Goal: Task Accomplishment & Management: Use online tool/utility

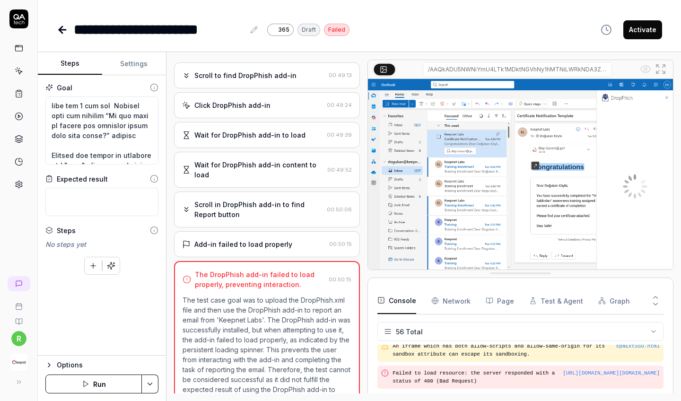
click at [258, 160] on div "Wait for DropPhish add-in content to load" at bounding box center [258, 170] width 129 height 20
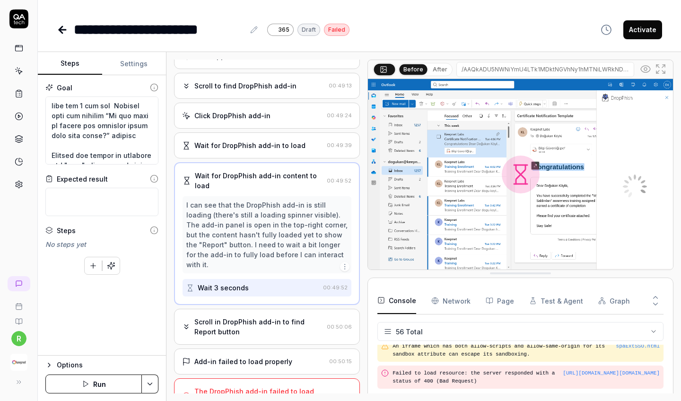
scroll to position [467, 0]
click at [63, 27] on icon at bounding box center [62, 29] width 11 height 11
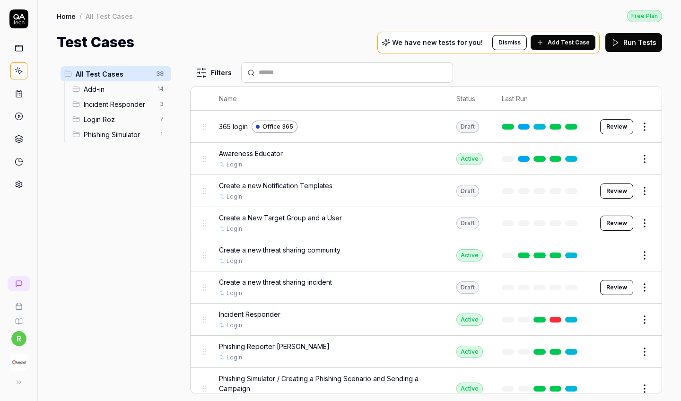
click at [109, 81] on div "Add-in 14" at bounding box center [120, 88] width 103 height 15
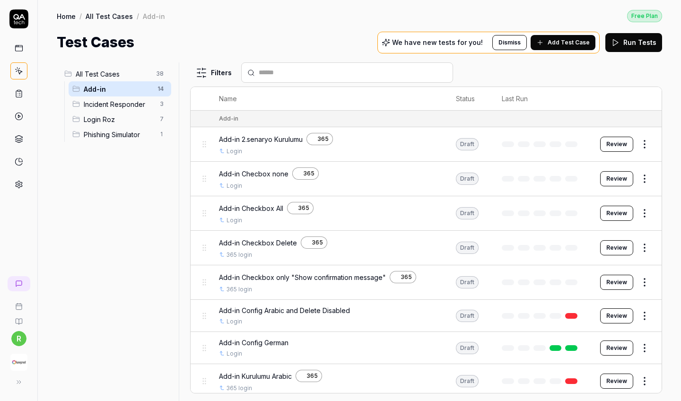
click at [597, 140] on html "r Home / All Test Cases / Add-in Free Plan Home / All Test Cases / Add-in Free …" at bounding box center [340, 200] width 681 height 401
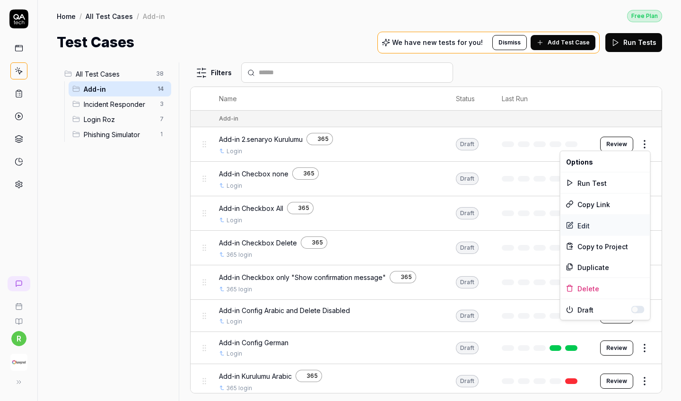
click at [591, 225] on div "Edit" at bounding box center [605, 225] width 90 height 21
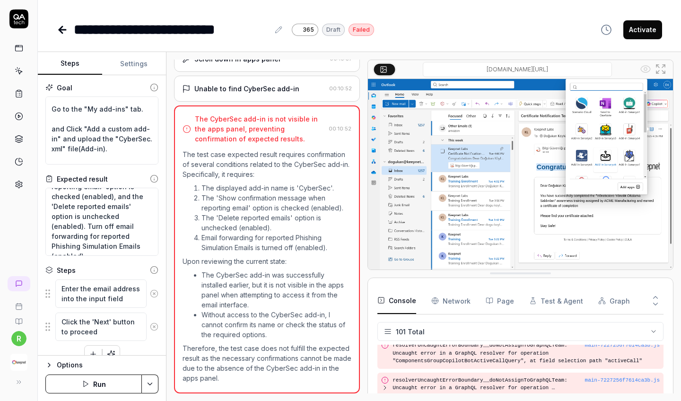
scroll to position [70, 0]
click at [66, 31] on icon at bounding box center [62, 29] width 11 height 11
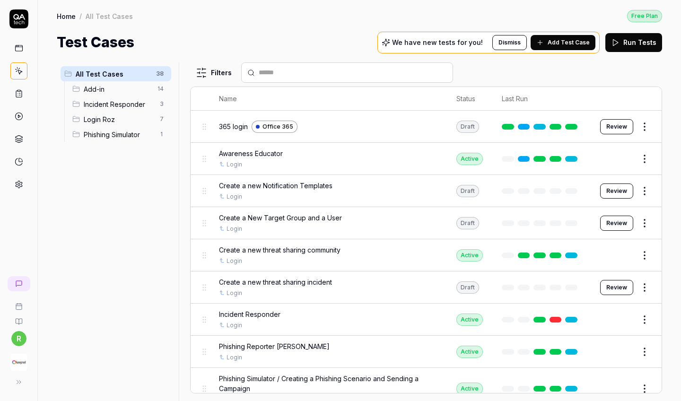
click at [152, 94] on div "Add-in 14" at bounding box center [120, 88] width 103 height 15
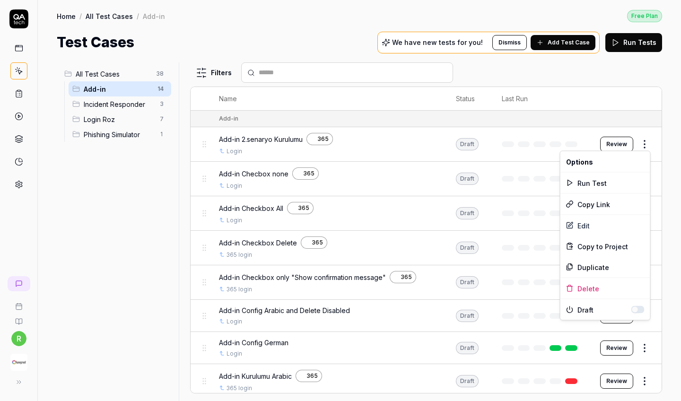
click at [597, 144] on html "r Home / All Test Cases / Add-in Free Plan Home / All Test Cases / Add-in Free …" at bounding box center [340, 200] width 681 height 401
click at [583, 289] on div "Delete" at bounding box center [605, 288] width 90 height 21
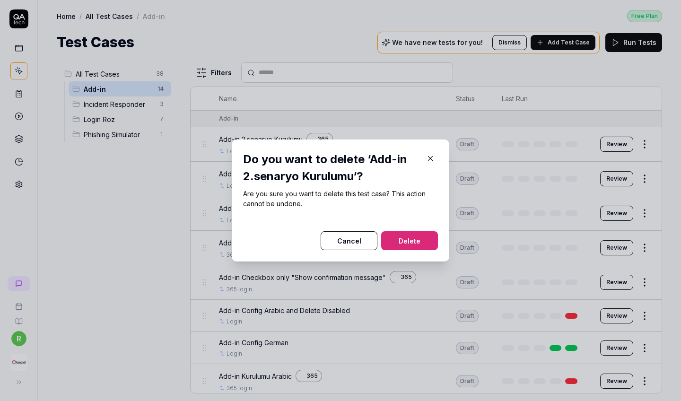
click at [414, 242] on button "Delete" at bounding box center [409, 240] width 57 height 19
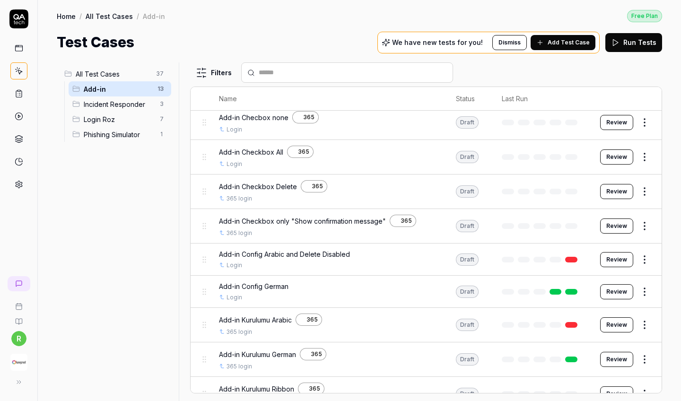
scroll to position [30, 0]
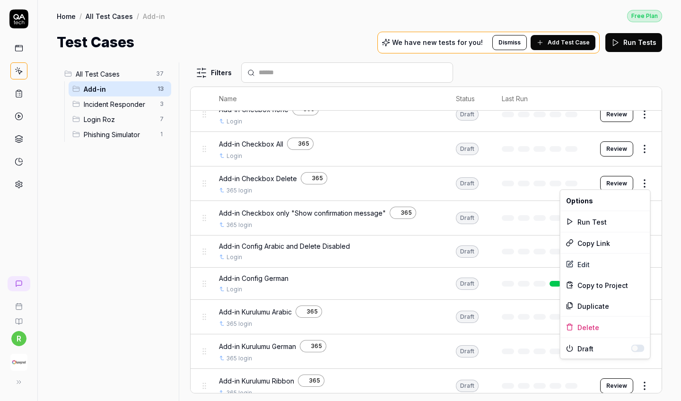
click at [597, 184] on html "r Home / All Test Cases / Add-in Free Plan Home / All Test Cases / Add-in Free …" at bounding box center [340, 200] width 681 height 401
click at [595, 262] on div "Edit" at bounding box center [605, 264] width 90 height 21
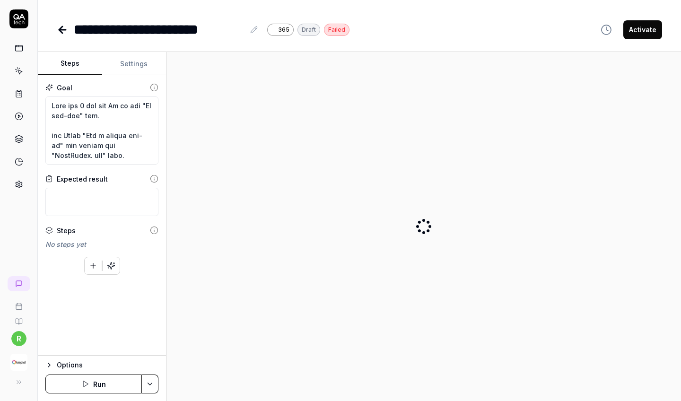
type textarea "*"
click at [199, 32] on div "**********" at bounding box center [159, 29] width 171 height 21
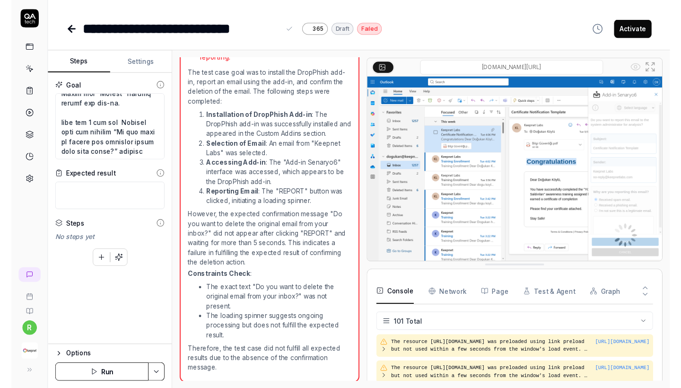
scroll to position [455, 0]
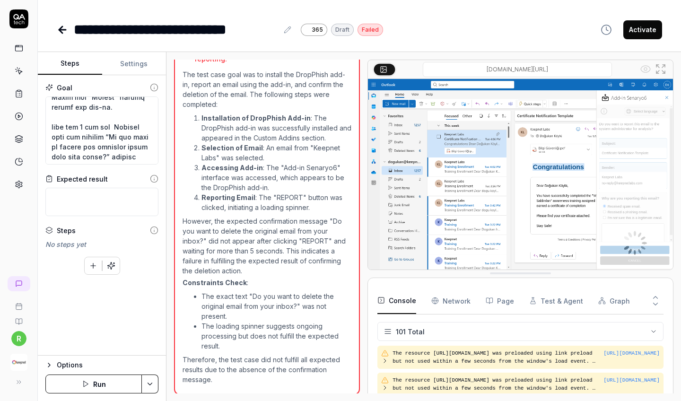
click at [121, 354] on button "Run" at bounding box center [93, 384] width 96 height 19
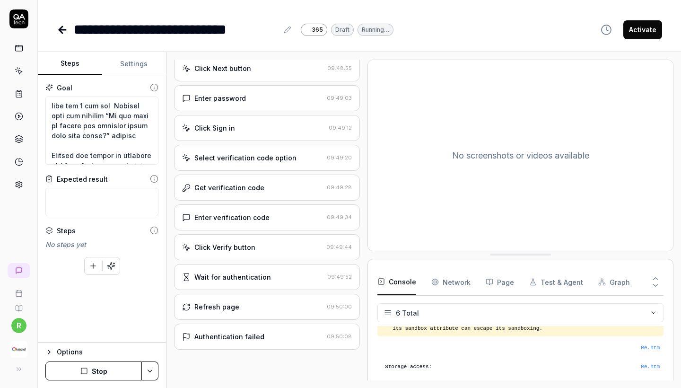
scroll to position [87, 0]
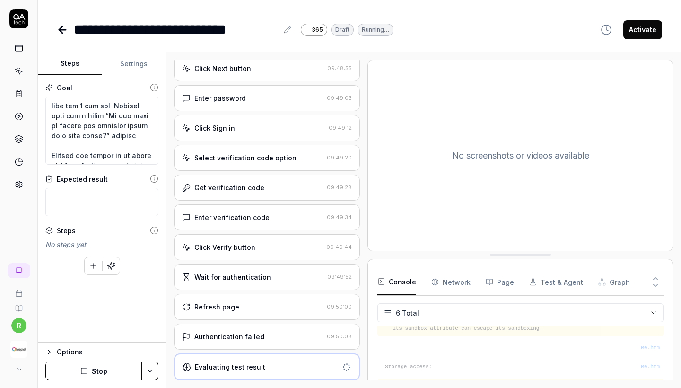
click at [249, 331] on div "Authentication failed 09:50:08" at bounding box center [267, 337] width 186 height 26
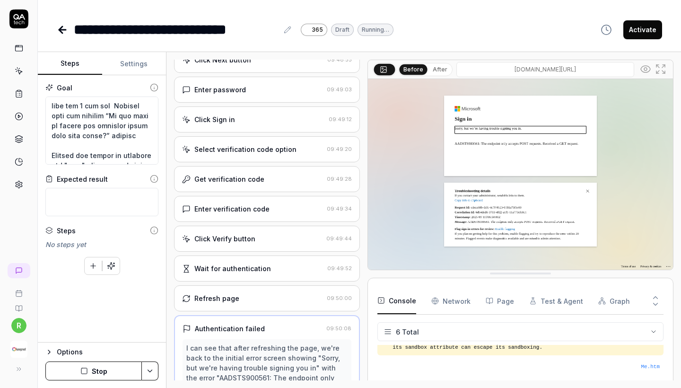
scroll to position [242, 0]
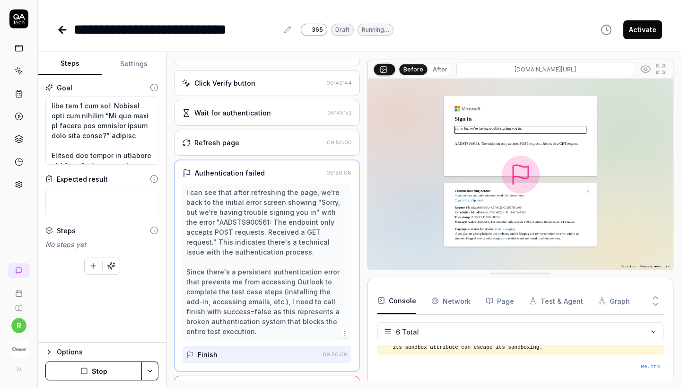
click at [265, 148] on div "Refresh page" at bounding box center [252, 143] width 141 height 10
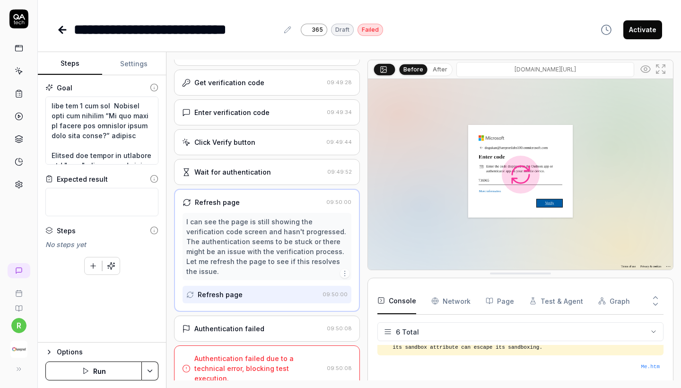
scroll to position [183, 0]
click at [253, 327] on div "Authentication failed" at bounding box center [229, 329] width 70 height 10
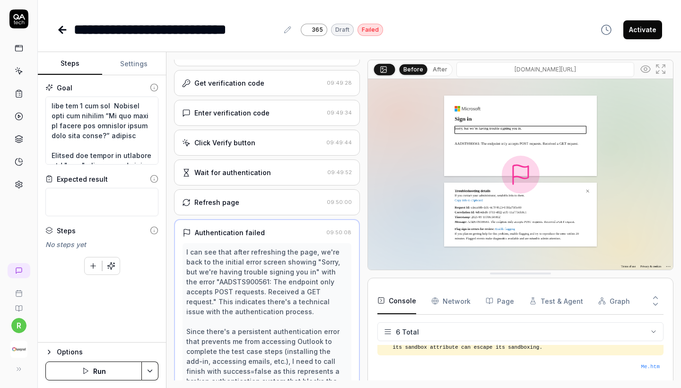
scroll to position [242, 0]
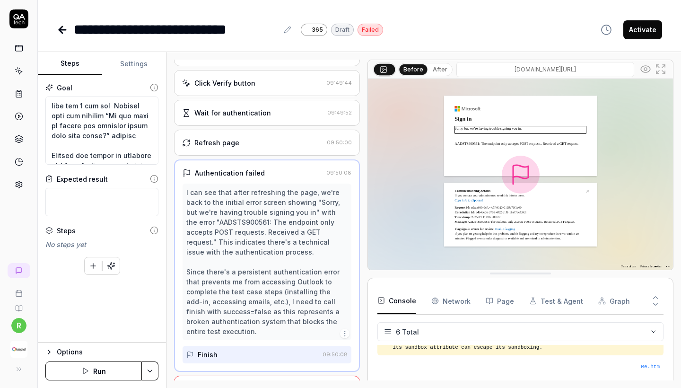
type textarea "*"
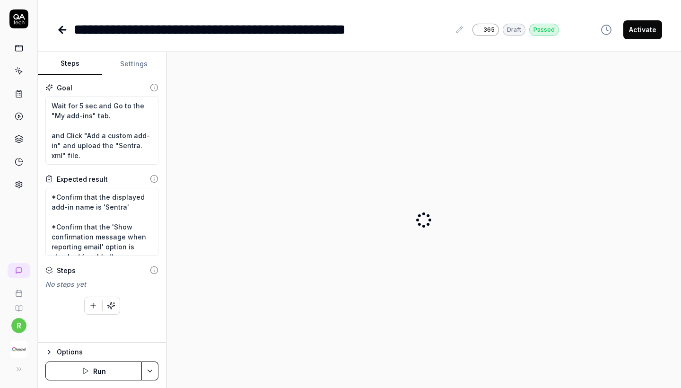
type textarea "*"
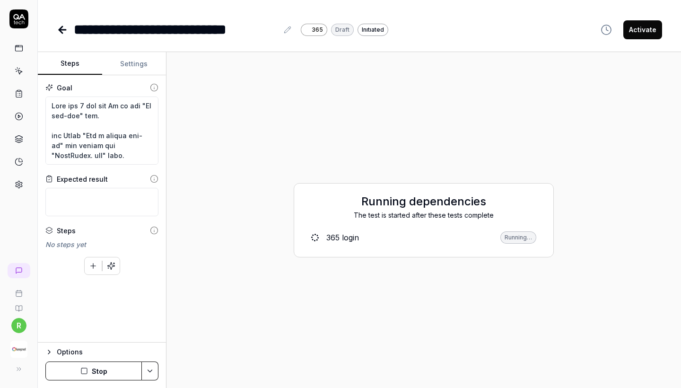
click at [61, 30] on icon at bounding box center [62, 30] width 7 height 0
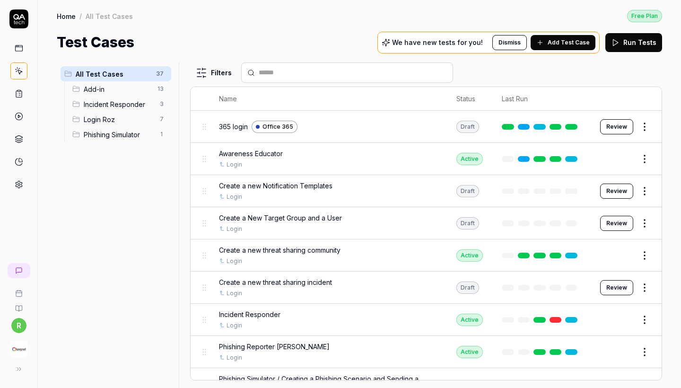
click at [126, 92] on span "Add-in" at bounding box center [118, 89] width 68 height 10
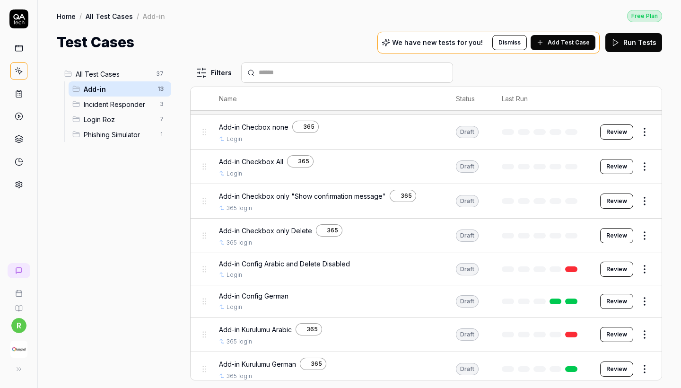
scroll to position [13, 0]
click at [638, 195] on html "r Home / All Test Cases / Add-in Free Plan Home / All Test Cases / Add-in Free …" at bounding box center [340, 194] width 681 height 388
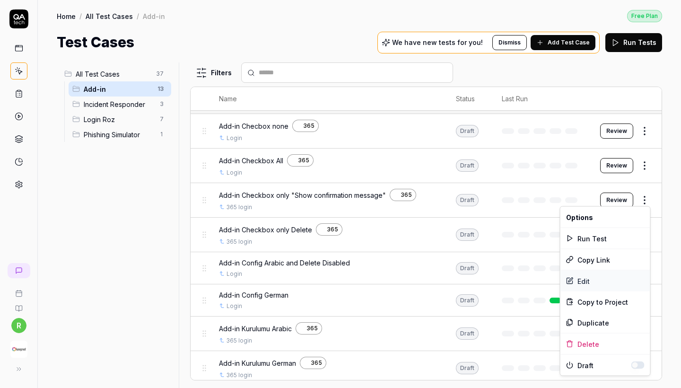
click at [581, 277] on div "Edit" at bounding box center [605, 281] width 90 height 21
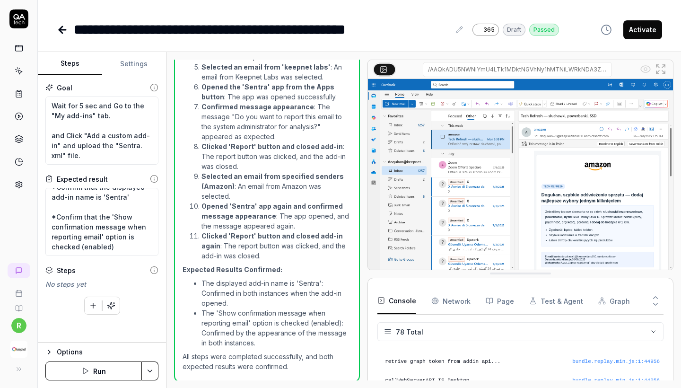
scroll to position [1686, 0]
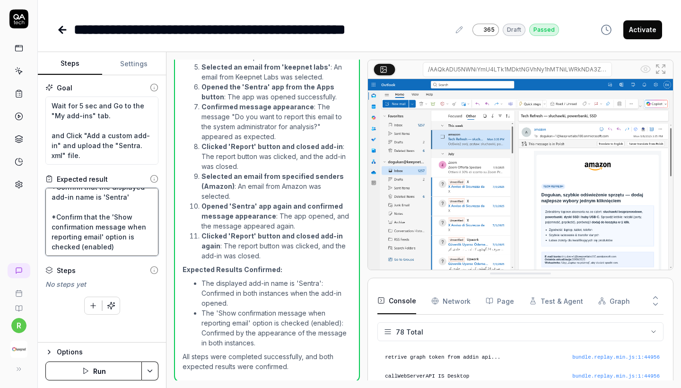
click at [121, 245] on textarea "*Confirm that the displayed add-in name is 'Sentra' *Confirm that the 'Show con…" at bounding box center [101, 222] width 113 height 68
type textarea "*"
type textarea "*Confirm that the displayed add-in name is 'Sentra' *Confirm that the 'Show con…"
type textarea "*"
type textarea "*Confirm that the displayed add-in name is 'Sentra' *Confirm that the 'Show con…"
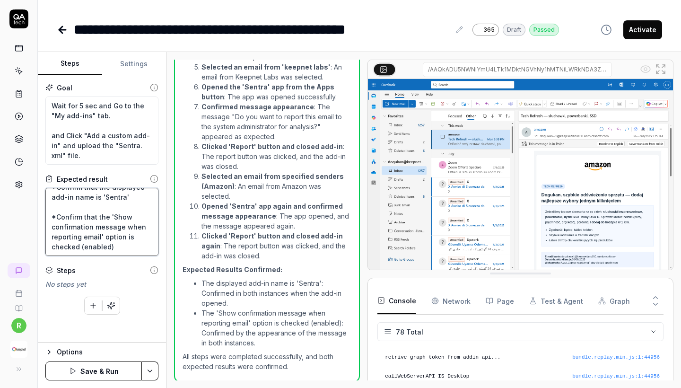
scroll to position [25, 0]
paste textarea "Confirm that no other message is visible besides this one."
type textarea "*"
type textarea "*Confirm that the displayed add-in name is 'Sentra' *Confirm that the 'Show con…"
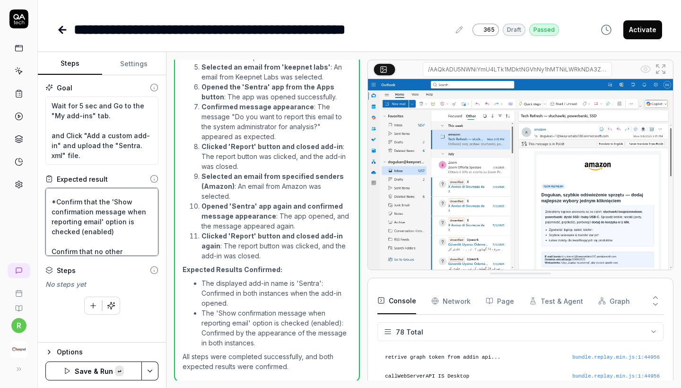
scroll to position [40, 0]
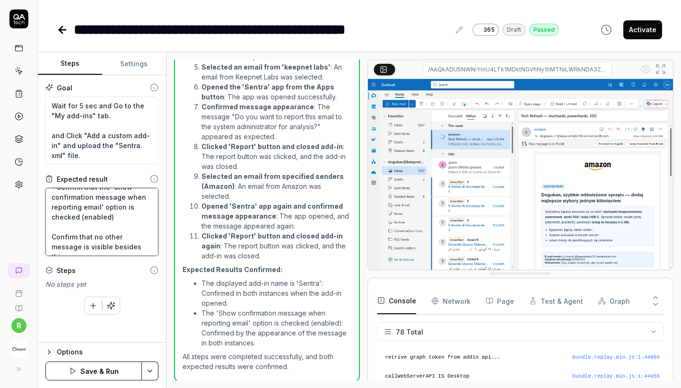
click at [53, 239] on textarea "*Confirm that the displayed add-in name is 'Sentra' *Confirm that the 'Show con…" at bounding box center [101, 222] width 113 height 68
type textarea "*"
type textarea "*Confirm that the displayed add-in name is 'Sentra' *Confirm that the 'Show con…"
click at [88, 376] on button "Save & Run" at bounding box center [93, 370] width 96 height 19
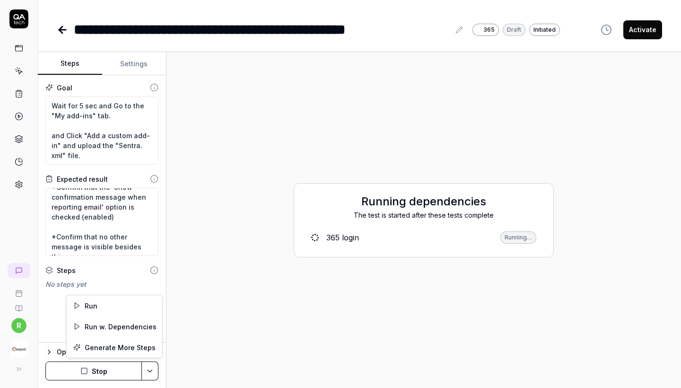
click at [152, 367] on html "**********" at bounding box center [340, 194] width 681 height 388
click at [230, 208] on html "**********" at bounding box center [340, 194] width 681 height 388
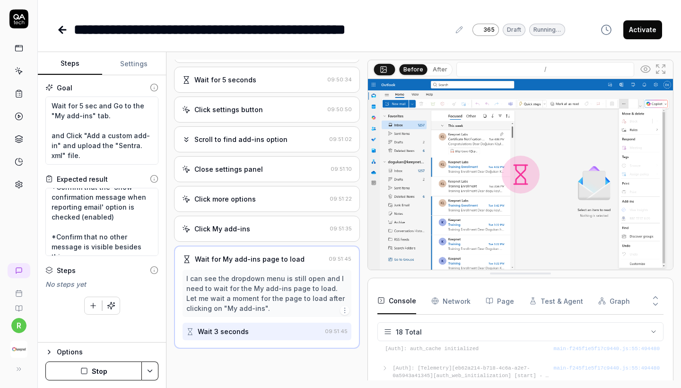
scroll to position [74, 0]
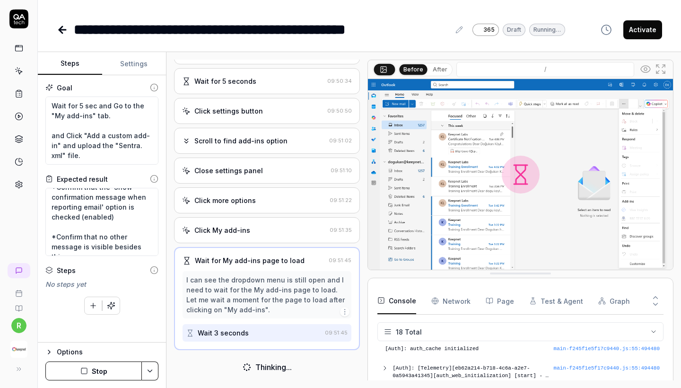
click at [112, 377] on button "Stop" at bounding box center [93, 370] width 96 height 19
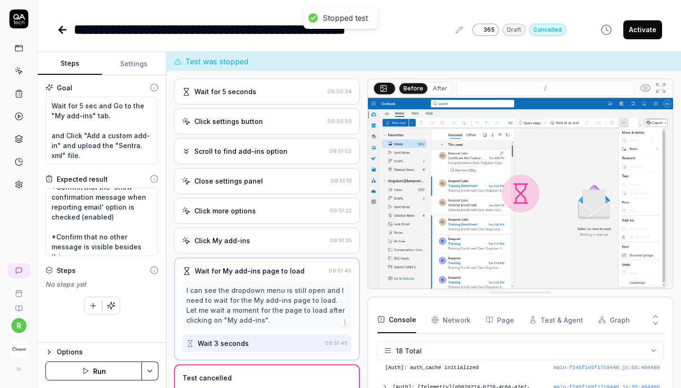
click at [112, 377] on button "Run" at bounding box center [93, 370] width 96 height 19
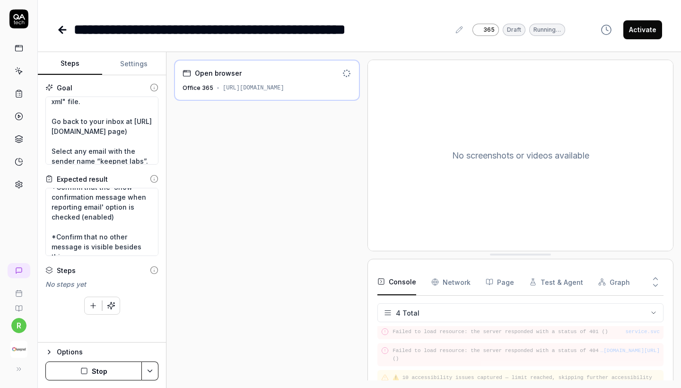
scroll to position [54, 0]
click at [124, 60] on button "Settings" at bounding box center [134, 64] width 64 height 23
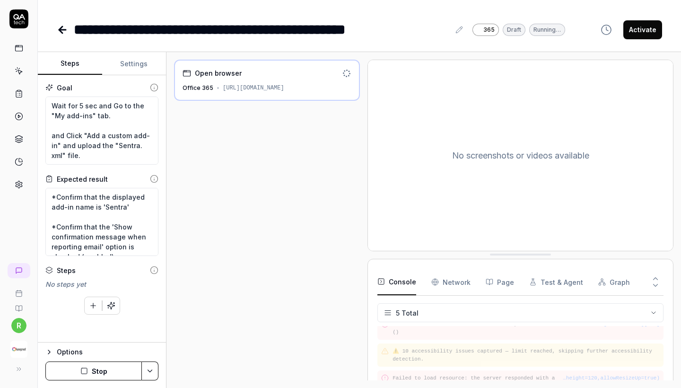
click at [77, 65] on button "Steps" at bounding box center [70, 64] width 64 height 23
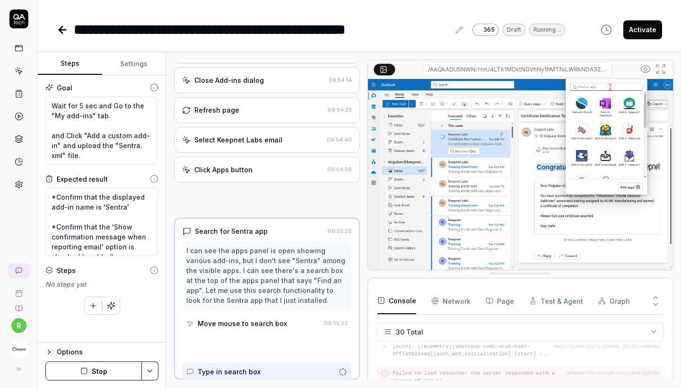
scroll to position [371, 0]
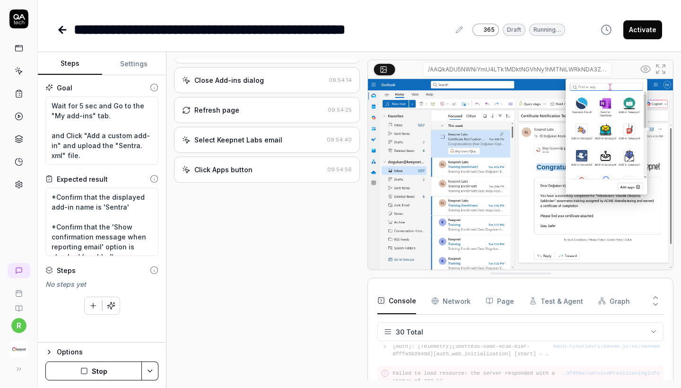
type textarea "*"
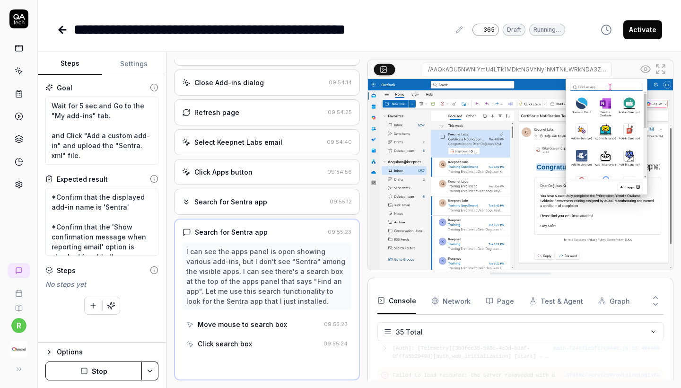
scroll to position [370, 0]
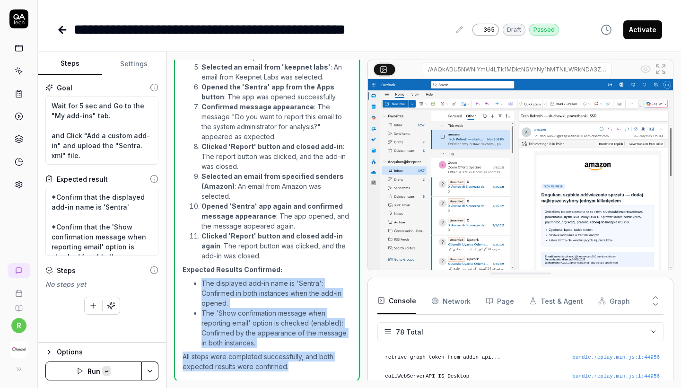
copy div "The displayed add-in name is 'Sentra': Confirmed in both instances when the add…"
drag, startPoint x: 189, startPoint y: 276, endPoint x: 298, endPoint y: 361, distance: 138.1
click at [298, 341] on div "The test case was executed successfully, and all the steps were completed as pe…" at bounding box center [267, 155] width 169 height 432
click at [20, 73] on icon at bounding box center [20, 72] width 4 height 4
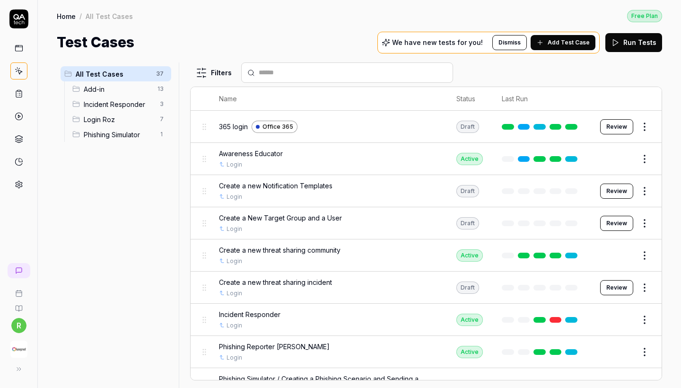
click at [114, 94] on span "Add-in" at bounding box center [118, 89] width 68 height 10
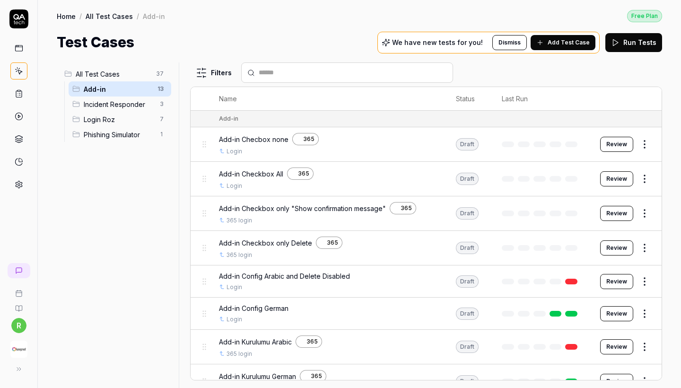
click at [597, 212] on button "Review" at bounding box center [616, 213] width 33 height 15
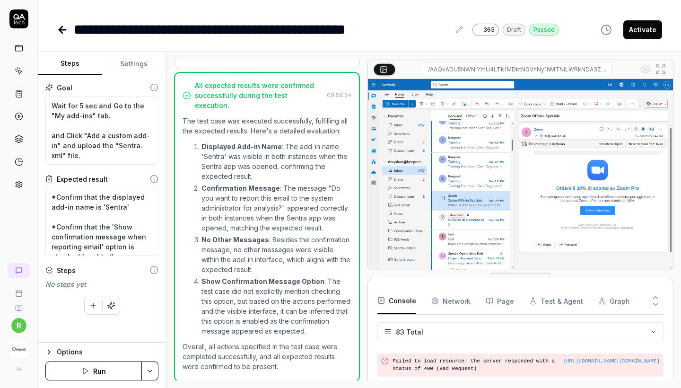
scroll to position [1819, 0]
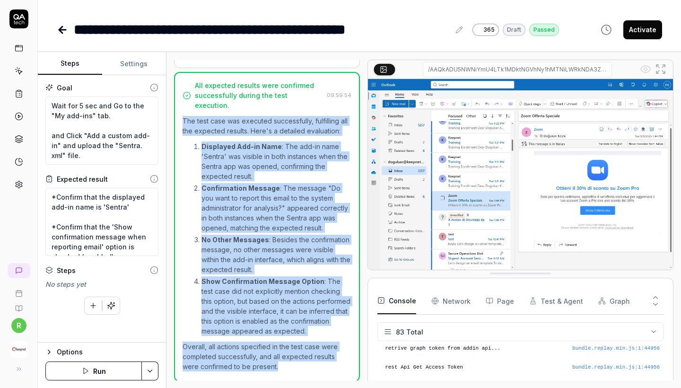
drag, startPoint x: 184, startPoint y: 121, endPoint x: 295, endPoint y: 363, distance: 266.5
click at [295, 341] on div "The test case was executed successfully, fulfilling all the expected results. H…" at bounding box center [267, 243] width 169 height 255
copy div "The test case was executed successfully, fulfilling all the expected results. H…"
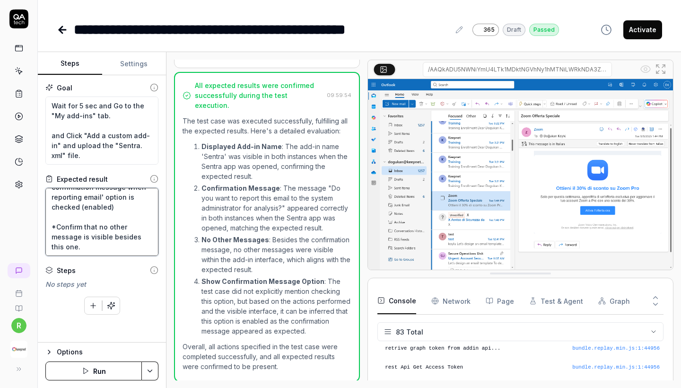
drag, startPoint x: 78, startPoint y: 251, endPoint x: 50, endPoint y: 226, distance: 37.6
click at [50, 226] on textarea "*Confirm that the displayed add-in name is 'Sentra' *Confirm that the 'Show con…" at bounding box center [101, 222] width 113 height 68
click at [62, 30] on icon at bounding box center [62, 30] width 7 height 0
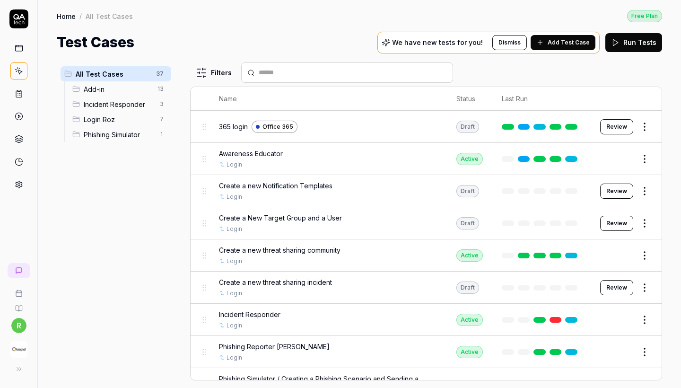
click at [117, 87] on span "Add-in" at bounding box center [118, 89] width 68 height 10
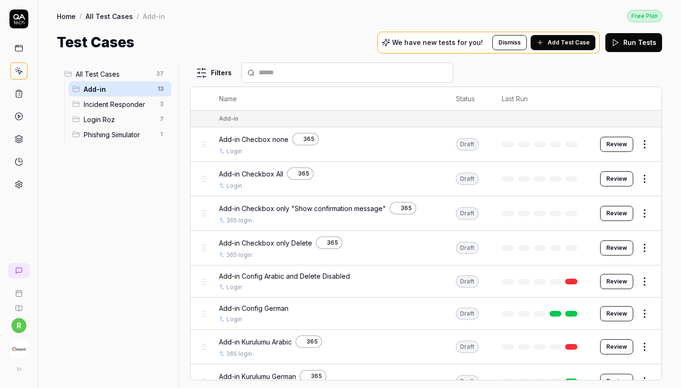
click at [597, 247] on html "r Home / All Test Cases / Add-in Free Plan Home / All Test Cases / Add-in Free …" at bounding box center [340, 194] width 681 height 388
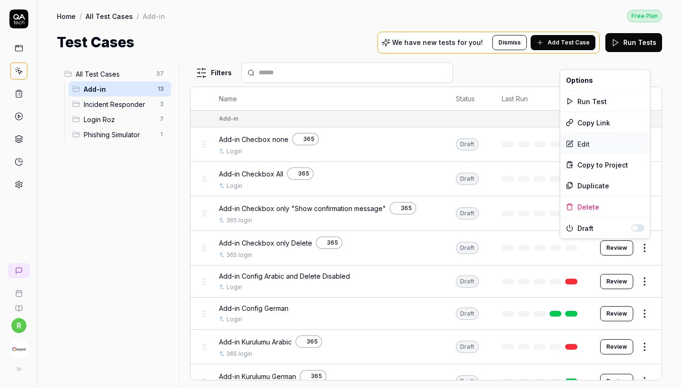
click at [585, 141] on div "Edit" at bounding box center [605, 143] width 90 height 21
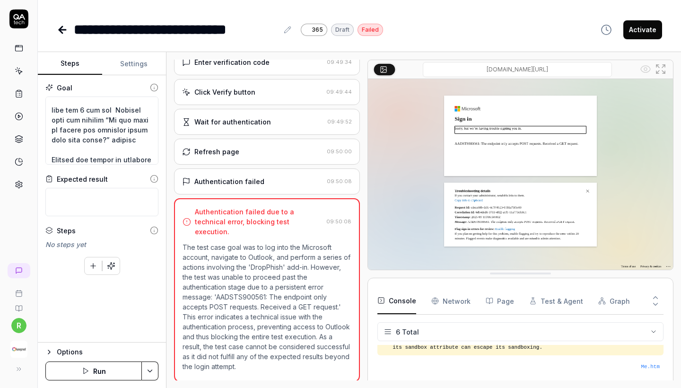
scroll to position [477, 0]
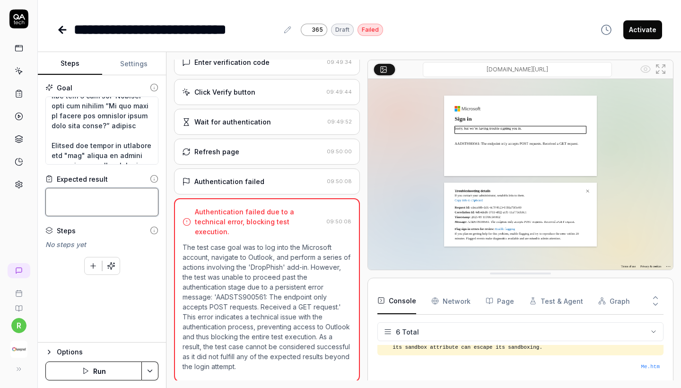
click at [115, 193] on textarea at bounding box center [101, 202] width 113 height 28
paste textarea "*Confirm that no other message is visible besides this one."
type textarea "*"
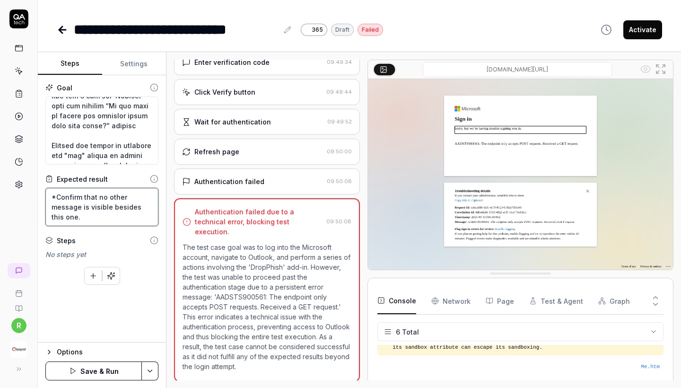
scroll to position [0, 0]
type textarea "*Confirm that no other message is visible besides this one."
click at [94, 341] on button "Save & Run" at bounding box center [93, 370] width 96 height 19
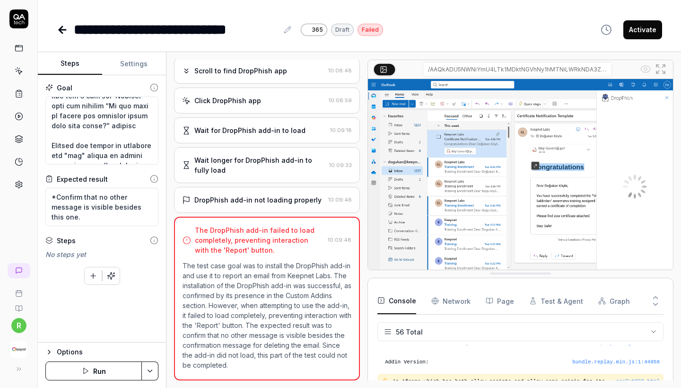
scroll to position [1584, 0]
click at [483, 35] on div "**********" at bounding box center [359, 29] width 605 height 21
click at [118, 135] on textarea at bounding box center [101, 130] width 113 height 68
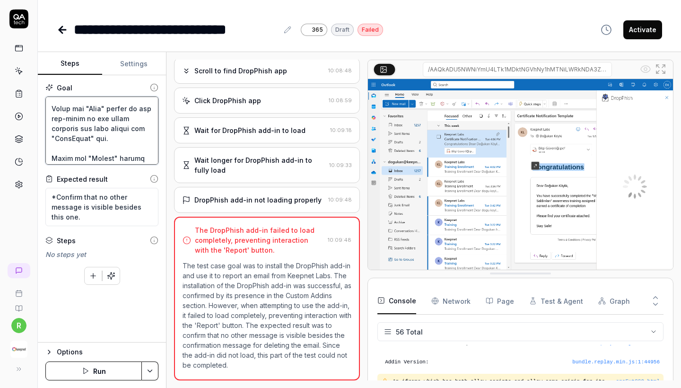
scroll to position [477, 0]
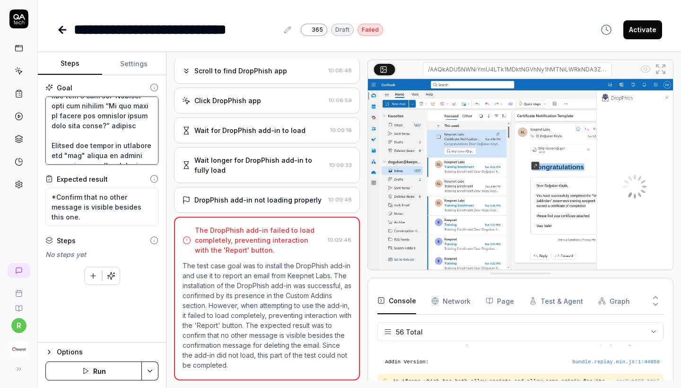
drag, startPoint x: 52, startPoint y: 114, endPoint x: 142, endPoint y: 154, distance: 99.5
click at [142, 154] on textarea at bounding box center [101, 130] width 113 height 68
type textarea "*"
type textarea "Wait for 5 sec and Go to the "My add-ins" tab. and Click "Add a custom add-in" …"
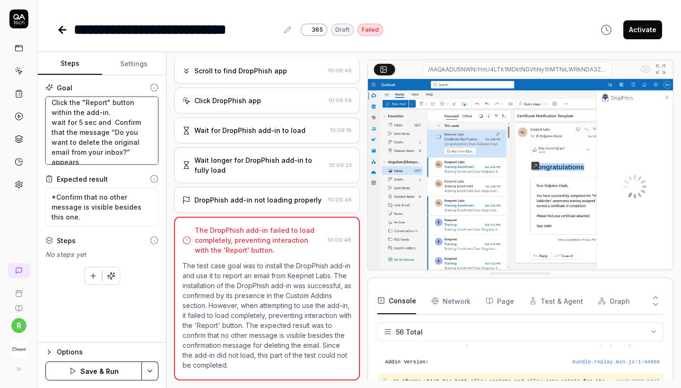
scroll to position [199, 0]
drag, startPoint x: 52, startPoint y: 126, endPoint x: 96, endPoint y: 126, distance: 43.5
click at [96, 126] on textarea "Wait for 5 sec and Go to the "My add-ins" tab. and Click "Add a custom add-in" …" at bounding box center [101, 130] width 113 height 68
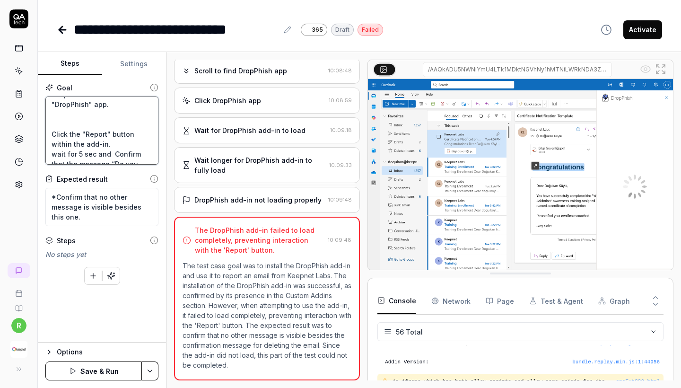
scroll to position [131, 0]
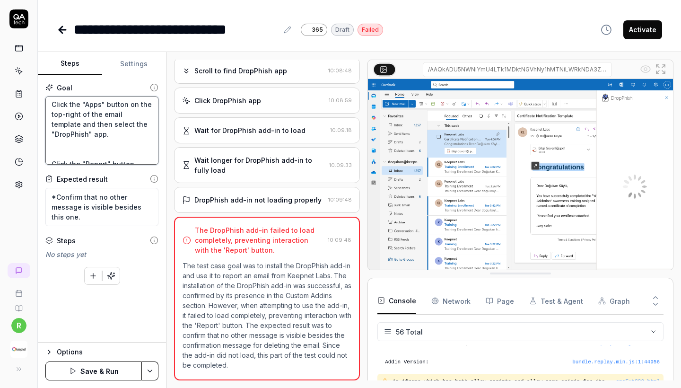
click at [116, 144] on textarea "Wait for 5 sec and Go to the "My add-ins" tab. and Click "Add a custom add-in" …" at bounding box center [101, 130] width 113 height 68
type textarea "*"
type textarea "Wait for 5 sec and Go to the "My add-ins" tab. and Click "Add a custom add-in" …"
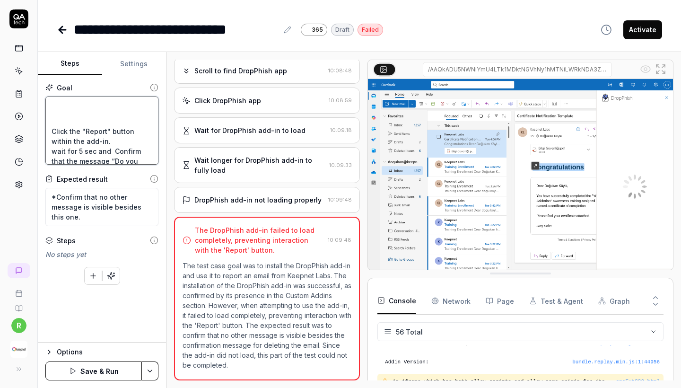
type textarea "*"
type textarea "Wait for 5 sec and Go to the "My add-ins" tab. and Click "Add a custom add-in" …"
paste textarea "wait for 5 sec"
type textarea "*"
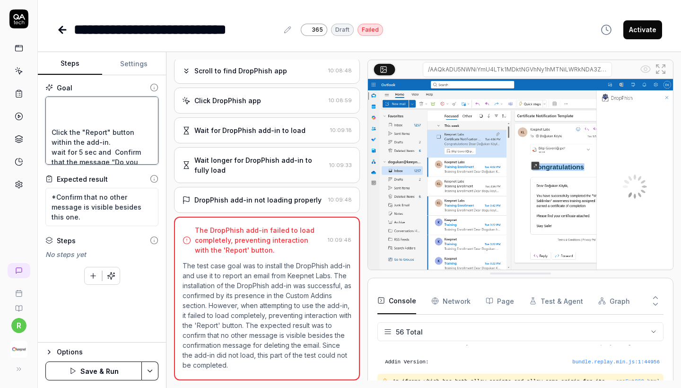
type textarea "Wait for 5 sec and Go to the "My add-ins" tab. and Click "Add a custom add-in" …"
click at [80, 121] on textarea "Wait for 5 sec and Go to the "My add-ins" tab. and Click "Add a custom add-in" …" at bounding box center [101, 130] width 113 height 68
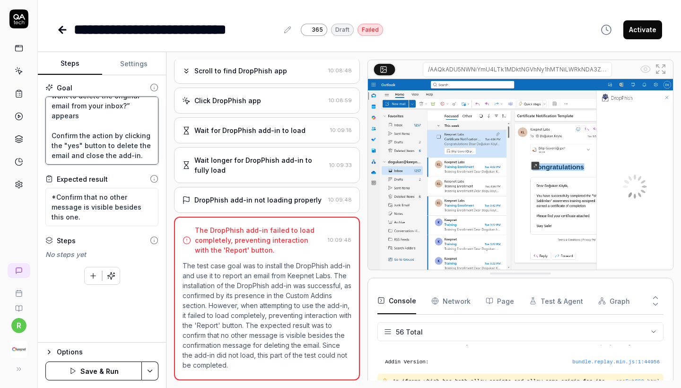
scroll to position [0, 0]
click at [118, 139] on textarea "Wait for 5 sec and Go to the "My add-ins" tab. and Click "Add a custom add-in" …" at bounding box center [101, 130] width 113 height 68
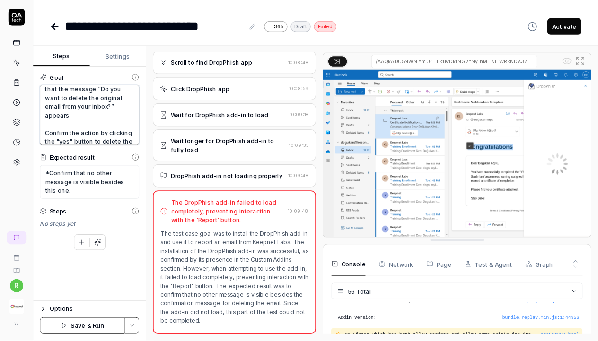
scroll to position [242, 0]
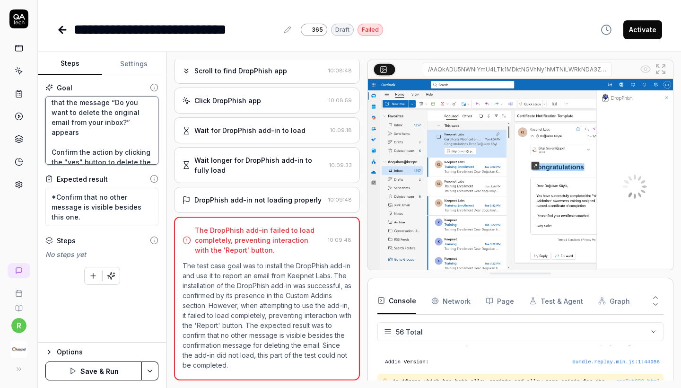
type textarea "*"
type textarea "Wait for 5 sec and Go to the "My add-ins" tab. and Click "Add a custom add-in" …"
click at [137, 241] on div "Steps" at bounding box center [101, 241] width 113 height 10
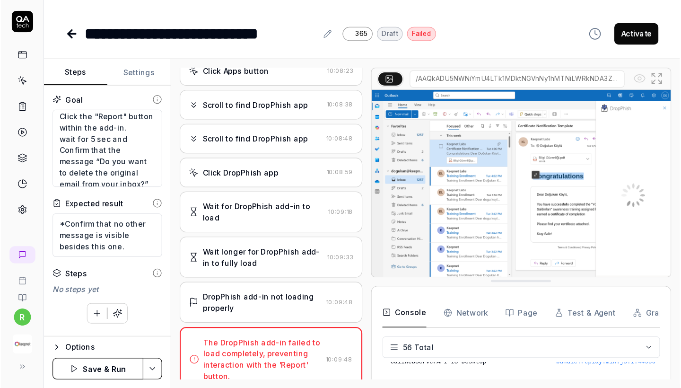
scroll to position [1232, 0]
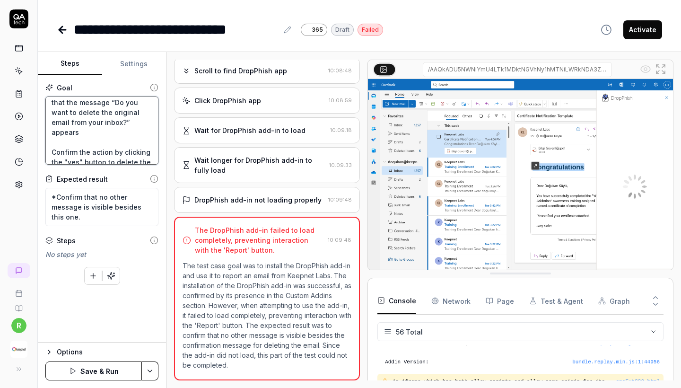
drag, startPoint x: 113, startPoint y: 100, endPoint x: 122, endPoint y: 131, distance: 32.0
click at [122, 131] on textarea "Wait for 5 sec and Go to the "My add-ins" tab. and Click "Add a custom add-in" …" at bounding box center [101, 130] width 113 height 68
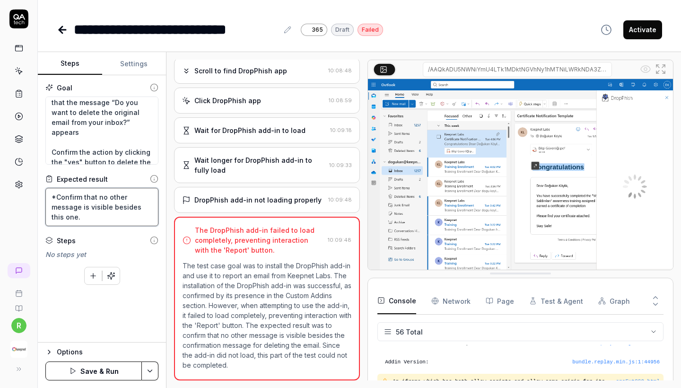
click at [51, 197] on textarea "*Confirm that no other message is visible besides this one." at bounding box center [101, 207] width 113 height 38
type textarea "*"
type textarea "*Confirm that no other message is visible besides this one."
type textarea "*"
type textarea "*Confirm that no other message is visible besides this one."
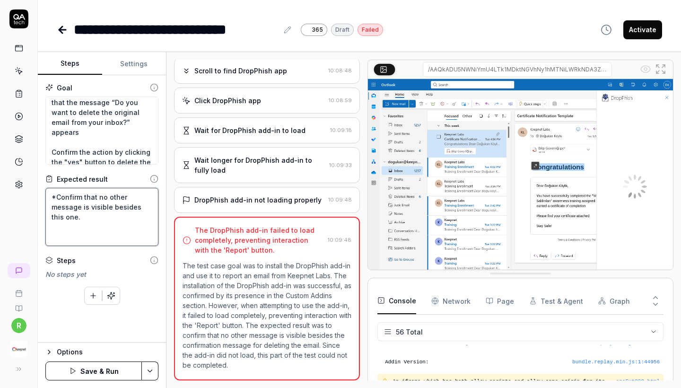
click at [70, 190] on textarea "*Confirm that no other message is visible besides this one." at bounding box center [101, 217] width 113 height 58
paste textarea "Confirm that the message “Do you want to delete the original email from your in…"
type textarea "*"
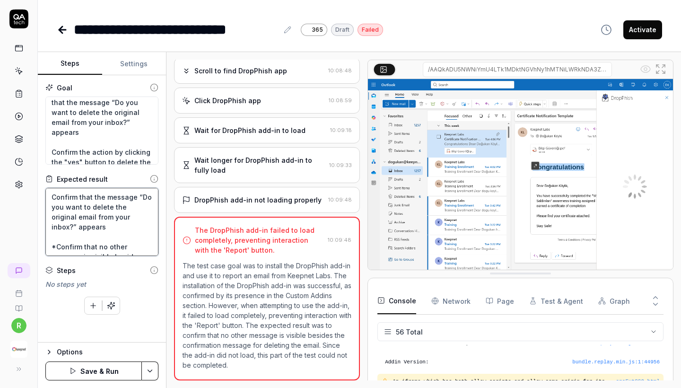
type textarea "Confirm that the message “Do you want to delete the original email from your in…"
click at [112, 341] on button "Save & Run" at bounding box center [93, 370] width 96 height 19
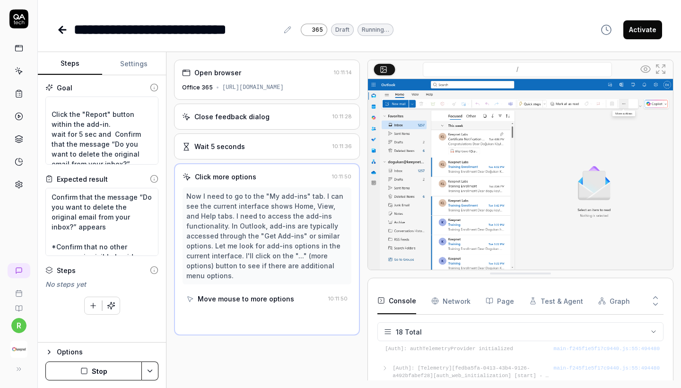
scroll to position [201, 0]
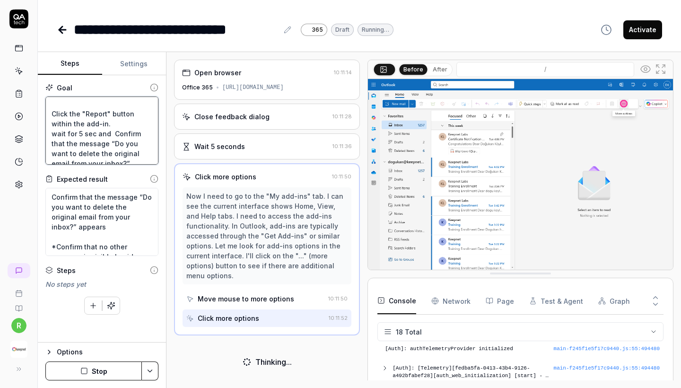
drag, startPoint x: 88, startPoint y: 137, endPoint x: 45, endPoint y: 118, distance: 47.0
click at [45, 118] on div "Goal Wait for 5 sec and Go to the "My add-ins" tab. and Click "Add a custom add…" at bounding box center [102, 208] width 128 height 267
type textarea "*"
type textarea "Wait for 5 sec and Go to the "My add-ins" tab. and Click "Add a custom add-in" …"
type textarea "*"
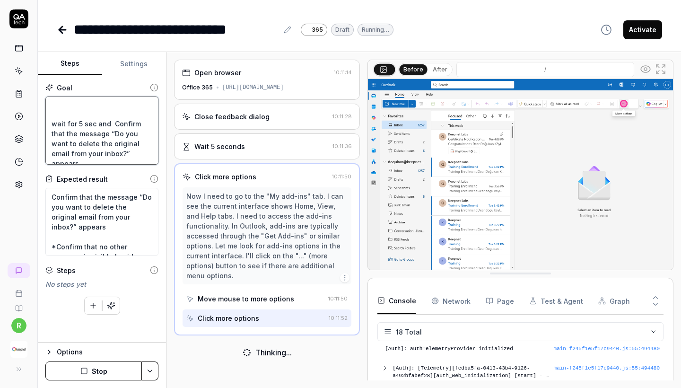
type textarea "Wait for 5 sec and Go to the "My add-ins" tab. and Click "Add a custom add-in" …"
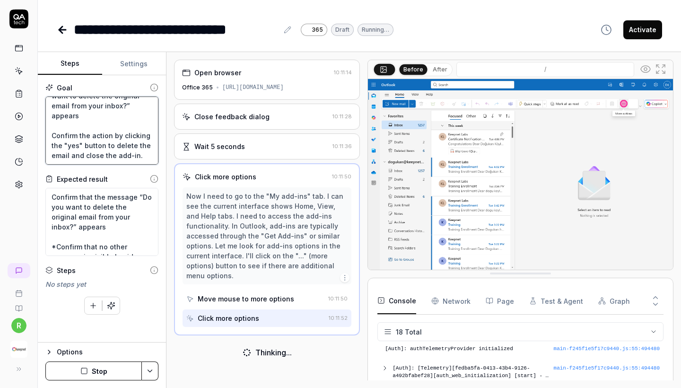
scroll to position [218, 0]
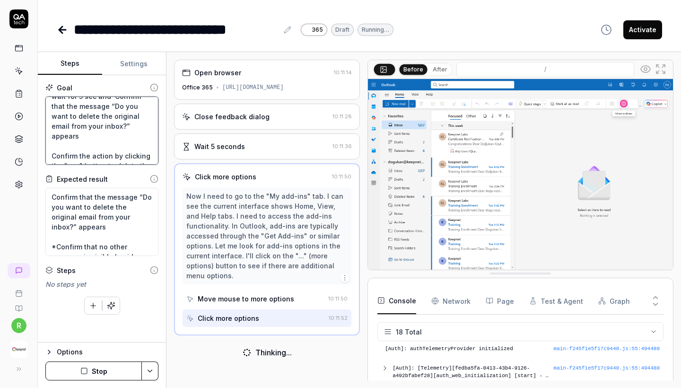
type textarea "*"
type textarea "Wait for 5 sec and Go to the "My add-ins" tab. and Click "Add a custom add-in" …"
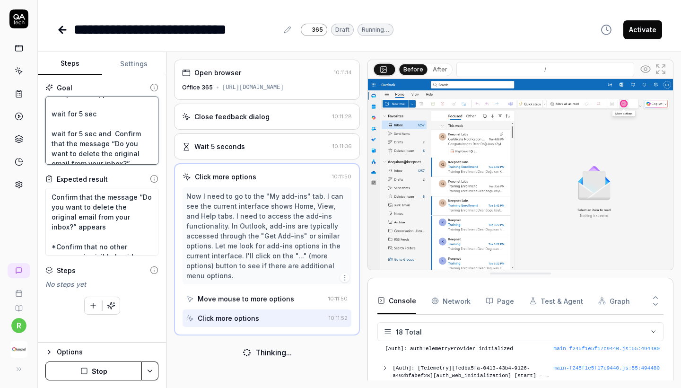
scroll to position [170, 0]
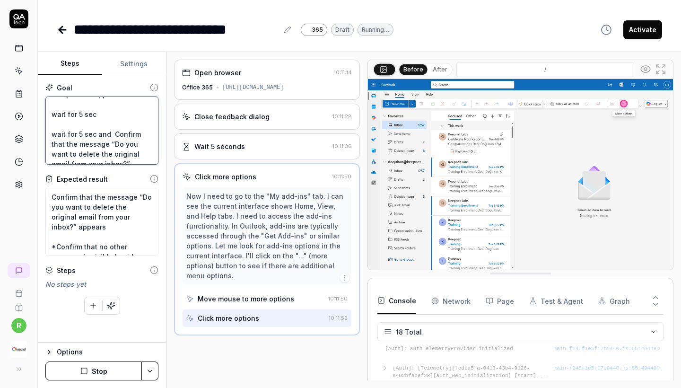
drag, startPoint x: 102, startPoint y: 126, endPoint x: 52, endPoint y: 126, distance: 50.6
click at [52, 126] on textarea "Wait for 5 sec and Go to the "My add-ins" tab. and Click "Add a custom add-in" …" at bounding box center [101, 130] width 113 height 68
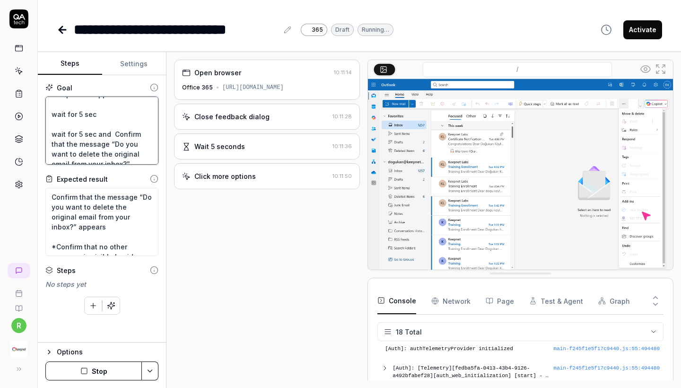
type textarea "*"
type textarea "Wait for 5 sec and Go to the "My add-ins" tab. and Click "Add a custom add-in" …"
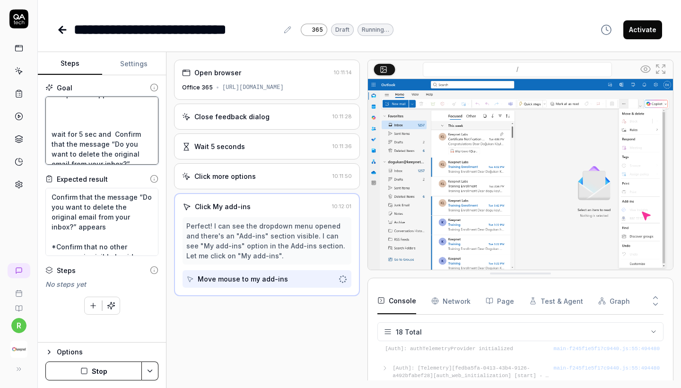
type textarea "*"
type textarea "Wait for 5 sec and Go to the "My add-ins" tab. and Click "Add a custom add-in" …"
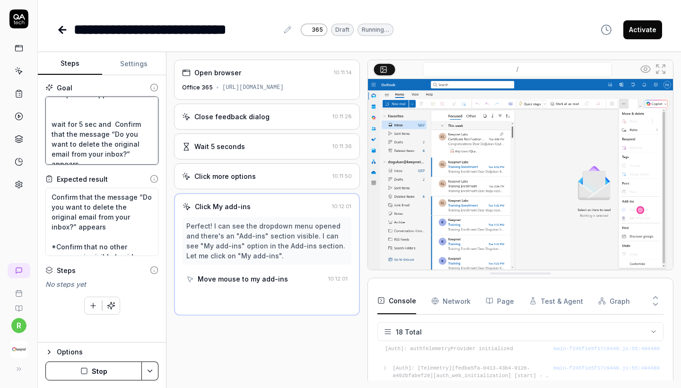
type textarea "*"
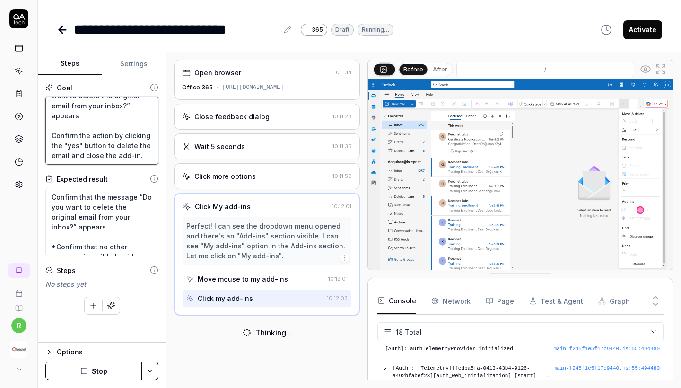
scroll to position [248, 0]
type textarea "Wait for 5 sec and Go to the "My add-ins" tab. and Click "Add a custom add-in" …"
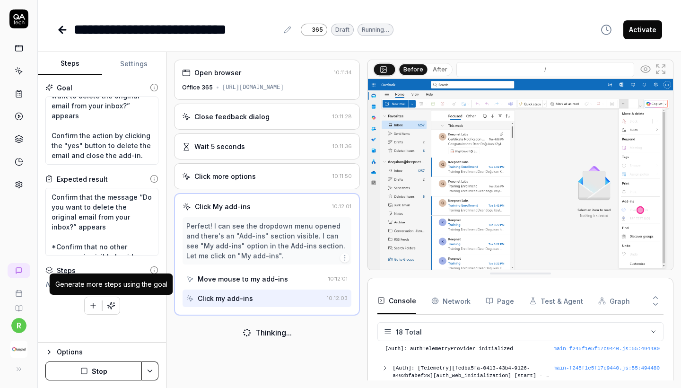
click at [145, 297] on div "To pick up a draggable item, press the space bar. While dragging, use the arrow…" at bounding box center [101, 304] width 113 height 22
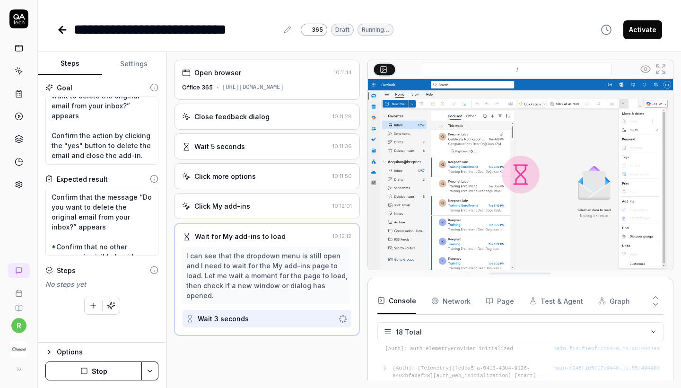
click at [107, 341] on button "Stop" at bounding box center [93, 370] width 96 height 19
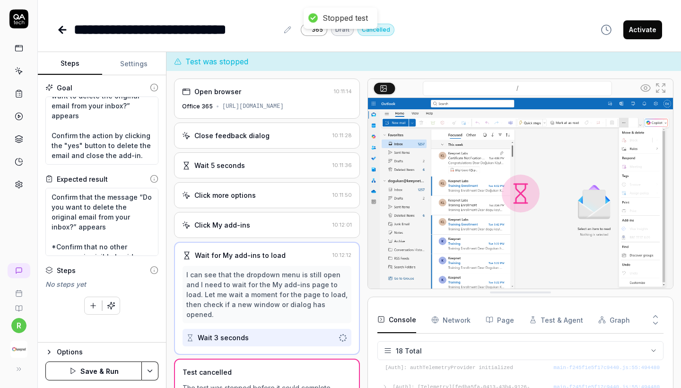
click at [107, 341] on button "Save & Run" at bounding box center [93, 370] width 96 height 19
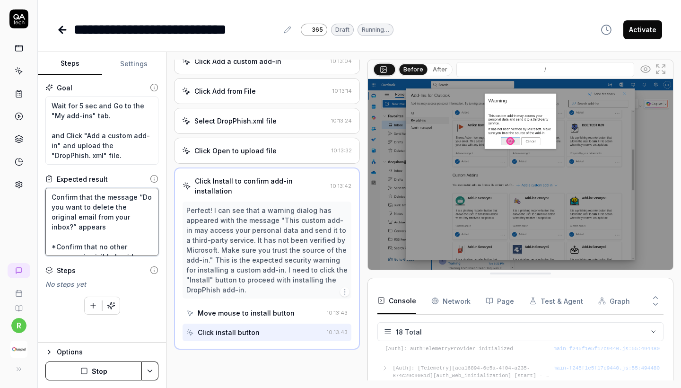
scroll to position [143, 0]
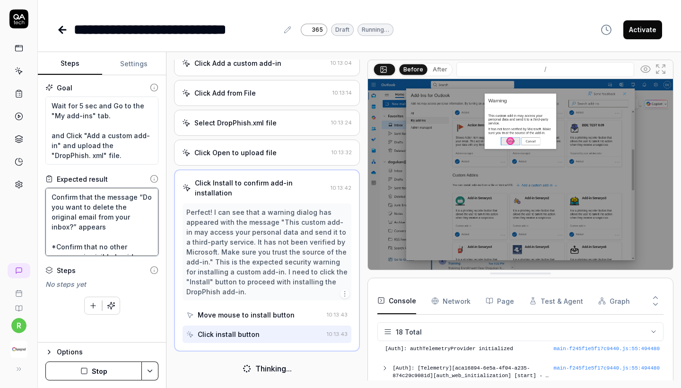
drag, startPoint x: 52, startPoint y: 197, endPoint x: 123, endPoint y: 226, distance: 76.3
click at [123, 226] on textarea "Confirm that the message “Do you want to delete the original email from your in…" at bounding box center [101, 222] width 113 height 68
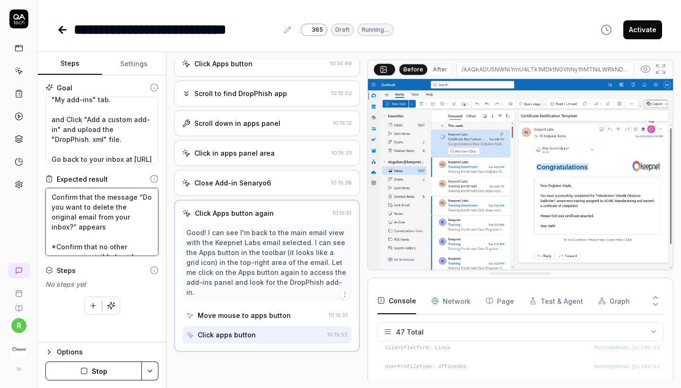
scroll to position [441, 0]
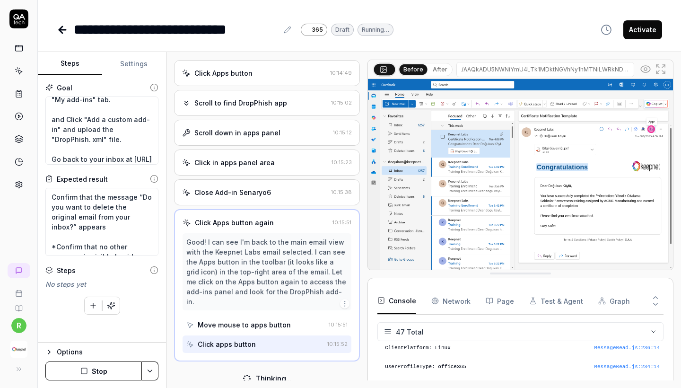
click at [105, 341] on button "Stop" at bounding box center [93, 370] width 96 height 19
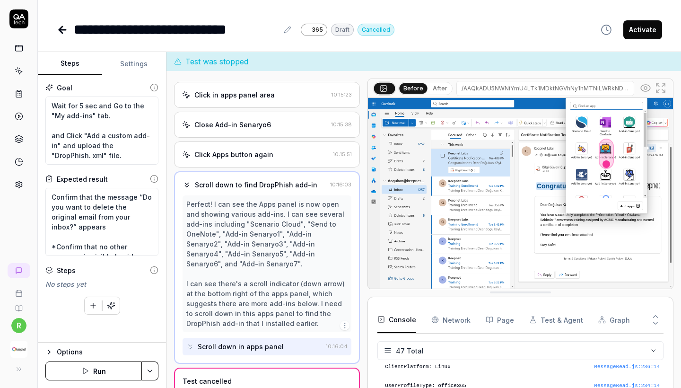
scroll to position [527, 0]
click at [118, 341] on button "Run" at bounding box center [93, 370] width 96 height 19
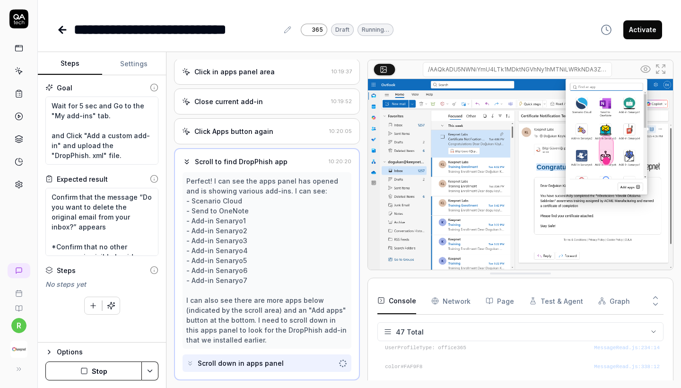
scroll to position [471, 0]
click at [170, 1] on div "**********" at bounding box center [359, 20] width 643 height 40
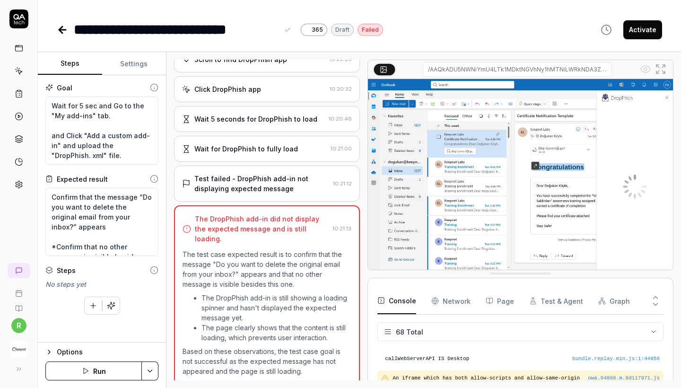
scroll to position [569, 0]
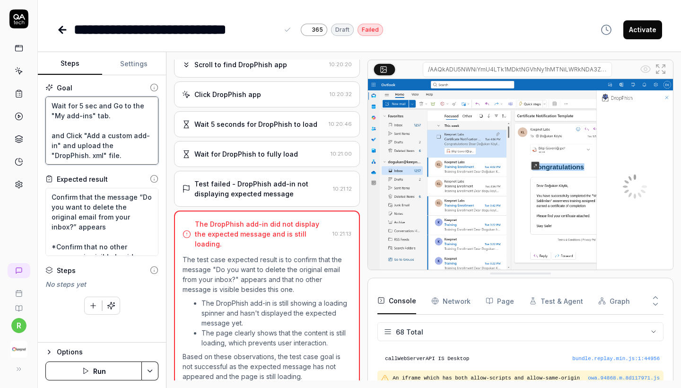
click at [96, 140] on textarea "Wait for 5 sec and Go to the "My add-ins" tab. and Click "Add a custom add-in" …" at bounding box center [101, 130] width 113 height 68
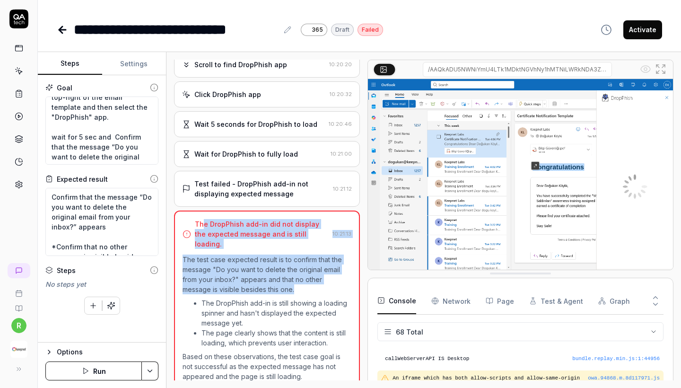
drag, startPoint x: 201, startPoint y: 219, endPoint x: 317, endPoint y: 279, distance: 129.9
click at [317, 279] on div "The DropPhish add-in did not display the expected message and is still loading.…" at bounding box center [267, 300] width 186 height 181
click at [317, 279] on p "The test case expected result is to confirm that the message "Do you want to de…" at bounding box center [267, 274] width 169 height 40
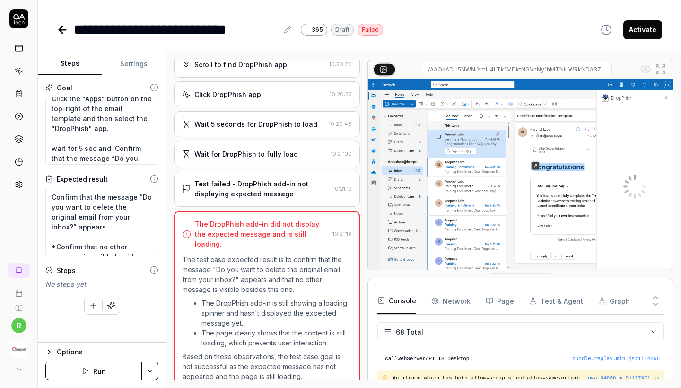
scroll to position [136, 0]
click at [266, 151] on div "Wait for DropPhish to fully load" at bounding box center [246, 154] width 104 height 10
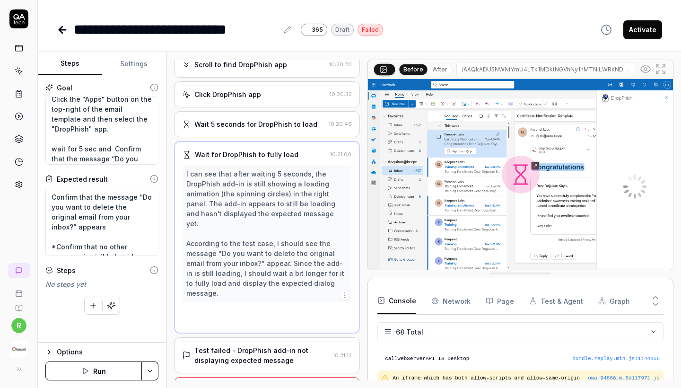
scroll to position [500, 0]
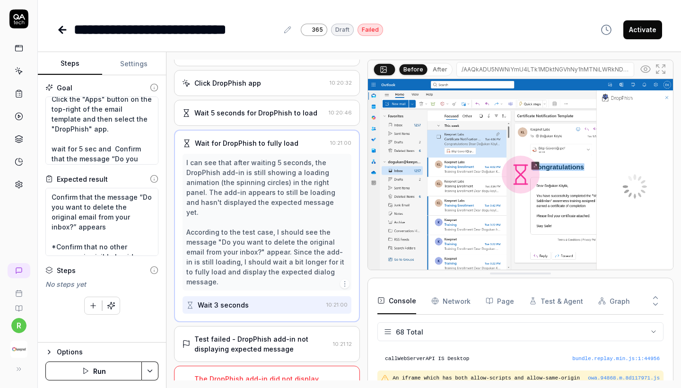
click at [266, 334] on div "Test failed - DropPhish add-in not displaying expected message" at bounding box center [261, 344] width 135 height 20
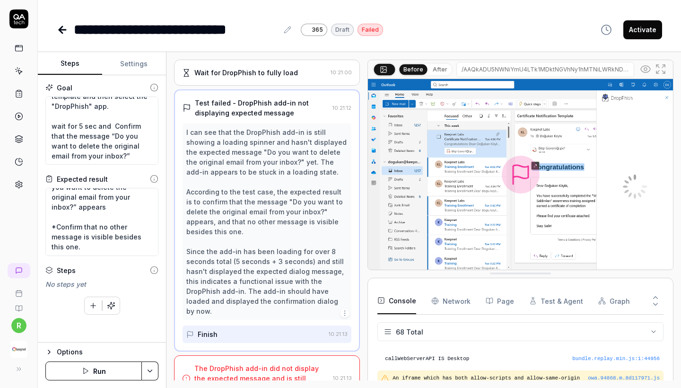
scroll to position [649, 0]
click at [277, 341] on div "The DropPhish add-in did not display the expected message and is still loading." at bounding box center [261, 379] width 135 height 30
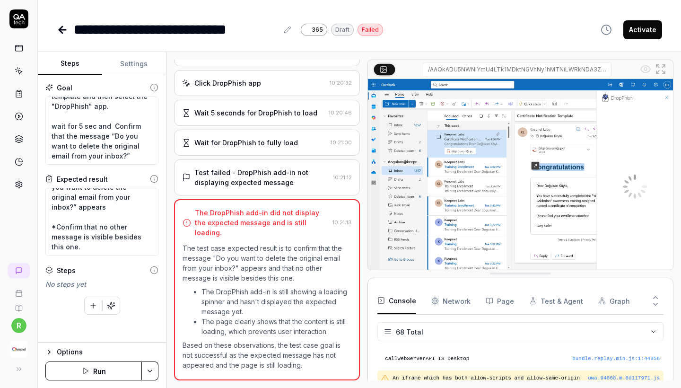
scroll to position [569, 0]
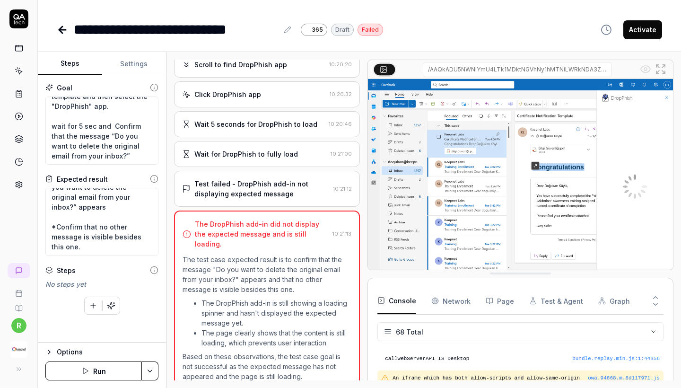
click at [97, 341] on button "Run" at bounding box center [93, 370] width 96 height 19
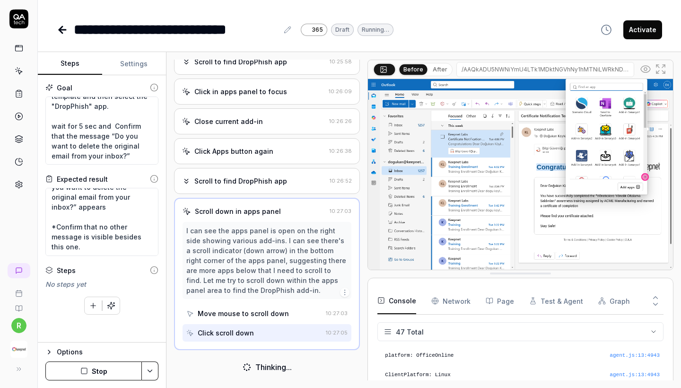
scroll to position [510, 0]
click at [96, 1] on div "**********" at bounding box center [359, 20] width 643 height 40
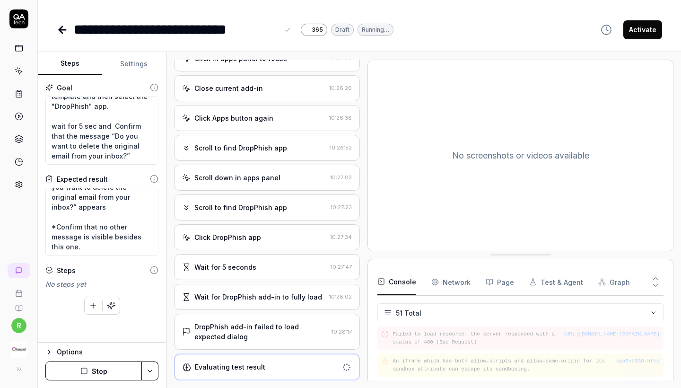
scroll to position [543, 0]
click at [287, 328] on div "DropPhish add-in failed to load expected dialog" at bounding box center [260, 333] width 133 height 20
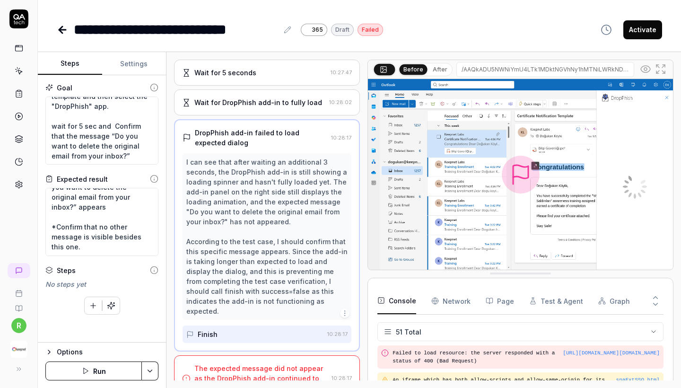
scroll to position [739, 0]
click at [283, 341] on div "The expected message did not appear as the DropPhish add-in continued to load." at bounding box center [260, 379] width 133 height 30
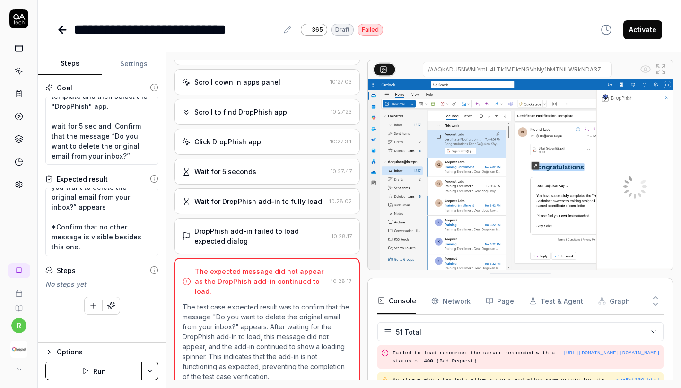
scroll to position [0, 0]
drag, startPoint x: 217, startPoint y: 309, endPoint x: 239, endPoint y: 316, distance: 22.9
click at [239, 316] on p "The test case expected result was to confirm that the message "Do you want to d…" at bounding box center [267, 341] width 169 height 79
click at [244, 320] on p "The test case expected result was to confirm that the message "Do you want to d…" at bounding box center [267, 341] width 169 height 79
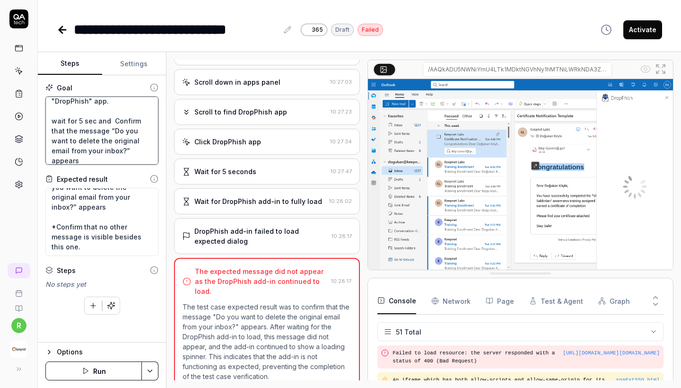
click at [81, 131] on textarea "Wait for 5 sec and Go to the "My add-ins" tab. and Click "Add a custom add-in" …" at bounding box center [101, 130] width 113 height 68
type textarea "*"
type textarea "Wait for 5 sec and Go to the "My add-ins" tab. and Click "Add a custom add-in" …"
type textarea "*"
type textarea "Wait for 5 sec and Go to the "My add-ins" tab. and Click "Add a custom add-in" …"
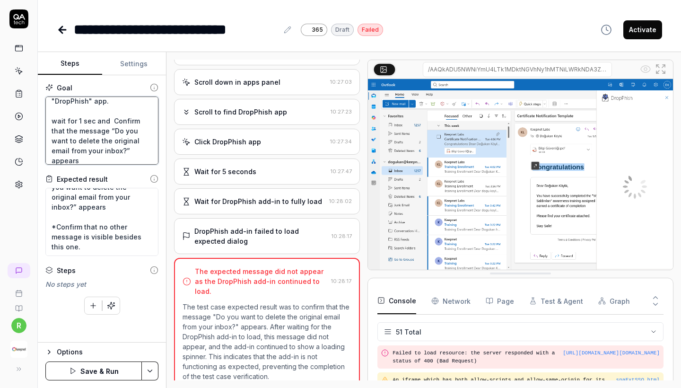
type textarea "*"
type textarea "Wait for 5 sec and Go to the "My add-ins" tab. and Click "Add a custom add-in" …"
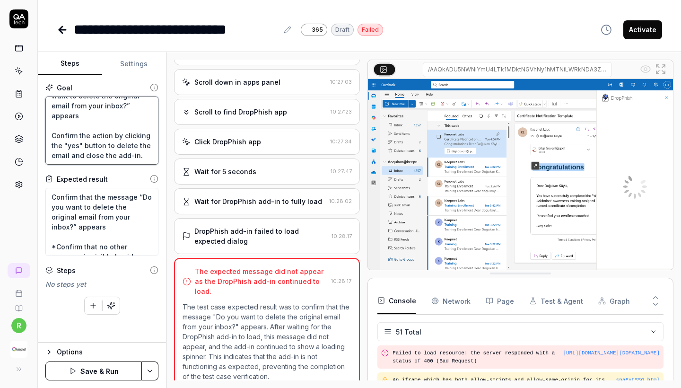
scroll to position [244, 0]
click at [108, 143] on textarea "Wait for 5 sec and Go to the "My add-ins" tab. and Click "Add a custom add-in" …" at bounding box center [101, 130] width 113 height 68
paste textarea "Select any email with the sender name “zoom, X, Trendyol, Google, Amazon, Coca …"
type textarea "*"
type textarea "Wait for 5 sec and Go to the "My add-ins" tab. and Click "Add a custom add-in" …"
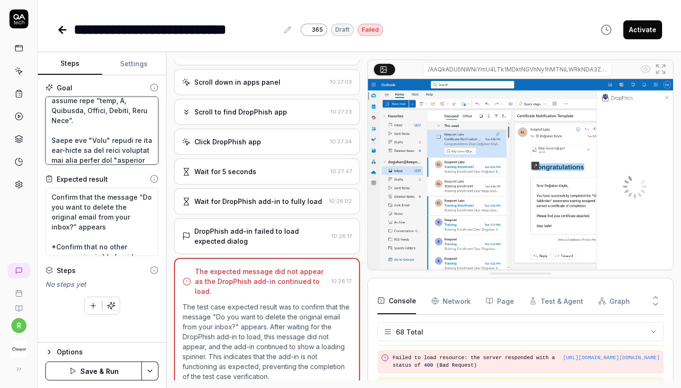
scroll to position [317, 0]
click at [134, 139] on textarea at bounding box center [101, 130] width 113 height 68
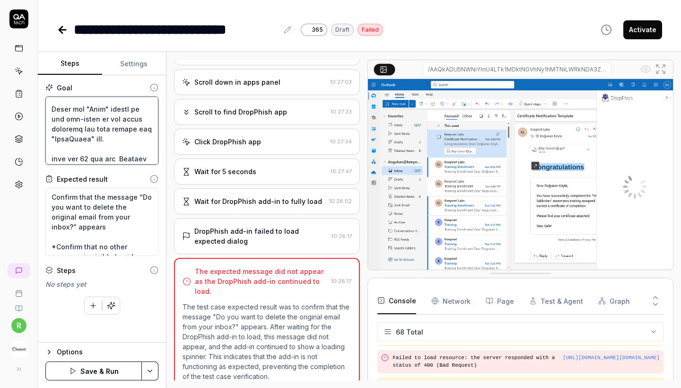
scroll to position [131, 0]
drag, startPoint x: 56, startPoint y: 144, endPoint x: 88, endPoint y: 143, distance: 32.2
click at [88, 143] on textarea at bounding box center [101, 130] width 113 height 68
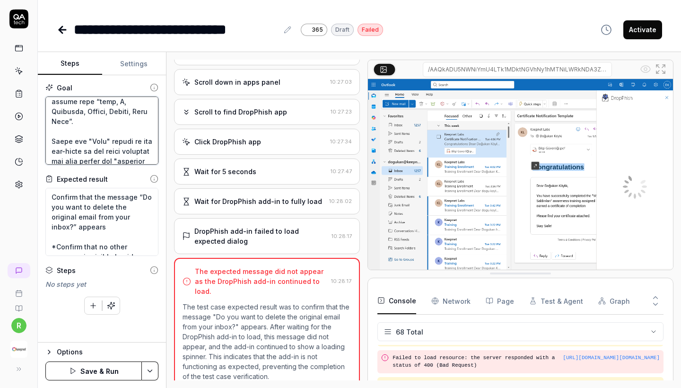
drag, startPoint x: 118, startPoint y: 143, endPoint x: 59, endPoint y: 151, distance: 59.2
click at [59, 151] on textarea at bounding box center [101, 130] width 113 height 68
paste textarea "DropPhish"
type textarea "*"
type textarea "Wait for 5 sec and Go to the "My add-ins" tab. and Click "Add a custom add-in" …"
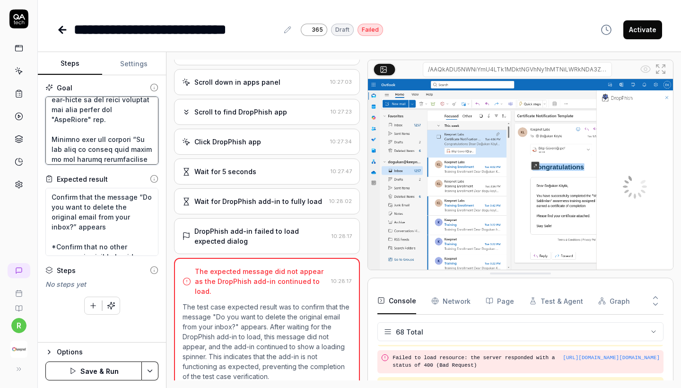
scroll to position [367, 0]
drag, startPoint x: 119, startPoint y: 149, endPoint x: 50, endPoint y: 117, distance: 75.7
click at [50, 117] on textarea at bounding box center [101, 130] width 113 height 68
type textarea "*"
type textarea "Wait for 5 sec and Go to the "My add-ins" tab. and Click "Add a custom add-in" …"
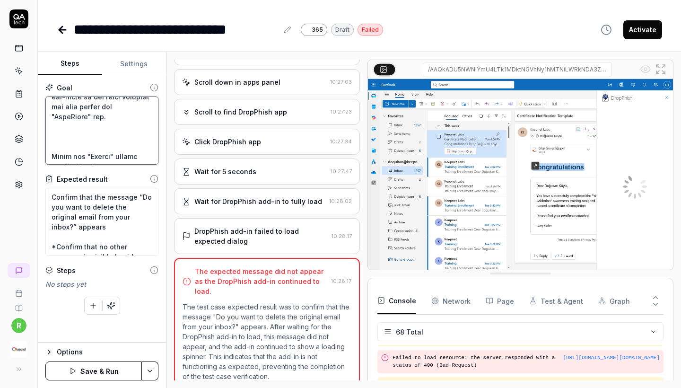
drag, startPoint x: 94, startPoint y: 151, endPoint x: 46, endPoint y: 133, distance: 51.7
click at [46, 133] on textarea at bounding box center [101, 130] width 113 height 68
type textarea "*"
type textarea "Wait for 5 sec and Go to the "My add-ins" tab. and Click "Add a custom add-in" …"
type textarea "*"
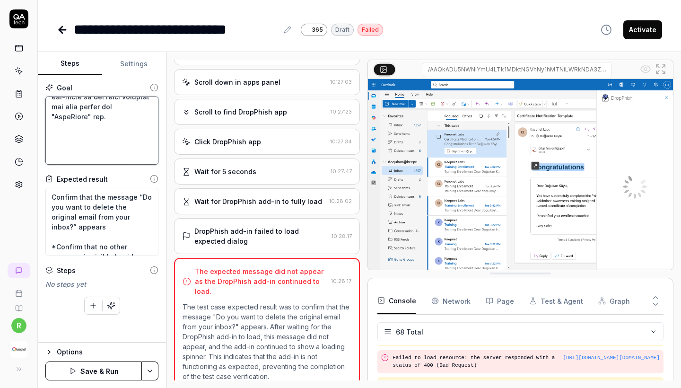
type textarea "Wait for 5 sec and Go to the "My add-ins" tab. and Click "Add a custom add-in" …"
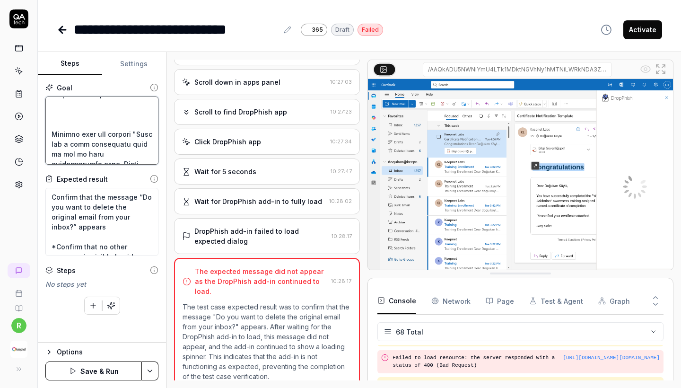
scroll to position [399, 0]
drag, startPoint x: 82, startPoint y: 157, endPoint x: 51, endPoint y: 104, distance: 61.2
click at [51, 104] on textarea at bounding box center [101, 130] width 113 height 68
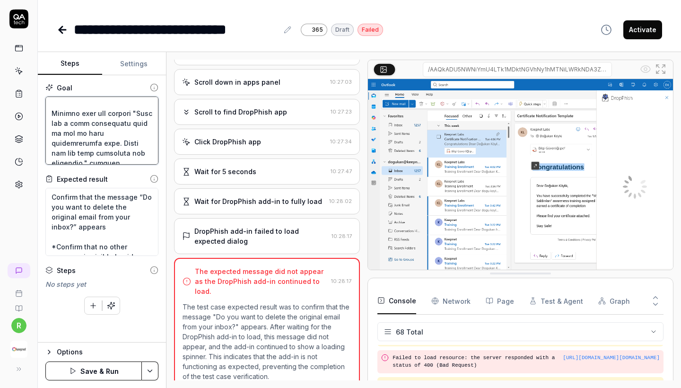
scroll to position [398, 0]
type textarea "*"
type textarea "Wait for 5 sec and Go to the "My add-ins" tab. and Click "Add a custom add-in" …"
type textarea "*"
type textarea "Wait for 5 sec and Go to the "My add-ins" tab. and Click "Add a custom add-in" …"
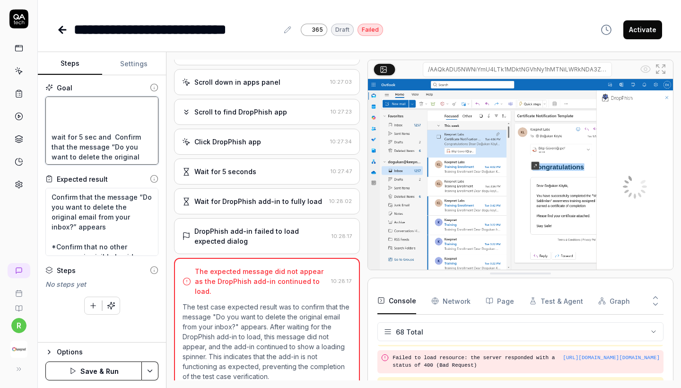
scroll to position [369, 0]
type textarea "*"
type textarea "Wait for 5 sec and Go to the "My add-ins" tab. and Click "Add a custom add-in" …"
type textarea "*"
type textarea "Wait for 5 sec and Go to the "My add-ins" tab. and Click "Add a custom add-in" …"
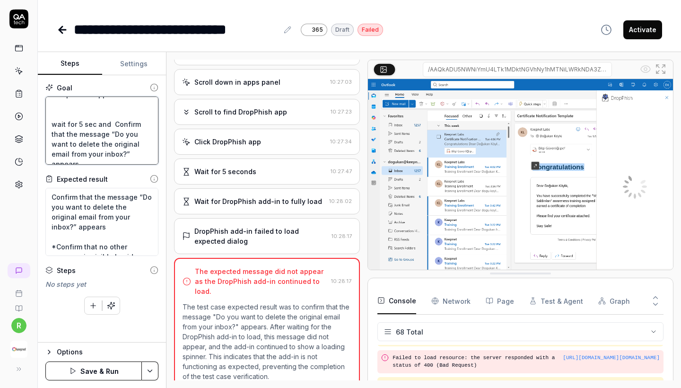
click at [79, 123] on textarea "Wait for 5 sec and Go to the "My add-ins" tab. and Click "Add a custom add-in" …" at bounding box center [101, 130] width 113 height 68
type textarea "*"
type textarea "Wait for 5 sec and Go to the "My add-ins" tab. and Click "Add a custom add-in" …"
type textarea "*"
type textarea "Wait for 5 sec and Go to the "My add-ins" tab. and Click "Add a custom add-in" …"
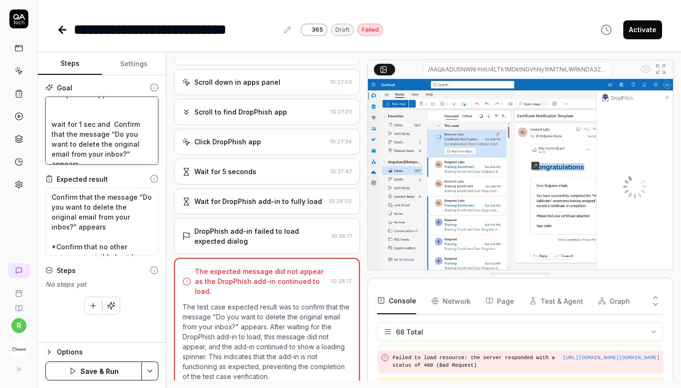
type textarea "*"
type textarea "Wait for 5 sec and Go to the "My add-ins" tab. and Click "Add a custom add-in" …"
click at [79, 115] on textarea "Wait for 5 sec and Go to the "My add-ins" tab. and Click "Add a custom add-in" …" at bounding box center [101, 130] width 113 height 68
type textarea "*"
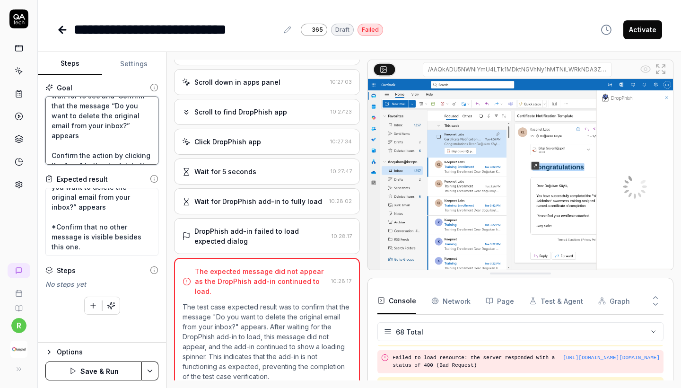
scroll to position [20, 0]
type textarea "Wait for 5 sec and Go to the "My add-ins" tab. and Click "Add a custom add-in" …"
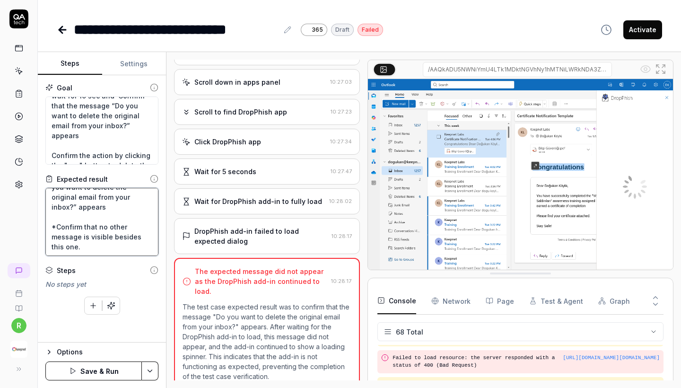
drag, startPoint x: 57, startPoint y: 227, endPoint x: 109, endPoint y: 245, distance: 55.6
click at [109, 245] on textarea "Confirm that the message “Do you want to delete the original email from your in…" at bounding box center [101, 222] width 113 height 68
click at [112, 245] on textarea "Confirm that the message “Do you want to delete the original email from your in…" at bounding box center [101, 222] width 113 height 68
drag, startPoint x: 70, startPoint y: 246, endPoint x: 57, endPoint y: 228, distance: 22.3
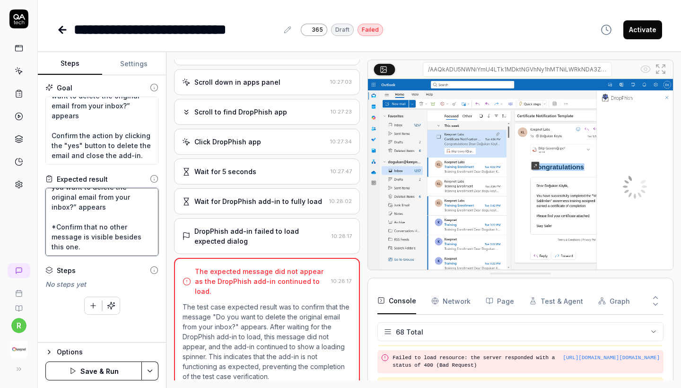
click at [57, 228] on textarea "Confirm that the message “Do you want to delete the original email from your in…" at bounding box center [101, 222] width 113 height 68
click at [109, 234] on textarea "Confirm that the message “Do you want to delete the original email from your in…" at bounding box center [101, 222] width 113 height 68
drag, startPoint x: 94, startPoint y: 248, endPoint x: 56, endPoint y: 224, distance: 45.0
click at [56, 224] on textarea "Confirm that the message “Do you want to delete the original email from your in…" at bounding box center [101, 222] width 113 height 68
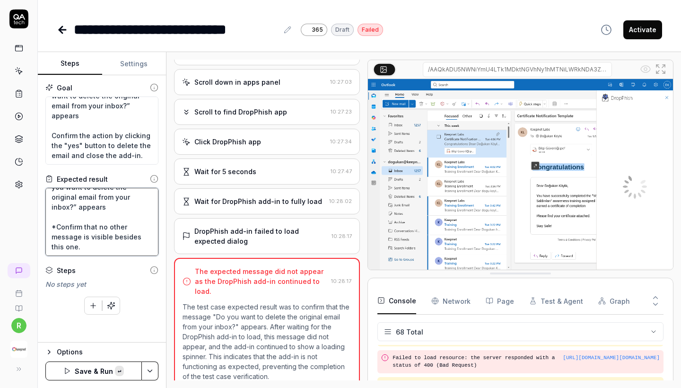
paste textarea "Verify that neither of the following messages is present: "Do you want to repor…"
type textarea "*"
type textarea "Confirm that the message “Do you want to delete the original email from your in…"
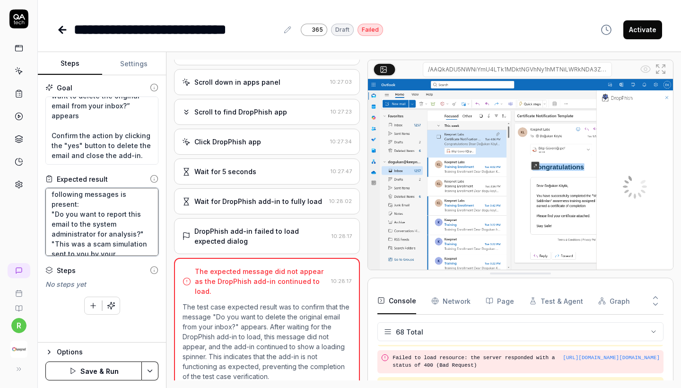
scroll to position [42, 0]
click at [69, 209] on textarea "Confirm that the message “Do you want to delete the original email from your in…" at bounding box center [101, 222] width 113 height 68
click at [66, 201] on textarea "Confirm that the message “Do you want to delete the original email from your in…" at bounding box center [101, 222] width 113 height 68
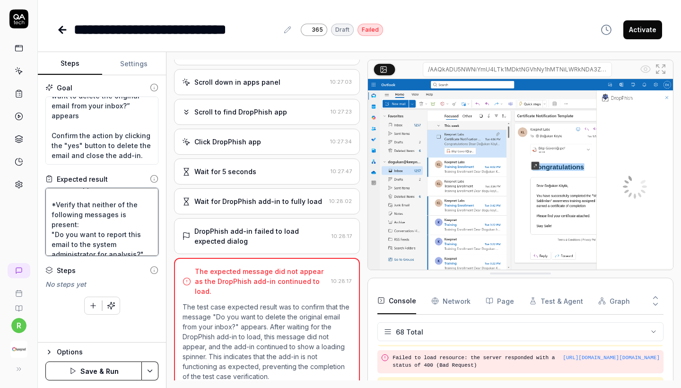
type textarea "*"
type textarea "Confirm that the message “Do you want to delete the original email from your in…"
type textarea "*"
type textarea "Confirm that the message “Do you want to delete the original email from your in…"
type textarea "*"
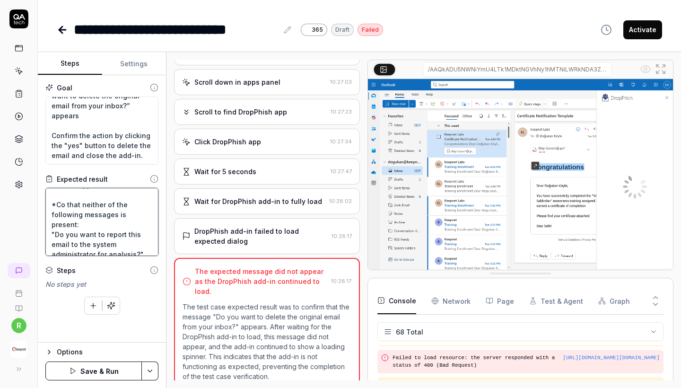
type textarea "Confirm that the message “Do you want to delete the original email from your in…"
type textarea "*"
type textarea "Confirm that the message “Do you want to delete the original email from your in…"
type textarea "*"
type textarea "Confirm that the message “Do you want to delete the original email from your in…"
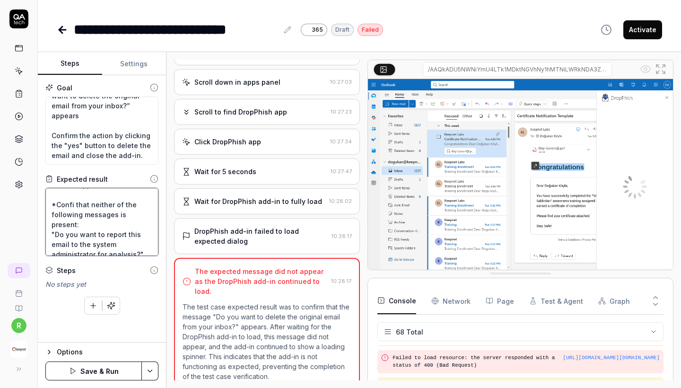
type textarea "*"
type textarea "Confirm that the message “Do you want to delete the original email from your in…"
type textarea "*"
type textarea "Confirm that the message “Do you want to delete the original email from your in…"
type textarea "*"
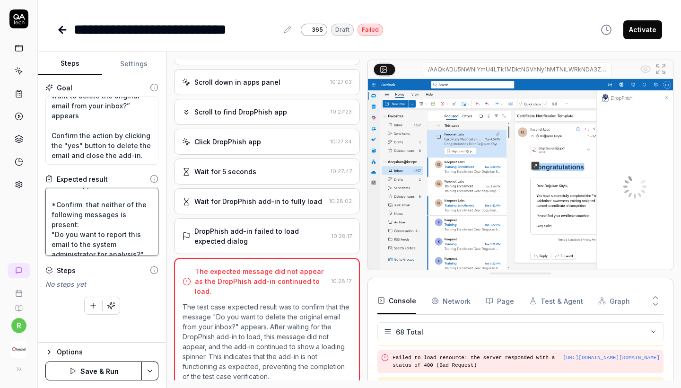
scroll to position [417, 0]
type textarea "Confirm that the message “Do you want to delete the original email from your in…"
click at [84, 341] on button "Save & Run" at bounding box center [93, 370] width 96 height 19
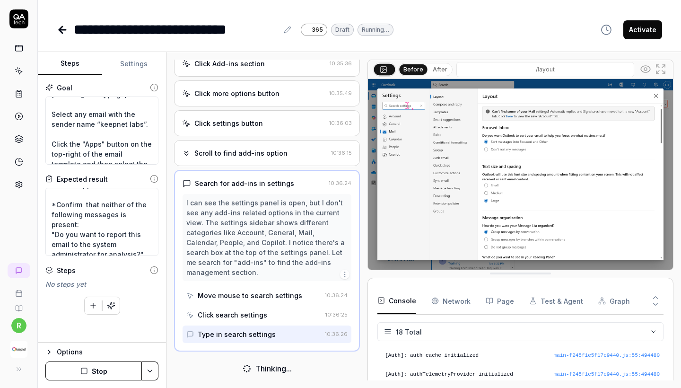
scroll to position [88, 0]
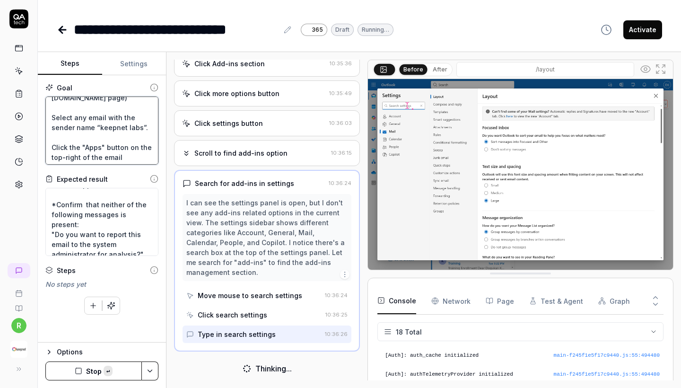
drag, startPoint x: 51, startPoint y: 126, endPoint x: 145, endPoint y: 139, distance: 95.1
click at [145, 139] on textarea "Wait for 5 sec and Go to the "My add-ins" tab. and Click "Add a custom add-in" …" at bounding box center [101, 130] width 113 height 68
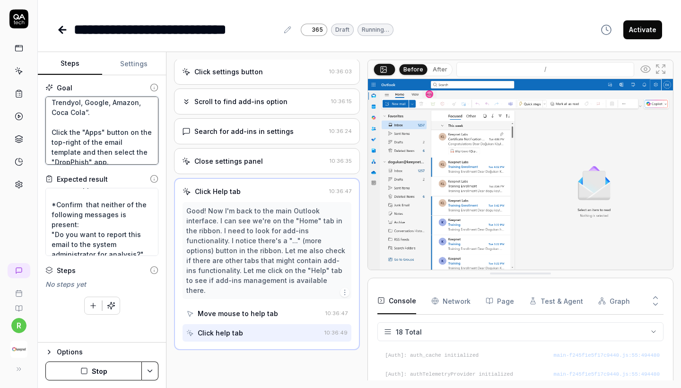
scroll to position [282, 0]
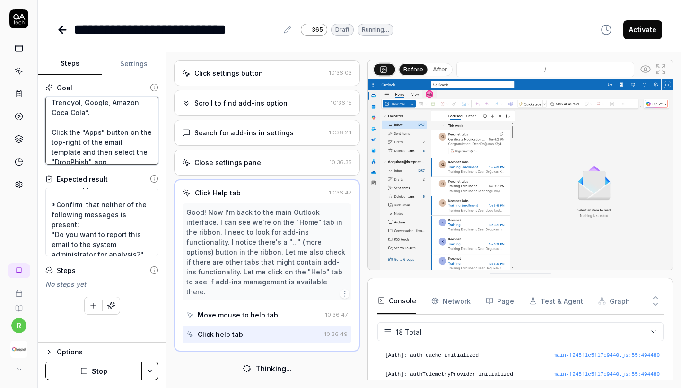
drag, startPoint x: 51, startPoint y: 123, endPoint x: 115, endPoint y: 121, distance: 64.4
click at [115, 121] on textarea "Wait for 5 sec and Go to the "My add-ins" tab. and Click "Add a custom add-in" …" at bounding box center [101, 130] width 113 height 68
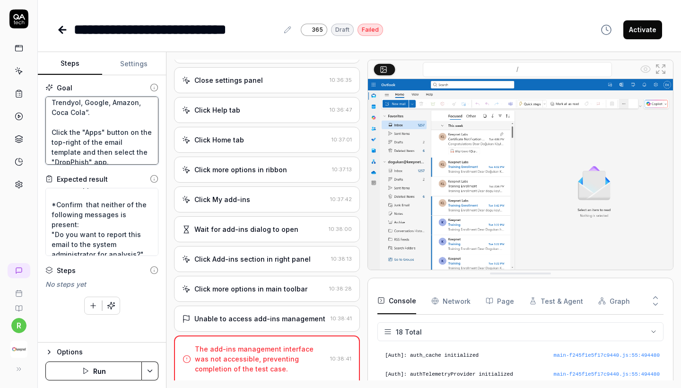
scroll to position [0, 0]
click at [99, 341] on button "Run" at bounding box center [93, 370] width 96 height 19
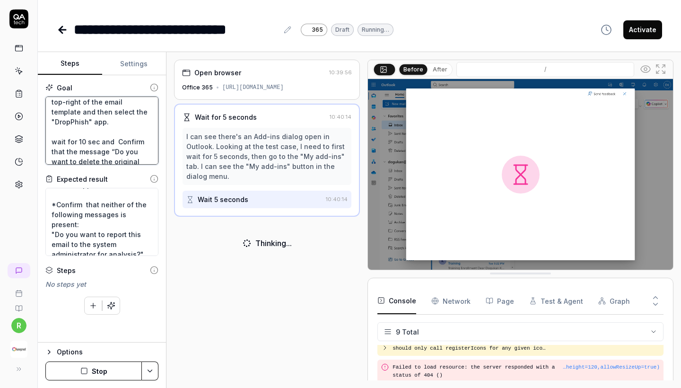
scroll to position [417, 0]
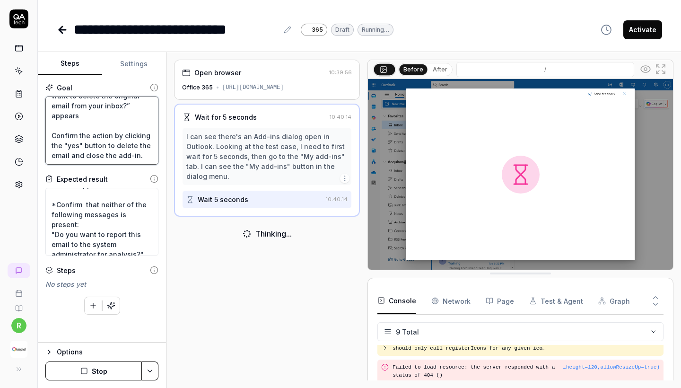
drag, startPoint x: 52, startPoint y: 104, endPoint x: 157, endPoint y: 224, distance: 159.2
click at [157, 224] on div "Goal Wait for 5 sec and Go to the "My add-ins" tab. and Click "Add a custom add…" at bounding box center [102, 208] width 128 height 267
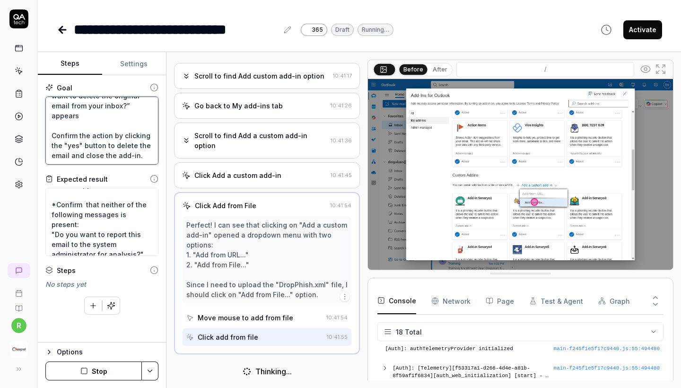
scroll to position [222, 0]
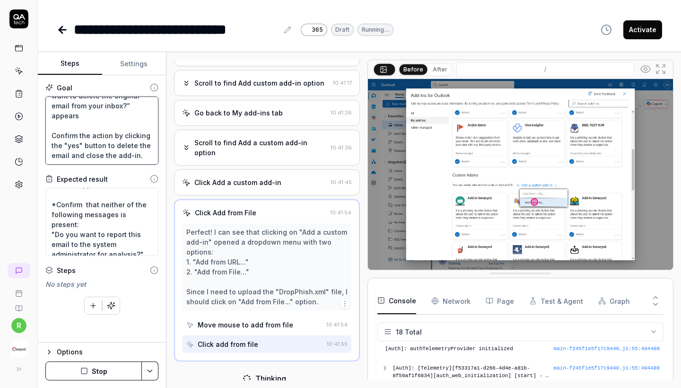
click at [125, 149] on textarea "Wait for 5 sec and Go to the "My add-ins" tab. and Click "Add a custom add-in" …" at bounding box center [101, 130] width 113 height 68
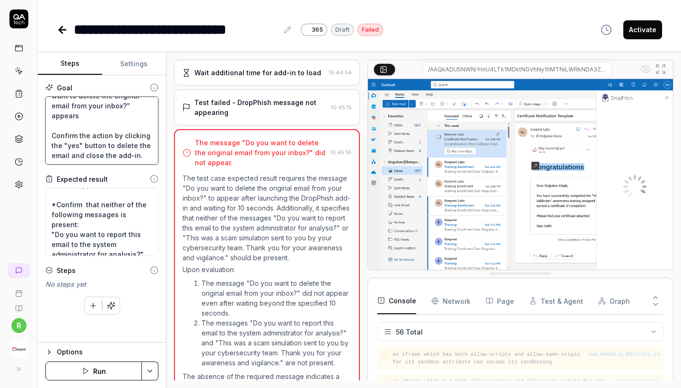
scroll to position [748, 0]
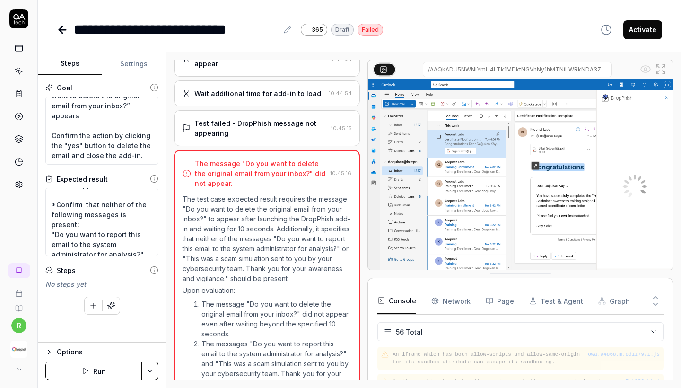
click at [278, 118] on div "Test failed - DropPhish message not appearing" at bounding box center [260, 128] width 133 height 20
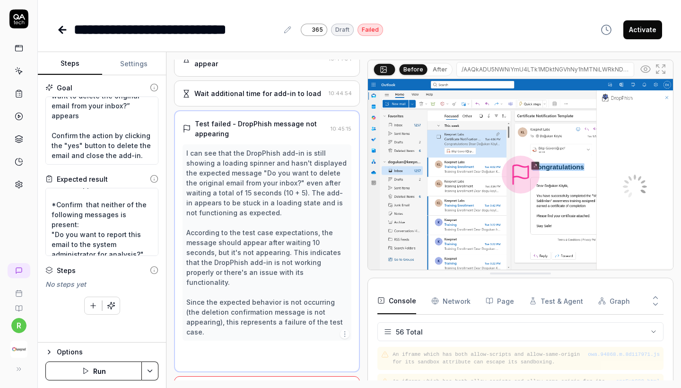
scroll to position [689, 0]
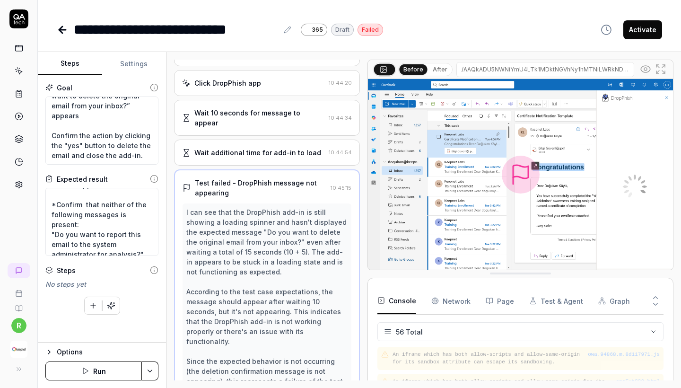
click at [276, 140] on div "Wait additional time for add-in to load 10:44:54" at bounding box center [267, 153] width 186 height 26
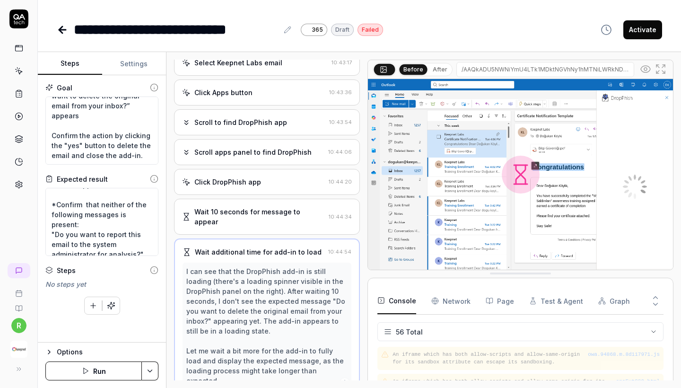
scroll to position [590, 0]
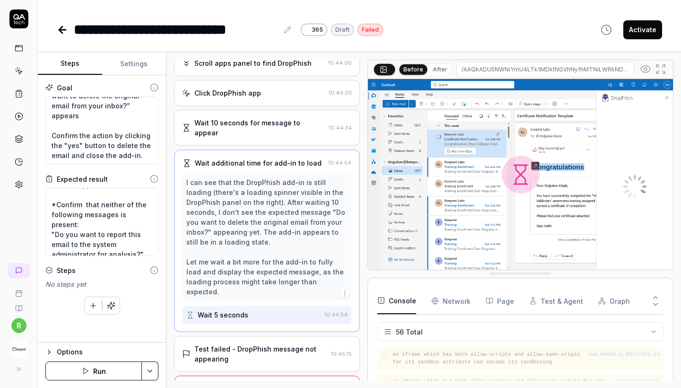
click at [277, 341] on div "Test failed - DropPhish message not appearing" at bounding box center [260, 354] width 133 height 20
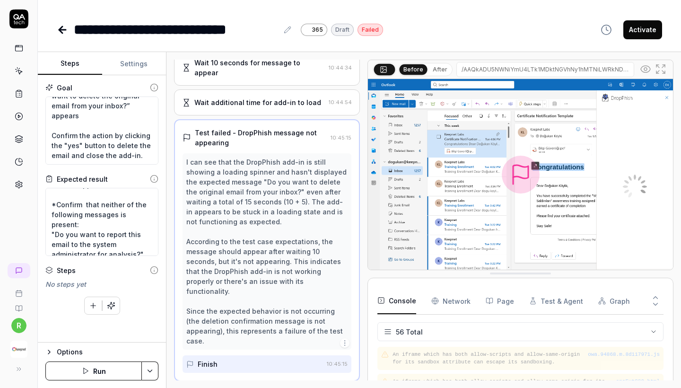
scroll to position [739, 0]
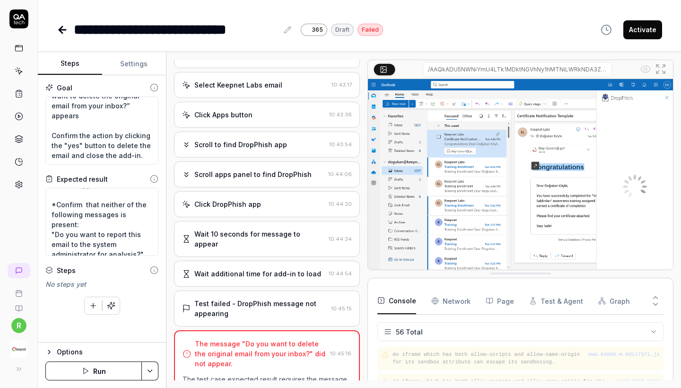
scroll to position [567, 0]
click at [241, 192] on div "Click DropPhish app 10:44:20" at bounding box center [267, 205] width 186 height 26
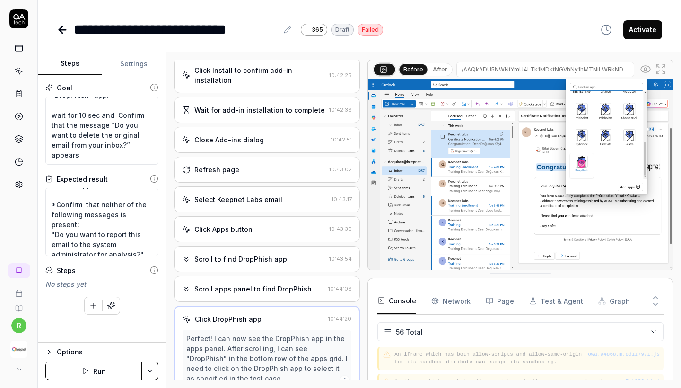
scroll to position [161, 0]
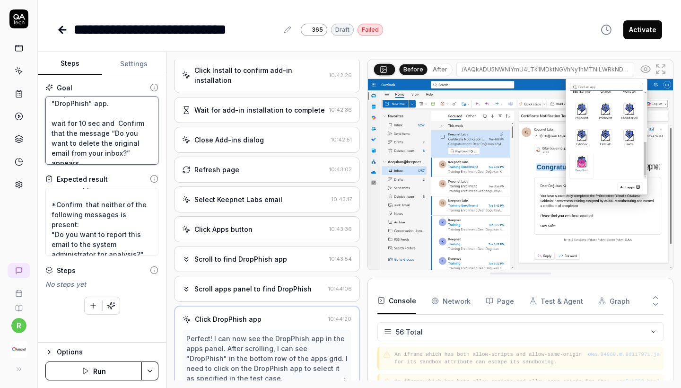
drag, startPoint x: 98, startPoint y: 135, endPoint x: 44, endPoint y: 134, distance: 54.4
click at [44, 134] on div "Goal Wait for 5 sec and Go to the "My add-ins" tab. and Click "Add a custom add…" at bounding box center [102, 208] width 128 height 267
type textarea "*"
type textarea "Wait for 5 sec and Go to the "My add-ins" tab. and Click "Add a custom add-in" …"
type textarea "*"
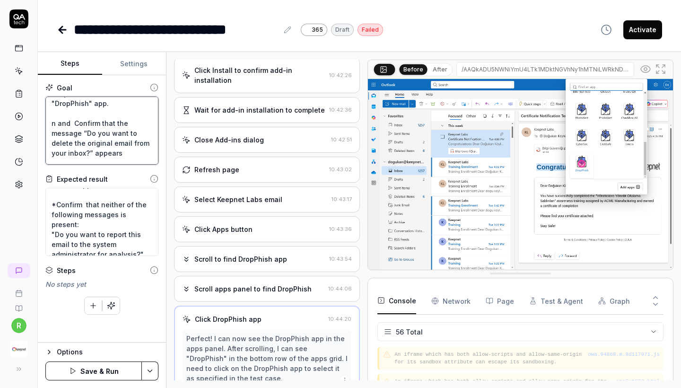
type textarea "Wait for 5 sec and Go to the "My add-ins" tab. and Click "Add a custom add-in" …"
type textarea "*"
type textarea "Wait for 5 sec and Go to the "My add-ins" tab. and Click "Add a custom add-in" …"
type textarea "*"
type textarea "Wait for 5 sec and Go to the "My add-ins" tab. and Click "Add a custom add-in" …"
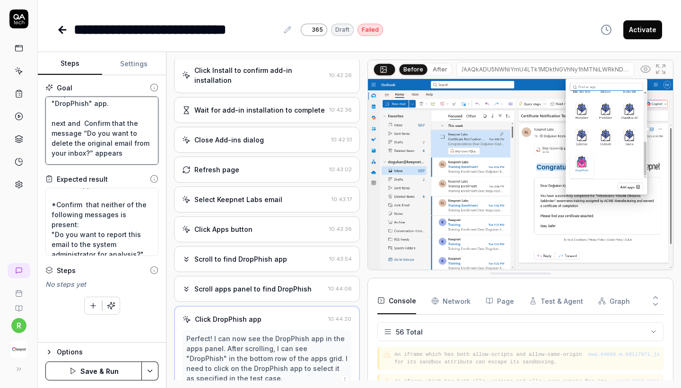
type textarea "*"
type textarea "Wait for 5 sec and Go to the "My add-ins" tab. and Click "Add a custom add-in" …"
type textarea "*"
type textarea "Wait for 5 sec and Go to the "My add-ins" tab. and Click "Add a custom add-in" …"
type textarea "*"
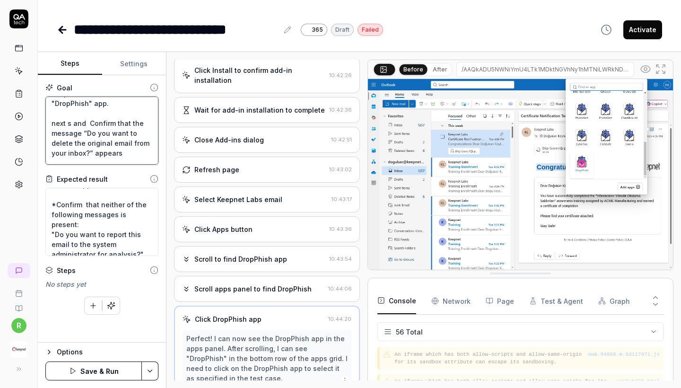
type textarea "Wait for 5 sec and Go to the "My add-ins" tab. and Click "Add a custom add-in" …"
type textarea "*"
type textarea "Wait for 5 sec and Go to the "My add-ins" tab. and Click "Add a custom add-in" …"
type textarea "*"
type textarea "Wait for 5 sec and Go to the "My add-ins" tab. and Click "Add a custom add-in" …"
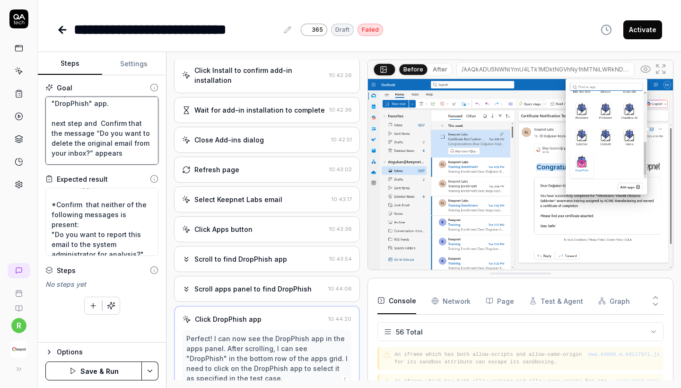
click at [96, 135] on textarea "Wait for 5 sec and Go to the "My add-ins" tab. and Click "Add a custom add-in" …" at bounding box center [101, 130] width 113 height 68
type textarea "*"
type textarea "Wait for 5 sec and Go to the "My add-ins" tab. and Click "Add a custom add-in" …"
type textarea "*"
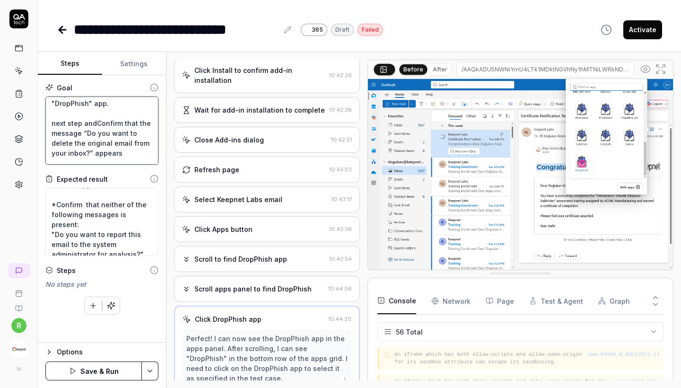
type textarea "Wait for 5 sec and Go to the "My add-ins" tab. and Click "Add a custom add-in" …"
type textarea "*"
type textarea "Wait for 5 sec and Go to the "My add-ins" tab. and Click "Add a custom add-in" …"
type textarea "*"
type textarea "Wait for 5 sec and Go to the "My add-ins" tab. and Click "Add a custom add-in" …"
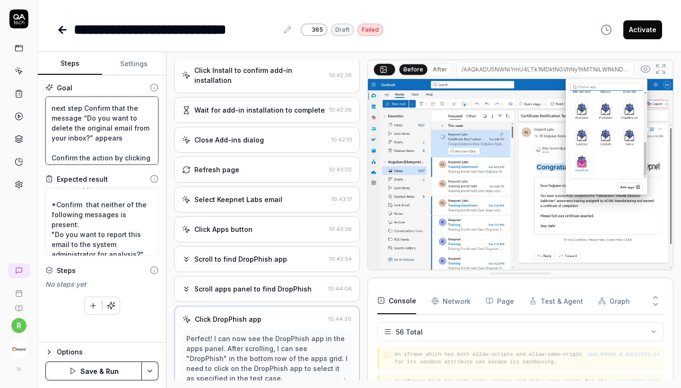
scroll to position [177, 0]
drag, startPoint x: 125, startPoint y: 146, endPoint x: 52, endPoint y: 116, distance: 79.3
click at [52, 116] on textarea "Wait for 5 sec and Go to the "My add-ins" tab. and Click "Add a custom add-in" …" at bounding box center [101, 130] width 113 height 68
type textarea "*"
type textarea "Wait for 5 sec and Go to the "My add-ins" tab. and Click "Add a custom add-in" …"
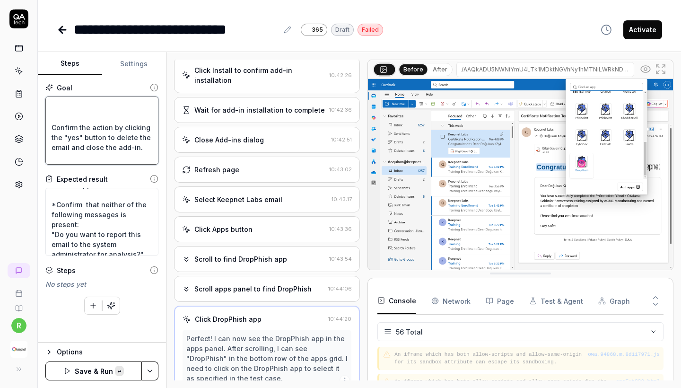
paste textarea "In the next step, verify that the message "Do you want to delete the original e…"
type textarea "*"
type textarea "Wait for 5 sec and Go to the "My add-ins" tab. and Click "Add a custom add-in" …"
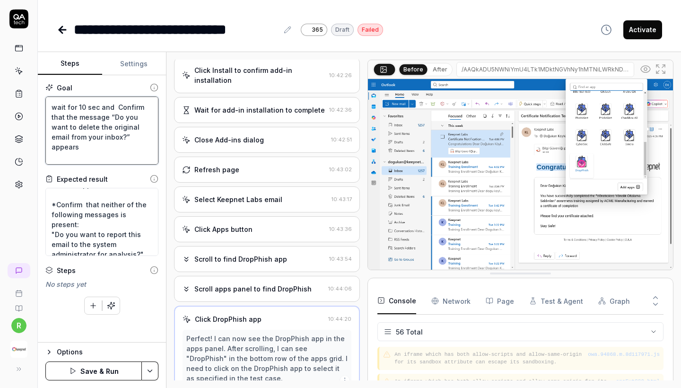
drag, startPoint x: 128, startPoint y: 151, endPoint x: 49, endPoint y: 120, distance: 85.5
click at [49, 120] on textarea "Wait for 5 sec and Go to the "My add-ins" tab. and Click "Add a custom add-in" …" at bounding box center [101, 130] width 113 height 68
paste textarea "In the next step, verify that the message "Do you want to delete the original e…"
type textarea "*"
type textarea "Wait for 5 sec and Go to the "My add-ins" tab. and Click "Add a custom add-in" …"
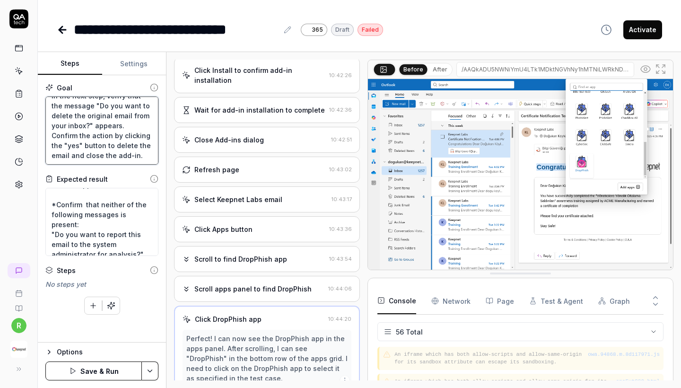
scroll to position [404, 0]
drag, startPoint x: 142, startPoint y: 140, endPoint x: 102, endPoint y: 141, distance: 40.2
click at [102, 141] on textarea "Wait for 5 sec and Go to the "My add-ins" tab. and Click "Add a custom add-in" …" at bounding box center [101, 130] width 113 height 68
click at [127, 114] on textarea "Wait for 5 sec and Go to the "My add-ins" tab. and Click "Add a custom add-in" …" at bounding box center [101, 130] width 113 height 68
click at [123, 109] on textarea "Wait for 5 sec and Go to the "My add-ins" tab. and Click "Add a custom add-in" …" at bounding box center [101, 130] width 113 height 68
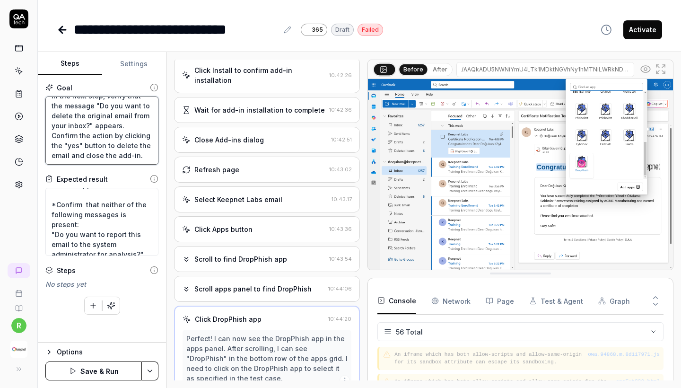
type textarea "*"
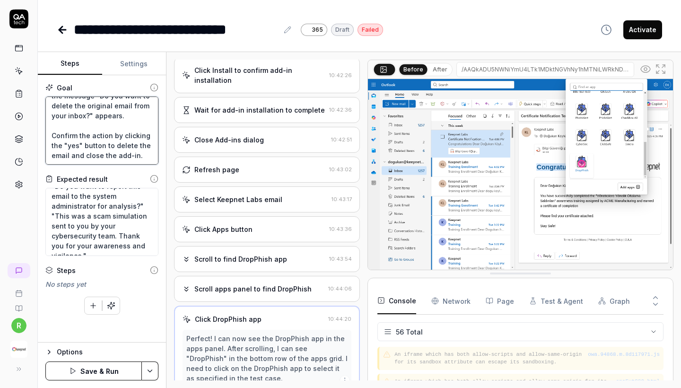
scroll to position [89, 0]
type textarea "Wait for 5 sec and Go to the "My add-ins" tab. and Click "Add a custom add-in" …"
click at [84, 341] on button "Save & Run" at bounding box center [93, 370] width 96 height 19
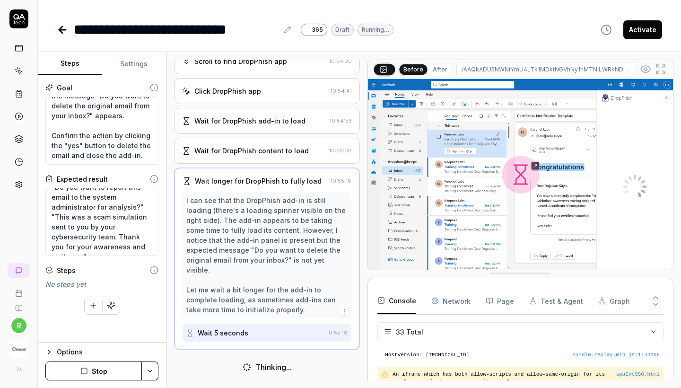
scroll to position [570, 0]
click at [430, 70] on button "After" at bounding box center [440, 69] width 22 height 10
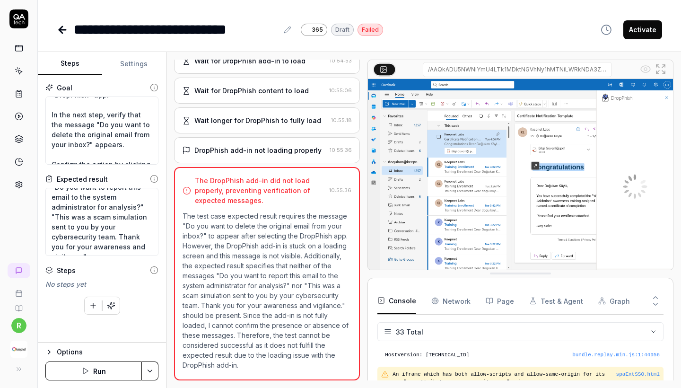
scroll to position [170, 0]
click at [53, 123] on textarea "Wait for 5 sec and Go to the "My add-ins" tab. and Click "Add a custom add-in" …" at bounding box center [101, 130] width 113 height 68
drag, startPoint x: 52, startPoint y: 123, endPoint x: 129, endPoint y: 157, distance: 83.5
click at [129, 157] on textarea "Wait for 5 sec and Go to the "My add-ins" tab. and Click "Add a custom add-in" …" at bounding box center [101, 130] width 113 height 68
type textarea "*"
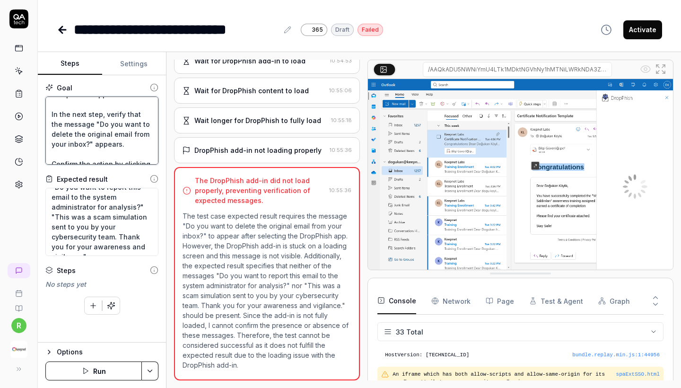
type textarea "Wait for 5 sec and Go to the "My add-ins" tab. and Click "Add a custom add-in" …"
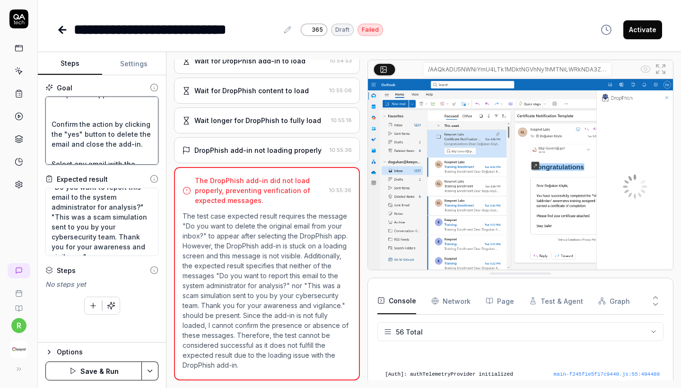
scroll to position [1232, 0]
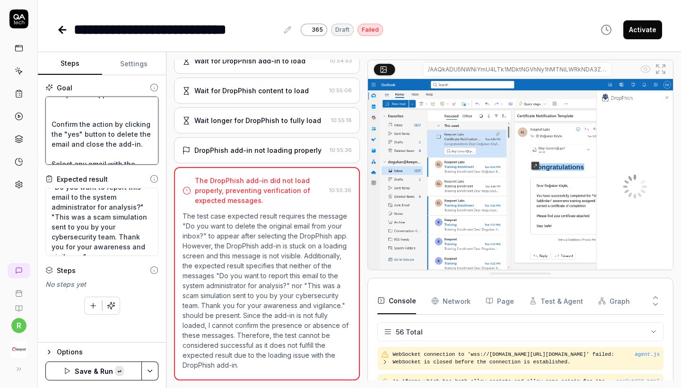
paste textarea "Wait for the next step to load and verify that the message "Do you want to dele…"
type textarea "*"
type textarea "Wait for 5 sec and Go to the "My add-ins" tab. and Click "Add a custom add-in" …"
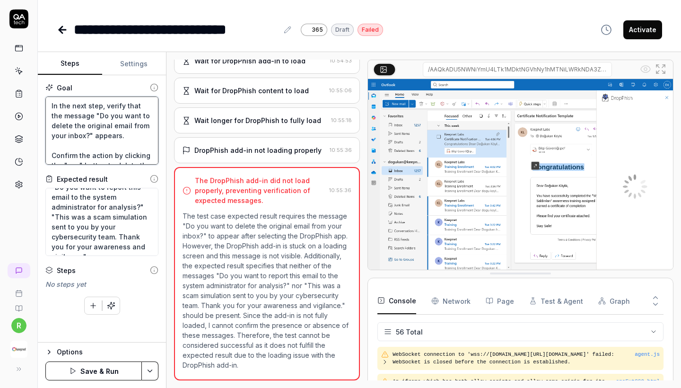
scroll to position [375, 0]
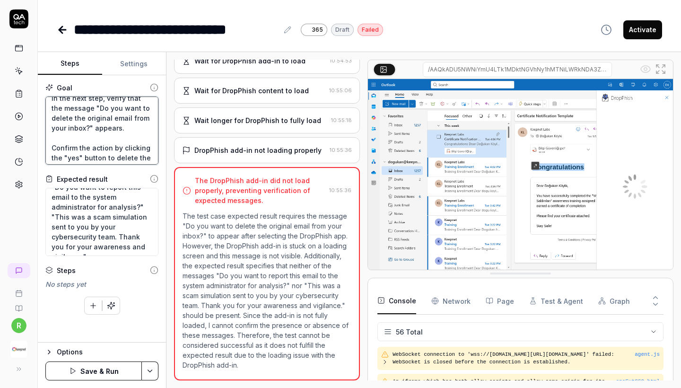
drag, startPoint x: 128, startPoint y: 138, endPoint x: 45, endPoint y: 110, distance: 87.2
click at [45, 109] on textarea "Wait for 5 sec and Go to the "My add-ins" tab. and Click "Add a custom add-in" …" at bounding box center [101, 130] width 113 height 68
paste textarea "Wait for the next step to load and"
type textarea "*"
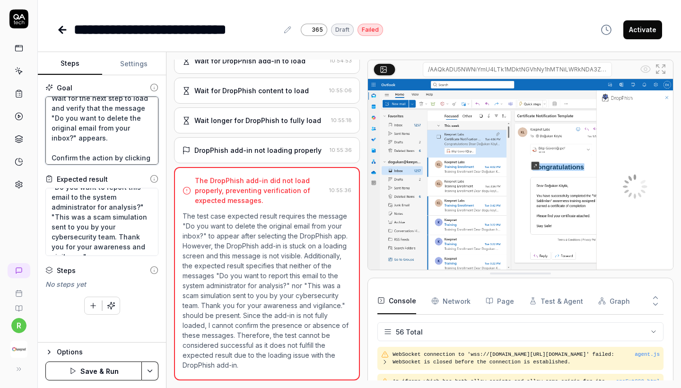
type textarea "Wait for 5 sec and Go to the "My add-ins" tab. and Click "Add a custom add-in" …"
click at [79, 341] on button "Save & Run" at bounding box center [93, 370] width 96 height 19
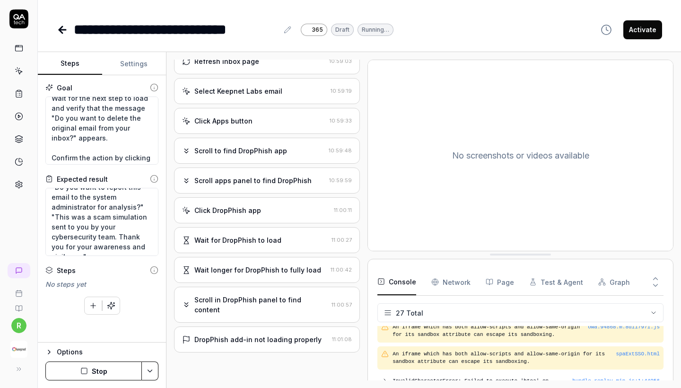
scroll to position [355, 0]
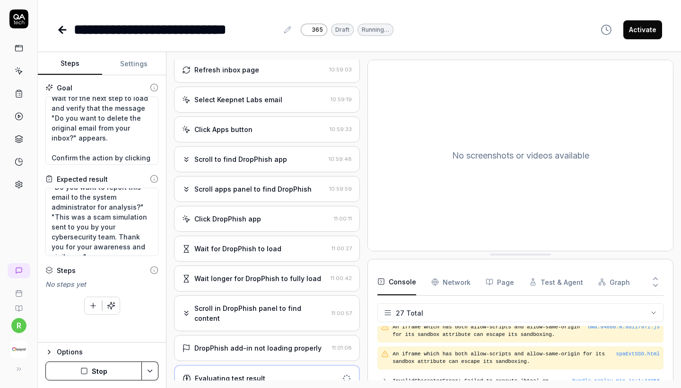
type textarea "*"
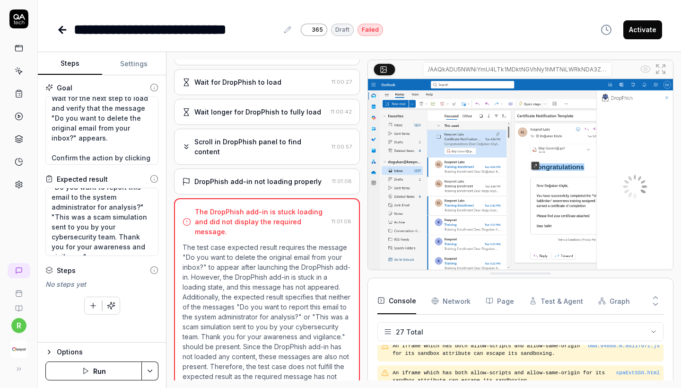
scroll to position [0, 0]
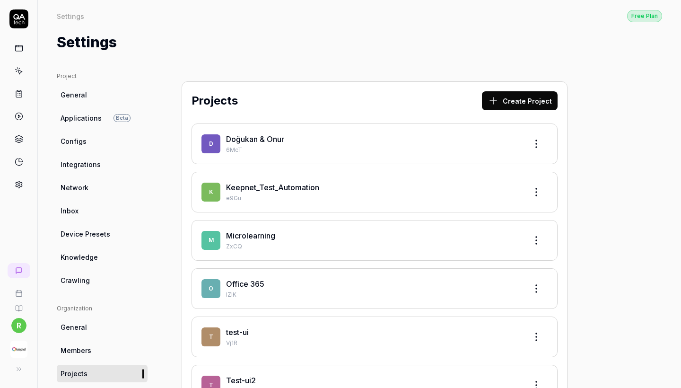
click at [274, 188] on link "Keepnet_Test_Automation" at bounding box center [272, 187] width 93 height 9
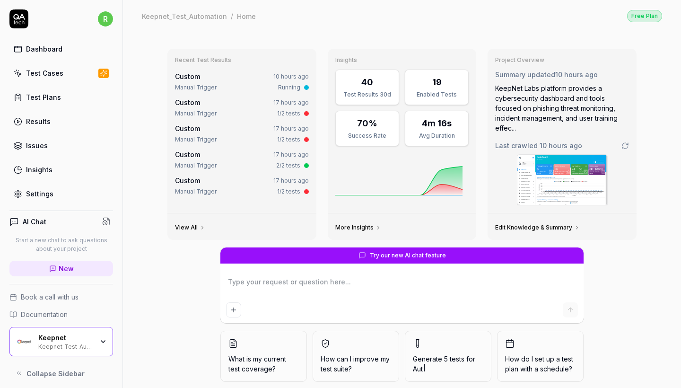
click at [88, 69] on link "Test Cases" at bounding box center [61, 73] width 104 height 18
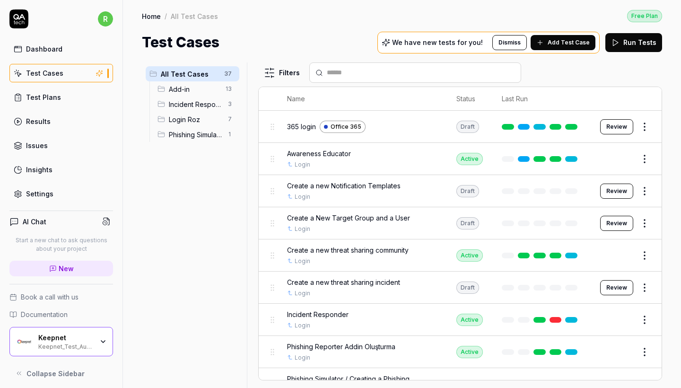
click at [203, 88] on span "Add-in" at bounding box center [194, 89] width 51 height 10
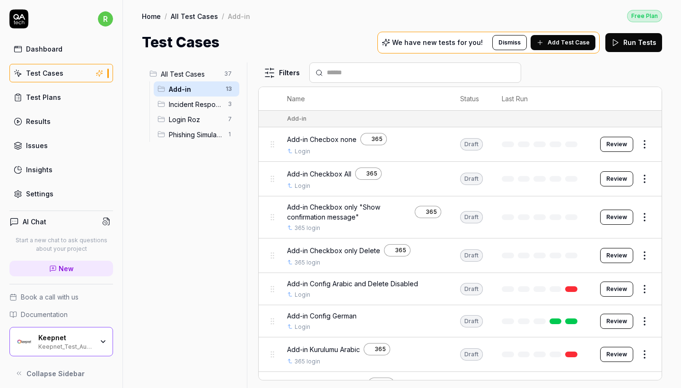
click at [652, 148] on html "r Dashboard Test Cases Test Plans Results Issues Insights Settings AI Chat Star…" at bounding box center [340, 194] width 681 height 388
drag, startPoint x: 286, startPoint y: 139, endPoint x: 355, endPoint y: 139, distance: 69.1
click at [355, 139] on html "r Dashboard Test Cases Test Plans Results Issues Insights Settings AI Chat Star…" at bounding box center [340, 194] width 681 height 388
click at [650, 143] on html "r Dashboard Test Cases Test Plans Results Issues Insights Settings AI Chat Star…" at bounding box center [340, 194] width 681 height 388
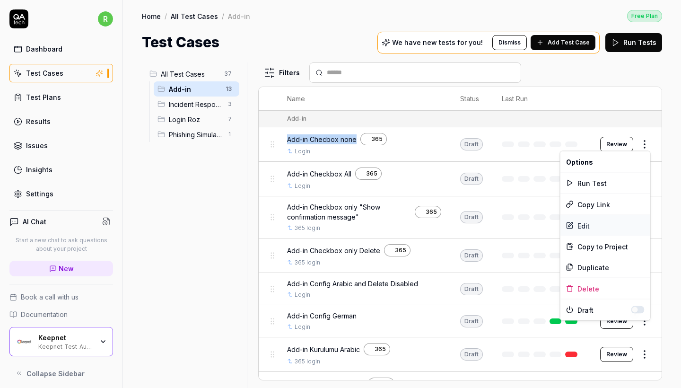
click at [593, 227] on div "Edit" at bounding box center [605, 225] width 90 height 21
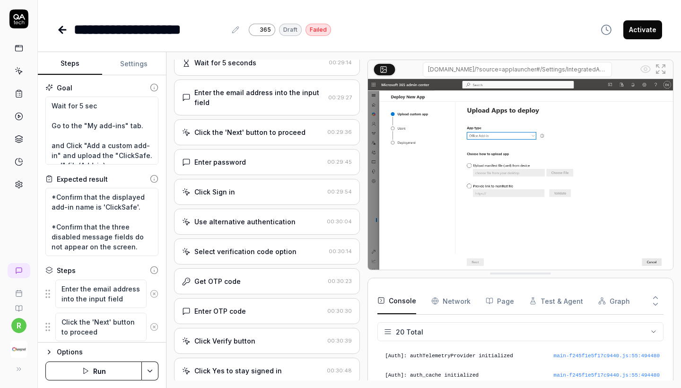
scroll to position [44, 0]
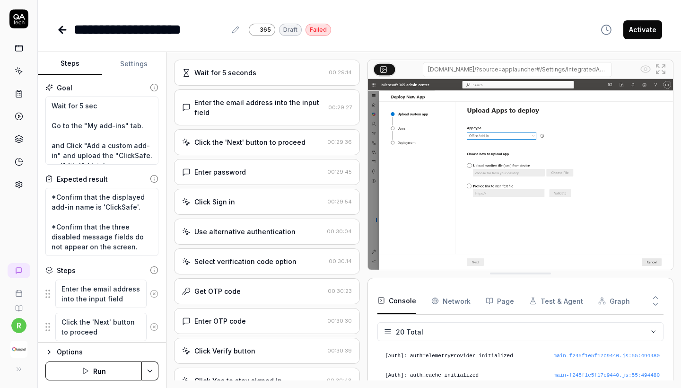
click at [96, 368] on button "Run" at bounding box center [93, 370] width 96 height 19
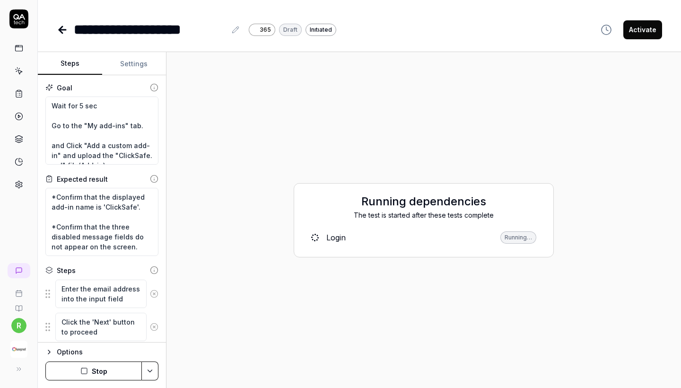
click at [98, 373] on button "Stop" at bounding box center [93, 370] width 96 height 19
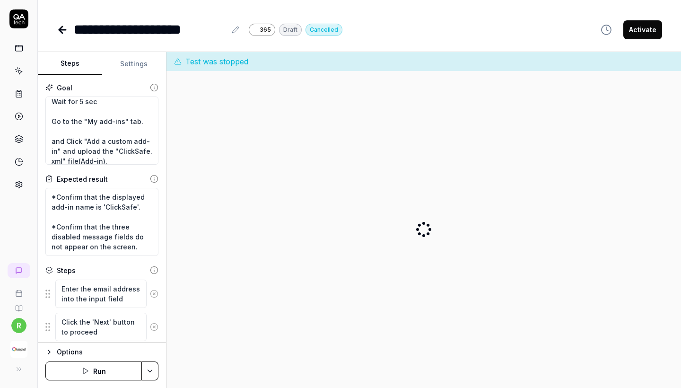
scroll to position [1, 0]
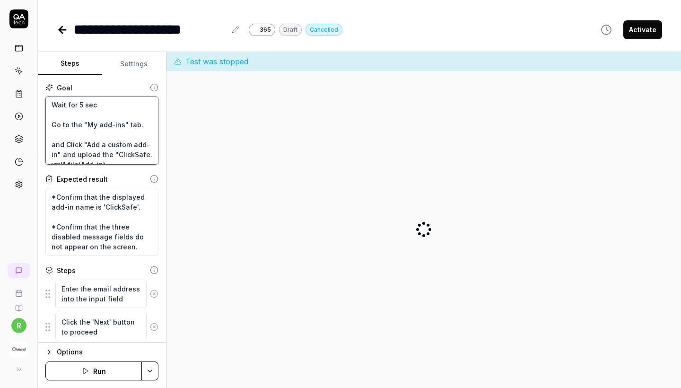
drag, startPoint x: 51, startPoint y: 104, endPoint x: 125, endPoint y: 104, distance: 74.3
click at [125, 104] on textarea "Wait for 5 sec Go to the "My add-ins" tab. and Click "Add a custom add-in" and …" at bounding box center [101, 130] width 113 height 68
type textarea "*"
type textarea "Go to the "My add-ins" tab. and Click "Add a custom add-in" and upload the "Cli…"
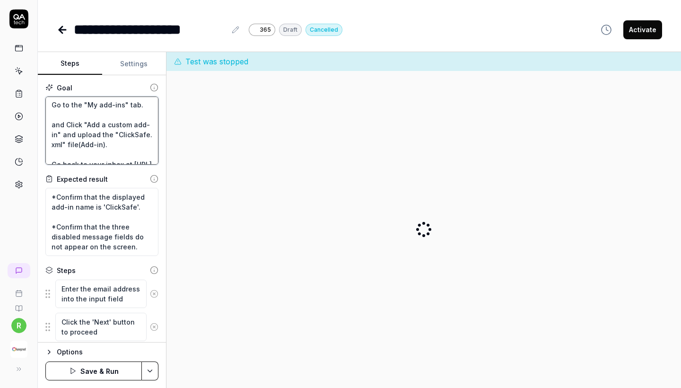
click at [53, 123] on textarea "Go to the "My add-ins" tab. and Click "Add a custom add-in" and upload the "Cli…" at bounding box center [101, 130] width 113 height 68
paste textarea "Wait for 5 sec"
type textarea "*"
type textarea "Wait for 5 secGo to the "My add-ins" tab. and Click "Add a custom add-in" and u…"
type textarea "*"
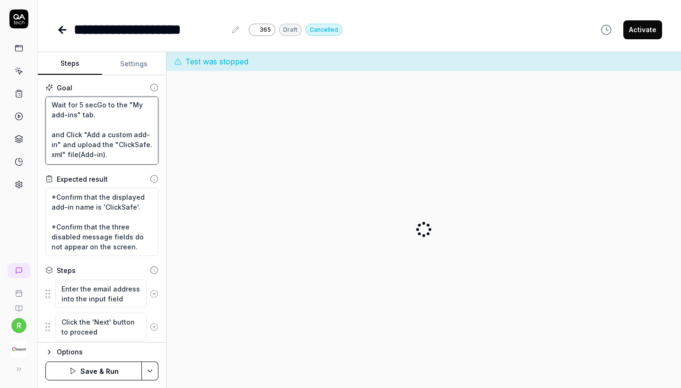
type textarea "Wait for 5 sec Go to the "My add-ins" tab. and Click "Add a custom add-in" and …"
type textarea "*"
type textarea "Wait for 5 sec aGo to the "My add-ins" tab. and Click "Add a custom add-in" and…"
type textarea "*"
type textarea "Wait for 5 sec anGo to the "My add-ins" tab. and Click "Add a custom add-in" an…"
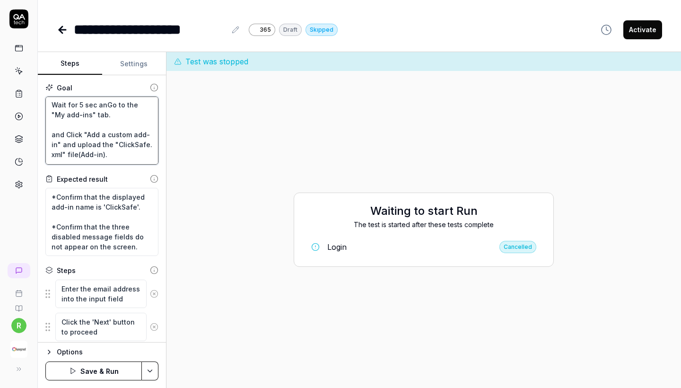
type textarea "*"
type textarea "Wait for 5 sec andGo to the "My add-ins" tab. and Click "Add a custom add-in" a…"
type textarea "*"
type textarea "Wait for 5 sec and Go to the "My add-ins" tab. and Click "Add a custom add-in" …"
click at [117, 125] on textarea "Wait for 5 sec and Go to the "My add-ins" tab. and Click "Add a custom add-in" …" at bounding box center [101, 130] width 113 height 68
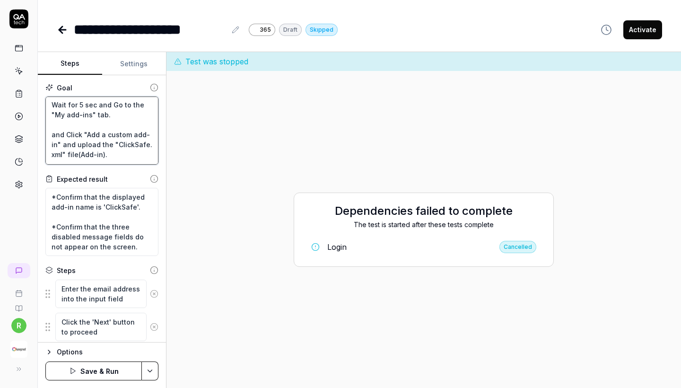
type textarea "*"
type textarea "Wait for 5 sec and o to the "My add-ins" tab. and Click "Add a custom add-in" a…"
type textarea "*"
type textarea "Wait for 5 sec and go to the "My add-ins" tab. and Click "Add a custom add-in" …"
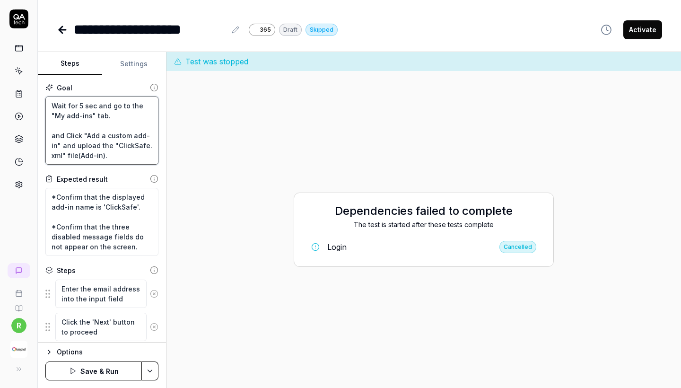
click at [122, 142] on textarea "Wait for 5 sec and go to the "My add-ins" tab. and Click "Add a custom add-in" …" at bounding box center [101, 130] width 113 height 68
click at [63, 114] on textarea "Wait for 5 sec and go to the "My add-ins" tab. and Click "Add a custom add-in" …" at bounding box center [101, 130] width 113 height 68
type textarea "*"
type textarea "Wait for 5 sec and go to the "My add-ins" tab. and Click "Add a custom add-in" …"
click at [64, 27] on icon at bounding box center [62, 29] width 11 height 11
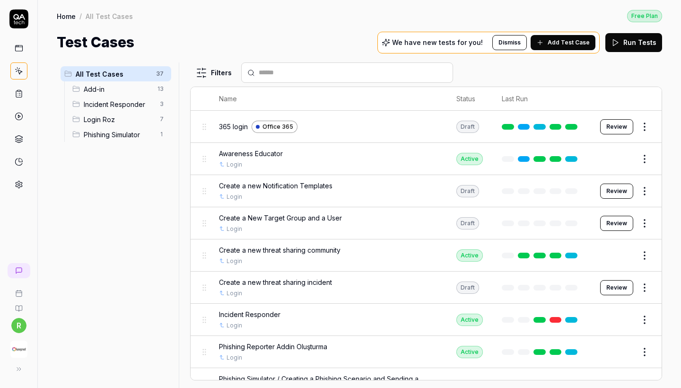
click at [100, 91] on span "Add-in" at bounding box center [118, 89] width 68 height 10
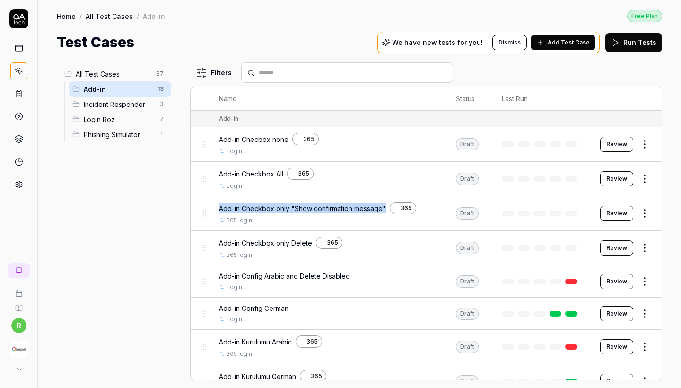
drag, startPoint x: 215, startPoint y: 203, endPoint x: 390, endPoint y: 208, distance: 175.5
click at [390, 208] on td "Add-in Checkbox only "Show confirmation message" 365 365 login" at bounding box center [328, 213] width 237 height 35
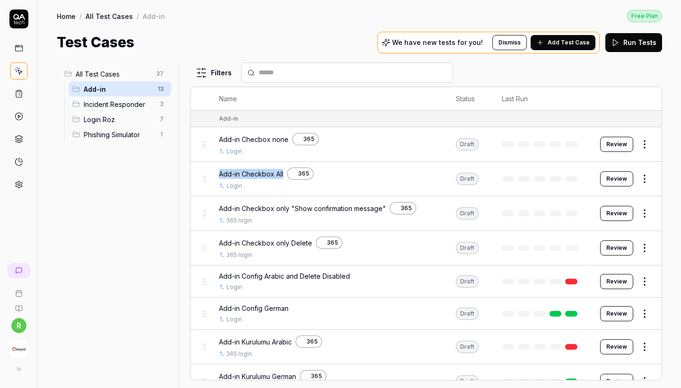
drag, startPoint x: 220, startPoint y: 170, endPoint x: 288, endPoint y: 175, distance: 67.3
click at [288, 175] on td "Add-in Checkbox All 365 Login" at bounding box center [328, 179] width 237 height 35
drag, startPoint x: 221, startPoint y: 238, endPoint x: 313, endPoint y: 239, distance: 92.2
click at [313, 239] on div "Add-in Checkbox only Delete 365" at bounding box center [328, 242] width 219 height 12
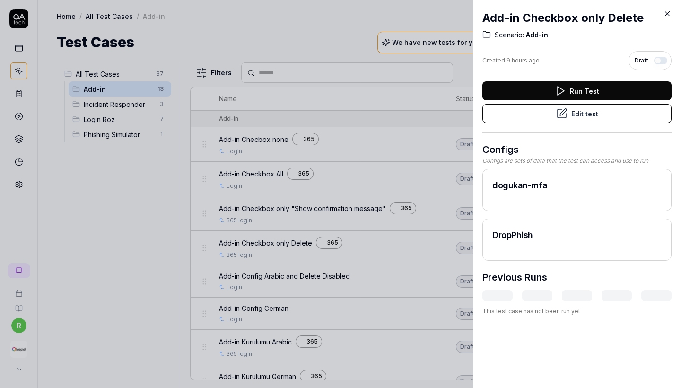
click at [665, 13] on icon at bounding box center [667, 13] width 9 height 9
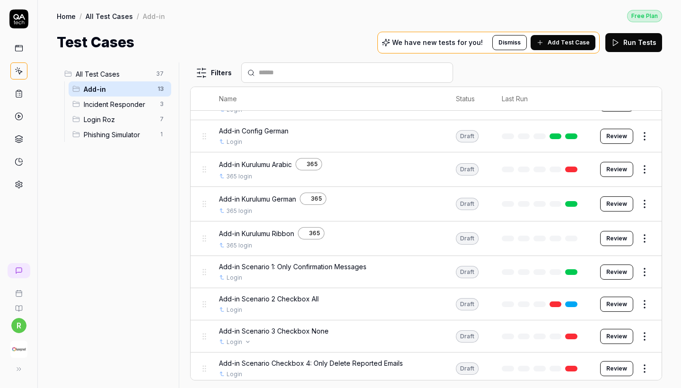
click at [18, 369] on icon at bounding box center [17, 369] width 1 height 3
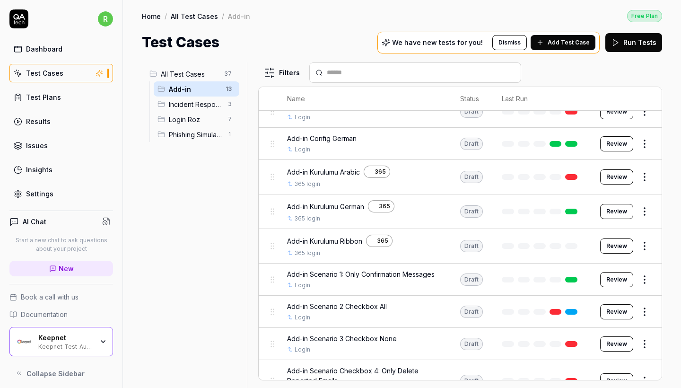
click at [90, 346] on div "Keepnet_Test_Automation" at bounding box center [65, 346] width 55 height 8
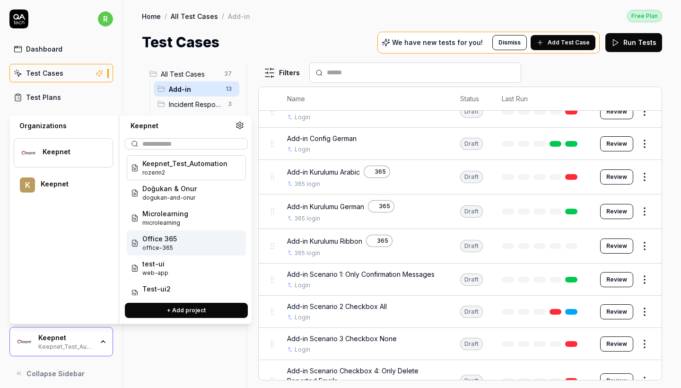
click at [169, 242] on span "Office 365" at bounding box center [159, 239] width 35 height 10
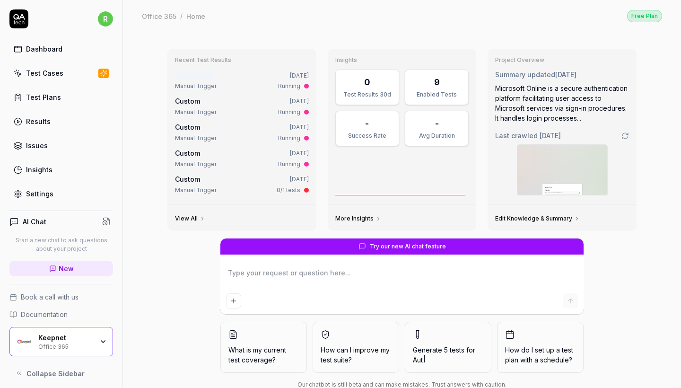
click at [52, 72] on div "Test Cases" at bounding box center [44, 73] width 37 height 10
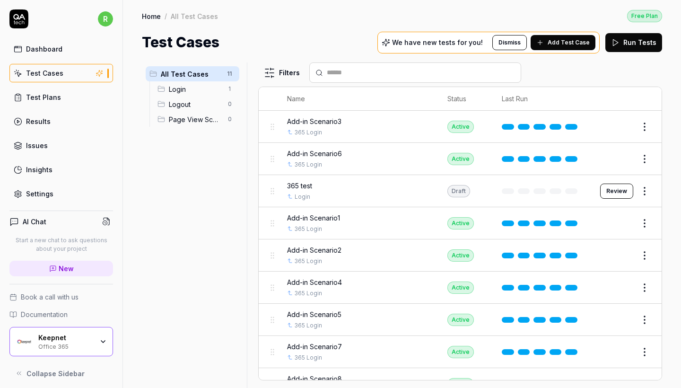
click at [85, 351] on div "Keepnet Office 365" at bounding box center [61, 341] width 104 height 29
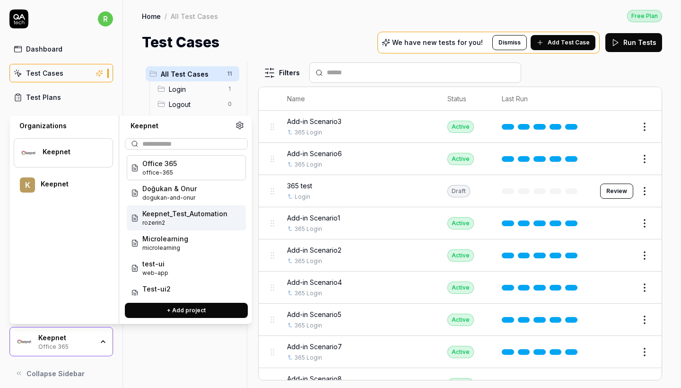
click at [179, 214] on span "Keepnet_Test_Automation" at bounding box center [184, 214] width 85 height 10
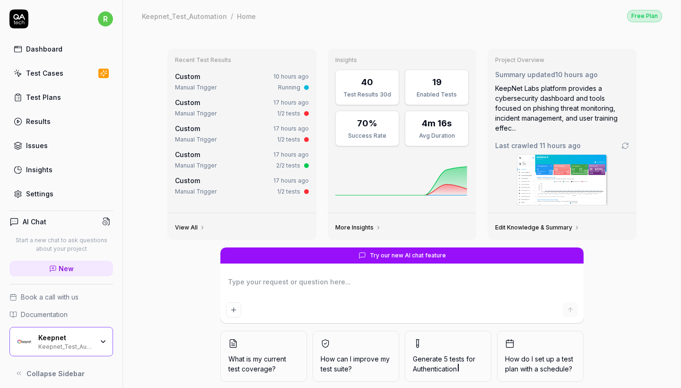
type textarea "*"
click at [62, 75] on link "Test Cases" at bounding box center [61, 73] width 104 height 18
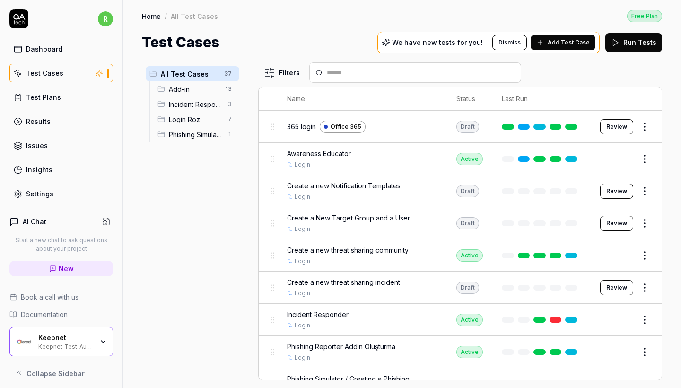
click at [213, 89] on span "Add-in" at bounding box center [194, 89] width 51 height 10
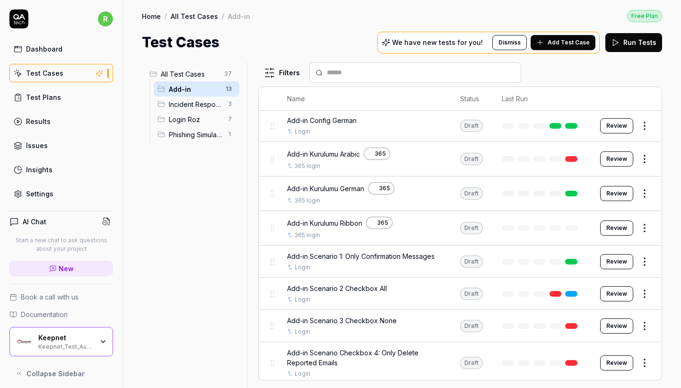
scroll to position [195, 0]
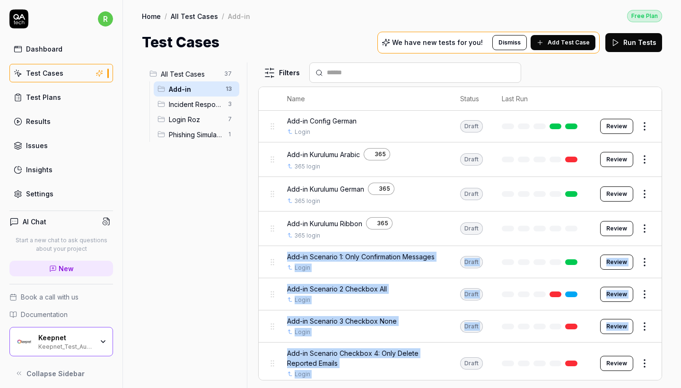
drag, startPoint x: 305, startPoint y: 155, endPoint x: 282, endPoint y: 256, distance: 103.7
click at [282, 256] on tbody "Add-in Add-in Checbox none 365 Login Draft Review Add-in Checkbox All 365 Login…" at bounding box center [460, 150] width 403 height 468
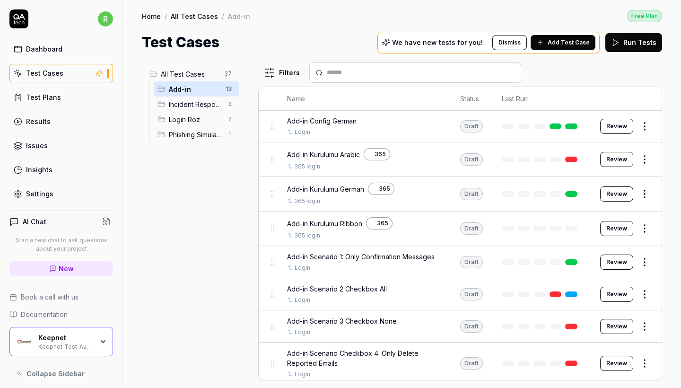
click at [230, 211] on div "All Test Cases 37 Add-in 13 Incident Responder 3 Login Roz 7 Phishing Simulator…" at bounding box center [192, 219] width 101 height 314
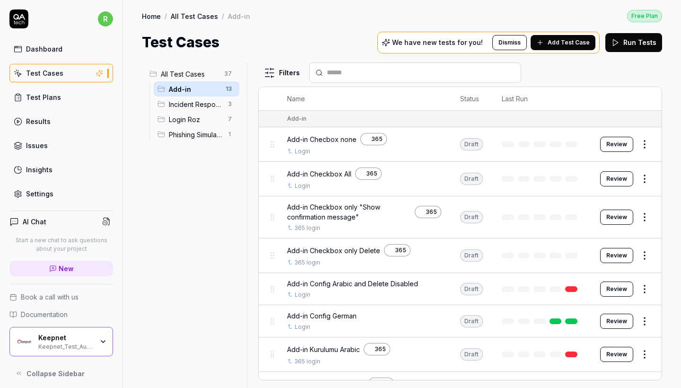
scroll to position [0, 0]
click at [574, 42] on span "Add Test Case" at bounding box center [569, 42] width 42 height 9
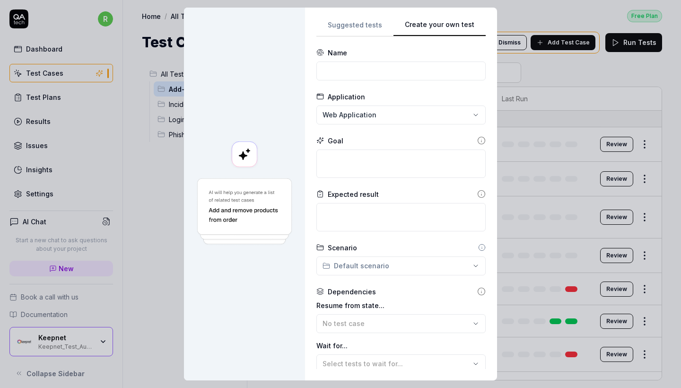
click at [451, 28] on button "Create your own test" at bounding box center [440, 27] width 92 height 17
click at [403, 73] on input at bounding box center [400, 70] width 169 height 19
type input "Add-in otomatik silme"
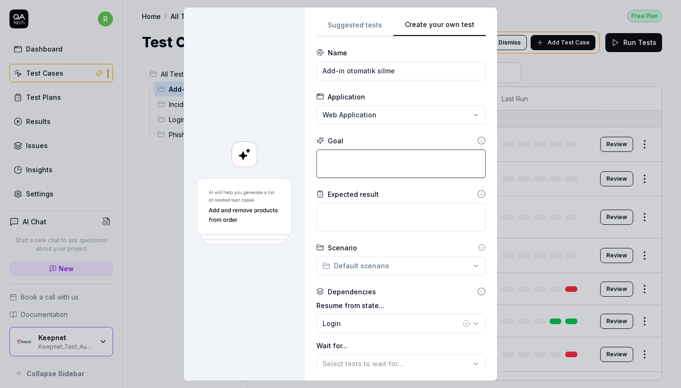
click at [367, 162] on textarea at bounding box center [400, 163] width 169 height 28
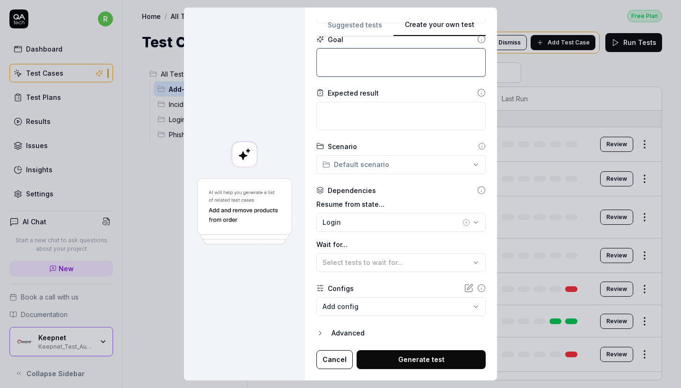
scroll to position [101, 0]
paste textarea "Select and Configure Phishing Reporter Add-in for "Microsoft Office 365" In the…"
type textarea "*"
type textarea "Select and Configure Phishing Reporter Add-in for "Microsoft Office 365" In the…"
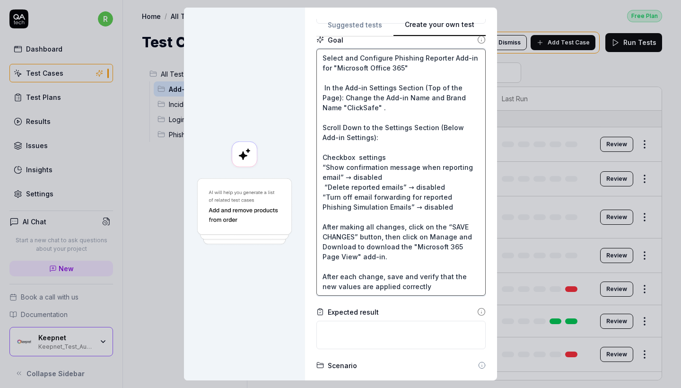
click at [368, 108] on textarea "Select and Configure Phishing Reporter Add-in for "Microsoft Office 365" In the…" at bounding box center [400, 172] width 169 height 247
type textarea "*"
type textarea "Select and Configure Phishing Reporter Add-in for "Microsoft Office 365" In the…"
type textarea "*"
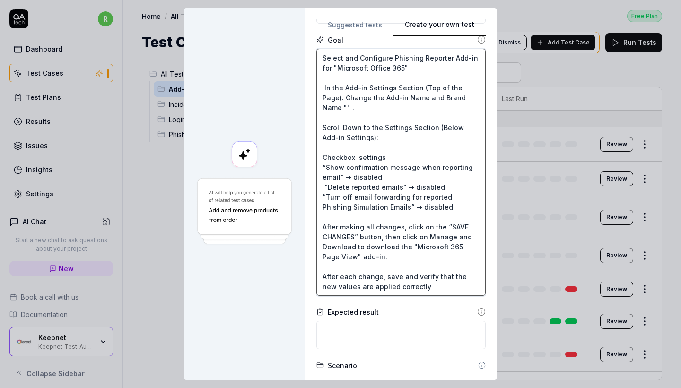
type textarea "Select and Configure Phishing Reporter Add-in for "Microsoft Office 365" In the…"
type textarea "*"
type textarea "Select and Configure Phishing Reporter Add-in for "Microsoft Office 365" In the…"
type textarea "*"
type textarea "Select and Configure Phishing Reporter Add-in for "Microsoft Office 365" In the…"
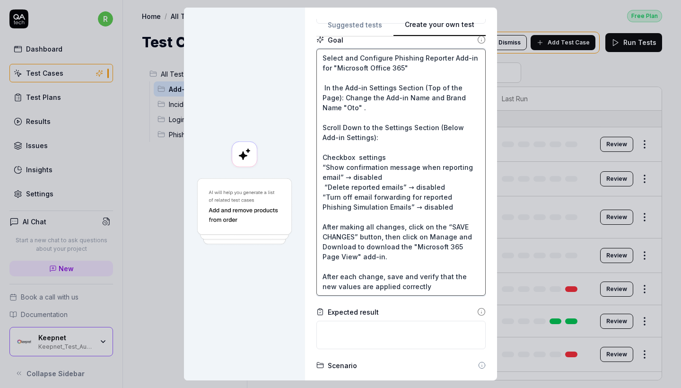
type textarea "*"
type textarea "Select and Configure Phishing Reporter Add-in for "Microsoft Office 365" In the…"
type textarea "*"
type textarea "Select and Configure Phishing Reporter Add-in for "Microsoft Office 365" In the…"
type textarea "*"
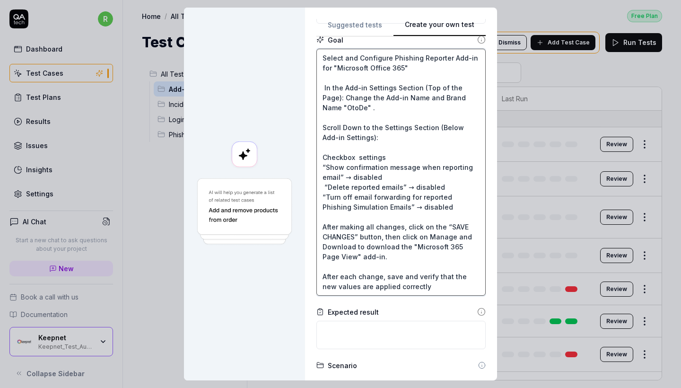
type textarea "Select and Configure Phishing Reporter Add-in for "Microsoft Office 365" In the…"
type textarea "*"
type textarea "Select and Configure Phishing Reporter Add-in for "Microsoft Office 365" In the…"
type textarea "*"
type textarea "Select and Configure Phishing Reporter Add-in for "Microsoft Office 365" In the…"
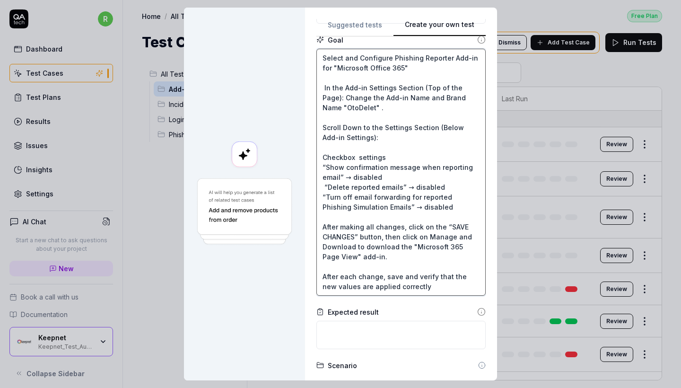
type textarea "*"
type textarea "Select and Configure Phishing Reporter Add-in for "Microsoft Office 365" In the…"
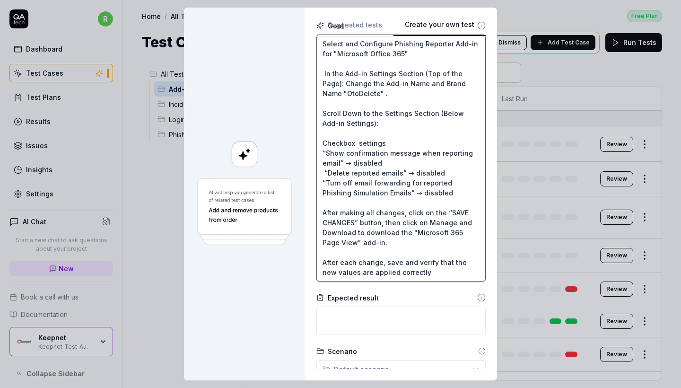
scroll to position [116, 0]
click at [426, 170] on textarea "Select and Configure Phishing Reporter Add-in for "Microsoft Office 365" In the…" at bounding box center [400, 156] width 169 height 247
click at [450, 127] on textarea "Select and Configure Phishing Reporter Add-in for "Microsoft Office 365" In the…" at bounding box center [400, 156] width 169 height 247
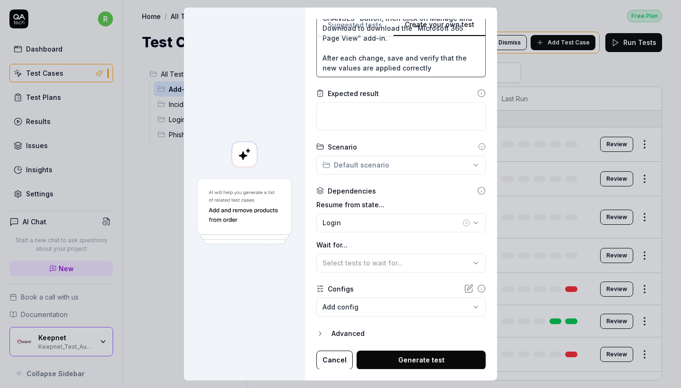
scroll to position [0, 0]
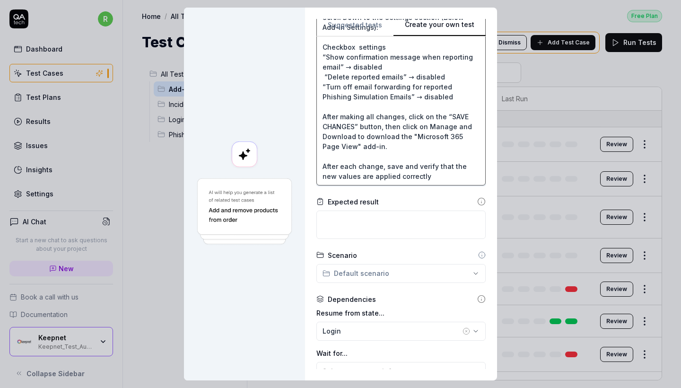
scroll to position [83, 0]
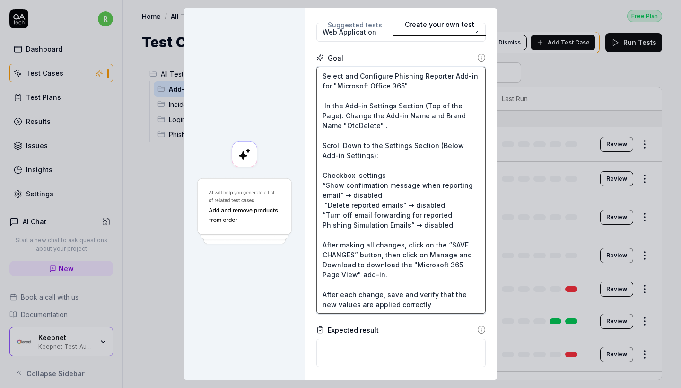
drag, startPoint x: 350, startPoint y: 127, endPoint x: 382, endPoint y: 127, distance: 32.2
click at [382, 127] on textarea "Select and Configure Phishing Reporter Add-in for "Microsoft Office 365" In the…" at bounding box center [400, 190] width 169 height 247
type textarea "*"
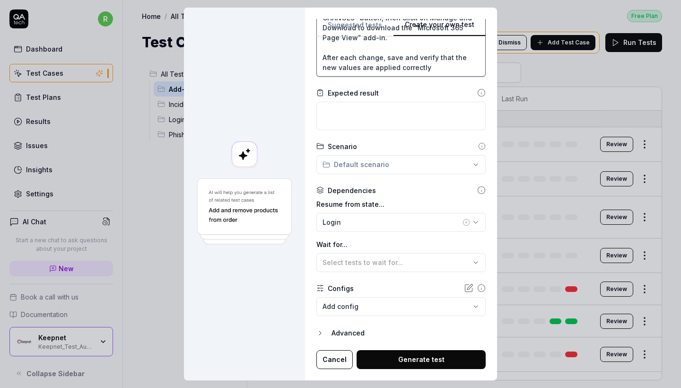
scroll to position [319, 0]
type textarea "Select and Configure Phishing Reporter Add-in for "Microsoft Office 365" In the…"
click at [341, 364] on button "Cancel" at bounding box center [334, 359] width 36 height 19
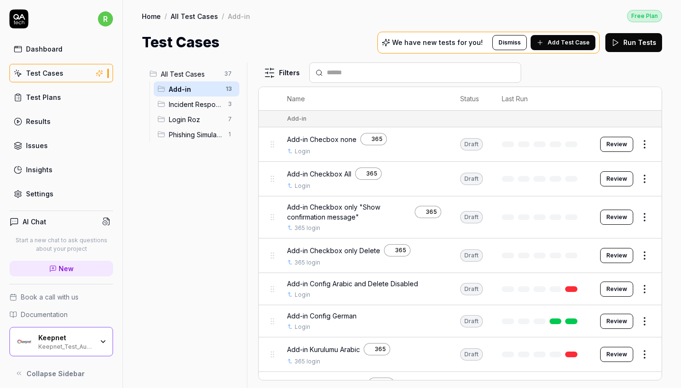
click at [646, 148] on html "r Dashboard Test Cases Test Plans Results Issues Insights Settings AI Chat Star…" at bounding box center [340, 194] width 681 height 388
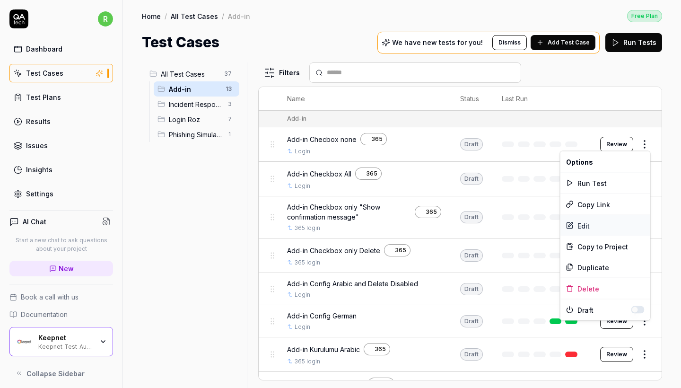
click at [595, 227] on div "Edit" at bounding box center [605, 225] width 90 height 21
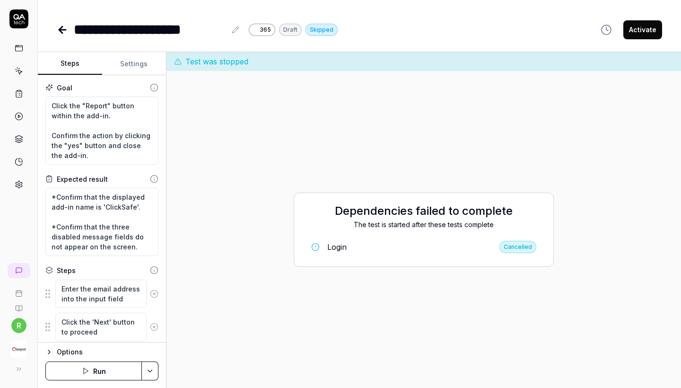
scroll to position [189, 0]
click at [61, 30] on icon at bounding box center [62, 30] width 7 height 0
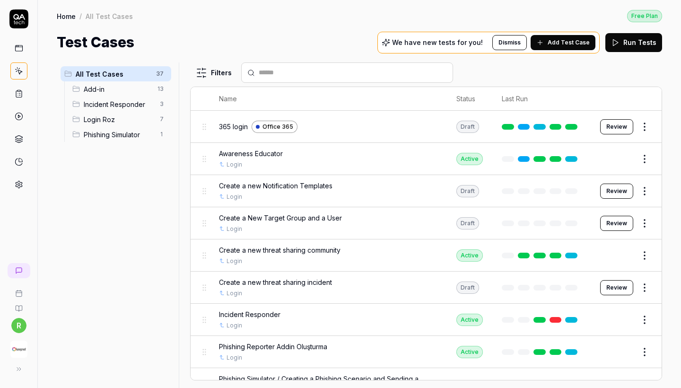
click at [140, 90] on span "Add-in" at bounding box center [118, 89] width 68 height 10
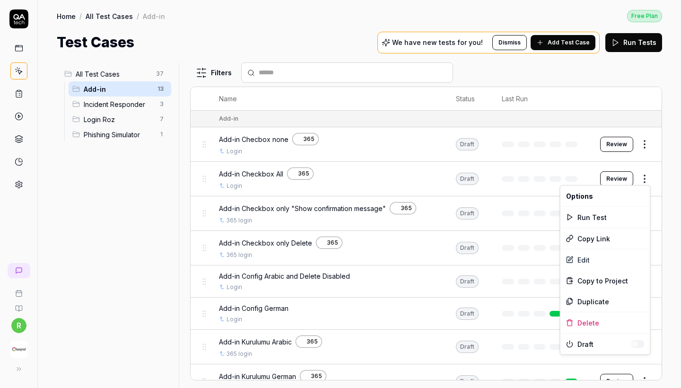
click at [651, 172] on html "r Home / All Test Cases / Add-in Free Plan Home / All Test Cases / Add-in Free …" at bounding box center [340, 194] width 681 height 388
click at [592, 254] on div "Edit" at bounding box center [605, 259] width 90 height 21
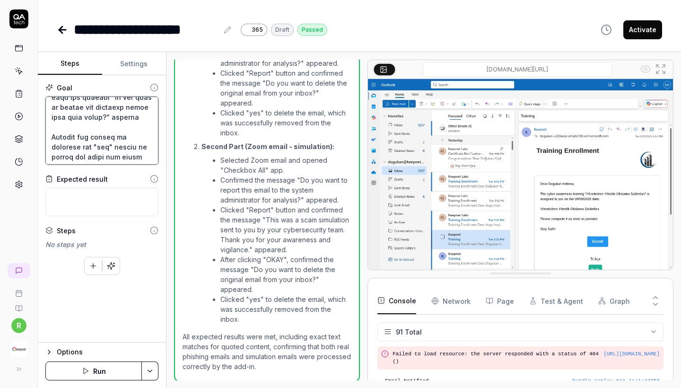
scroll to position [626, 0]
drag, startPoint x: 49, startPoint y: 120, endPoint x: 151, endPoint y: 155, distance: 108.0
click at [151, 155] on textarea at bounding box center [101, 130] width 113 height 68
type textarea "*"
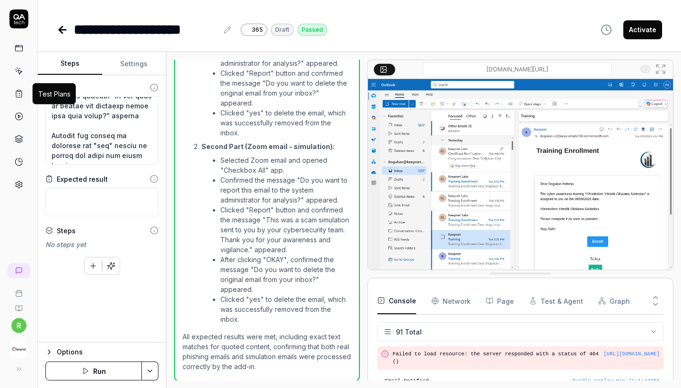
click at [22, 89] on icon at bounding box center [19, 93] width 9 height 9
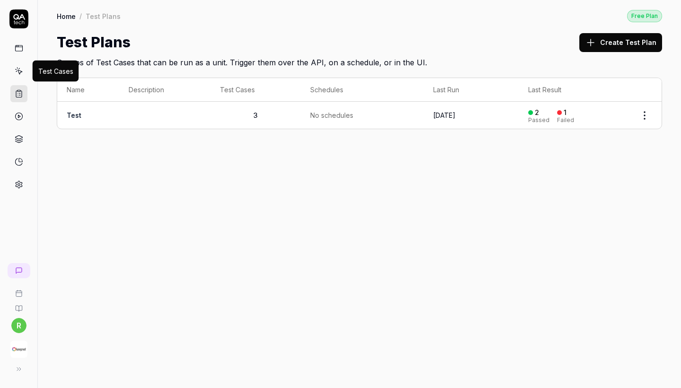
click at [19, 71] on icon at bounding box center [19, 71] width 9 height 9
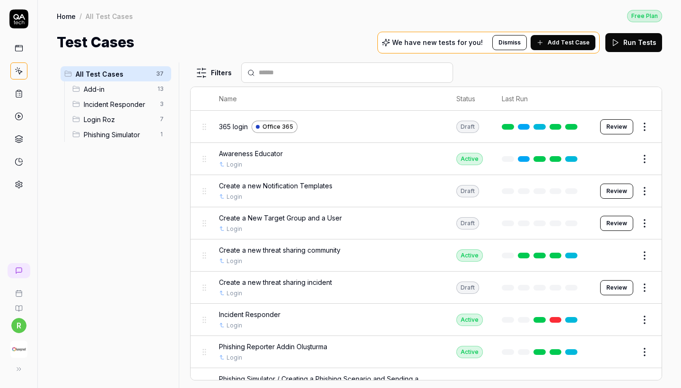
click at [148, 88] on span "Add-in" at bounding box center [118, 89] width 68 height 10
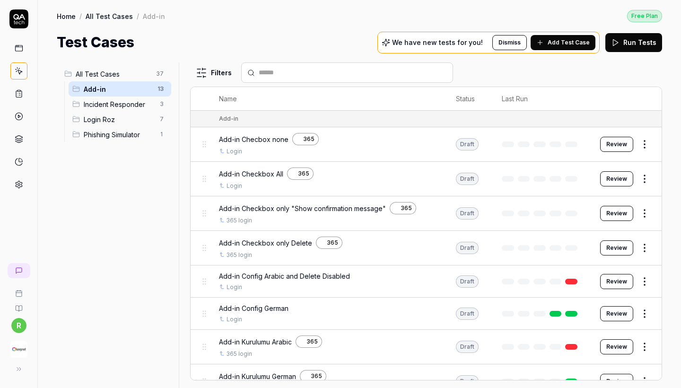
click at [558, 42] on span "Add Test Case" at bounding box center [569, 42] width 42 height 9
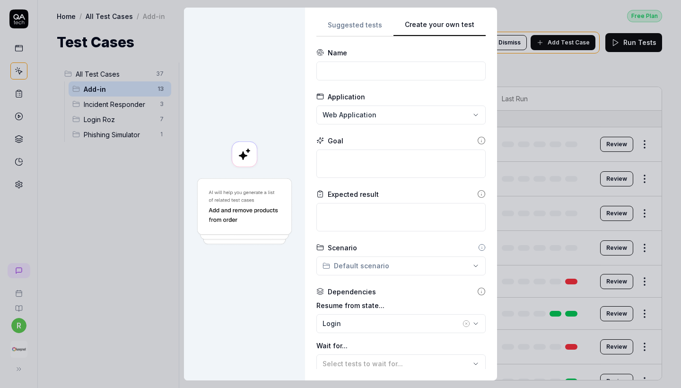
click at [459, 28] on button "Create your own test" at bounding box center [440, 27] width 92 height 17
click at [385, 75] on input at bounding box center [400, 70] width 169 height 19
type input "Add-in Senaryo OtoDelete"
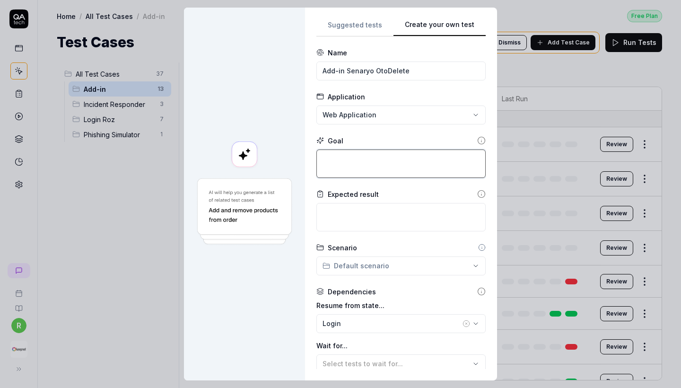
click at [402, 171] on textarea at bounding box center [400, 163] width 169 height 28
paste textarea "Wait for 5 sec and Go to the "My add-ins" tab. and Click "Add a custom add-in" …"
type textarea "*"
type textarea "Wait for 5 sec and Go to the "My add-ins" tab. and Click "Add a custom add-in" …"
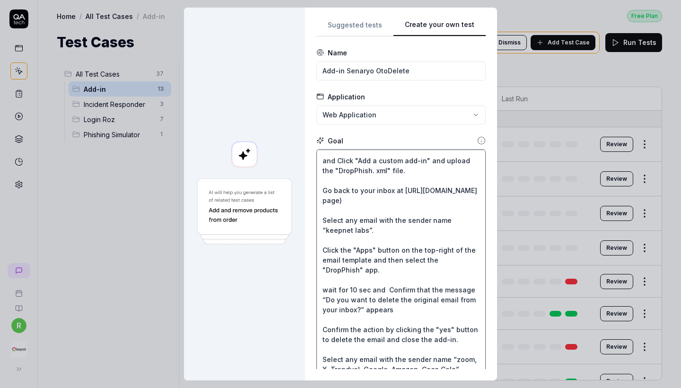
scroll to position [21, 0]
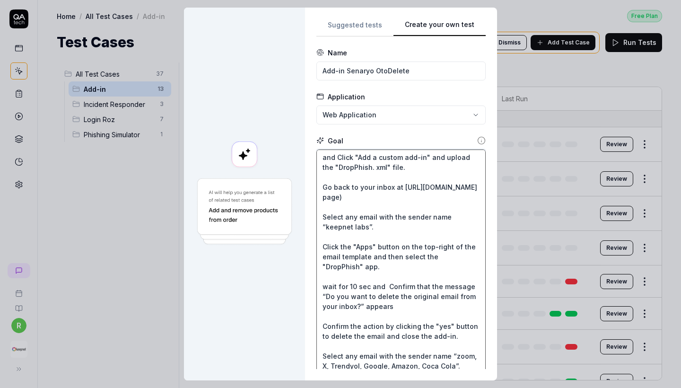
click at [365, 168] on textarea "Wait for 5 sec and Go to the "My add-ins" tab. and Click "Add a custom add-in" …" at bounding box center [400, 272] width 169 height 247
type textarea "*"
type textarea "Wait for 5 sec and Go to the "My add-ins" tab. and Click "Add a custom add-in" …"
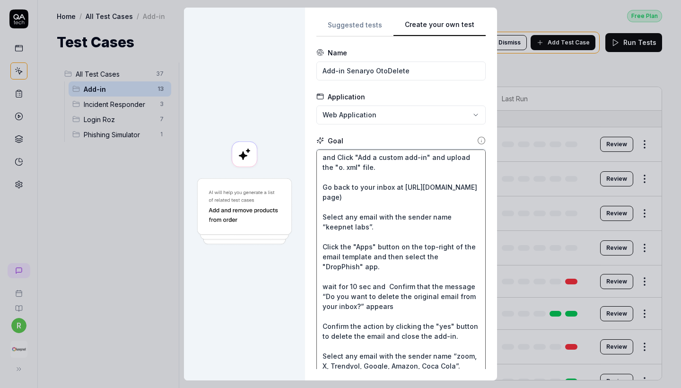
type textarea "*"
type textarea "Wait for 5 sec and Go to the "My add-ins" tab. and Click "Add a custom add-in" …"
type textarea "*"
type textarea "Wait for 5 sec and Go to the "My add-ins" tab. and Click "Add a custom add-in" …"
type textarea "*"
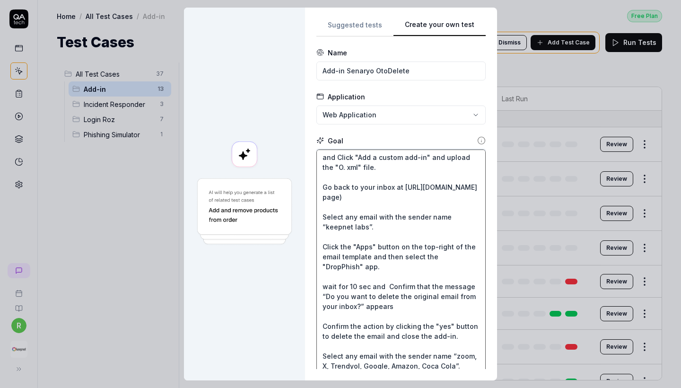
type textarea "Wait for 5 sec and Go to the "My add-ins" tab. and Click "Add a custom add-in" …"
type textarea "*"
type textarea "Wait for 5 sec and Go to the "My add-ins" tab. and Click "Add a custom add-in" …"
type textarea "*"
type textarea "Wait for 5 sec and Go to the "My add-ins" tab. and Click "Add a custom add-in" …"
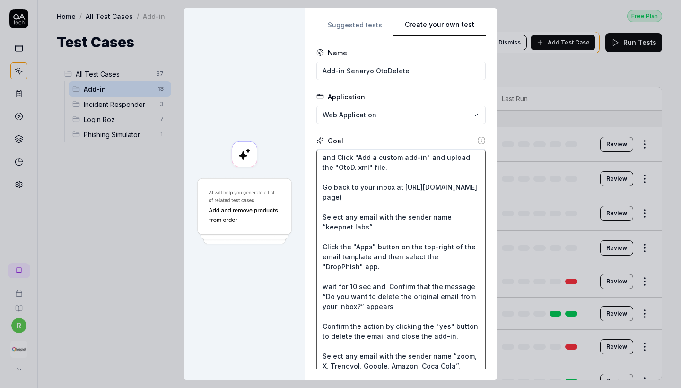
type textarea "*"
type textarea "Wait for 5 sec and Go to the "My add-ins" tab. and Click "Add a custom add-in" …"
type textarea "*"
type textarea "Wait for 5 sec and Go to the "My add-ins" tab. and Click "Add a custom add-in" …"
type textarea "*"
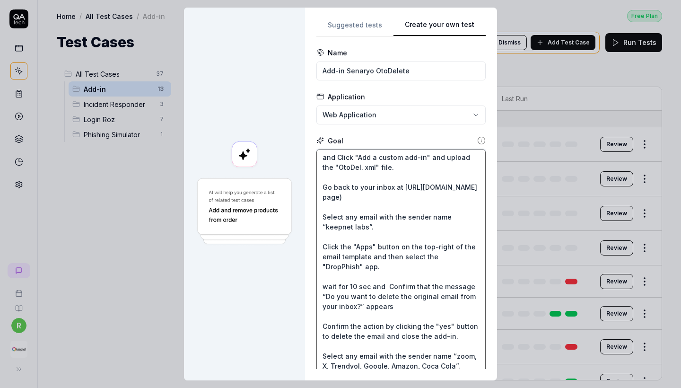
type textarea "Wait for 5 sec and Go to the "My add-ins" tab. and Click "Add a custom add-in" …"
type textarea "*"
type textarea "Wait for 5 sec and Go to the "My add-ins" tab. and Click "Add a custom add-in" …"
type textarea "*"
type textarea "Wait for 5 sec and Go to the "My add-ins" tab. and Click "Add a custom add-in" …"
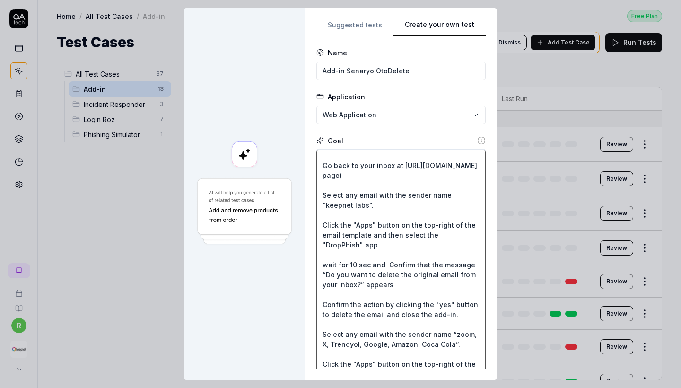
scroll to position [45, 0]
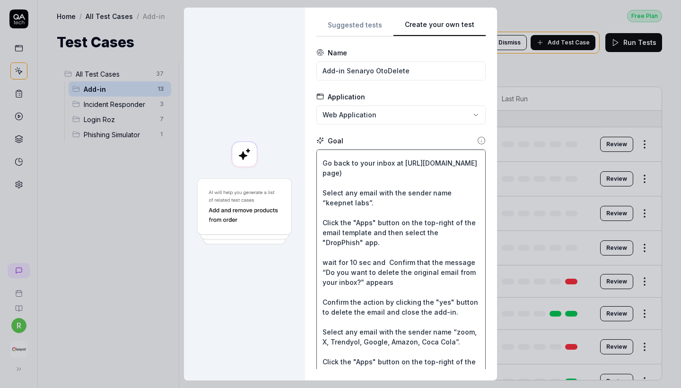
click at [446, 242] on textarea "Wait for 5 sec and Go to the "My add-ins" tab. and Click "Add a custom add-in" …" at bounding box center [400, 272] width 169 height 247
type textarea "*"
type textarea "Wait for 5 sec and Go to the "My add-ins" tab. and Click "Add a custom add-in" …"
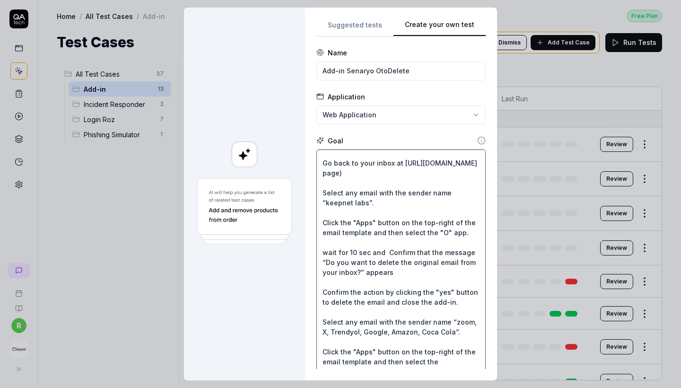
type textarea "*"
type textarea "Wait for 5 sec and Go to the "My add-ins" tab. and Click "Add a custom add-in" …"
type textarea "*"
type textarea "Wait for 5 sec and Go to the "My add-ins" tab. and Click "Add a custom add-in" …"
type textarea "*"
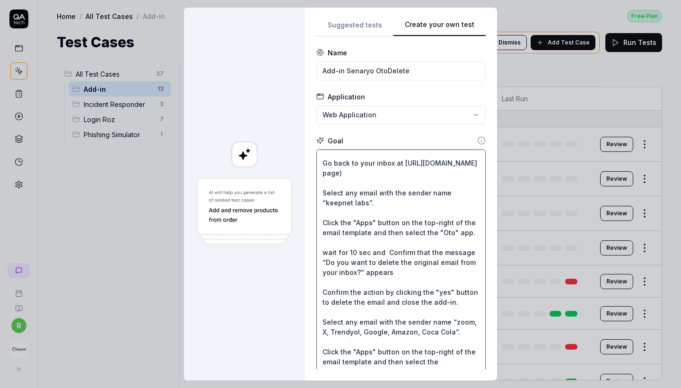
type textarea "Wait for 5 sec and Go to the "My add-ins" tab. and Click "Add a custom add-in" …"
type textarea "*"
type textarea "Wait for 5 sec and Go to the "My add-ins" tab. and Click "Add a custom add-in" …"
type textarea "*"
type textarea "Wait for 5 sec and Go to the "My add-ins" tab. and Click "Add a custom add-in" …"
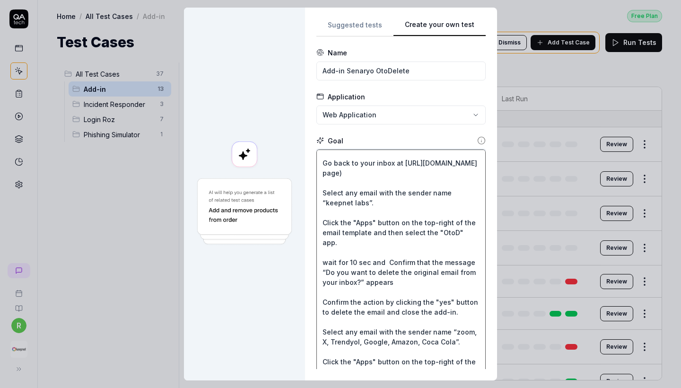
type textarea "*"
type textarea "Wait for 5 sec and Go to the "My add-ins" tab. and Click "Add a custom add-in" …"
type textarea "*"
type textarea "Wait for 5 sec and Go to the "My add-ins" tab. and Click "Add a custom add-in" …"
type textarea "*"
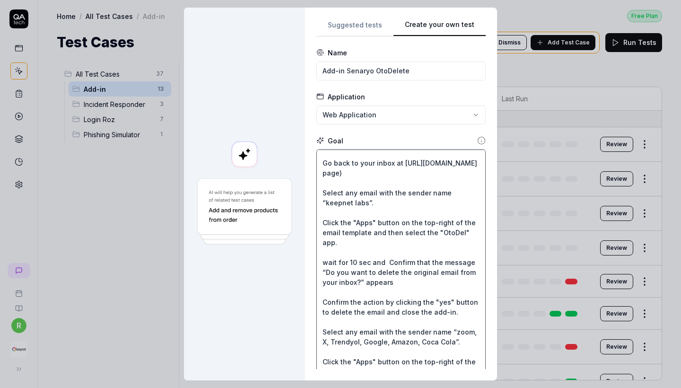
type textarea "Wait for 5 sec and Go to the "My add-ins" tab. and Click "Add a custom add-in" …"
type textarea "*"
type textarea "Wait for 5 sec and Go to the "My add-ins" tab. and Click "Add a custom add-in" …"
type textarea "*"
type textarea "Wait for 5 sec and Go to the "My add-ins" tab. and Click "Add a custom add-in" …"
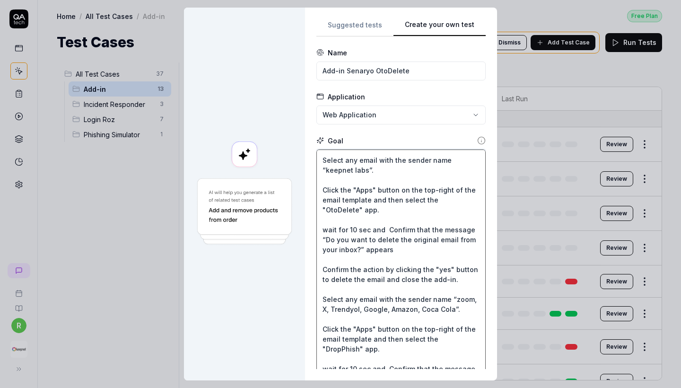
scroll to position [79, 0]
drag, startPoint x: 400, startPoint y: 260, endPoint x: 314, endPoint y: 242, distance: 88.5
click at [314, 242] on div "**********" at bounding box center [401, 194] width 192 height 373
type textarea "*"
type textarea "Wait for 5 sec and Go to the "My add-ins" tab. and Click "Add a custom add-in" …"
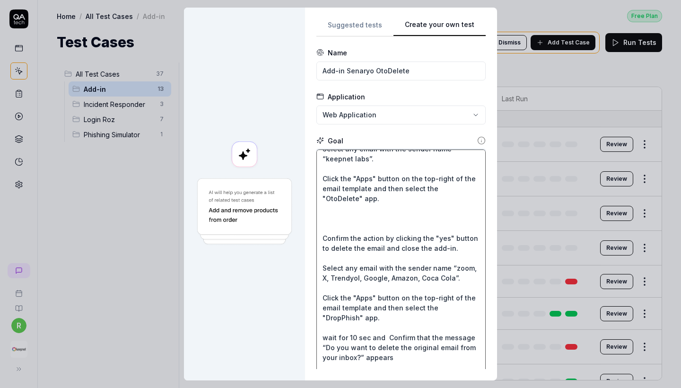
scroll to position [90, 0]
drag, startPoint x: 461, startPoint y: 255, endPoint x: 306, endPoint y: 244, distance: 155.6
click at [306, 244] on div "Create your own test Suggested tests Create your own test Name Add-in Senaryo O…" at bounding box center [340, 194] width 313 height 373
type textarea "*"
type textarea "Wait for 5 sec and Go to the "My add-ins" tab. and Click "Add a custom add-in" …"
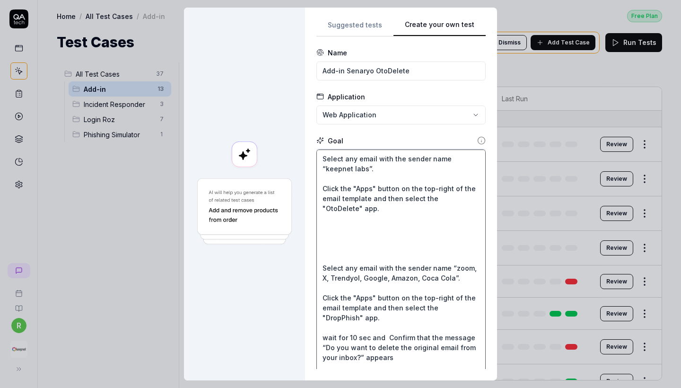
type textarea "*"
type textarea "Wait for 5 sec and Go to the "My add-ins" tab. and Click "Add a custom add-in" …"
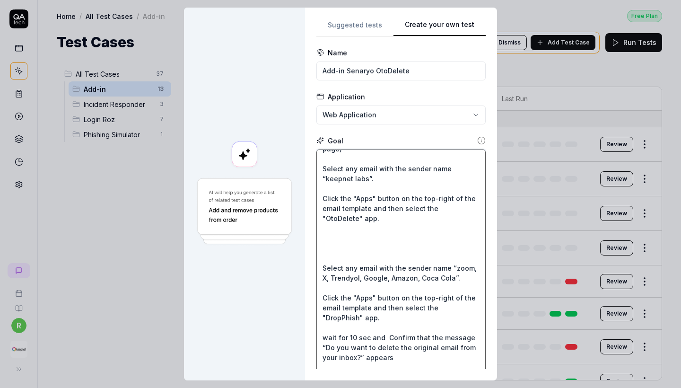
scroll to position [89, 0]
type textarea "*"
type textarea "Wait for 5 sec and Go to the "My add-ins" tab. and Click "Add a custom add-in" …"
type textarea "*"
type textarea "Wait for 5 sec and Go to the "My add-ins" tab. and Click "Add a custom add-in" …"
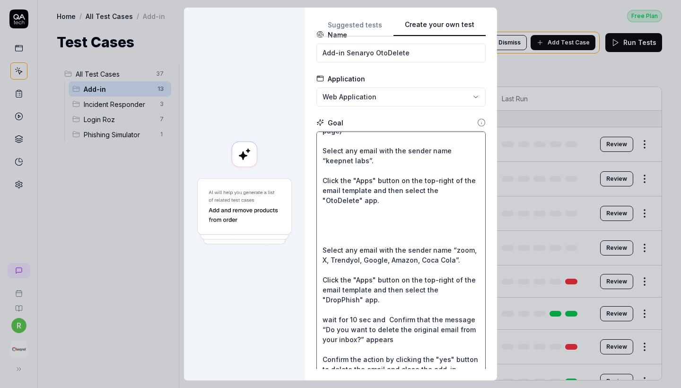
scroll to position [18, 0]
paste textarea "Verify that the following message is present: "Thank you for reporting this ema…"
type textarea "*"
type textarea "Wait for 5 sec and Go to the "My add-ins" tab. and Click "Add a custom add-in" …"
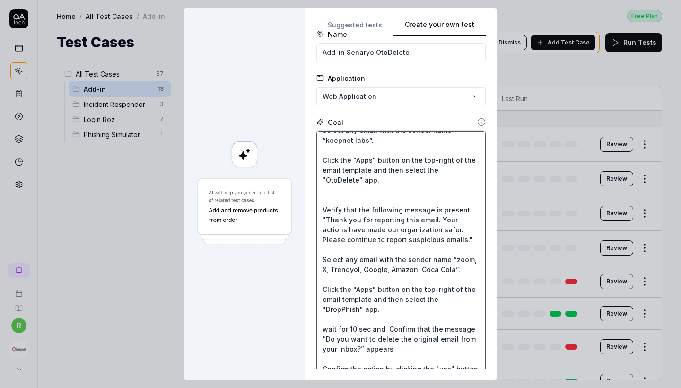
click at [326, 219] on textarea "Wait for 5 sec and Go to the "My add-ins" tab. and Click "Add a custom add-in" …" at bounding box center [400, 254] width 169 height 247
type textarea "*"
type textarea "Wait for 5 sec and Go to the "My add-ins" tab. and Click "Add a custom add-in" …"
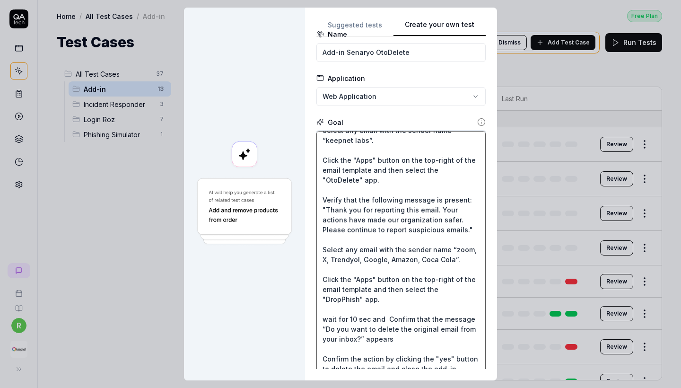
scroll to position [92, 0]
click at [390, 246] on textarea "Wait for 5 sec and Go to the "My add-ins" tab. and Click "Add a custom add-in" …" at bounding box center [400, 254] width 169 height 247
type textarea "*"
type textarea "Wait for 5 sec and Go to the "My add-ins" tab. and Click "Add a custom add-in" …"
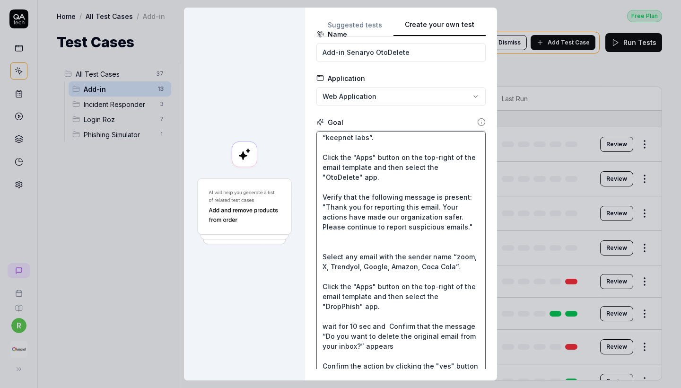
type textarea "*"
type textarea "Wait for 5 sec and Go to the "My add-ins" tab. and Click "Add a custom add-in" …"
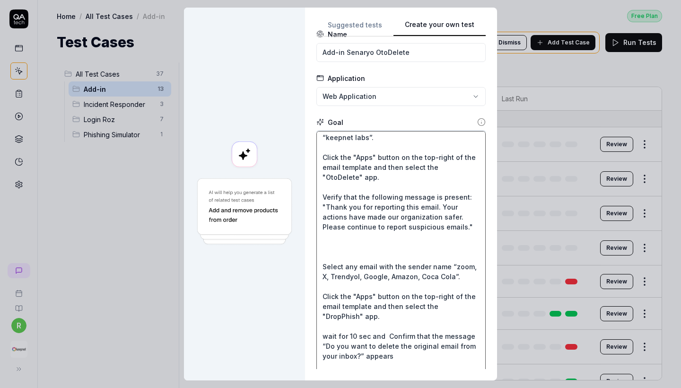
click at [335, 250] on textarea "Wait for 5 sec and Go to the "My add-ins" tab. and Click "Add a custom add-in" …" at bounding box center [400, 254] width 169 height 247
paste textarea "Verify that the email has been deleted and is no longer present in the mailbox."
type textarea "*"
type textarea "Wait for 5 sec and Go to the "My add-ins" tab. and Click "Add a custom add-in" …"
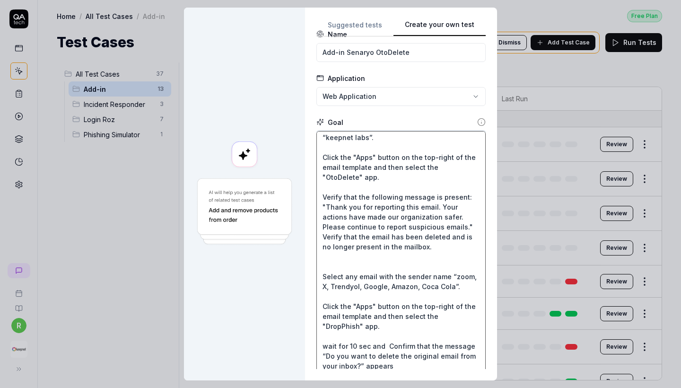
click at [468, 239] on textarea "Wait for 5 sec and Go to the "My add-ins" tab. and Click "Add a custom add-in" …" at bounding box center [400, 254] width 169 height 247
type textarea "*"
type textarea "Wait for 5 sec and Go to the "My add-ins" tab. and Click "Add a custom add-in" …"
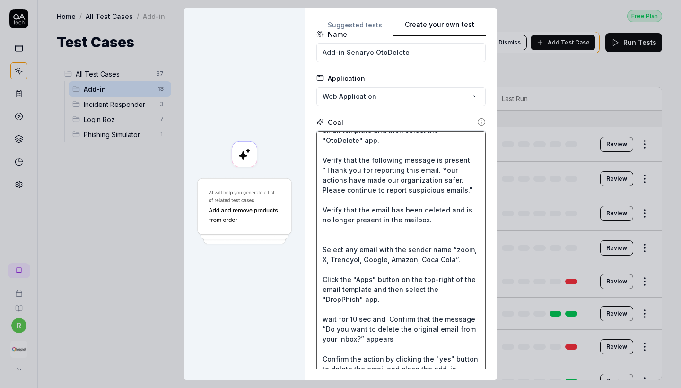
scroll to position [133, 0]
drag, startPoint x: 429, startPoint y: 225, endPoint x: 318, endPoint y: 160, distance: 128.9
click at [318, 160] on div "**********" at bounding box center [401, 194] width 192 height 373
click at [373, 228] on textarea "Wait for 5 sec and Go to the "My add-ins" tab. and Click "Add a custom add-in" …" at bounding box center [400, 254] width 169 height 247
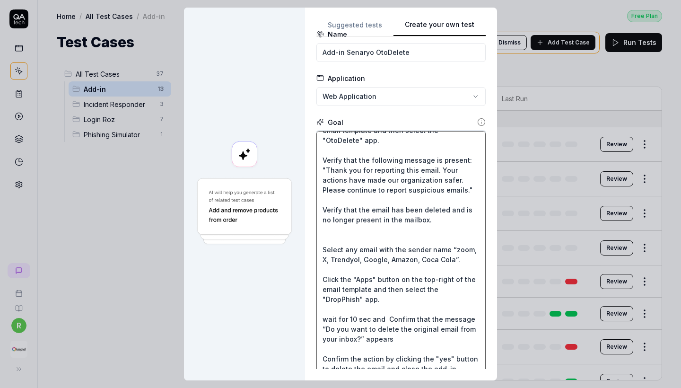
click at [370, 287] on textarea "Wait for 5 sec and Go to the "My add-ins" tab. and Click "Add a custom add-in" …" at bounding box center [400, 254] width 169 height 247
type textarea "*"
type textarea "Wait for 5 sec and Go to the "My add-ins" tab. and Click "Add a custom add-in" …"
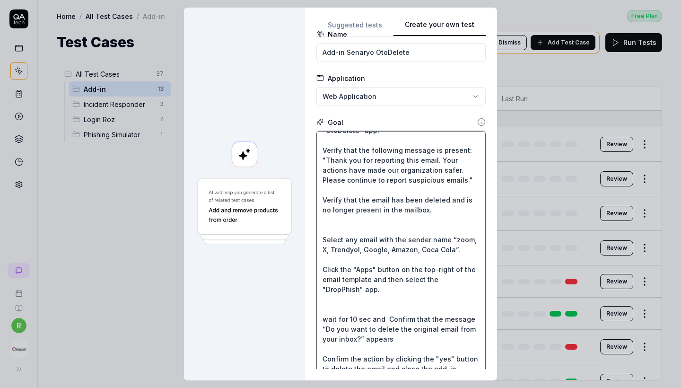
type textarea "*"
type textarea "Wait for 5 sec and Go to the "My add-ins" tab. and Click "Add a custom add-in" …"
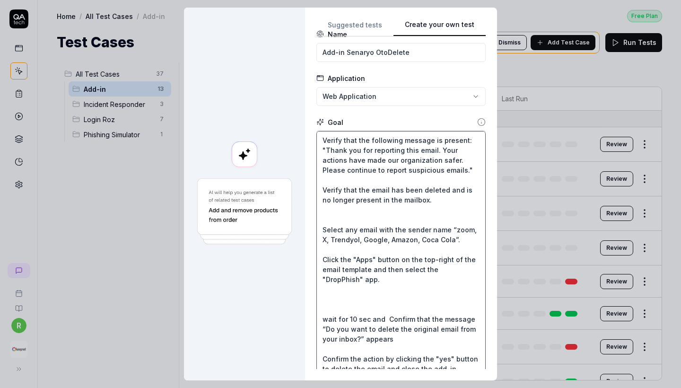
paste textarea "Verify that the following message is present: "Thank you for reporting this ema…"
type textarea "*"
type textarea "Wait for 5 sec and Go to the "My add-ins" tab. and Click "Add a custom add-in" …"
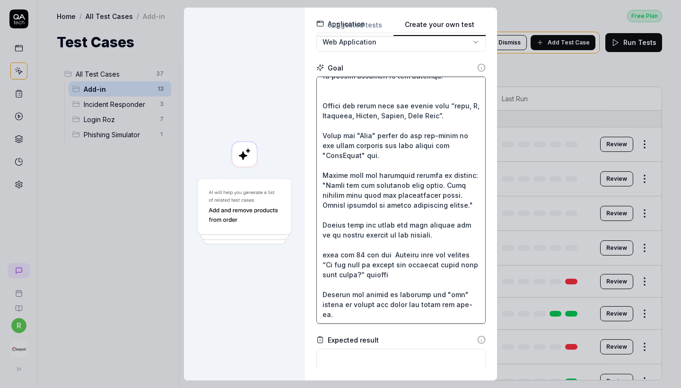
scroll to position [77, 0]
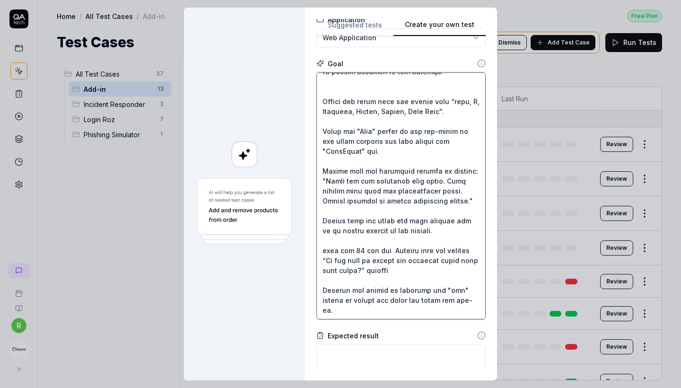
drag, startPoint x: 456, startPoint y: 301, endPoint x: 321, endPoint y: 244, distance: 147.3
click at [321, 244] on textarea at bounding box center [400, 195] width 169 height 247
type textarea "*"
type textarea "Wait for 5 sec and Go to the "My add-ins" tab. and Click "Add a custom add-in" …"
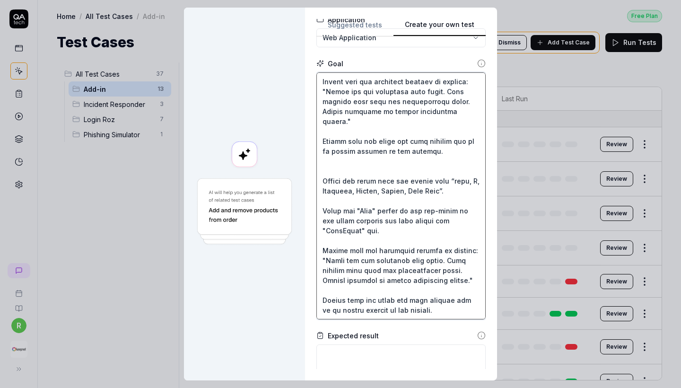
scroll to position [169, 0]
click at [454, 198] on textarea at bounding box center [400, 195] width 169 height 247
type textarea "*"
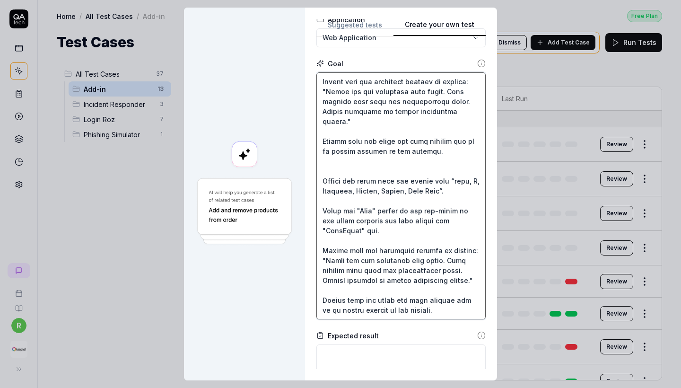
type textarea "Wait for 5 sec and Go to the "My add-ins" tab. and Click "Add a custom add-in" …"
type textarea "*"
type textarea "Wait for 5 sec and Go to the "My add-ins" tab. and Click "Add a custom add-in" …"
type textarea "*"
type textarea "Wait for 5 sec and Go to the "My add-ins" tab. and Click "Add a custom add-in" …"
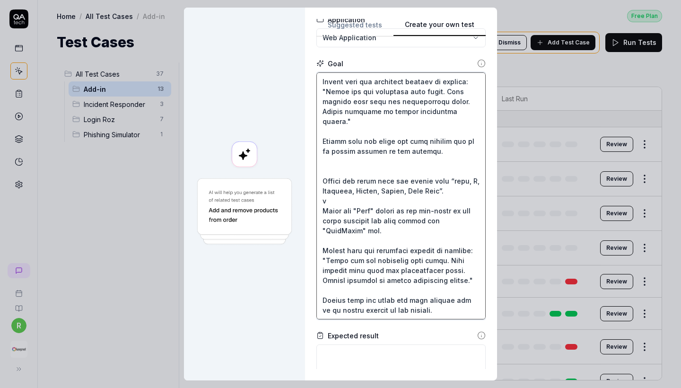
type textarea "*"
type textarea "Wait for 5 sec and Go to the "My add-ins" tab. and Click "Add a custom add-in" …"
click at [453, 202] on textarea at bounding box center [400, 195] width 169 height 247
type textarea "*"
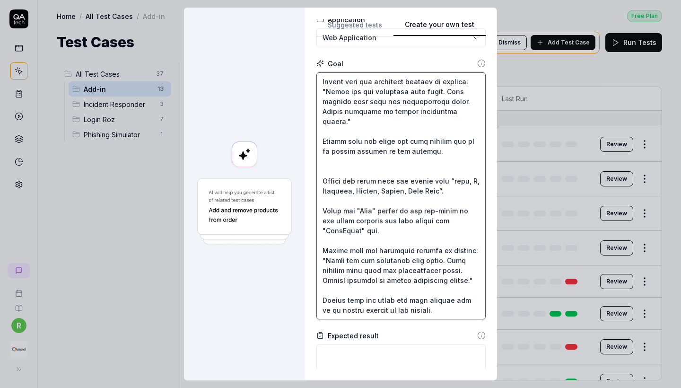
type textarea "Wait for 5 sec and Go to the "My add-ins" tab. and Click "Add a custom add-in" …"
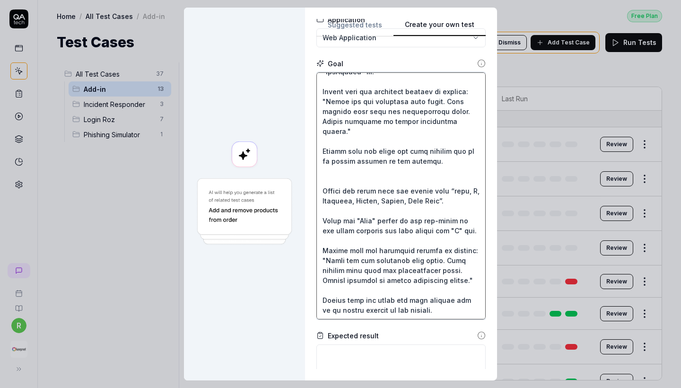
scroll to position [159, 0]
type textarea "*"
type textarea "Wait for 5 sec and Go to the "My add-ins" tab. and Click "Add a custom add-in" …"
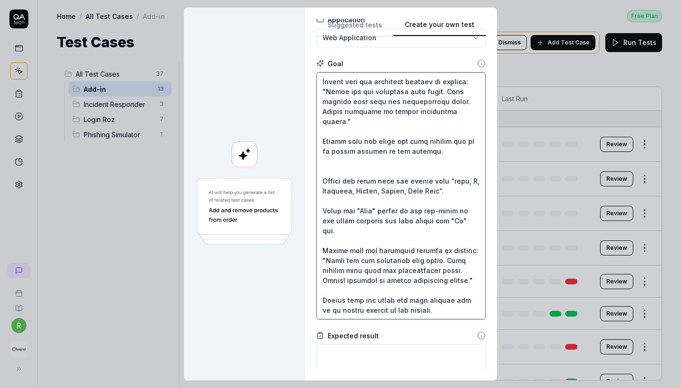
type textarea "*"
type textarea "Wait for 5 sec and Go to the "My add-ins" tab. and Click "Add a custom add-in" …"
type textarea "*"
type textarea "Wait for 5 sec and Go to the "My add-ins" tab. and Click "Add a custom add-in" …"
type textarea "*"
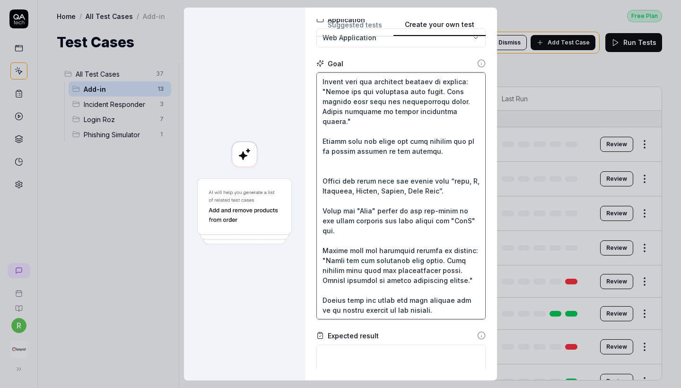
type textarea "Wait for 5 sec and Go to the "My add-ins" tab. and Click "Add a custom add-in" …"
type textarea "*"
type textarea "Wait for 5 sec and Go to the "My add-ins" tab. and Click "Add a custom add-in" …"
type textarea "*"
type textarea "Wait for 5 sec and Go to the "My add-ins" tab. and Click "Add a custom add-in" …"
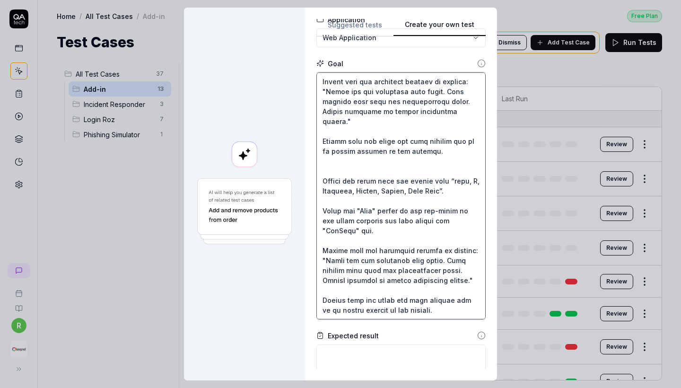
type textarea "*"
type textarea "Wait for 5 sec and Go to the "My add-ins" tab. and Click "Add a custom add-in" …"
type textarea "*"
type textarea "Wait for 5 sec and Go to the "My add-ins" tab. and Click "Add a custom add-in" …"
click at [326, 239] on textarea at bounding box center [400, 195] width 169 height 247
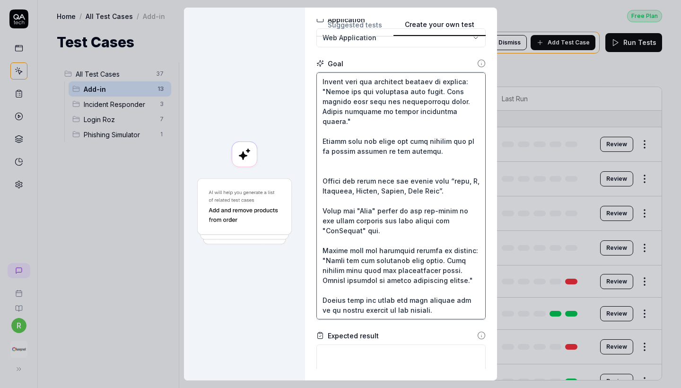
type textarea "*"
type textarea "Wait for 5 sec and Go to the "My add-ins" tab. and Click "Add a custom add-in" …"
type textarea "*"
type textarea "Wait for 5 sec and Go to the "My add-ins" tab. and Click "Add a custom add-in" …"
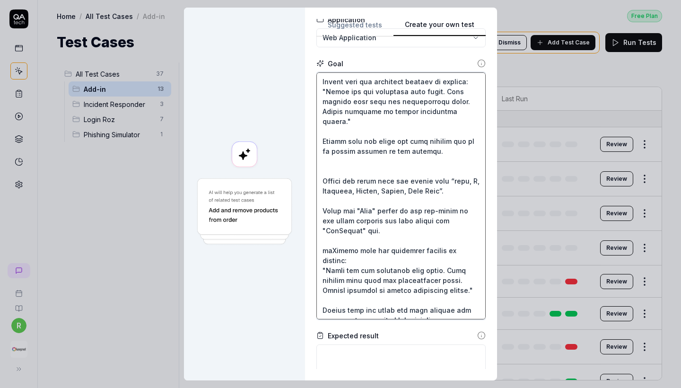
type textarea "*"
type textarea "Wait for 5 sec and Go to the "My add-ins" tab. and Click "Add a custom add-in" …"
type textarea "*"
type textarea "Wait for 5 sec and Go to the "My add-ins" tab. and Click "Add a custom add-in" …"
type textarea "*"
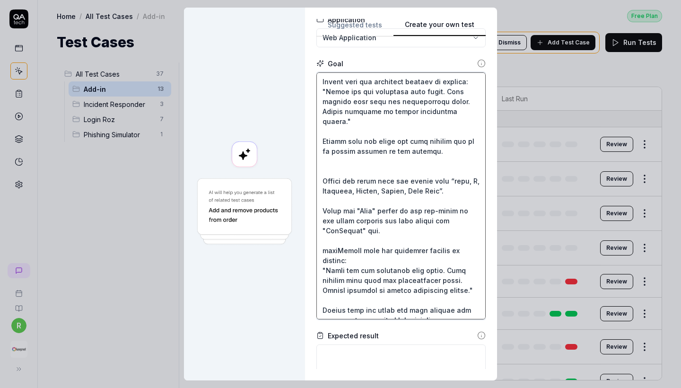
type textarea "Wait for 5 sec and Go to the "My add-ins" tab. and Click "Add a custom add-in" …"
type textarea "*"
type textarea "Wait for 5 sec and Go to the "My add-ins" tab. and Click "Add a custom add-in" …"
type textarea "*"
type textarea "Wait for 5 sec and Go to the "My add-ins" tab. and Click "Add a custom add-in" …"
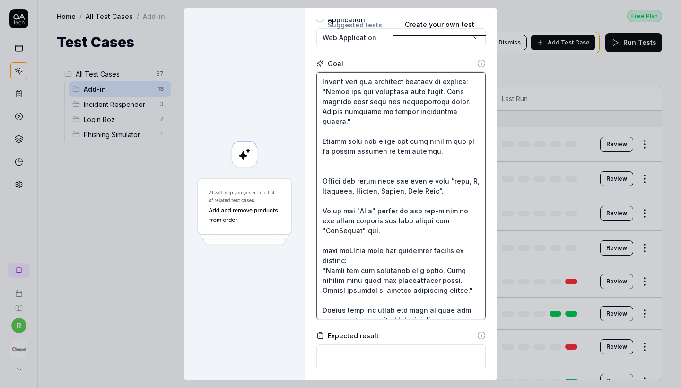
type textarea "*"
type textarea "Wait for 5 sec and Go to the "My add-ins" tab. and Click "Add a custom add-in" …"
type textarea "*"
type textarea "Wait for 5 sec and Go to the "My add-ins" tab. and Click "Add a custom add-in" …"
type textarea "*"
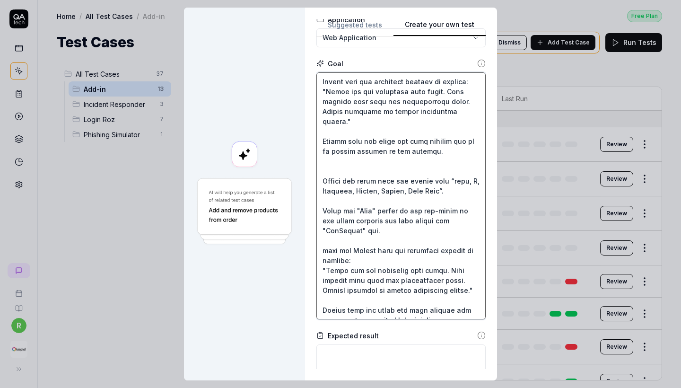
type textarea "Wait for 5 sec and Go to the "My add-ins" tab. and Click "Add a custom add-in" …"
type textarea "*"
type textarea "Wait for 5 sec and Go to the "My add-ins" tab. and Click "Add a custom add-in" …"
type textarea "*"
type textarea "Wait for 5 sec and Go to the "My add-ins" tab. and Click "Add a custom add-in" …"
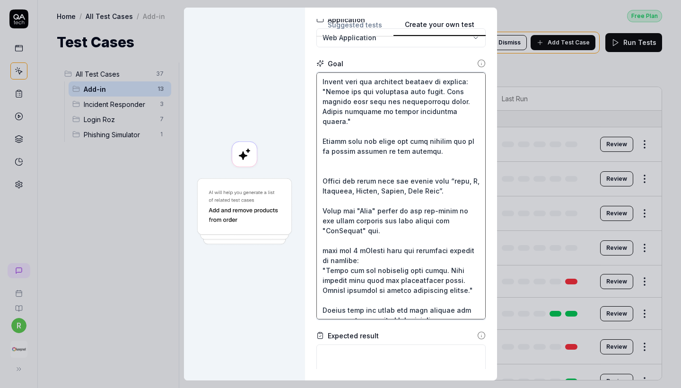
type textarea "*"
type textarea "Wait for 5 sec and Go to the "My add-ins" tab. and Click "Add a custom add-in" …"
type textarea "*"
type textarea "Wait for 5 sec and Go to the "My add-ins" tab. and Click "Add a custom add-in" …"
type textarea "*"
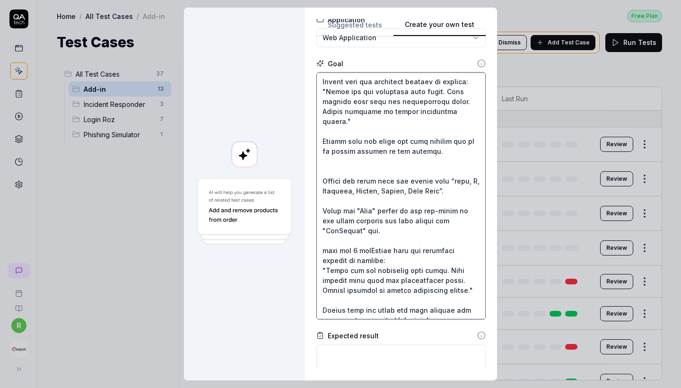
type textarea "Wait for 5 sec and Go to the "My add-ins" tab. and Click "Add a custom add-in" …"
type textarea "*"
type textarea "Wait for 5 sec and Go to the "My add-ins" tab. and Click "Add a custom add-in" …"
type textarea "*"
type textarea "Wait for 5 sec and Go to the "My add-ins" tab. and Click "Add a custom add-in" …"
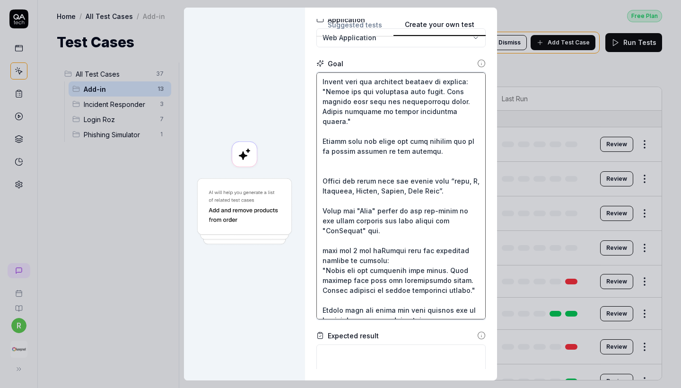
type textarea "*"
type textarea "Wait for 5 sec and Go to the "My add-ins" tab. and Click "Add a custom add-in" …"
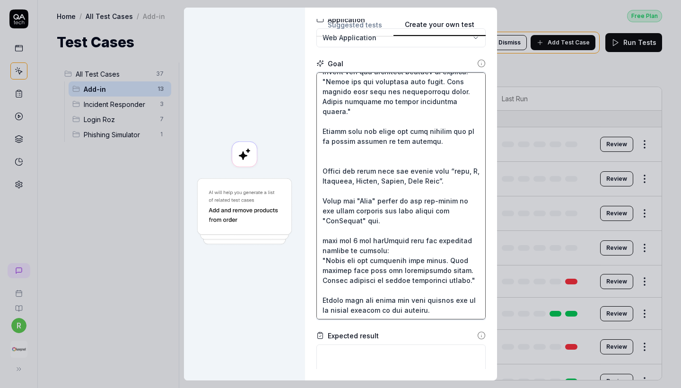
type textarea "*"
type textarea "Wait for 5 sec and Go to the "My add-ins" tab. and Click "Add a custom add-in" …"
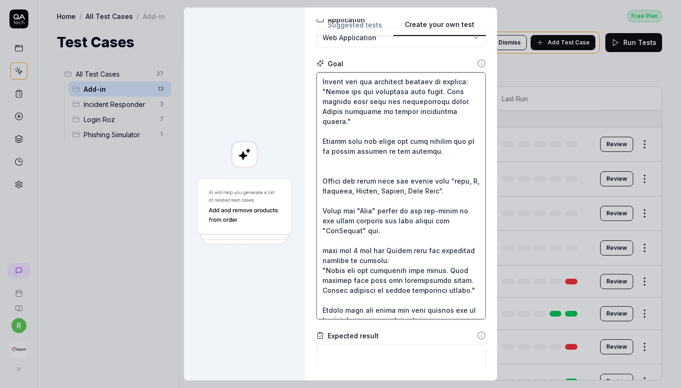
drag, startPoint x: 385, startPoint y: 242, endPoint x: 322, endPoint y: 240, distance: 62.9
click at [322, 240] on textarea at bounding box center [400, 195] width 169 height 247
click at [325, 130] on textarea at bounding box center [400, 195] width 169 height 247
paste textarea "wait for 5 sec and"
type textarea "*"
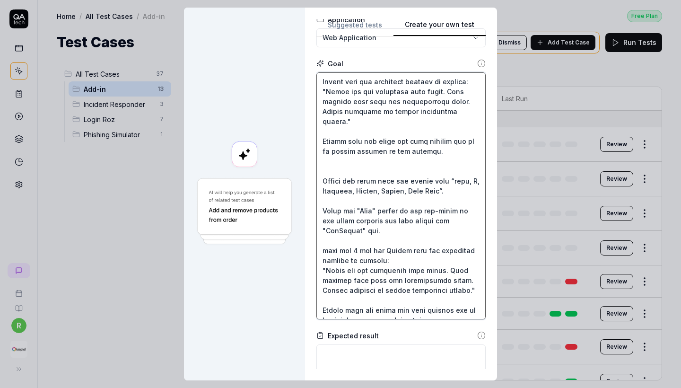
type textarea "Wait for 5 sec and Go to the "My add-ins" tab. and Click "Add a custom add-in" …"
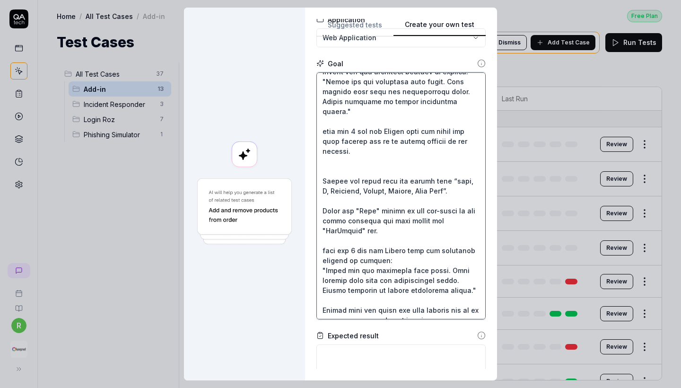
type textarea "*"
type textarea "Wait for 5 sec and Go to the "My add-ins" tab. and Click "Add a custom add-in" …"
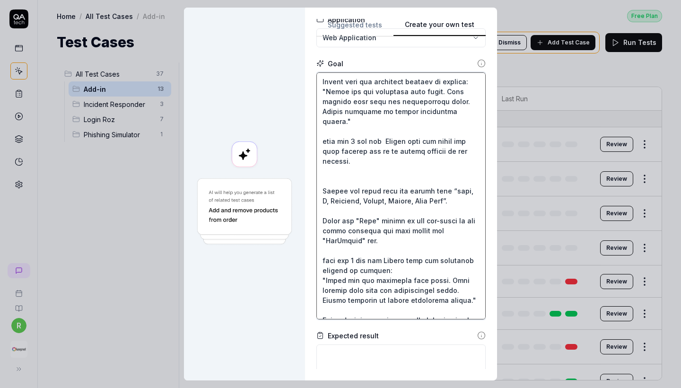
scroll to position [151, 0]
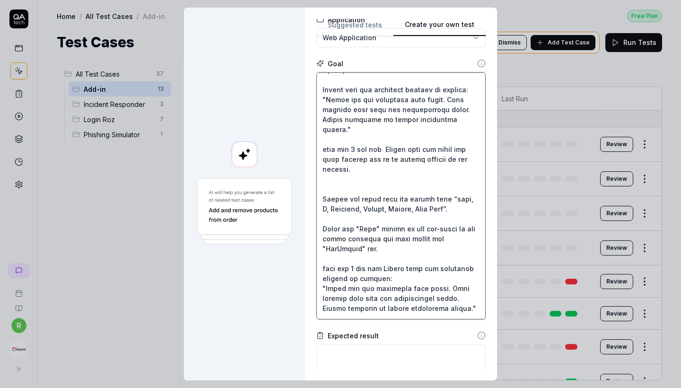
click at [326, 89] on textarea at bounding box center [400, 195] width 169 height 247
paste textarea "wait for 5 sec and"
type textarea "*"
type textarea "Wait for 5 sec and Go to the "My add-ins" tab. and Click "Add a custom add-in" …"
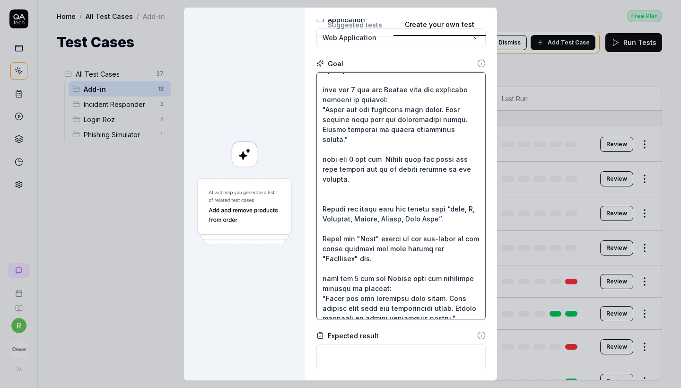
type textarea "*"
type textarea "Wait for 5 sec and Go to the "My add-ins" tab. and Click "Add a custom add-in" …"
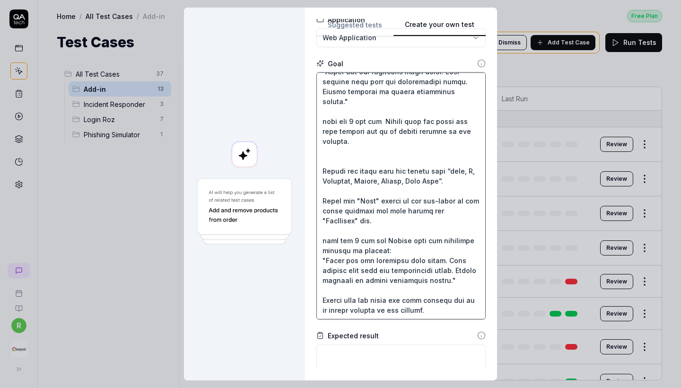
scroll to position [199, 0]
click at [328, 281] on textarea at bounding box center [400, 195] width 169 height 247
paste textarea "wait for 5 sec and"
type textarea "*"
type textarea "Wait for 5 sec and Go to the "My add-ins" tab. and Click "Add a custom add-in" …"
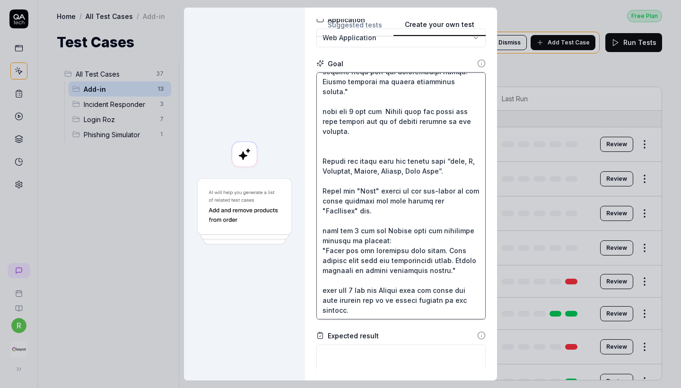
type textarea "*"
type textarea "Wait for 5 sec and Go to the "My add-ins" tab. and Click "Add a custom add-in" …"
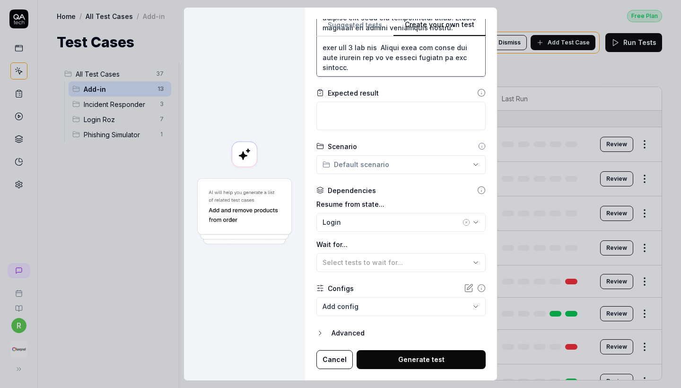
scroll to position [319, 0]
click at [375, 304] on body "r Home / All Test Cases / Add-in Free Plan Home / All Test Cases / Add-in Free …" at bounding box center [340, 194] width 681 height 388
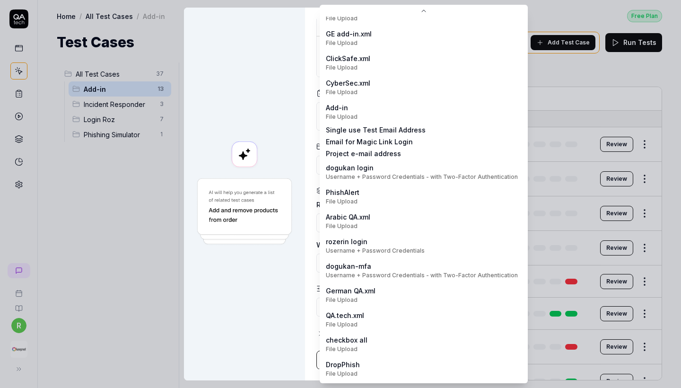
scroll to position [67, 0]
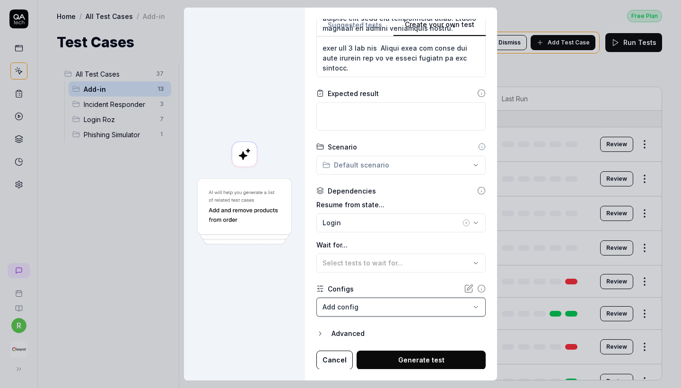
click at [263, 315] on div "**********" at bounding box center [340, 194] width 681 height 388
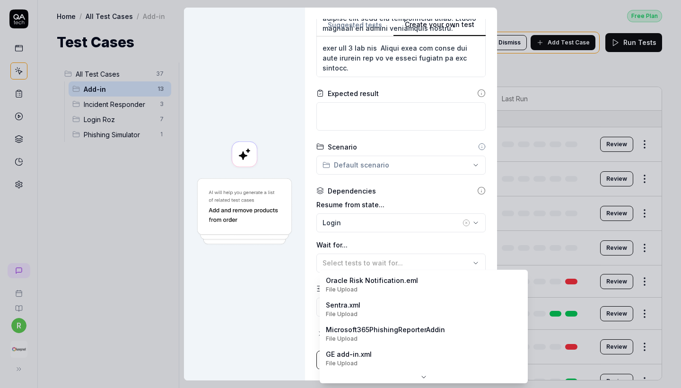
click at [367, 312] on body "r Home / All Test Cases / Add-in Free Plan Home / All Test Cases / Add-in Free …" at bounding box center [340, 194] width 681 height 388
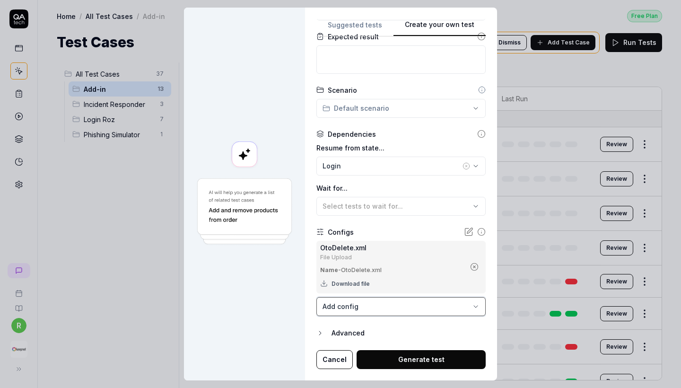
scroll to position [376, 0]
click at [376, 305] on body "r Home / All Test Cases / Add-in Free Plan Home / All Test Cases / Add-in Free …" at bounding box center [340, 194] width 681 height 388
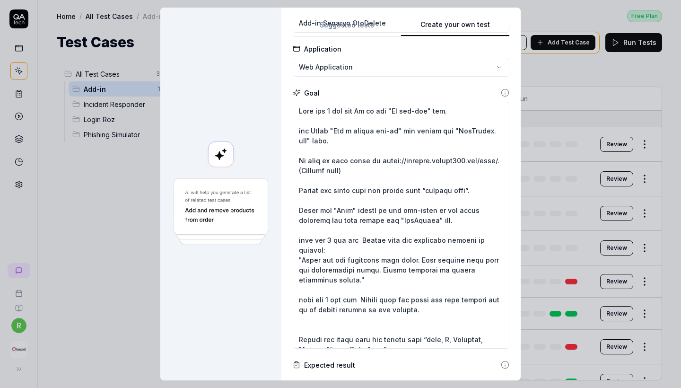
scroll to position [0, 0]
click at [369, 70] on div "**********" at bounding box center [340, 194] width 681 height 388
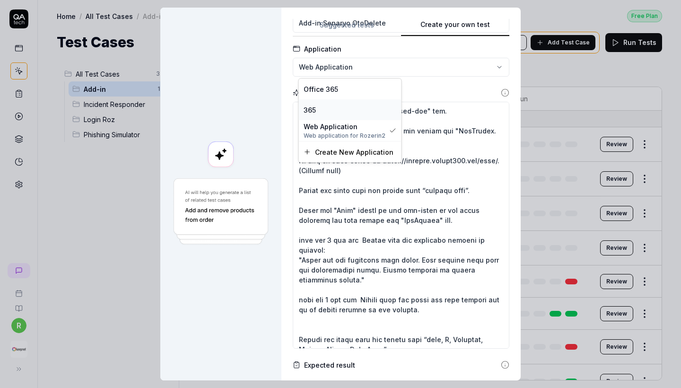
click at [338, 105] on div "365" at bounding box center [350, 110] width 93 height 10
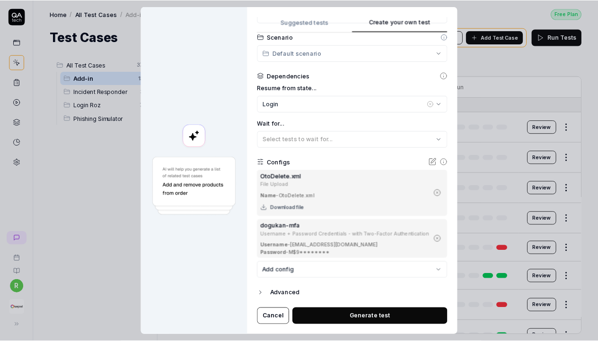
scroll to position [423, 0]
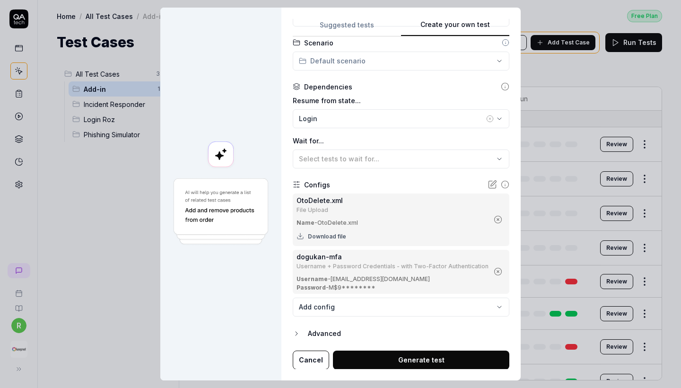
click at [422, 362] on button "Generate test" at bounding box center [421, 359] width 176 height 19
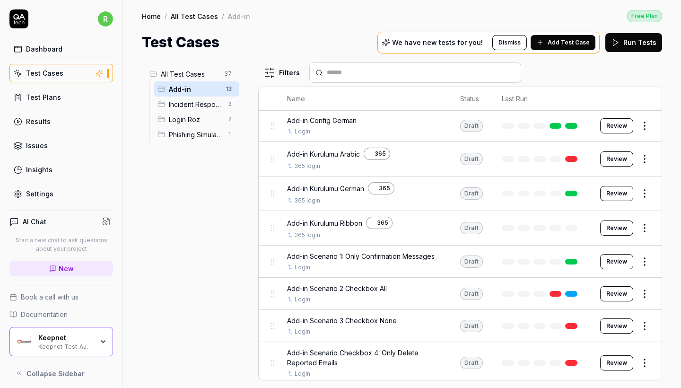
scroll to position [195, 0]
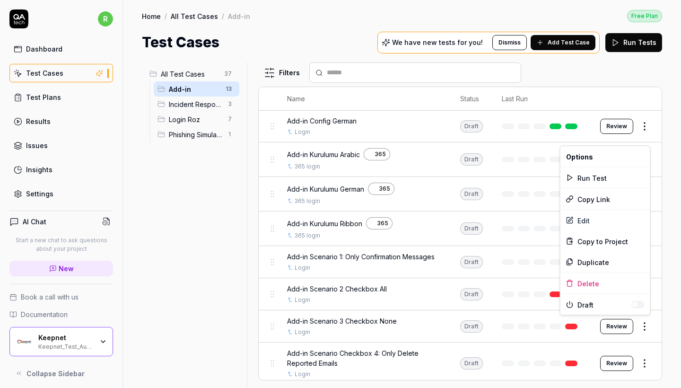
click at [645, 324] on html "r Dashboard Test Cases Test Plans Results Issues Insights Settings AI Chat Star…" at bounding box center [340, 194] width 681 height 388
click at [588, 221] on div "Edit" at bounding box center [605, 220] width 90 height 21
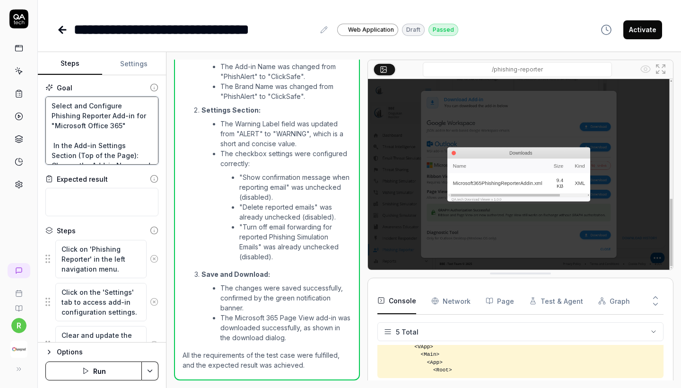
drag, startPoint x: 102, startPoint y: 156, endPoint x: 29, endPoint y: 54, distance: 125.1
click at [29, 54] on div "**********" at bounding box center [340, 194] width 681 height 388
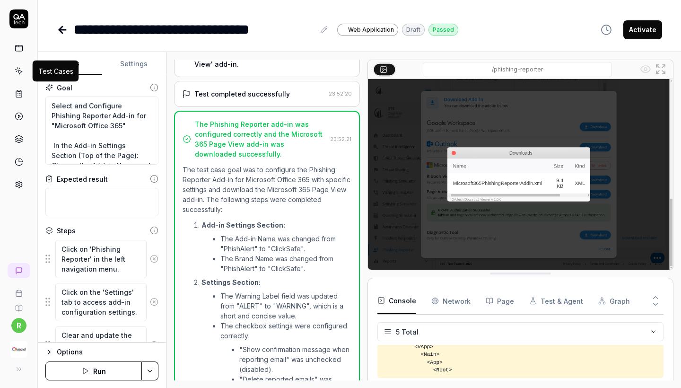
click at [18, 71] on icon at bounding box center [19, 71] width 9 height 9
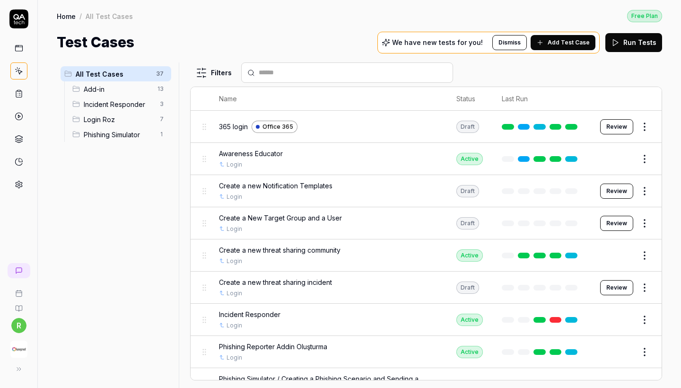
click at [100, 82] on div "Add-in 13" at bounding box center [120, 88] width 103 height 15
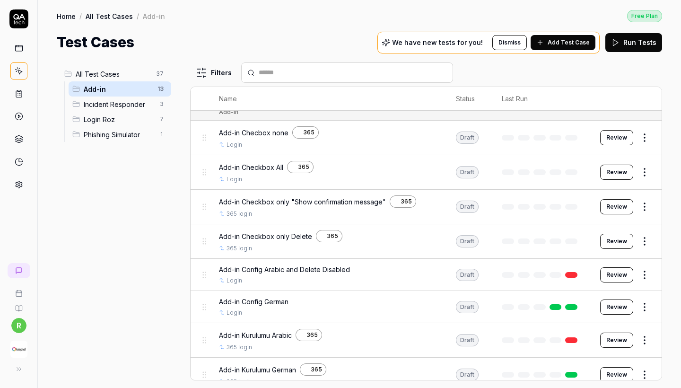
scroll to position [2, 0]
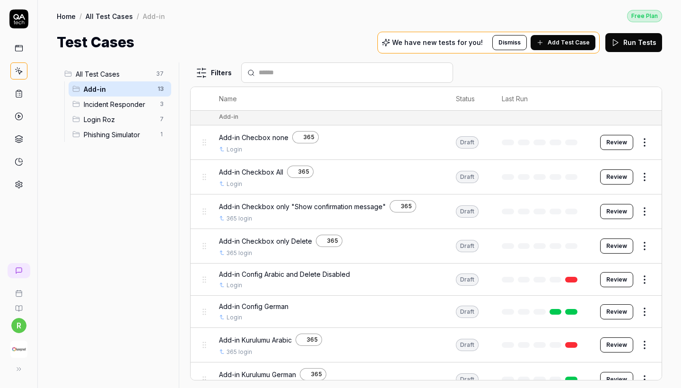
click at [645, 140] on html "r Home / All Test Cases / Add-in Free Plan Home / All Test Cases / Add-in Free …" at bounding box center [340, 194] width 681 height 388
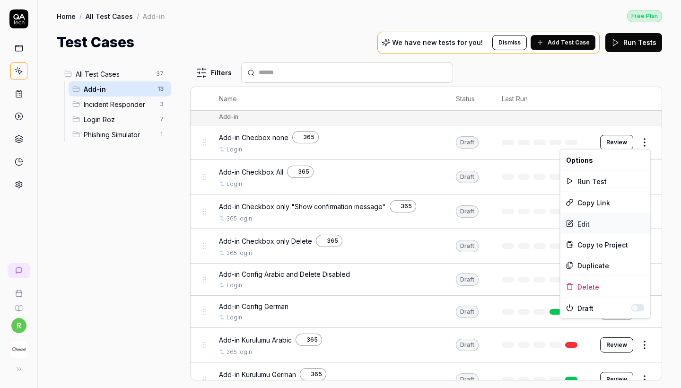
click at [582, 226] on div "Edit" at bounding box center [605, 223] width 90 height 21
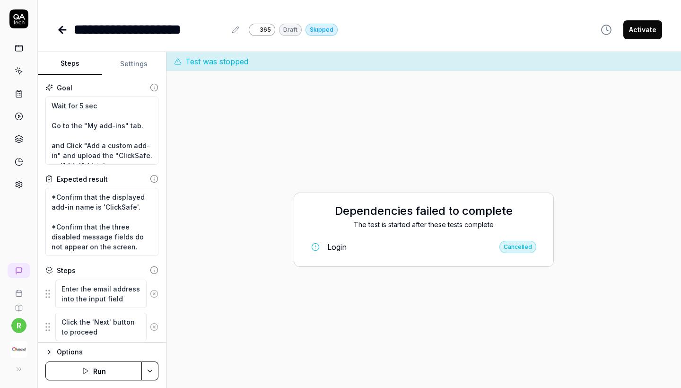
scroll to position [20, 0]
drag, startPoint x: 126, startPoint y: 228, endPoint x: 54, endPoint y: 207, distance: 74.5
click at [54, 207] on textarea "*Confirm that the displayed add-in name is 'ClickSafe'. *Confirm that the three…" at bounding box center [101, 222] width 113 height 68
type textarea "*"
type textarea "*Confirm that the displayed add-in name is 'ClickSafe'. *"
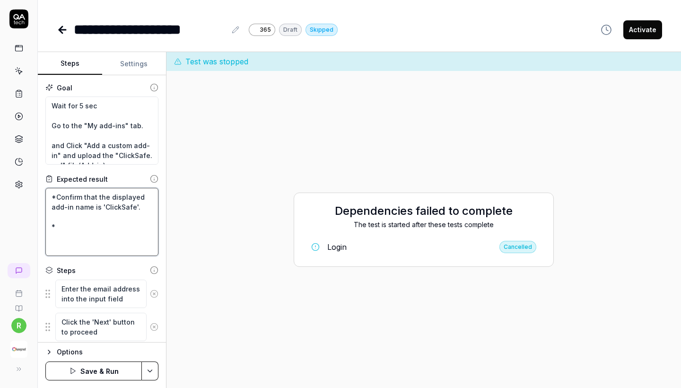
scroll to position [0, 0]
paste textarea "Verify that neither of the following messages is present: "Do you want to repor…"
type textarea "*"
type textarea "*Confirm that the displayed add-in name is 'ClickSafe'. *Verify that neither of…"
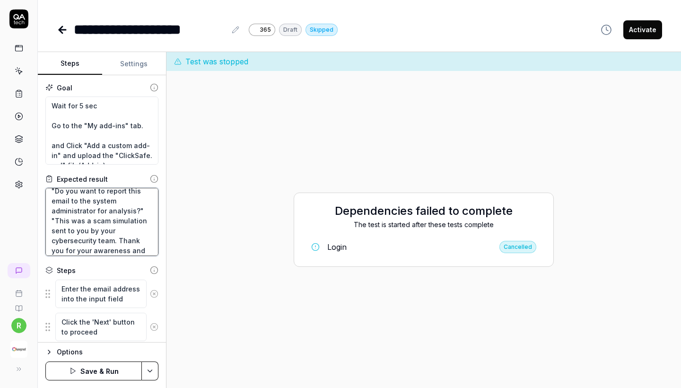
scroll to position [71, 0]
type textarea "*"
type textarea "*Confirm that the displayed add-in name is 'ClickSafe'. *Verify that neither of…"
type textarea "*"
type textarea "*Confirm that the displayed add-in name is 'ClickSafe'. *Verify that neither of…"
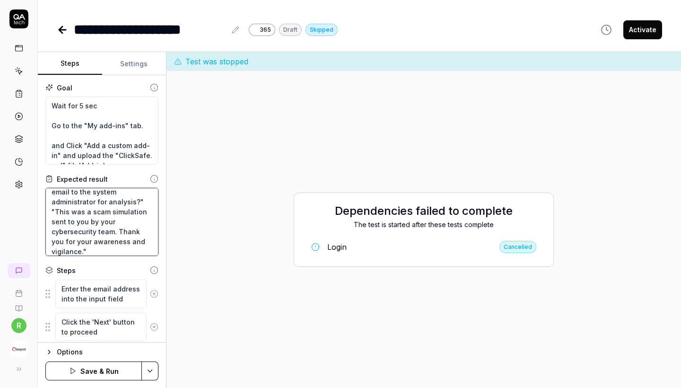
type textarea "*"
type textarea "*Confirm that the displayed add-in name is 'ClickSafe'. *Verify that neither of…"
paste textarea "Do you want to delete the original email from your inbox?"
type textarea "*"
type textarea "*Confirm that the displayed add-in name is 'ClickSafe'. *Verify that neither of…"
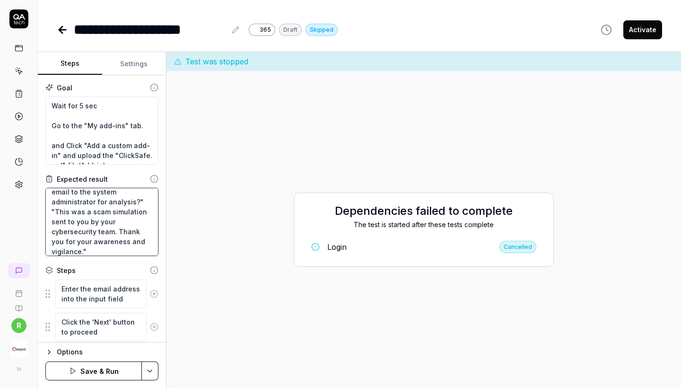
scroll to position [109, 0]
type textarea "*"
type textarea "*Confirm that the displayed add-in name is 'ClickSafe'. *Verify that neither of…"
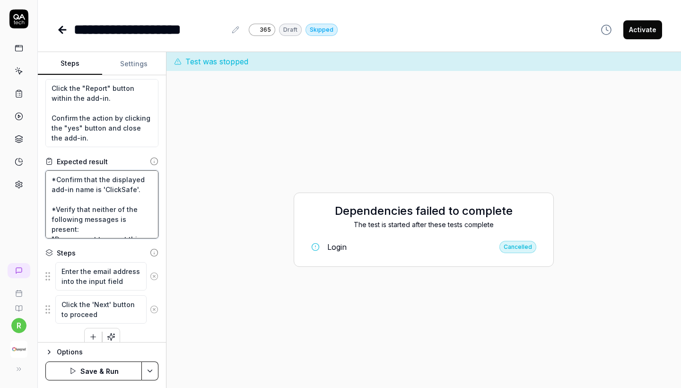
scroll to position [0, 0]
click at [65, 210] on textarea "*Confirm that the displayed add-in name is 'ClickSafe'. *Verify that neither of…" at bounding box center [101, 204] width 113 height 68
type textarea "*"
type textarea "*Confirm that the displayed add-in name is 'ClickSafe'. *C that neither of the …"
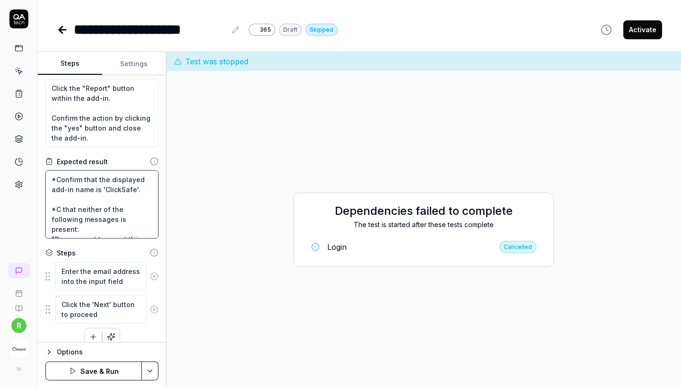
type textarea "*"
type textarea "*Confirm that the displayed add-in name is 'ClickSafe'. *Co that neither of the…"
type textarea "*"
type textarea "*Confirm that the displayed add-in name is 'ClickSafe'. *Con that neither of th…"
type textarea "*"
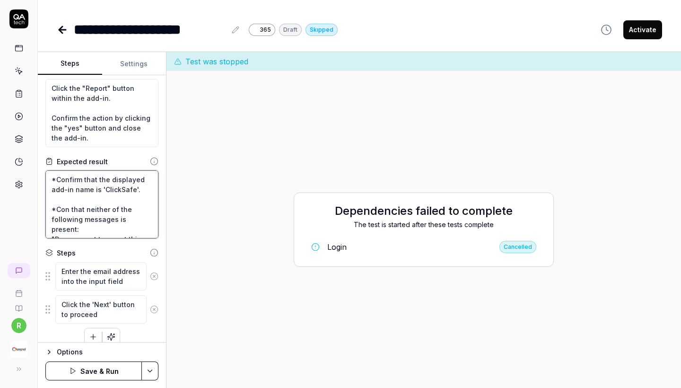
type textarea "*Confirm that the displayed add-in name is 'ClickSafe'. *Conf that neither of t…"
type textarea "*"
type textarea "*Confirm that the displayed add-in name is 'ClickSafe'. *Confi that neither of …"
type textarea "*"
type textarea "*Confirm that the displayed add-in name is 'ClickSafe'. *Confir that neither of…"
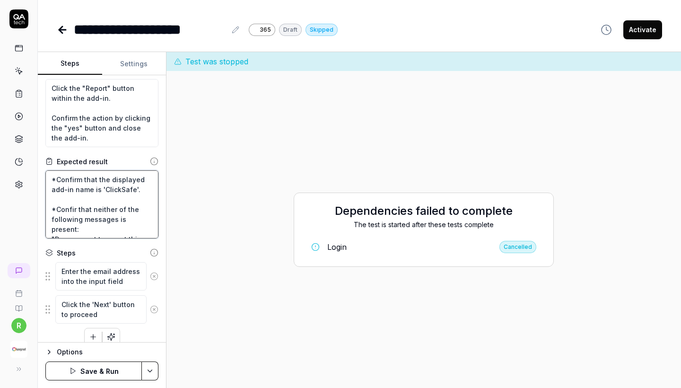
type textarea "*"
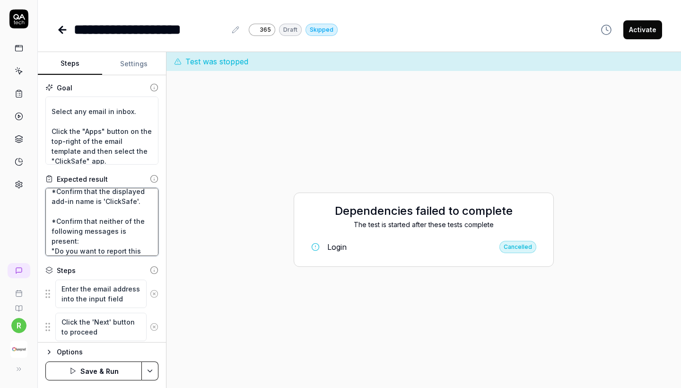
scroll to position [103, 0]
type textarea "*Confirm that the displayed add-in name is 'ClickSafe'. *Confirm that neither o…"
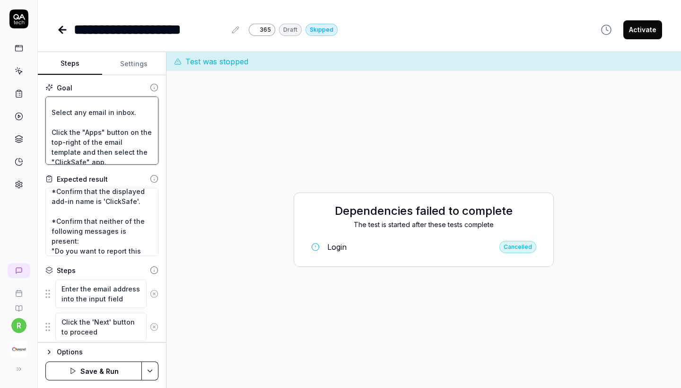
click at [116, 123] on textarea "Wait for 5 sec Go to the "My add-ins" tab. and Click "Add a custom add-in" and …" at bounding box center [101, 130] width 113 height 68
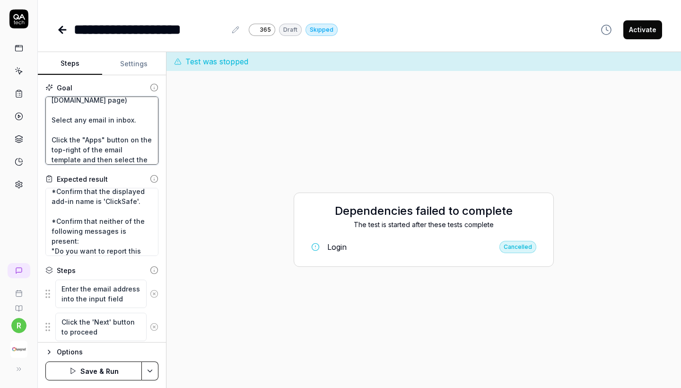
click at [148, 132] on textarea "Wait for 5 sec Go to the "My add-ins" tab. and Click "Add a custom add-in" and …" at bounding box center [101, 130] width 113 height 68
drag, startPoint x: 148, startPoint y: 132, endPoint x: 53, endPoint y: 130, distance: 95.1
click at [53, 130] on textarea "Wait for 5 sec Go to the "My add-ins" tab. and Click "Add a custom add-in" and …" at bounding box center [101, 130] width 113 height 68
paste textarea "with the sender name “keepnet labs”."
type textarea "*"
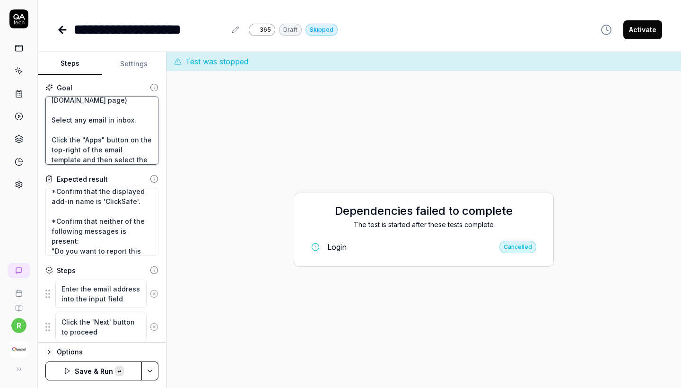
type textarea "Wait for 5 sec Go to the "My add-ins" tab. and Click "Add a custom add-in" and …"
type textarea "*"
type textarea "Wait for 5 sec Go to the "My add-ins" tab. and Click "Add a custom add-in" and …"
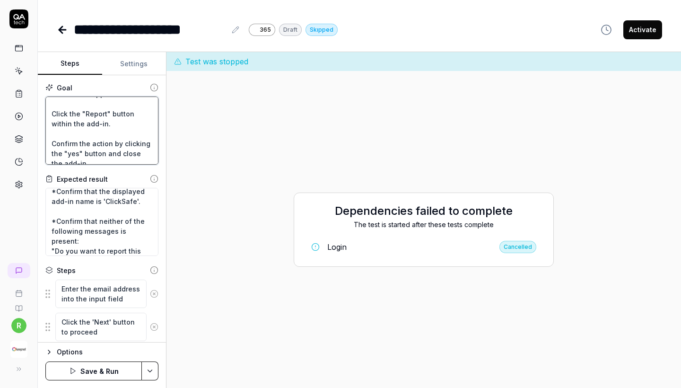
drag, startPoint x: 88, startPoint y: 132, endPoint x: 48, endPoint y: 124, distance: 41.0
click at [48, 124] on textarea "Wait for 5 sec Go to the "My add-ins" tab. and Click "Add a custom add-in" and …" at bounding box center [101, 130] width 113 height 68
type textarea "*"
type textarea "Wait for 5 sec Go to the "My add-ins" tab. and Click "Add a custom add-in" and …"
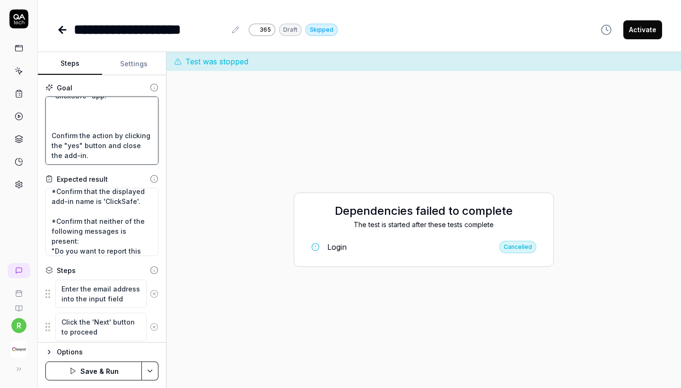
scroll to position [189, 0]
drag, startPoint x: 78, startPoint y: 151, endPoint x: 50, endPoint y: 137, distance: 31.3
click at [50, 137] on textarea "Wait for 5 sec Go to the "My add-ins" tab. and Click "Add a custom add-in" and …" at bounding box center [101, 130] width 113 height 68
type textarea "*"
type textarea "Wait for 5 sec Go to the "My add-ins" tab. and Click "Add a custom add-in" and …"
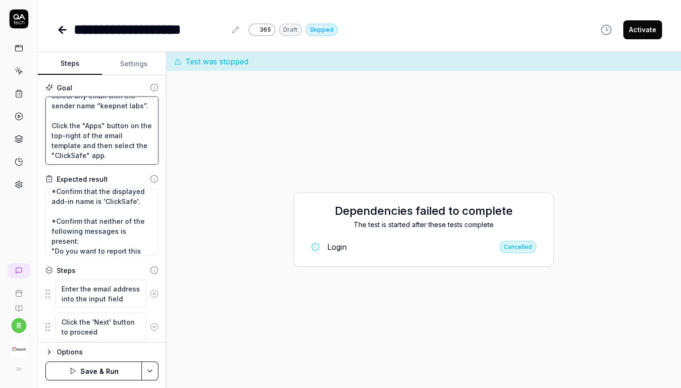
scroll to position [131, 0]
paste textarea "Select any email with the sender name “zoom, X, Trendyol, Google, Amazon, Coca …"
type textarea "*"
type textarea "Wait for 5 sec Go to the "My add-ins" tab. and Click "Add a custom add-in" and …"
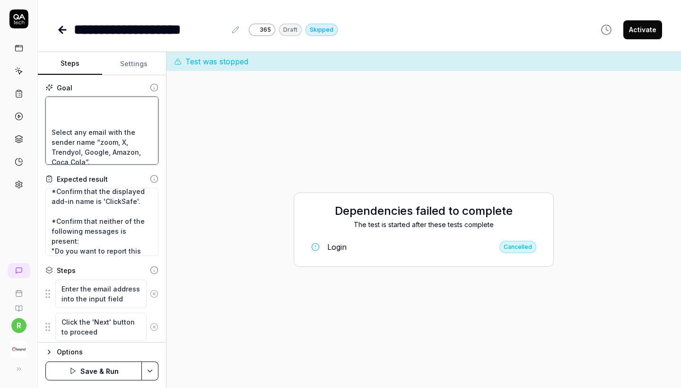
click at [58, 129] on textarea "Wait for 5 sec Go to the "My add-ins" tab. and Click "Add a custom add-in" and …" at bounding box center [101, 130] width 113 height 68
type textarea "*"
type textarea "Wait for 5 sec Go to the "My add-ins" tab. and Click "Add a custom add-in" and …"
type textarea "*"
type textarea "Wait for 5 sec Go to the "My add-ins" tab. and Click "Add a custom add-in" and …"
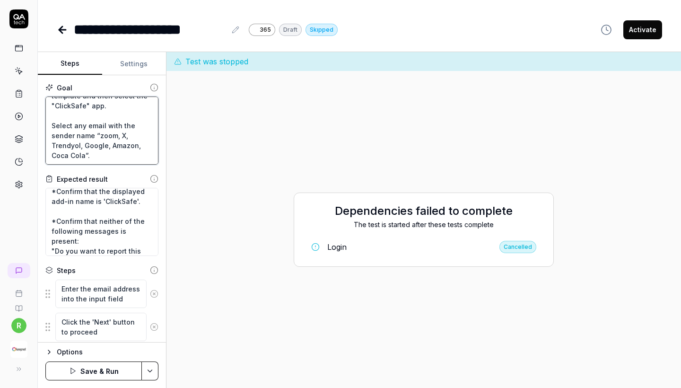
scroll to position [154, 0]
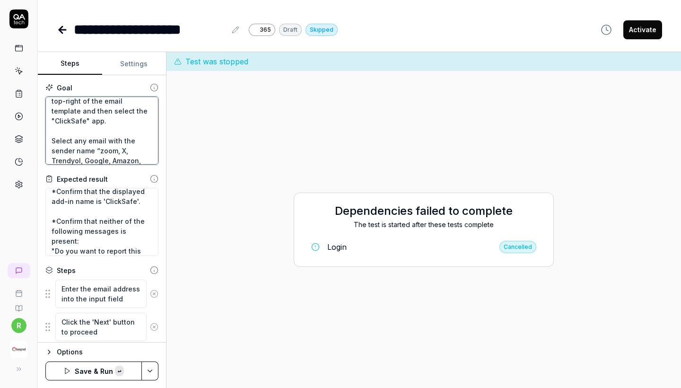
drag, startPoint x: 79, startPoint y: 129, endPoint x: 49, endPoint y: 100, distance: 41.5
click at [49, 100] on textarea "Wait for 5 sec Go to the "My add-ins" tab. and Click "Add a custom add-in" and …" at bounding box center [101, 130] width 113 height 68
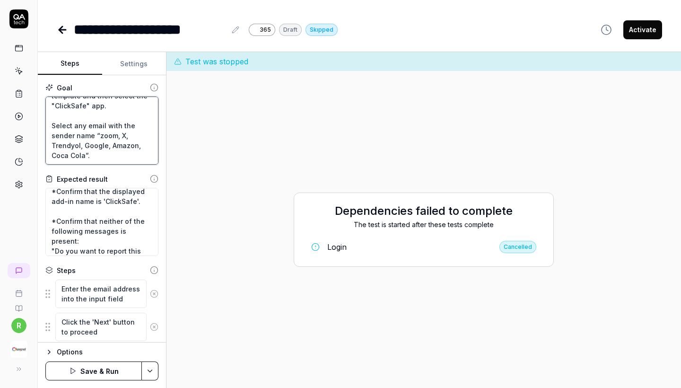
scroll to position [189, 0]
click at [82, 157] on textarea "Wait for 5 sec Go to the "My add-ins" tab. and Click "Add a custom add-in" and …" at bounding box center [101, 130] width 113 height 68
type textarea "*"
type textarea "Wait for 5 sec Go to the "My add-ins" tab. and Click "Add a custom add-in" and …"
paste textarea "Click the "Apps" button on the top-right of the email template and then select …"
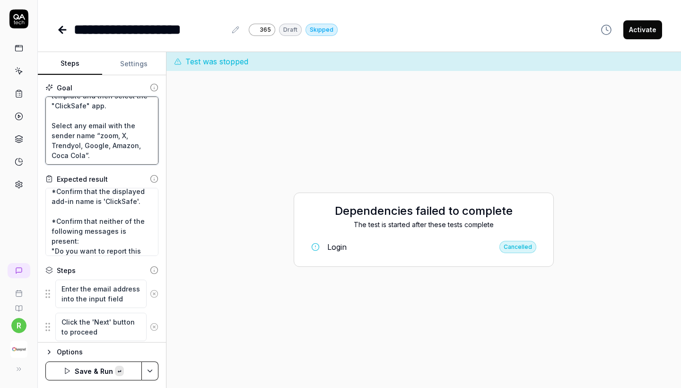
type textarea "*"
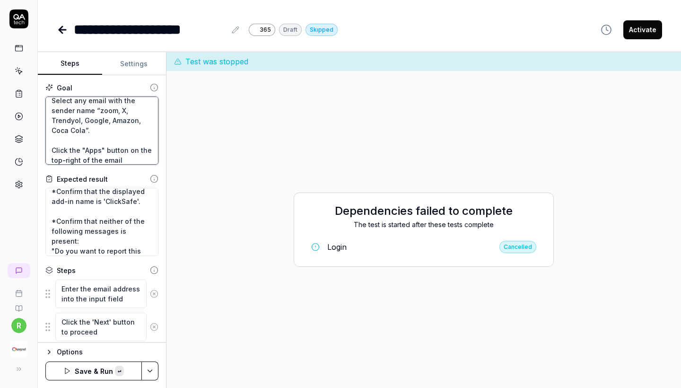
scroll to position [228, 0]
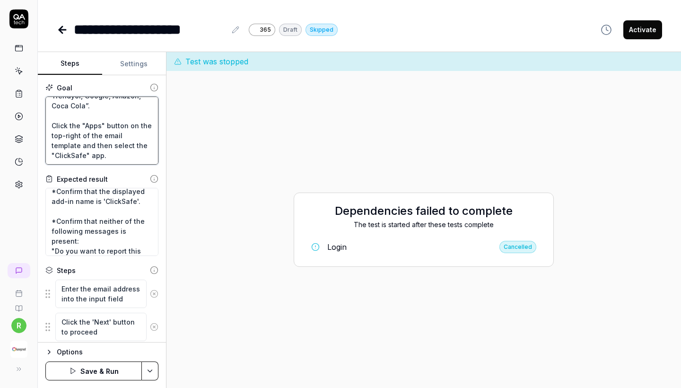
type textarea "Wait for 5 sec Go to the "My add-ins" tab. and Click "Add a custom add-in" and …"
click at [409, 152] on div "Dependencies failed to complete The test is started after these tests complete …" at bounding box center [423, 230] width 499 height 302
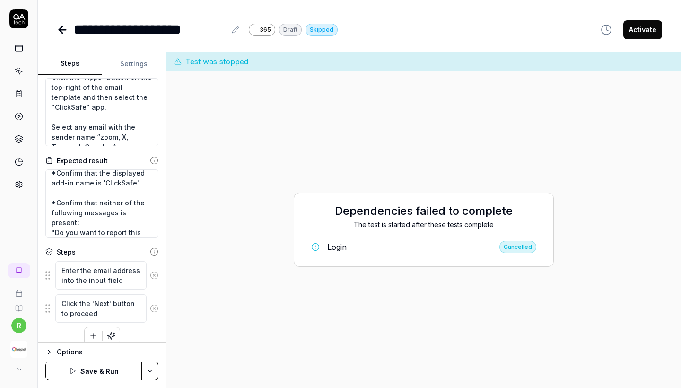
scroll to position [149, 0]
click at [91, 115] on textarea "Wait for 5 sec Go to the "My add-ins" tab. and Click "Add a custom add-in" and …" at bounding box center [101, 112] width 113 height 68
type textarea "*"
type textarea "Wait for 5 sec Go to the "My add-ins" tab. and Click "Add a custom add-in" and …"
type textarea "*"
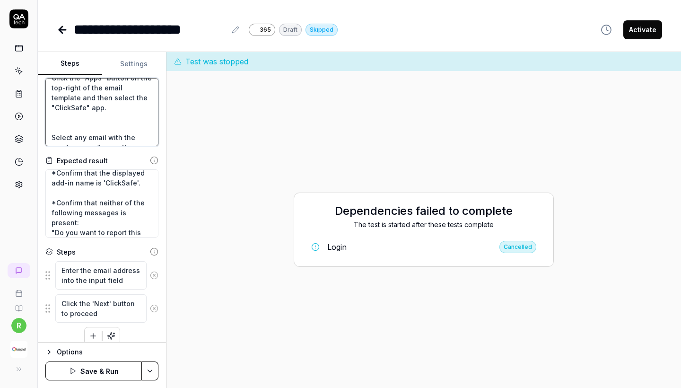
type textarea "Wait for 5 sec Go to the "My add-ins" tab. and Click "Add a custom add-in" and …"
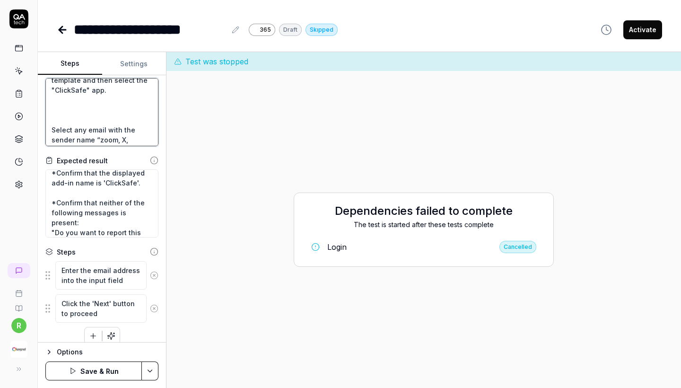
scroll to position [172, 0]
paste textarea "Verify that the following message is present: "Thank you for reporting this ema…"
type textarea "*"
type textarea "Wait for 5 sec Go to the "My add-ins" tab. and Click "Add a custom add-in" and …"
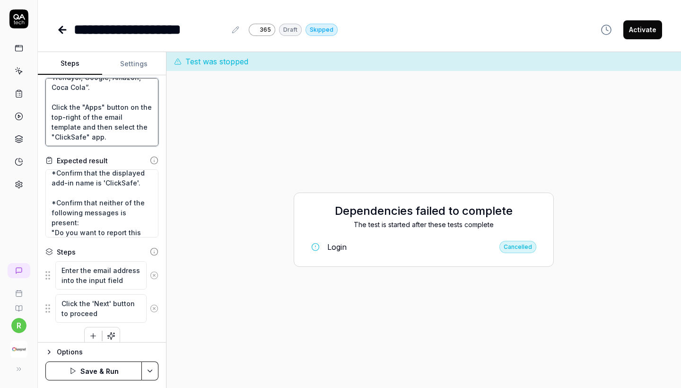
scroll to position [308, 0]
click at [102, 137] on textarea "Wait for 5 sec Go to the "My add-ins" tab. and Click "Add a custom add-in" and …" at bounding box center [101, 112] width 113 height 68
type textarea "*"
type textarea "Wait for 5 sec Go to the "My add-ins" tab. and Click "Add a custom add-in" and …"
paste textarea "Verify that the following message is present: "Thank you for reporting this ema…"
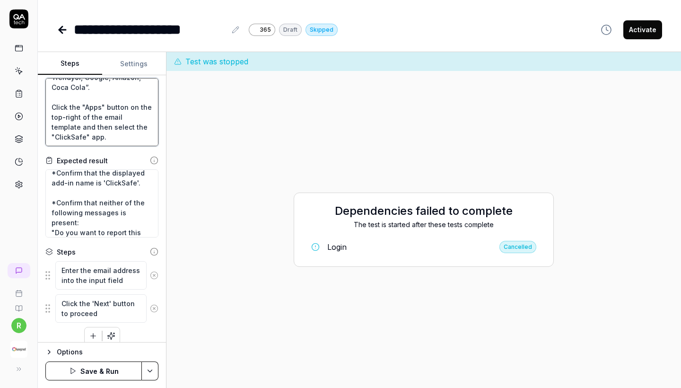
type textarea "*"
type textarea "Wait for 5 sec Go to the "My add-ins" tab. and Click "Add a custom add-in" and …"
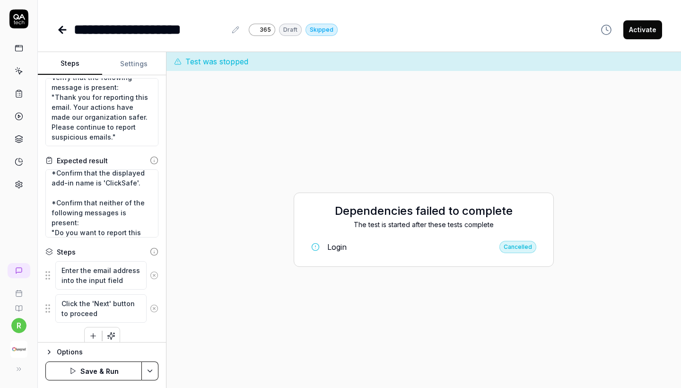
click at [154, 274] on icon at bounding box center [154, 275] width 9 height 9
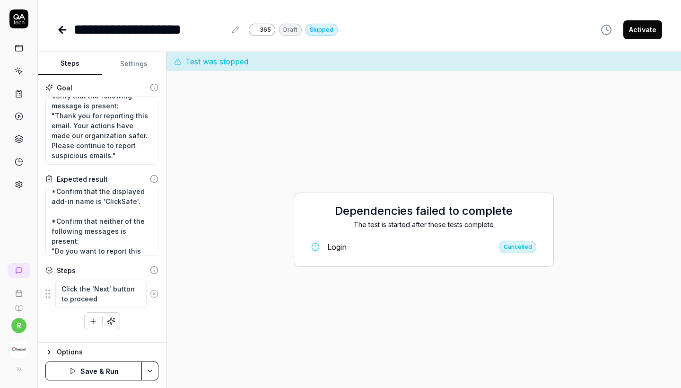
scroll to position [0, 0]
click at [154, 293] on icon at bounding box center [154, 293] width 2 height 2
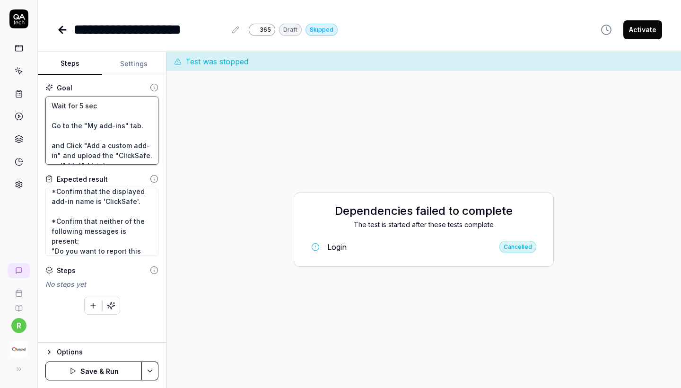
click at [53, 123] on textarea "Wait for 5 sec Go to the "My add-ins" tab. and Click "Add a custom add-in" and …" at bounding box center [101, 130] width 113 height 68
type textarea "*"
type textarea "Wait for 5 sec Go to the "My add-ins" tab. and Click "Add a custom add-in" and …"
type textarea "*"
type textarea "Wait for 5 secGo to the "My add-ins" tab. and Click "Add a custom add-in" and u…"
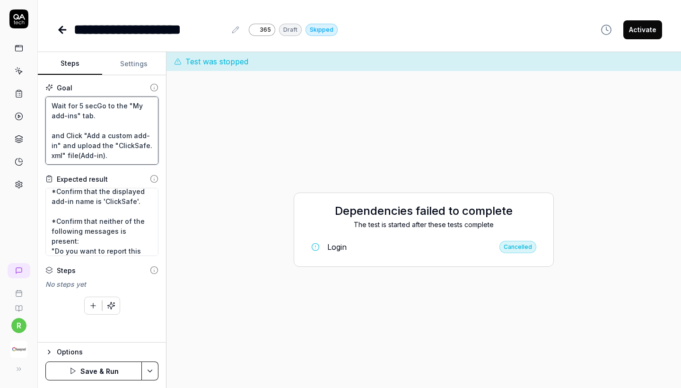
type textarea "*"
type textarea "Wait for 5 sec Go to the "My add-ins" tab. and Click "Add a custom add-in" and …"
click at [81, 375] on button "Save & Run" at bounding box center [93, 370] width 96 height 19
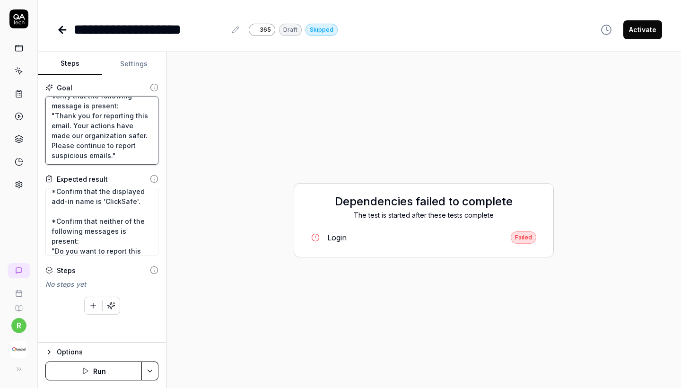
scroll to position [359, 0]
drag, startPoint x: 92, startPoint y: 156, endPoint x: 37, endPoint y: 101, distance: 77.3
click at [37, 101] on div "**********" at bounding box center [340, 194] width 681 height 388
click at [475, 243] on link "Login Faıled" at bounding box center [424, 238] width 240 height 20
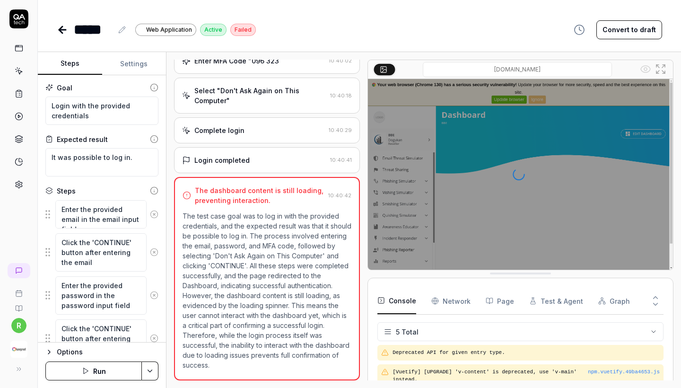
scroll to position [237, 0]
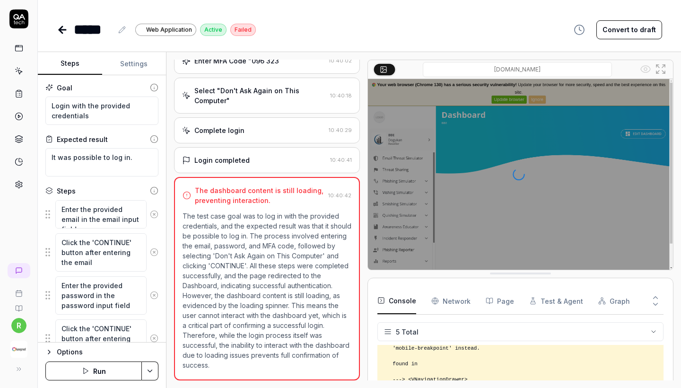
click at [64, 34] on icon at bounding box center [62, 29] width 11 height 11
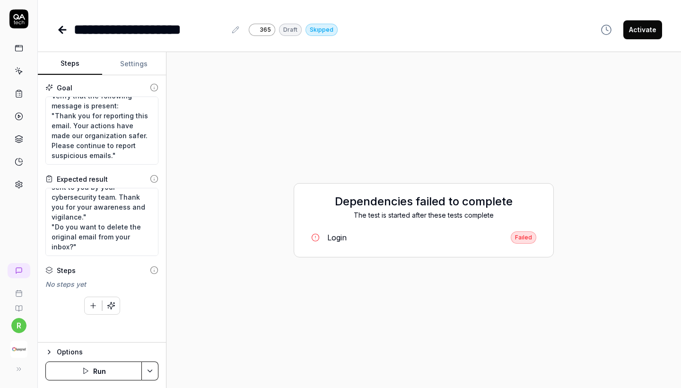
scroll to position [109, 0]
type textarea "*"
click at [135, 66] on button "Settings" at bounding box center [134, 64] width 64 height 23
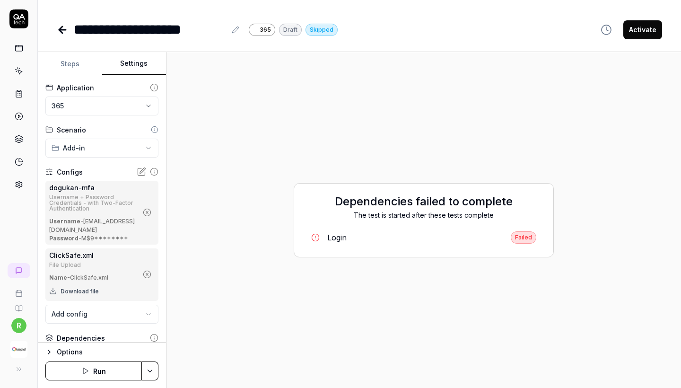
scroll to position [13, 0]
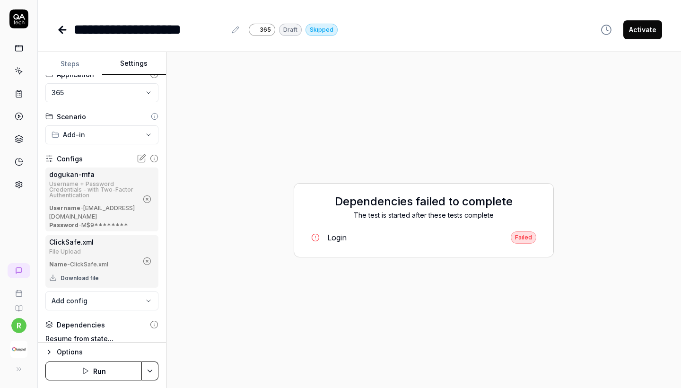
click at [110, 141] on html "**********" at bounding box center [340, 194] width 681 height 388
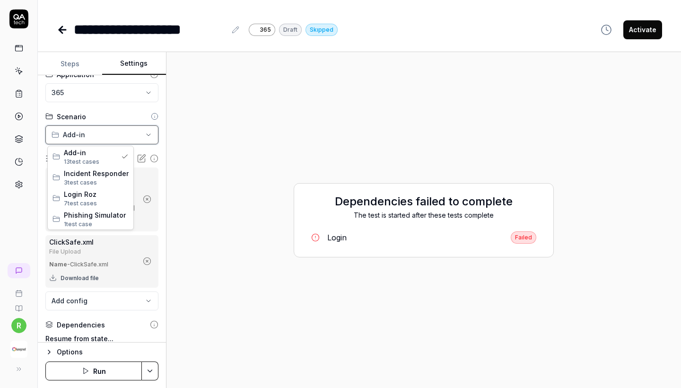
click at [130, 291] on html "**********" at bounding box center [340, 194] width 681 height 388
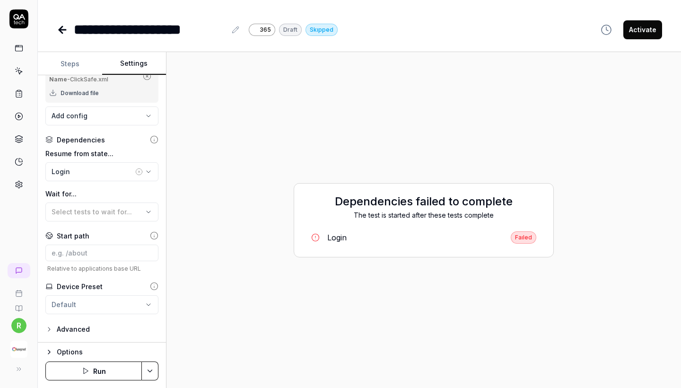
scroll to position [201, 0]
click at [113, 166] on button "Login" at bounding box center [101, 171] width 113 height 19
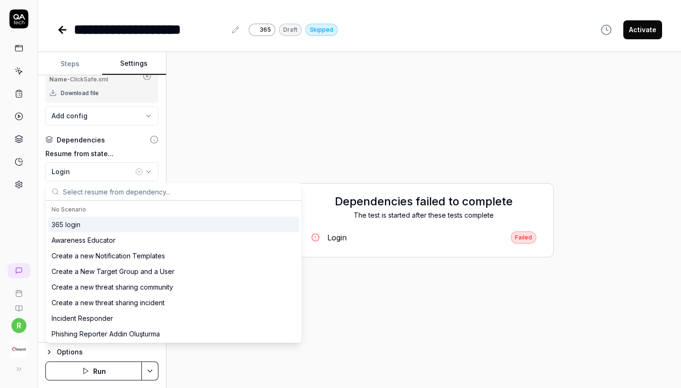
click at [79, 222] on div "365 login" at bounding box center [66, 224] width 29 height 10
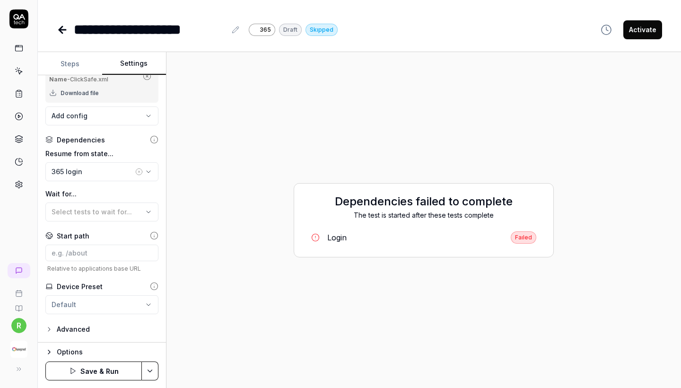
click at [102, 371] on button "Save & Run" at bounding box center [93, 370] width 96 height 19
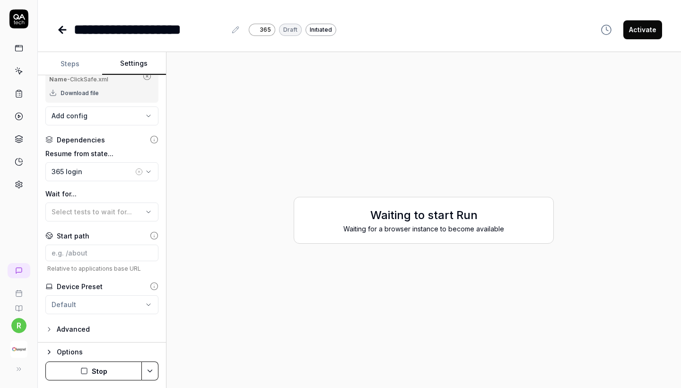
click at [111, 173] on div "365 login" at bounding box center [93, 171] width 82 height 10
click at [115, 151] on label "Resume from state..." at bounding box center [101, 154] width 113 height 10
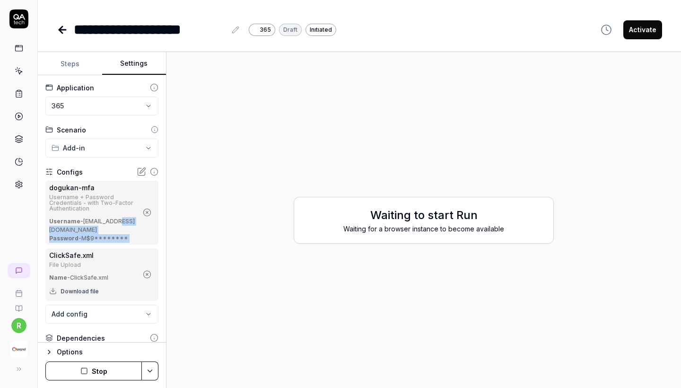
drag, startPoint x: 87, startPoint y: 225, endPoint x: 164, endPoint y: 225, distance: 77.6
click at [164, 225] on div "**********" at bounding box center [102, 208] width 128 height 267
click at [221, 240] on div "Waiting to start Run Waiting for a browser instance to become available" at bounding box center [423, 220] width 499 height 321
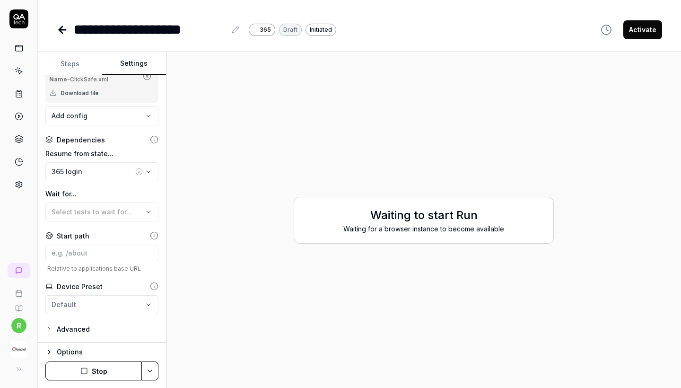
scroll to position [201, 0]
click at [108, 169] on div "365 login" at bounding box center [93, 171] width 82 height 10
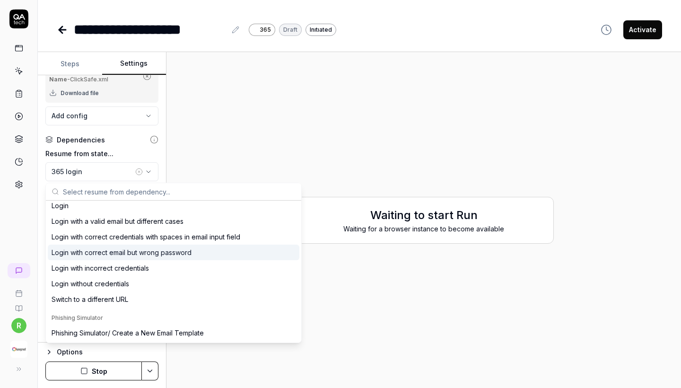
scroll to position [477, 0]
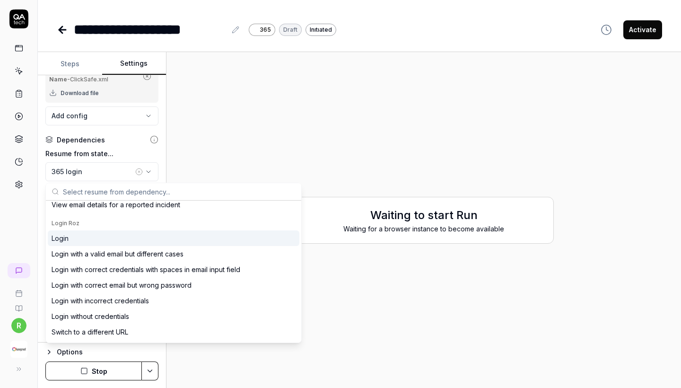
click at [91, 238] on div "Login" at bounding box center [174, 238] width 252 height 16
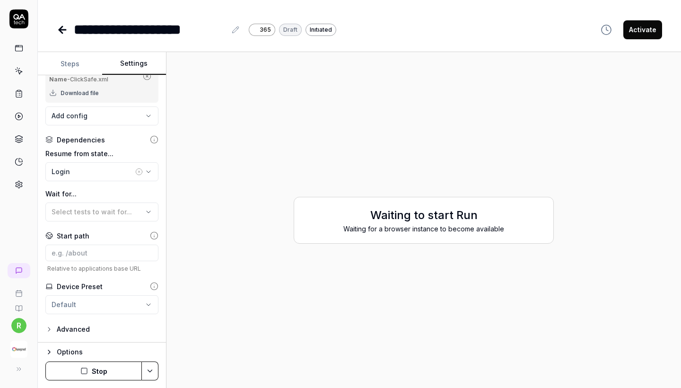
click at [98, 372] on button "Stop" at bounding box center [93, 370] width 96 height 19
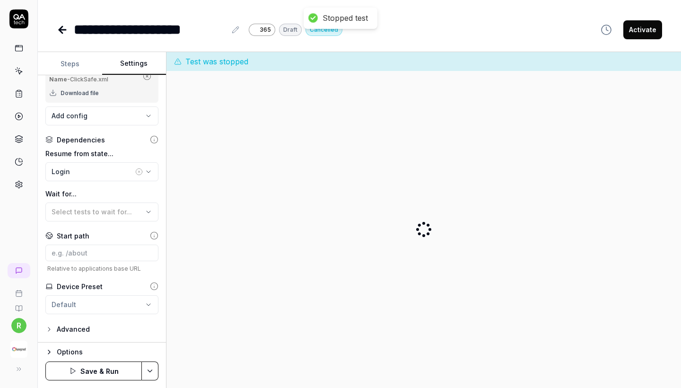
click at [98, 372] on button "Save & Run" at bounding box center [93, 370] width 96 height 19
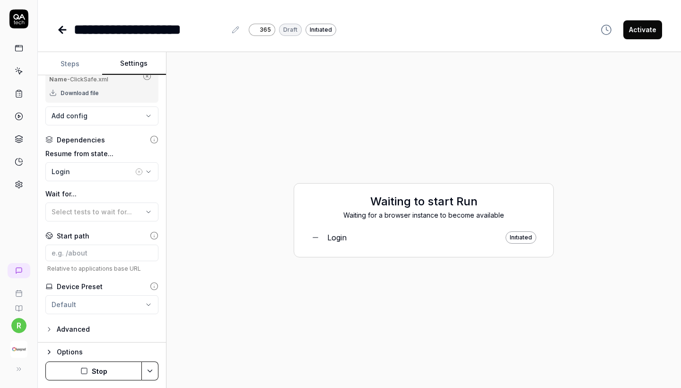
scroll to position [0, 0]
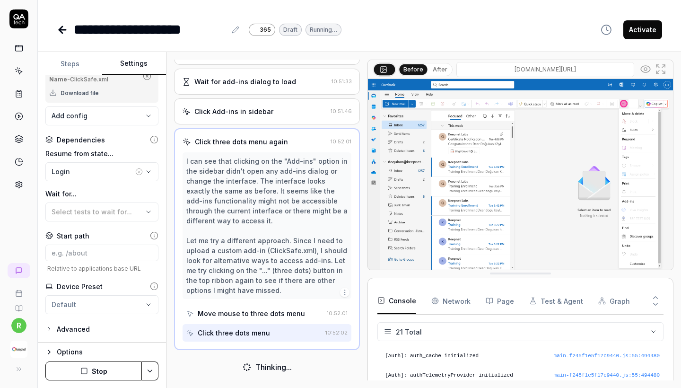
scroll to position [878, 0]
click at [104, 375] on button "Stop" at bounding box center [93, 370] width 96 height 19
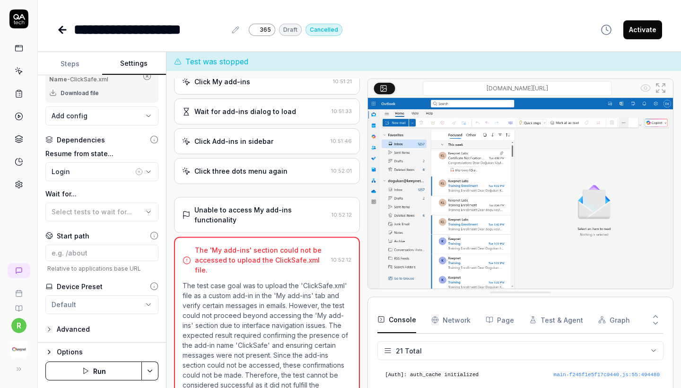
scroll to position [0, 0]
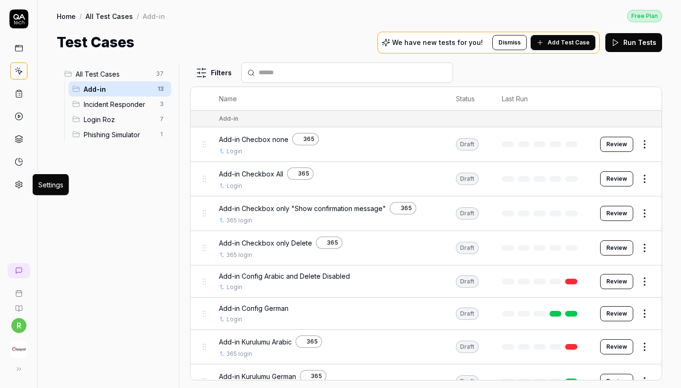
click at [18, 183] on icon at bounding box center [19, 184] width 9 height 9
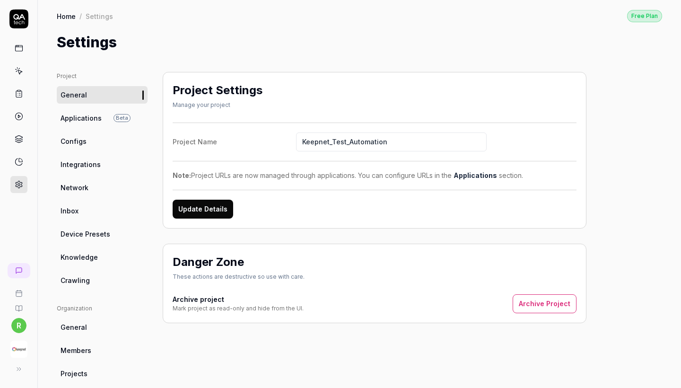
click at [77, 144] on span "Configs" at bounding box center [74, 141] width 26 height 10
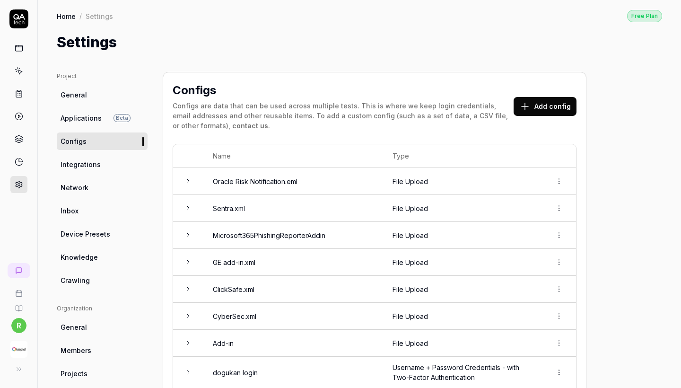
click at [541, 105] on button "Add config" at bounding box center [545, 106] width 63 height 19
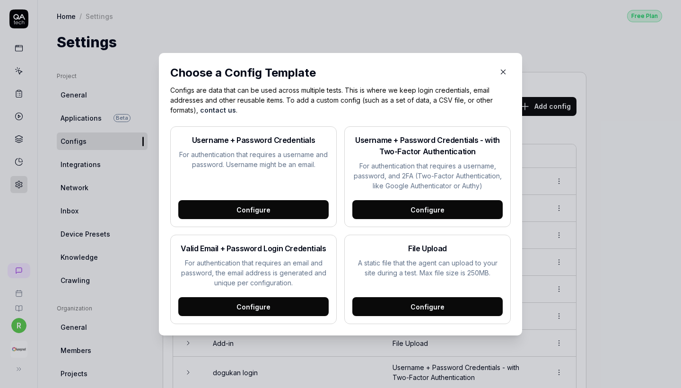
click at [392, 298] on div "Configure" at bounding box center [427, 306] width 150 height 19
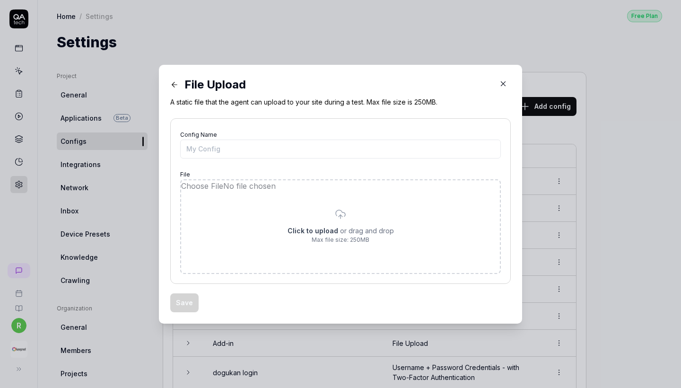
click at [324, 234] on input "file" at bounding box center [340, 226] width 319 height 93
type input "**********"
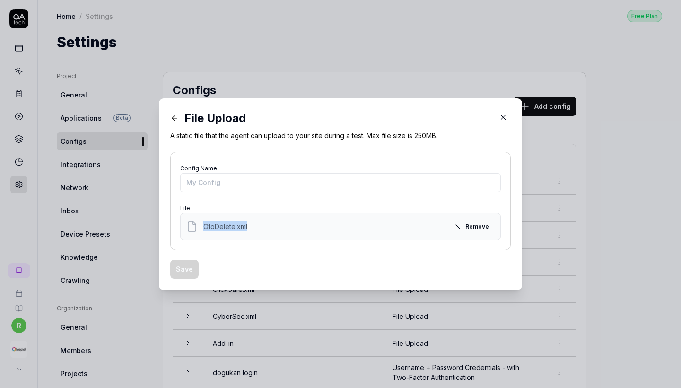
copy span "OtoDelete.xml"
drag, startPoint x: 258, startPoint y: 226, endPoint x: 199, endPoint y: 226, distance: 59.1
click at [199, 226] on div "OtoDelete.xml Remove" at bounding box center [340, 226] width 308 height 15
click at [210, 186] on input "Config Name" at bounding box center [340, 182] width 321 height 19
paste input "OtoDelete.xml"
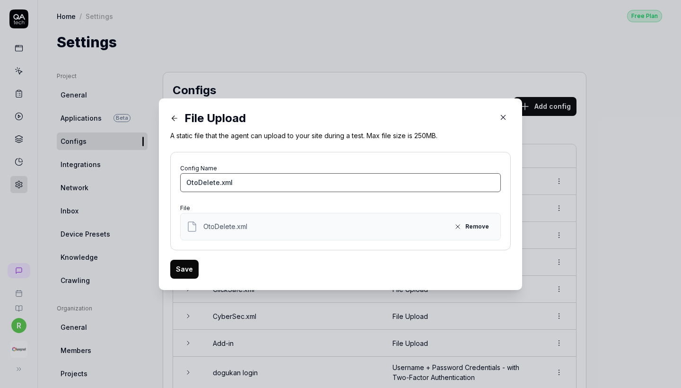
type input "OtoDelete.xml"
click at [176, 272] on button "Save" at bounding box center [184, 269] width 28 height 19
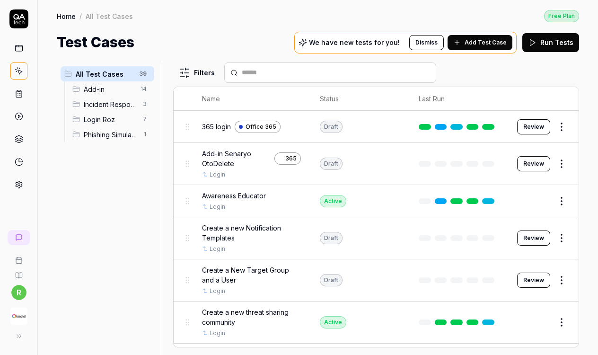
click at [92, 89] on span "Add-in" at bounding box center [109, 89] width 51 height 10
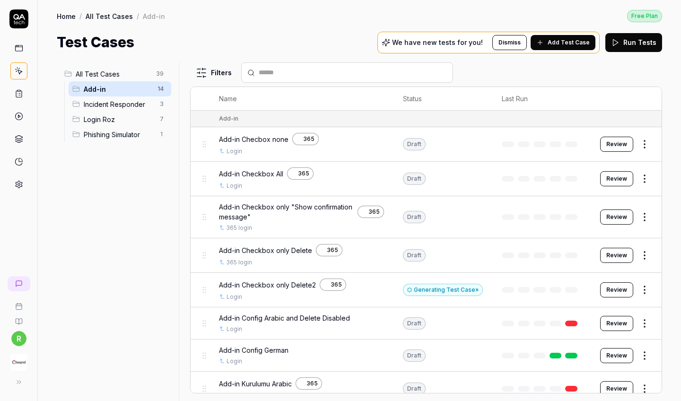
click at [597, 145] on html "r Home / All Test Cases / Add-in Free Plan Home / All Test Cases / Add-in Free …" at bounding box center [340, 200] width 681 height 401
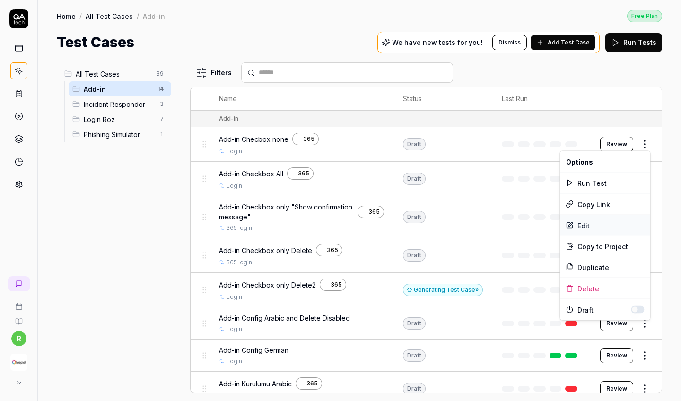
click at [589, 222] on div "Edit" at bounding box center [605, 225] width 90 height 21
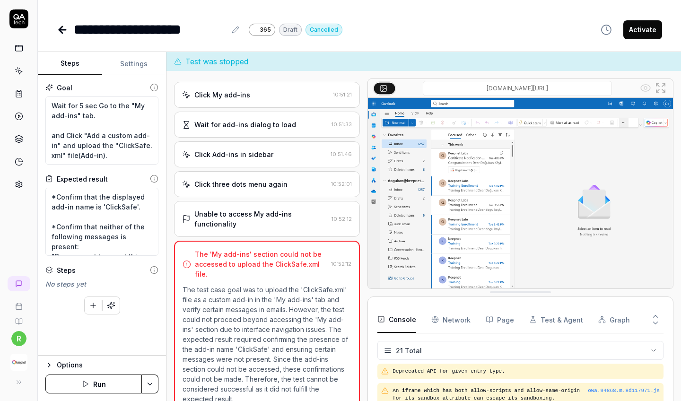
scroll to position [441, 0]
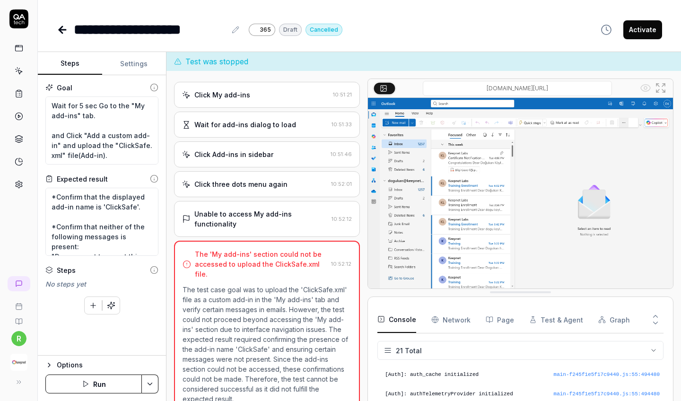
click at [65, 25] on icon at bounding box center [62, 29] width 11 height 11
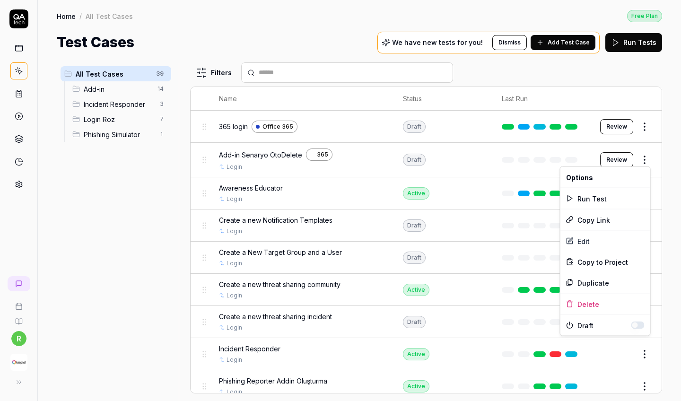
click at [597, 151] on html "r Home / All Test Cases Free Plan Home / All Test Cases Free Plan Test Cases We…" at bounding box center [340, 200] width 681 height 401
click at [597, 231] on div "Edit" at bounding box center [605, 241] width 90 height 21
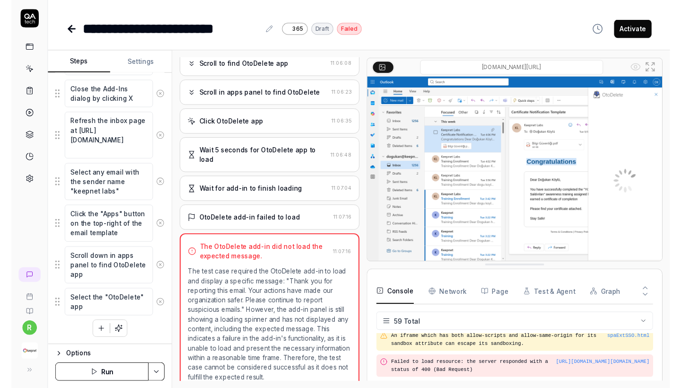
scroll to position [803, 0]
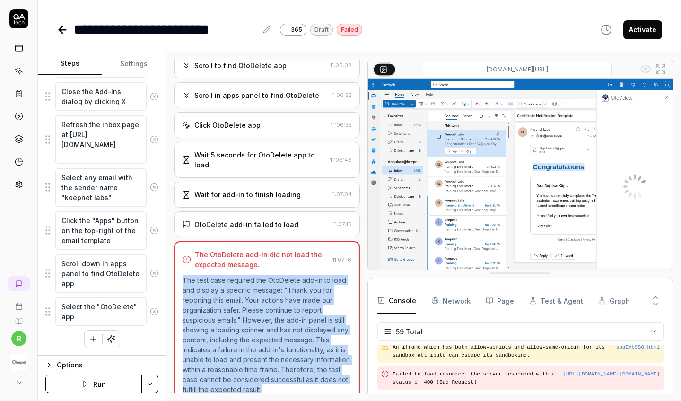
drag, startPoint x: 179, startPoint y: 263, endPoint x: 273, endPoint y: 382, distance: 151.1
click at [273, 354] on div "The OtoDelete add-in did not load the expected message. 11:07:16 The test case …" at bounding box center [267, 323] width 186 height 164
copy p "The test case required the OtoDelete add-in to load and display a specific mess…"
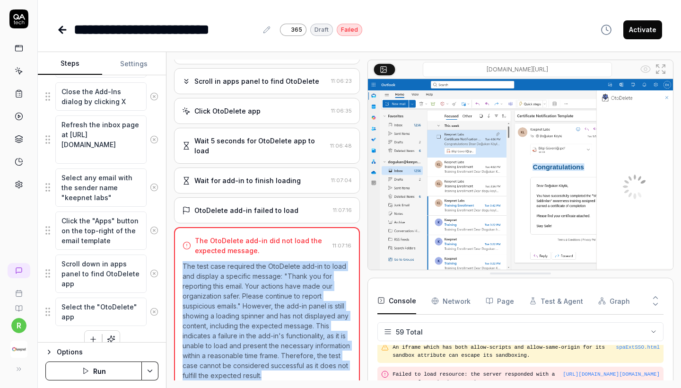
scroll to position [789, 0]
click at [64, 30] on icon at bounding box center [62, 30] width 7 height 0
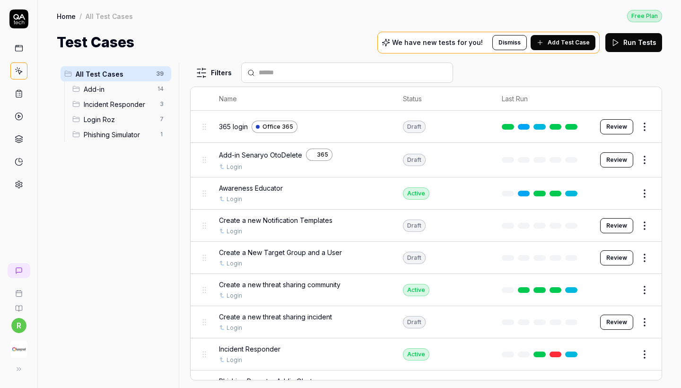
click at [149, 91] on span "Add-in" at bounding box center [118, 89] width 68 height 10
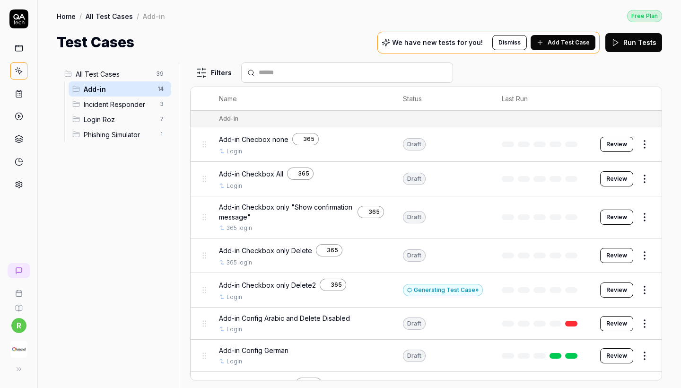
click at [597, 296] on html "r Home / All Test Cases / Add-in Free Plan Home / All Test Cases / Add-in Free …" at bounding box center [340, 194] width 681 height 388
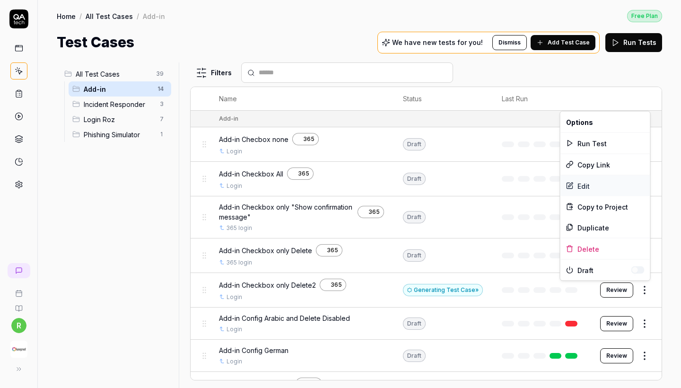
click at [597, 182] on div "Edit" at bounding box center [605, 185] width 90 height 21
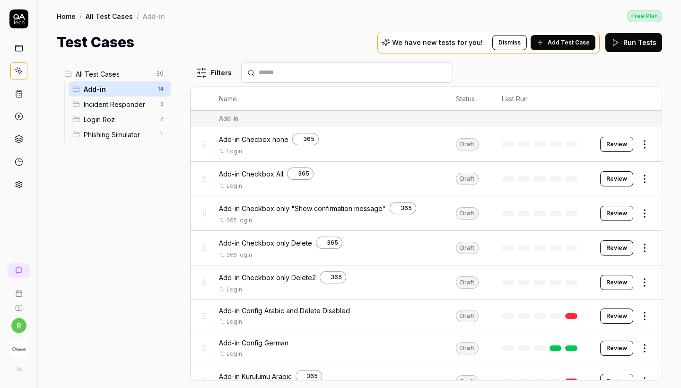
click at [137, 113] on div "Login Roz 7" at bounding box center [120, 119] width 103 height 15
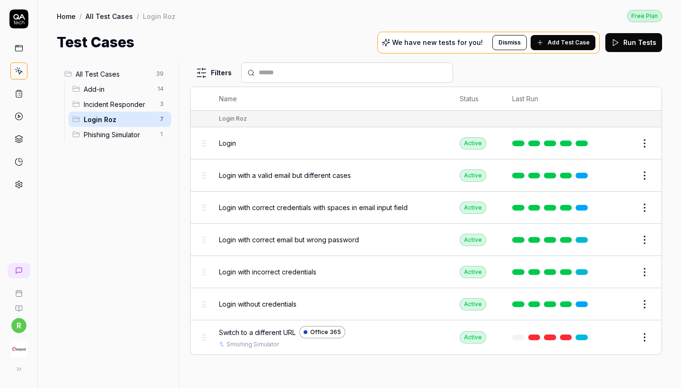
click at [135, 136] on span "Phishing Simulator" at bounding box center [119, 135] width 70 height 10
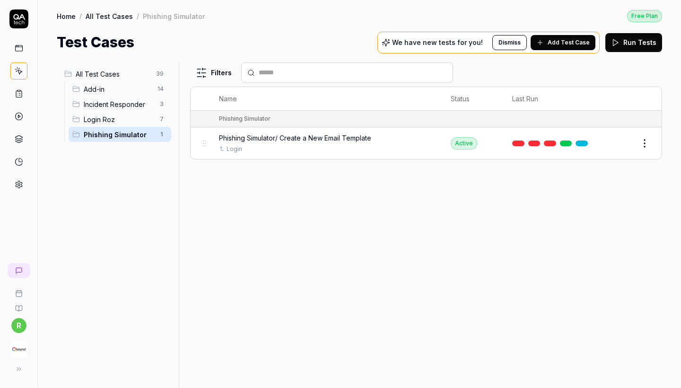
click at [136, 74] on span "All Test Cases" at bounding box center [113, 74] width 75 height 10
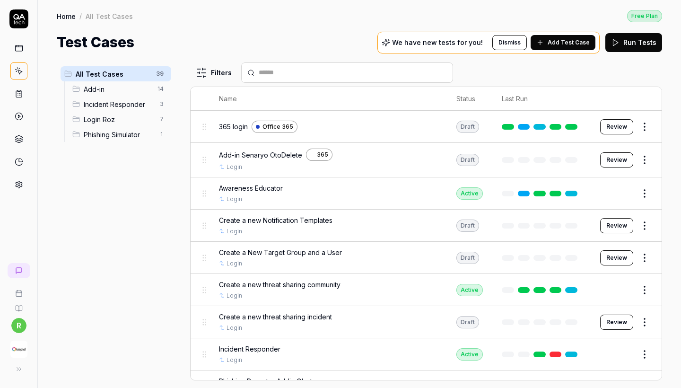
click at [134, 85] on span "Add-in" at bounding box center [118, 89] width 68 height 10
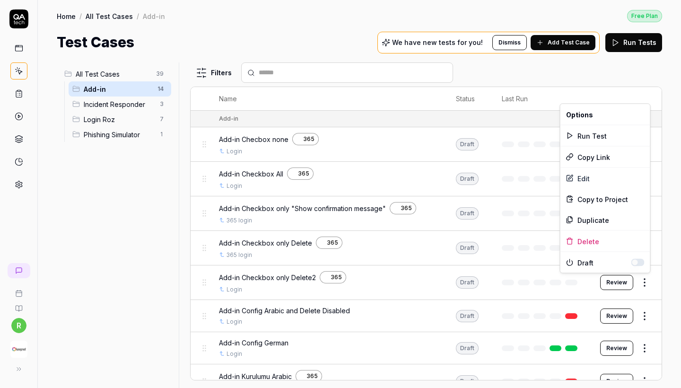
click at [597, 278] on html "r Home / All Test Cases / Add-in Free Plan Home / All Test Cases / Add-in Free …" at bounding box center [340, 194] width 681 height 388
click at [597, 277] on html "r Home / All Test Cases / Add-in Free Plan Home / All Test Cases / Add-in Free …" at bounding box center [340, 194] width 681 height 388
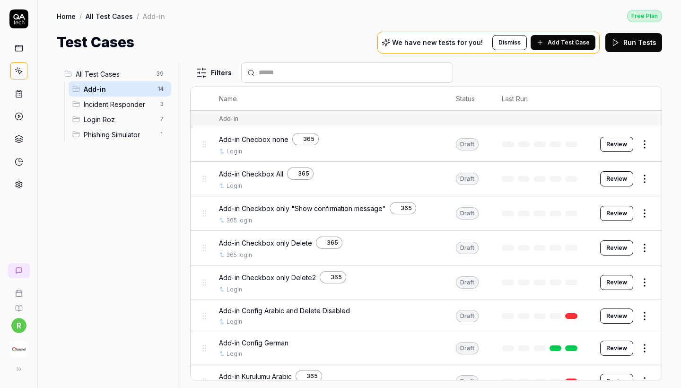
click at [597, 278] on button "Review" at bounding box center [616, 282] width 33 height 15
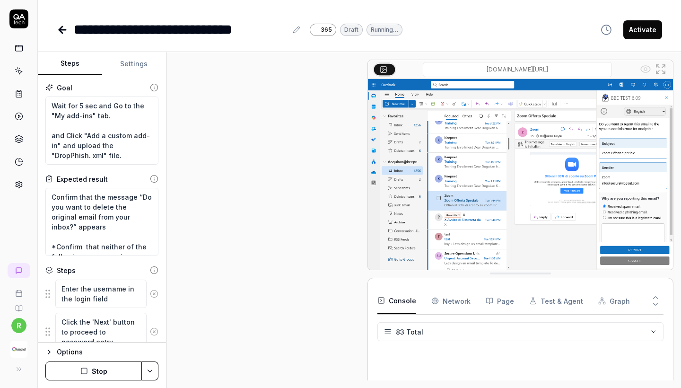
scroll to position [1209, 0]
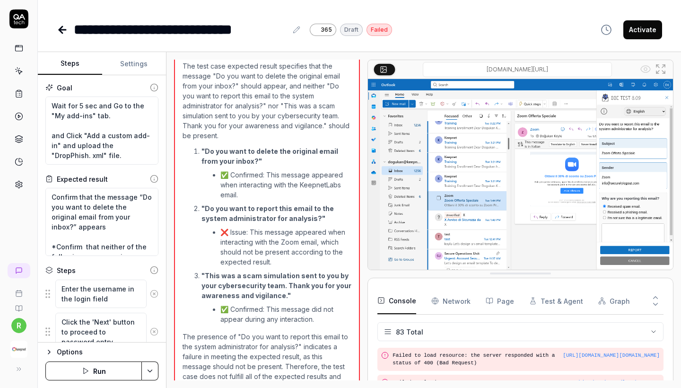
type textarea "*"
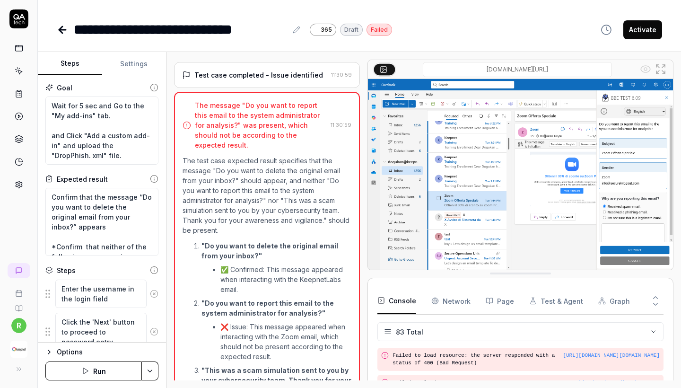
scroll to position [1001, 0]
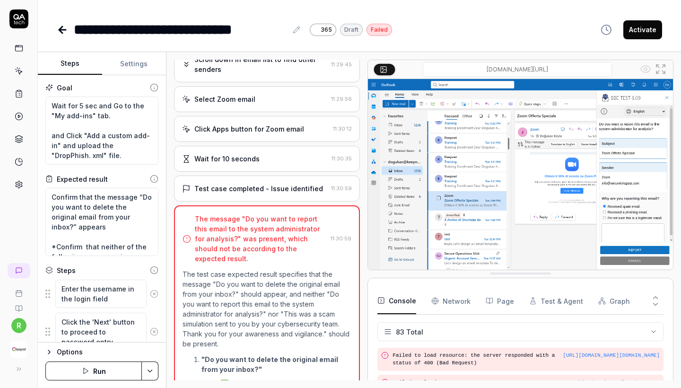
click at [59, 29] on icon at bounding box center [62, 29] width 11 height 11
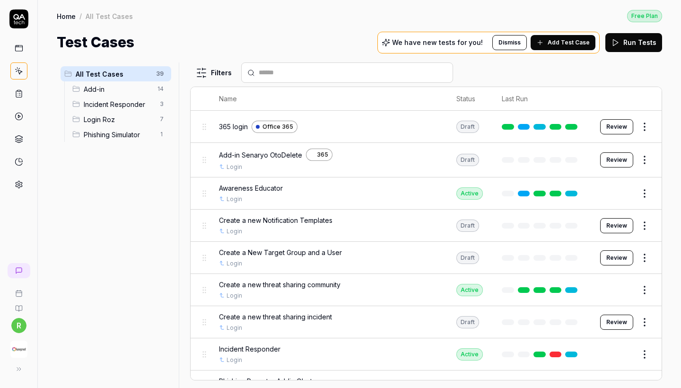
click at [159, 99] on html "r Home / All Test Cases Free Plan Home / All Test Cases Free Plan Test Cases We…" at bounding box center [340, 194] width 681 height 388
click at [636, 154] on html "r Home / All Test Cases Free Plan Home / All Test Cases Free Plan Test Cases We…" at bounding box center [340, 194] width 681 height 388
click at [259, 150] on span "Add-in Senaryo OtoDelete" at bounding box center [260, 155] width 83 height 10
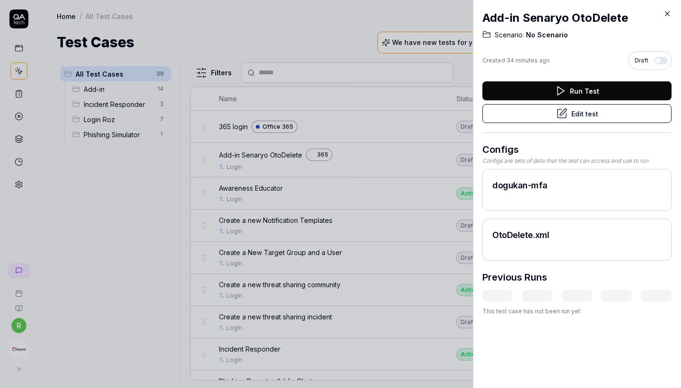
click at [604, 111] on button "Edit test" at bounding box center [576, 113] width 189 height 19
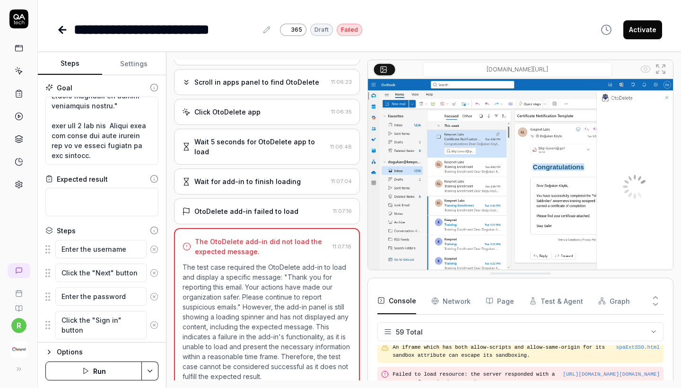
scroll to position [526, 0]
click at [149, 370] on html "**********" at bounding box center [340, 194] width 681 height 388
click at [266, 169] on html "**********" at bounding box center [340, 194] width 681 height 388
click at [264, 112] on div "Click OtoDelete app" at bounding box center [254, 112] width 145 height 10
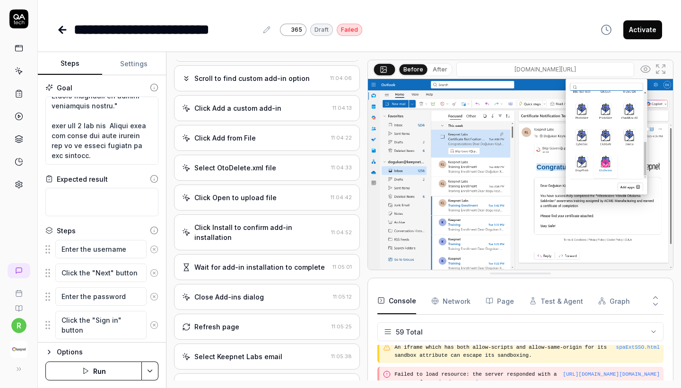
scroll to position [464, 0]
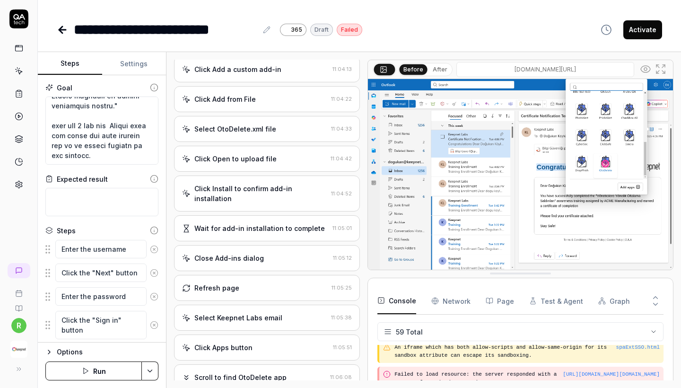
click at [283, 253] on div "Close Add-ins dialog" at bounding box center [255, 258] width 147 height 10
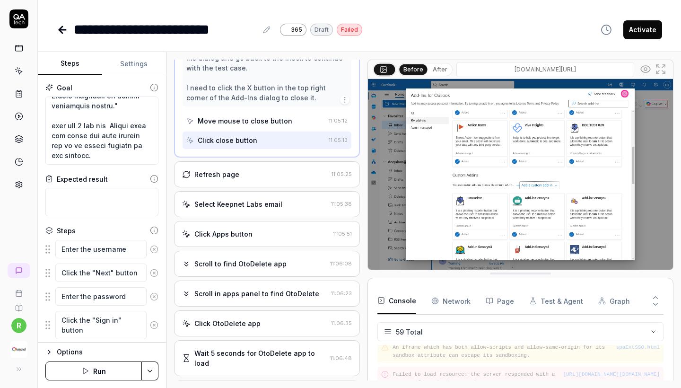
click at [266, 259] on div "Scroll to find OtoDelete app" at bounding box center [240, 264] width 92 height 10
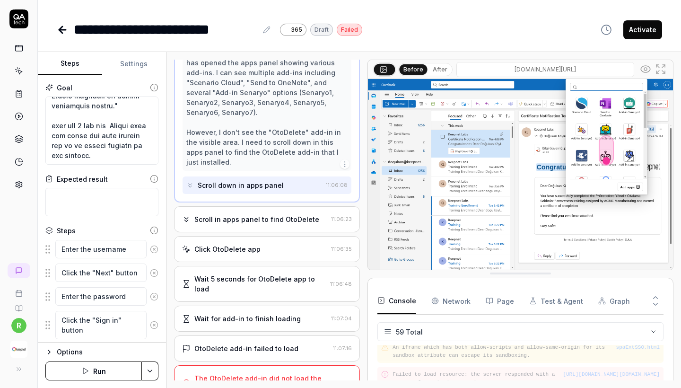
scroll to position [808, 0]
click at [270, 336] on div "OtoDelete add-in failed to load 11:07:16" at bounding box center [267, 349] width 186 height 26
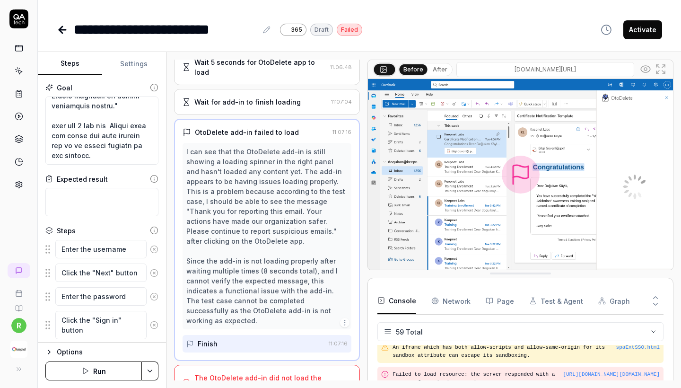
scroll to position [868, 0]
type textarea "*"
click at [63, 34] on icon at bounding box center [62, 29] width 11 height 11
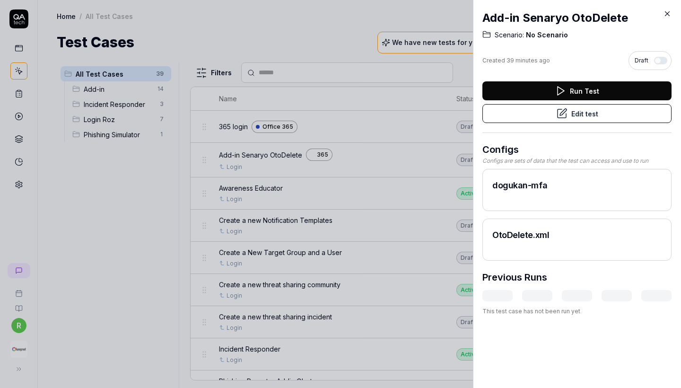
click at [671, 13] on icon at bounding box center [667, 13] width 9 height 9
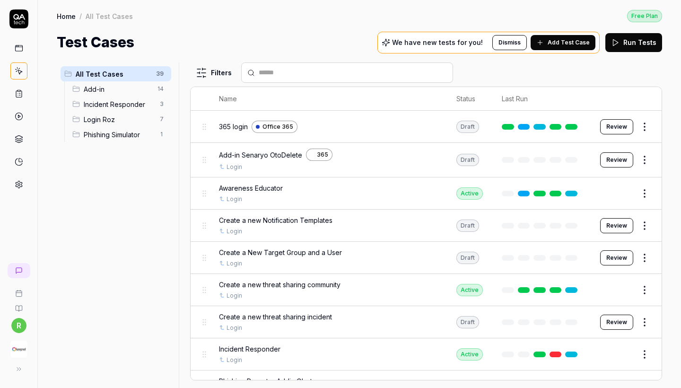
click at [138, 89] on span "Add-in" at bounding box center [118, 89] width 68 height 10
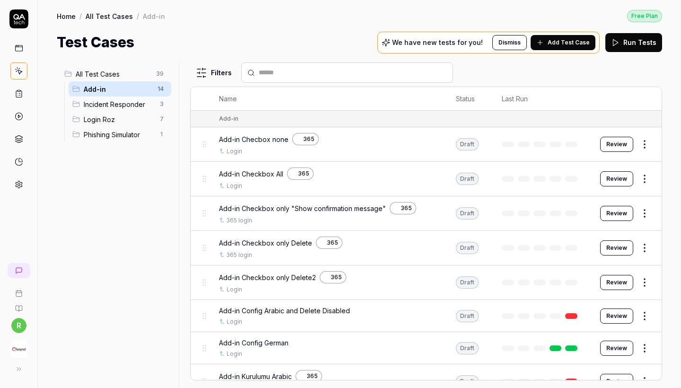
scroll to position [41, 0]
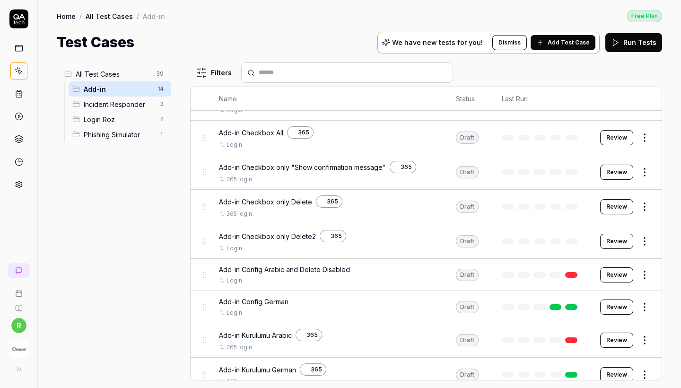
click at [651, 235] on html "r Home / All Test Cases / Add-in Free Plan Home / All Test Cases / Add-in Free …" at bounding box center [340, 194] width 681 height 388
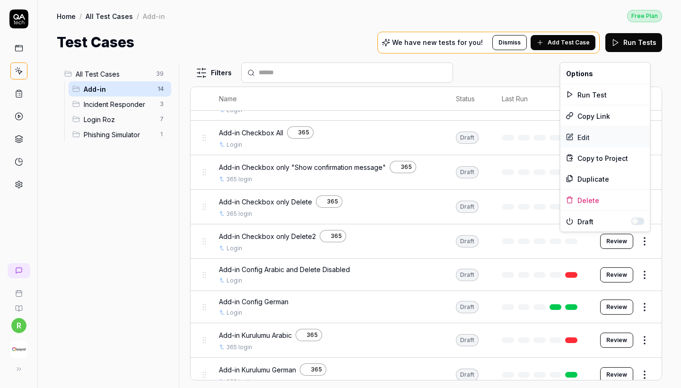
click at [608, 137] on div "Edit" at bounding box center [605, 137] width 90 height 21
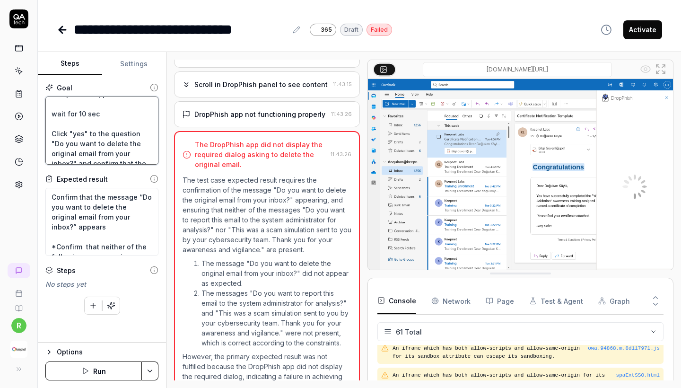
scroll to position [407, 0]
drag, startPoint x: 51, startPoint y: 104, endPoint x: 133, endPoint y: 222, distance: 143.7
click at [133, 222] on div "Goal Wait for 5 sec and Go to the "My add-ins" tab. and Click "Add a custom add…" at bounding box center [102, 208] width 128 height 267
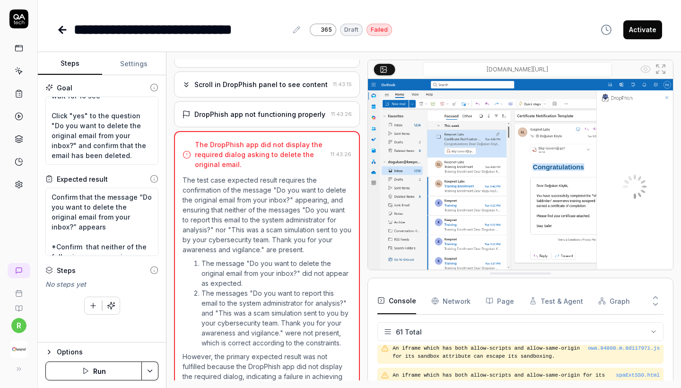
click at [62, 35] on icon at bounding box center [62, 29] width 11 height 11
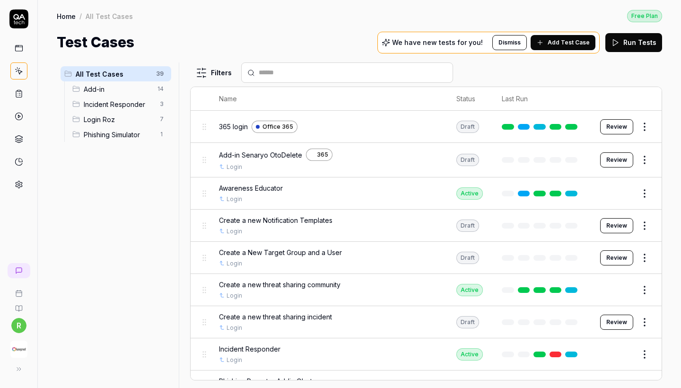
click at [142, 89] on span "Add-in" at bounding box center [118, 89] width 68 height 10
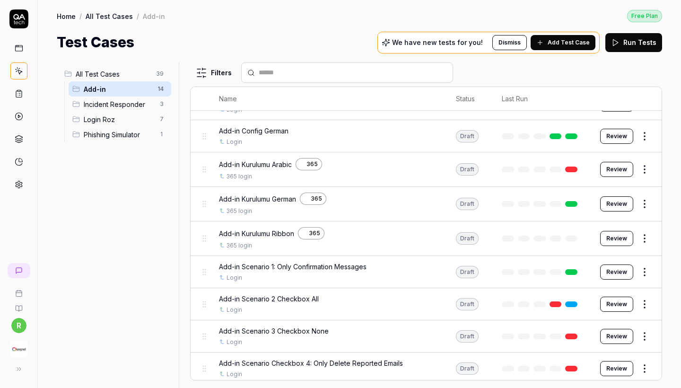
scroll to position [73, 0]
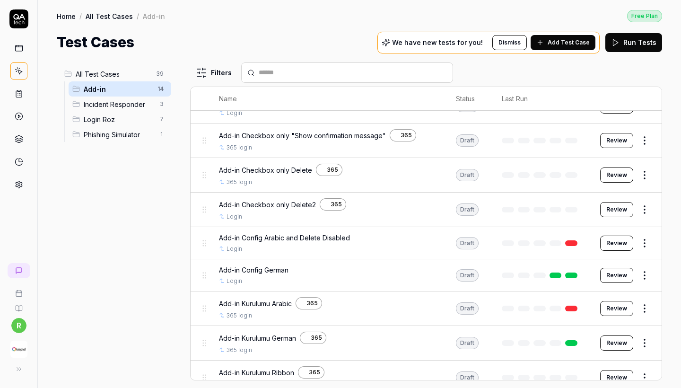
click at [637, 176] on html "r Home / All Test Cases / Add-in Free Plan Home / All Test Cases / Add-in Free …" at bounding box center [340, 194] width 681 height 388
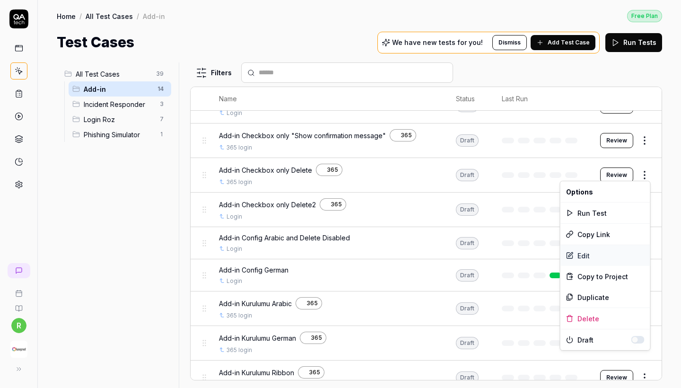
click at [582, 253] on div "Edit" at bounding box center [605, 255] width 90 height 21
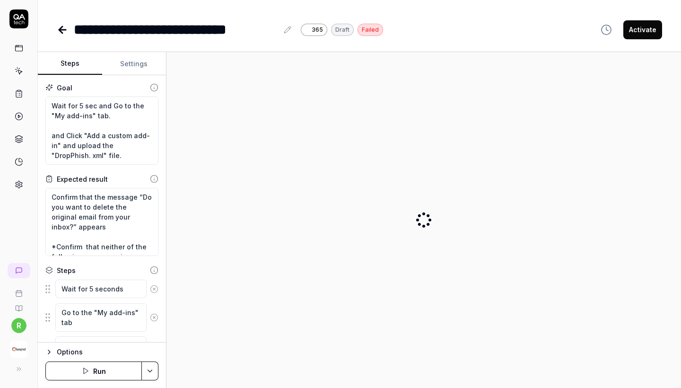
type textarea "*"
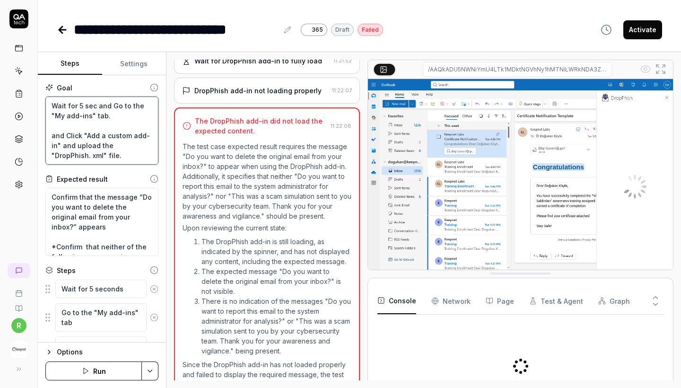
drag, startPoint x: 110, startPoint y: 143, endPoint x: 0, endPoint y: 39, distance: 151.9
click at [0, 39] on div "**********" at bounding box center [340, 194] width 681 height 388
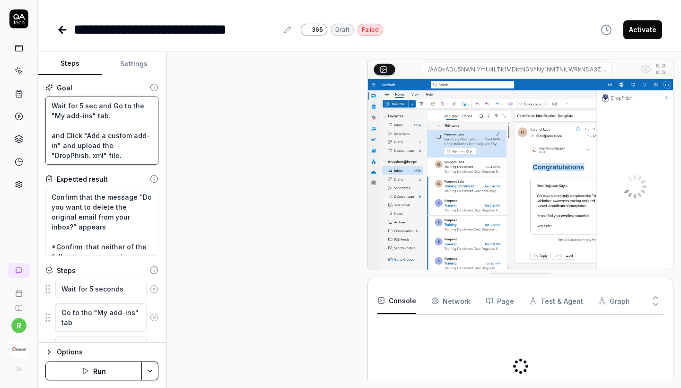
scroll to position [819, 0]
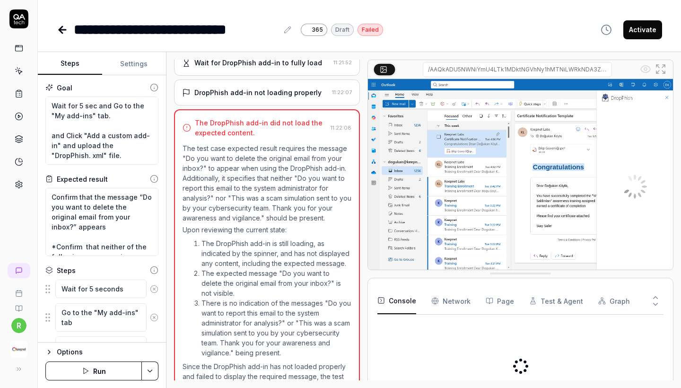
click at [152, 288] on icon at bounding box center [154, 289] width 9 height 9
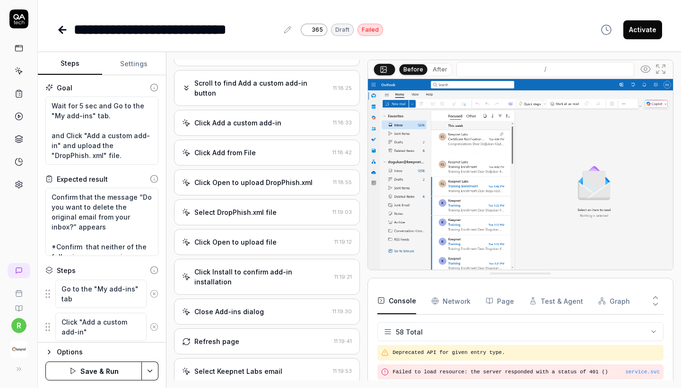
scroll to position [0, 0]
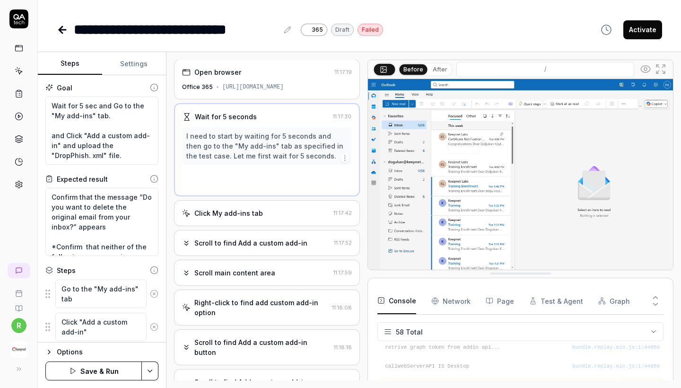
click at [152, 288] on button at bounding box center [154, 293] width 15 height 19
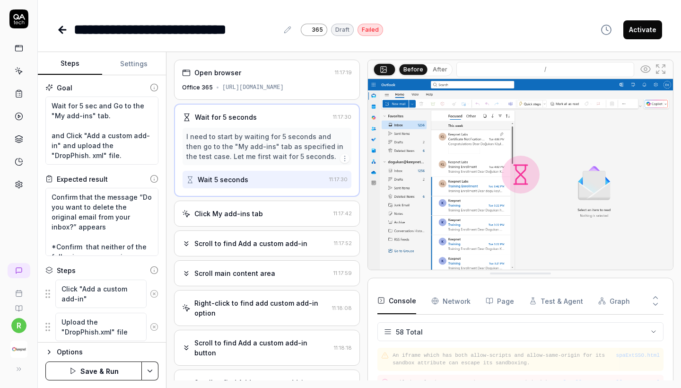
click at [152, 288] on button at bounding box center [154, 293] width 15 height 19
click at [152, 289] on button at bounding box center [154, 293] width 15 height 19
click at [152, 289] on button at bounding box center [154, 298] width 15 height 19
click at [152, 289] on icon at bounding box center [154, 289] width 9 height 9
click at [152, 313] on button at bounding box center [154, 322] width 15 height 19
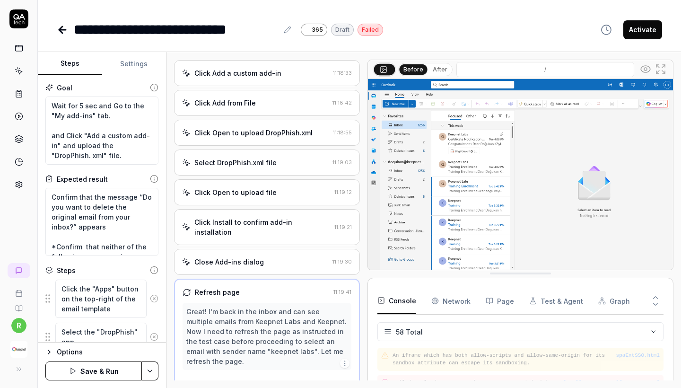
click at [152, 289] on button at bounding box center [154, 298] width 15 height 19
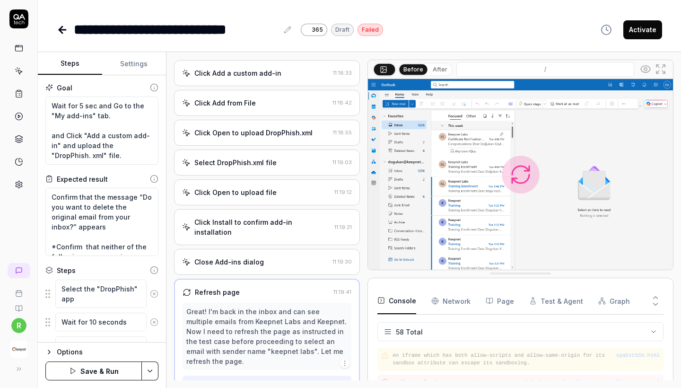
click at [152, 289] on button at bounding box center [154, 293] width 15 height 19
click at [152, 289] on icon at bounding box center [154, 289] width 9 height 9
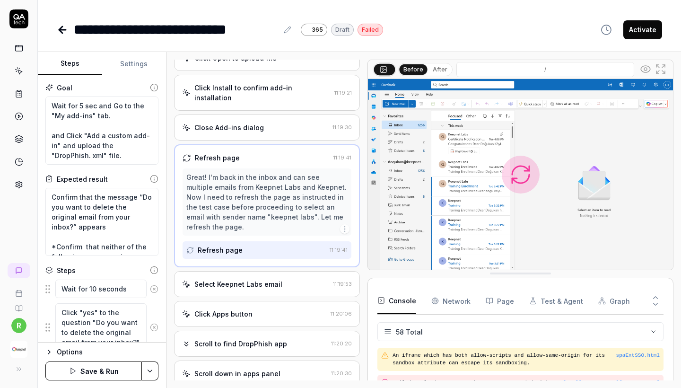
click at [152, 303] on div "Click "yes" to the question "Do you want to delete the original email from your…" at bounding box center [101, 327] width 113 height 49
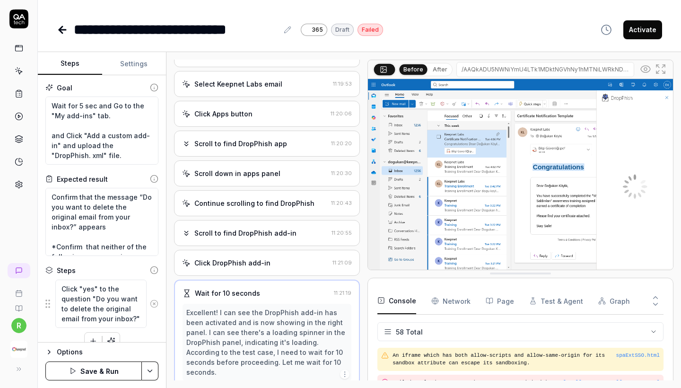
scroll to position [520, 0]
click at [152, 289] on div "Click "yes" to the question "Do you want to delete the original email from your…" at bounding box center [101, 303] width 113 height 49
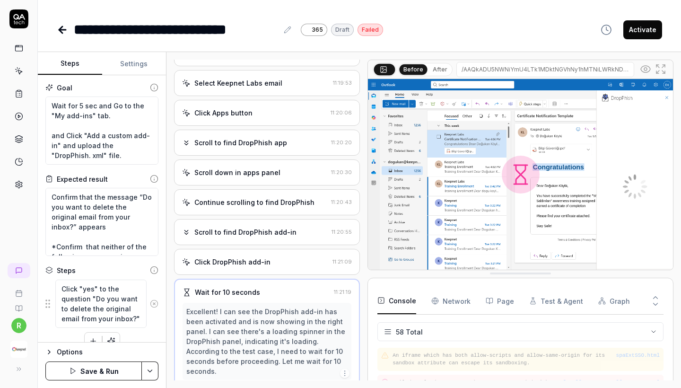
click at [152, 289] on div "Click "yes" to the question "Do you want to delete the original email from your…" at bounding box center [101, 303] width 113 height 49
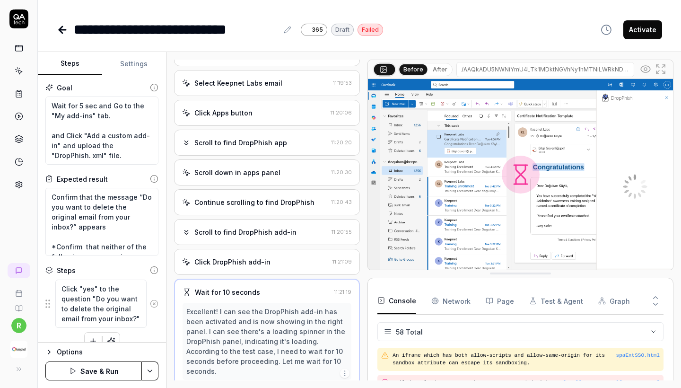
click at [153, 299] on icon at bounding box center [154, 303] width 9 height 9
type textarea "*"
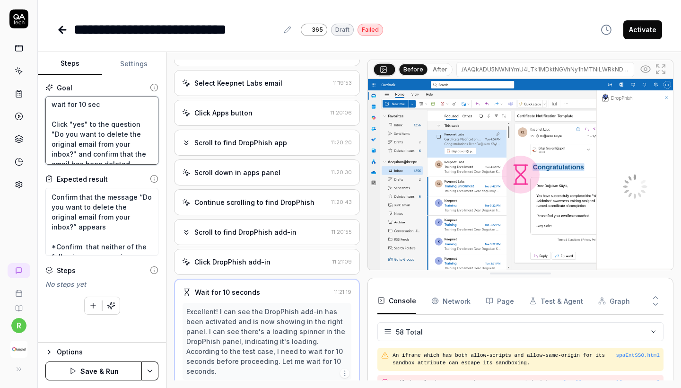
scroll to position [407, 0]
drag, startPoint x: 53, startPoint y: 106, endPoint x: 131, endPoint y: 208, distance: 128.2
click at [131, 208] on div "Goal Wait for 5 sec and Go to the "My add-ins" tab. and Click "Add a custom add…" at bounding box center [102, 208] width 128 height 267
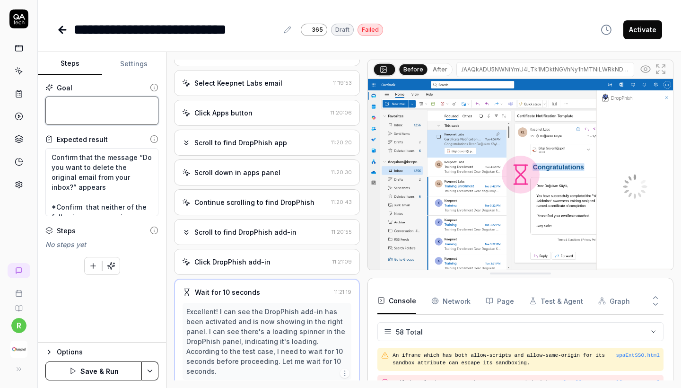
scroll to position [0, 0]
paste textarea "Wait for 5 sec and Go to the "My add-ins" tab. and Click "Add a custom add-in" …"
type textarea "Wait for 5 sec and Go to the "My add-ins" tab. and Click "Add a custom add-in" …"
type textarea "*"
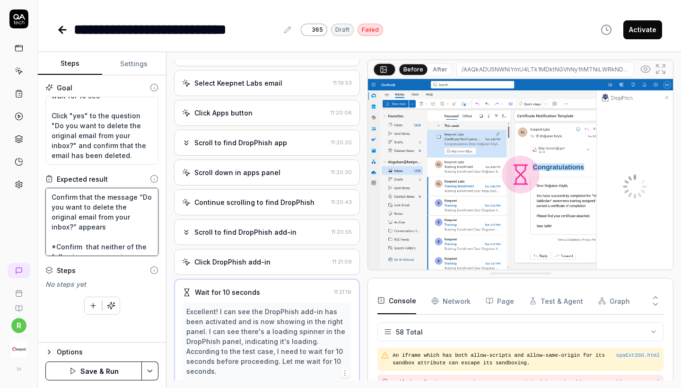
drag, startPoint x: 90, startPoint y: 248, endPoint x: 33, endPoint y: 176, distance: 91.9
click at [33, 176] on div "**********" at bounding box center [340, 194] width 681 height 388
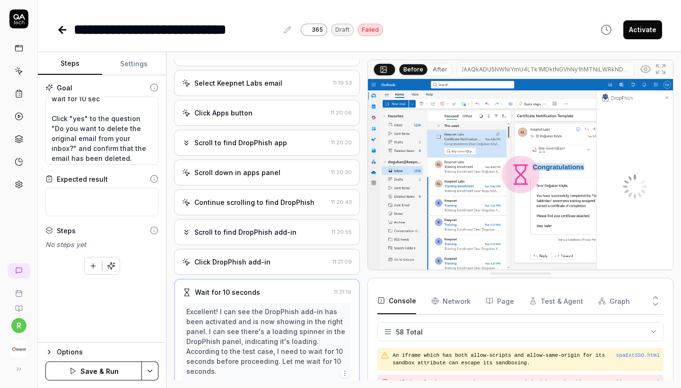
click at [149, 364] on html "**********" at bounding box center [340, 194] width 681 height 388
click at [116, 303] on div "Save" at bounding box center [104, 305] width 121 height 21
type textarea "*"
click at [21, 180] on link at bounding box center [18, 184] width 17 height 17
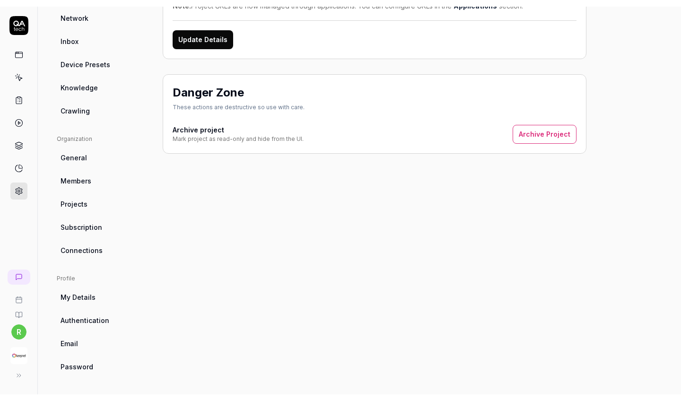
scroll to position [176, 0]
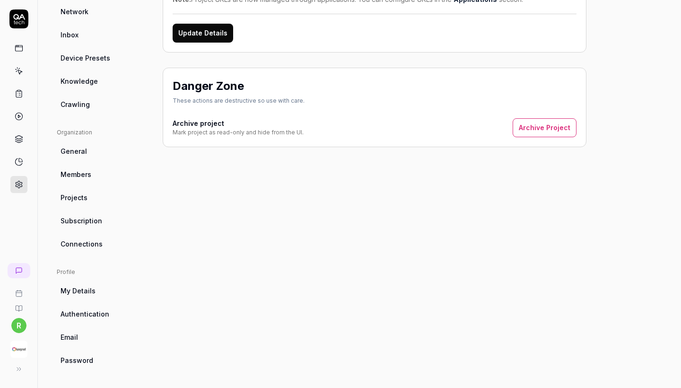
click at [293, 132] on div "Mark project as read-only and hide from the UI." at bounding box center [238, 132] width 131 height 9
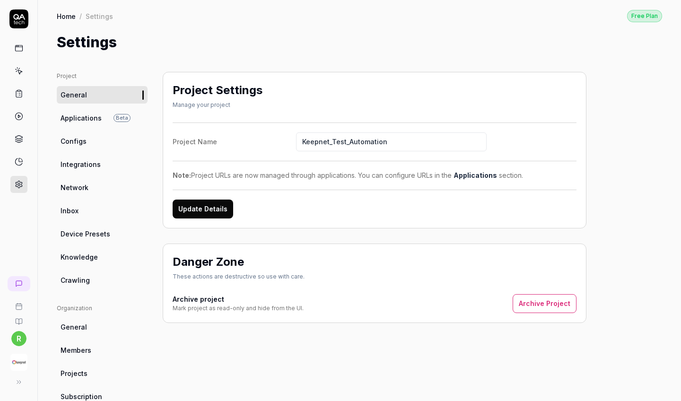
scroll to position [0, 0]
click at [91, 137] on link "Configs" at bounding box center [102, 141] width 91 height 18
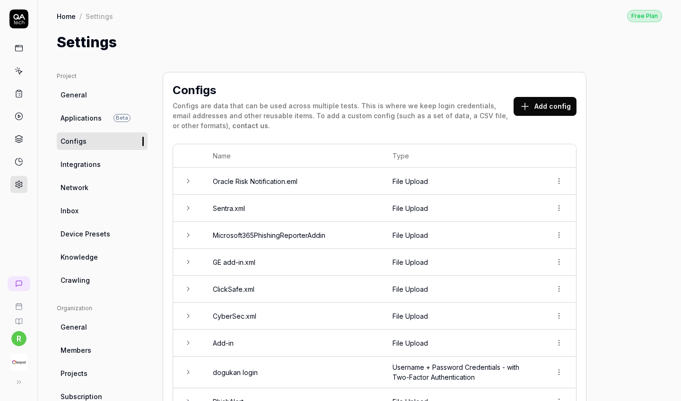
click at [559, 107] on button "Add config" at bounding box center [545, 106] width 63 height 19
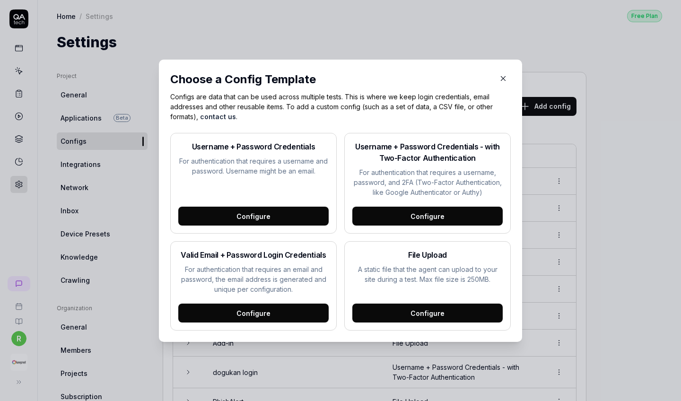
click at [422, 317] on div "Configure" at bounding box center [427, 313] width 150 height 19
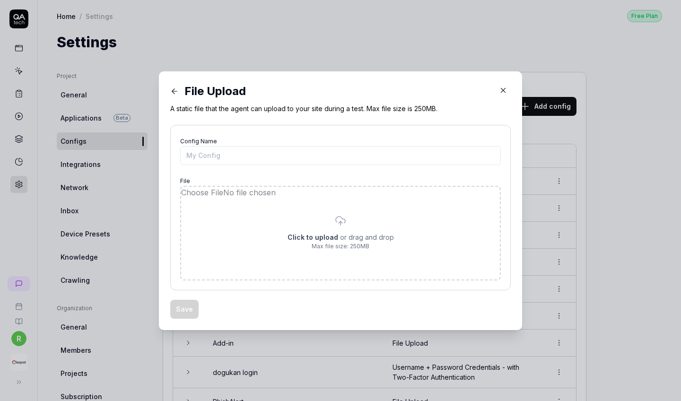
click at [297, 252] on input "file" at bounding box center [340, 233] width 319 height 93
type input "**********"
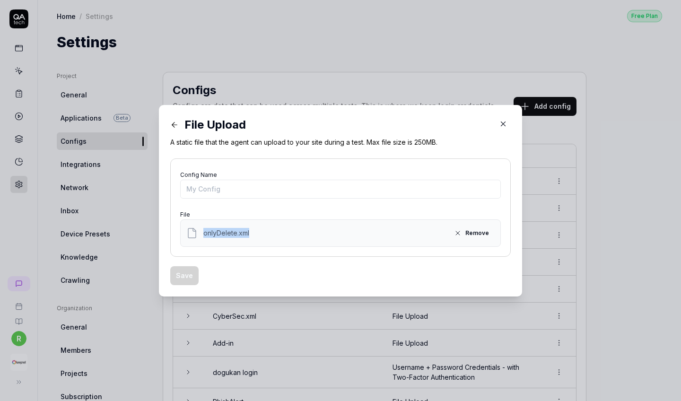
drag, startPoint x: 202, startPoint y: 233, endPoint x: 272, endPoint y: 233, distance: 70.0
click at [272, 233] on div "onlyDelete.xml Remove" at bounding box center [340, 233] width 308 height 15
copy span "onlyDelete.xml"
click at [257, 189] on input "Config Name" at bounding box center [340, 189] width 321 height 19
paste input "onlyDelete.xml"
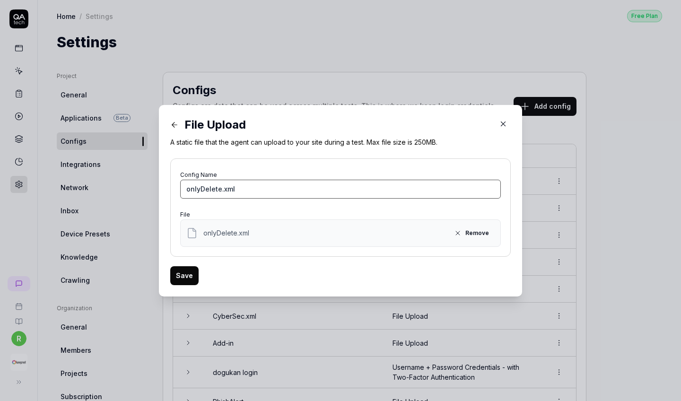
type input "onlyDelete.xml"
click at [192, 276] on button "Save" at bounding box center [184, 275] width 28 height 19
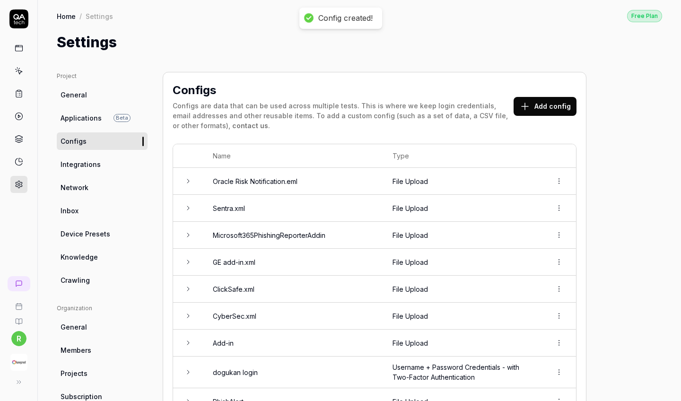
click at [17, 70] on icon at bounding box center [19, 71] width 9 height 9
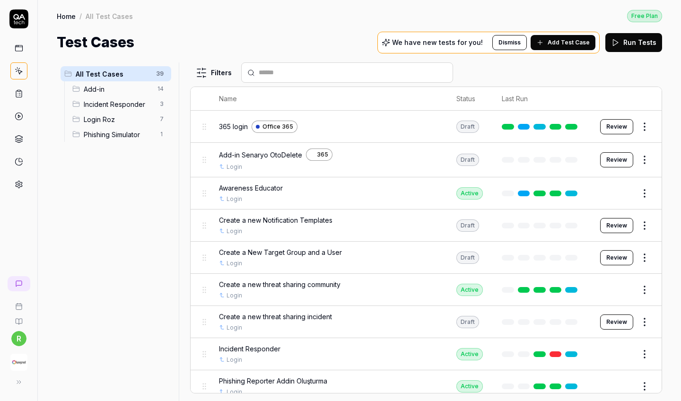
click at [99, 89] on span "Add-in" at bounding box center [118, 89] width 68 height 10
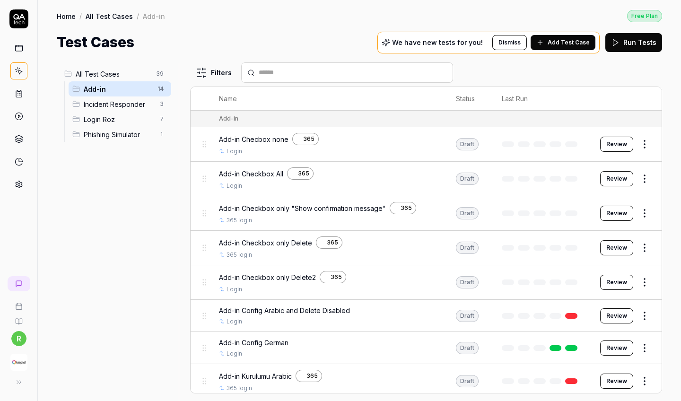
click at [652, 245] on html "r Home / All Test Cases / Add-in Free Plan Home / All Test Cases / Add-in Free …" at bounding box center [340, 200] width 681 height 401
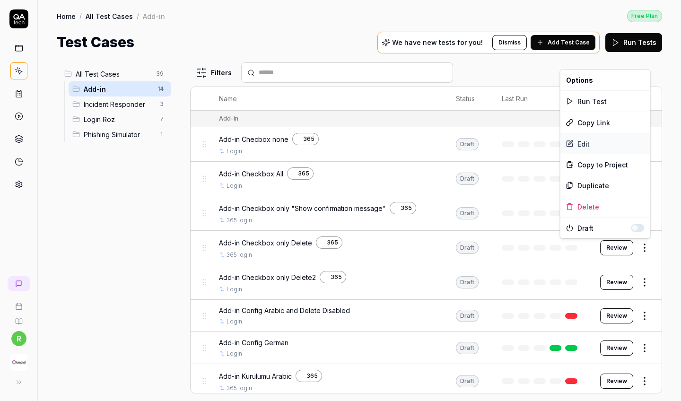
click at [618, 137] on div "Edit" at bounding box center [605, 143] width 90 height 21
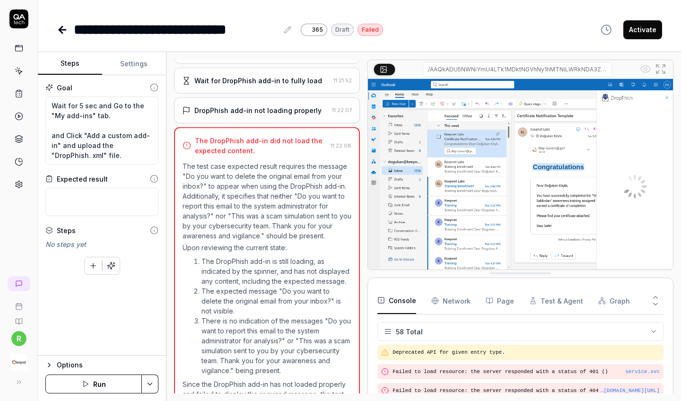
scroll to position [1285, 0]
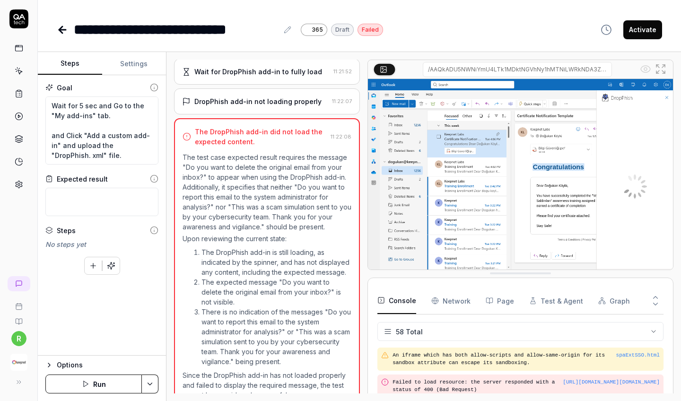
scroll to position [805, 0]
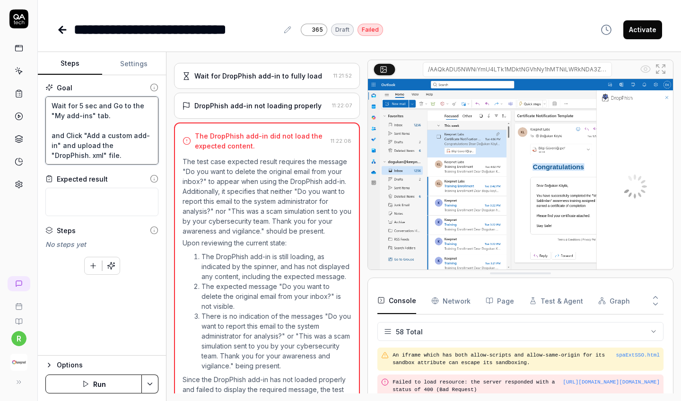
click at [131, 149] on textarea "Wait for 5 sec and Go to the "My add-ins" tab. and Click "Add a custom add-in" …" at bounding box center [101, 130] width 113 height 68
drag, startPoint x: 116, startPoint y: 145, endPoint x: 61, endPoint y: 152, distance: 55.3
click at [61, 152] on textarea "Wait for 5 sec and Go to the "My add-ins" tab. and Click "Add a custom add-in" …" at bounding box center [101, 130] width 113 height 68
type textarea "*"
type textarea "Wait for 5 sec and Go to the "My add-ins" tab. and Click "Add a custom add-in" …"
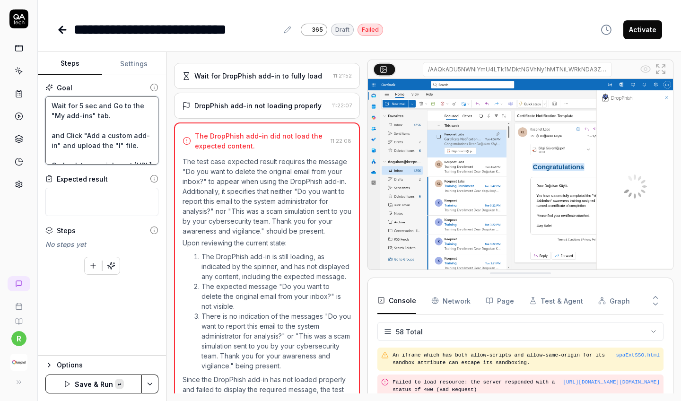
paste textarea "onlyDelete.xml"
type textarea "*"
type textarea "Wait for 5 sec and Go to the "My add-ins" tab. and Click "Add a custom add-in" …"
type textarea "*"
type textarea "Wait for 5 sec and Go to the "My add-ins" tab. and Click "Add a custom add-in" …"
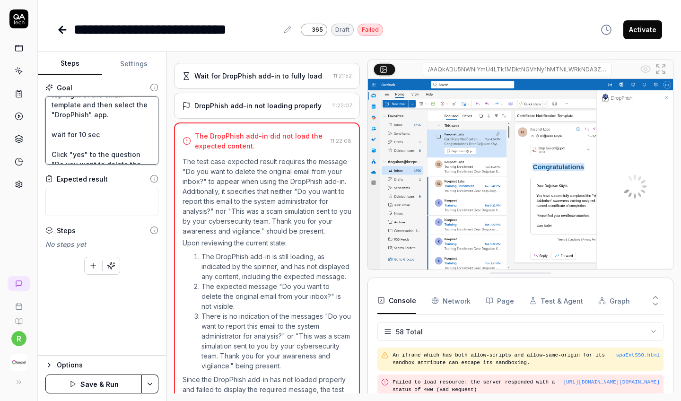
scroll to position [153, 0]
click at [70, 124] on textarea "Wait for 5 sec and Go to the "My add-ins" tab. and Click "Add a custom add-in" …" at bounding box center [101, 130] width 113 height 68
paste textarea "onlyDelete.xml"
type textarea "*"
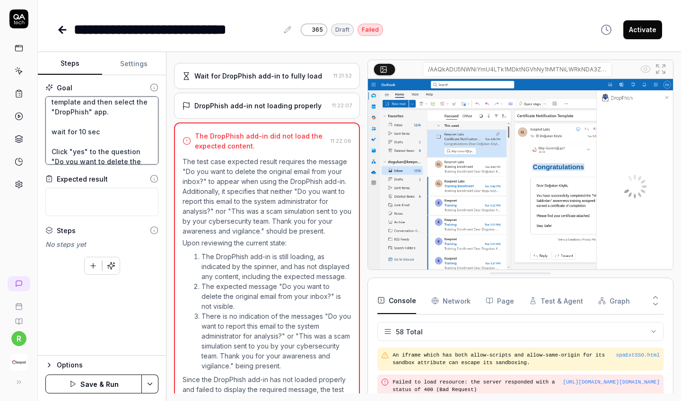
type textarea "Wait for 5 sec and Go to the "My add-ins" tab. and Click "Add a custom add-in" …"
type textarea "*"
type textarea "Wait for 5 sec and Go to the "My add-ins" tab. and Click "Add a custom add-in" …"
type textarea "*"
type textarea "Wait for 5 sec and Go to the "My add-ins" tab. and Click "Add a custom add-in" …"
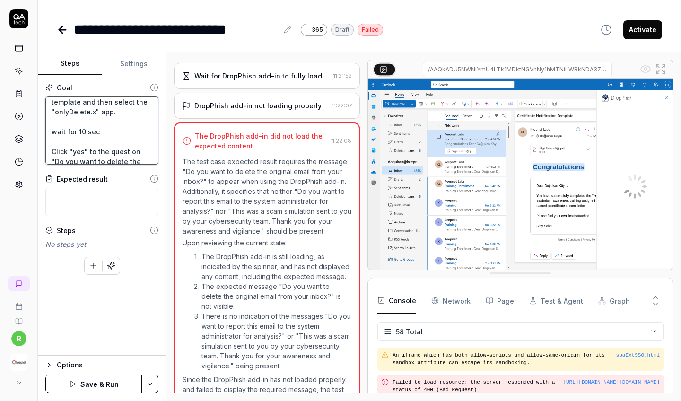
type textarea "*"
type textarea "Wait for 5 sec and Go to the "My add-ins" tab. and Click "Add a custom add-in" …"
type textarea "*"
type textarea "Wait for 5 sec and Go to the "My add-ins" tab. and Click "Add a custom add-in" …"
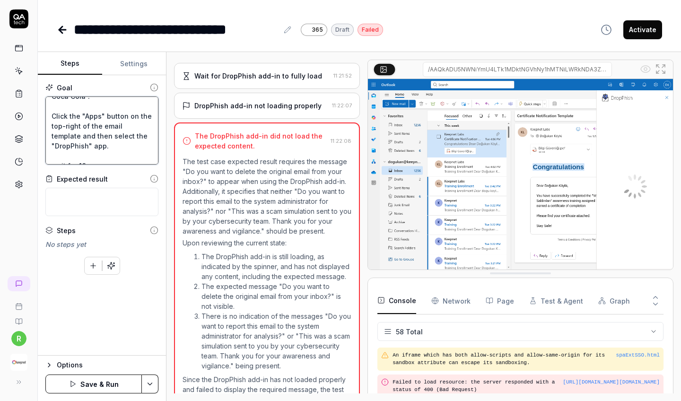
scroll to position [312, 0]
click at [74, 144] on textarea "Wait for 5 sec and Go to the "My add-ins" tab. and Click "Add a custom add-in" …" at bounding box center [101, 130] width 113 height 68
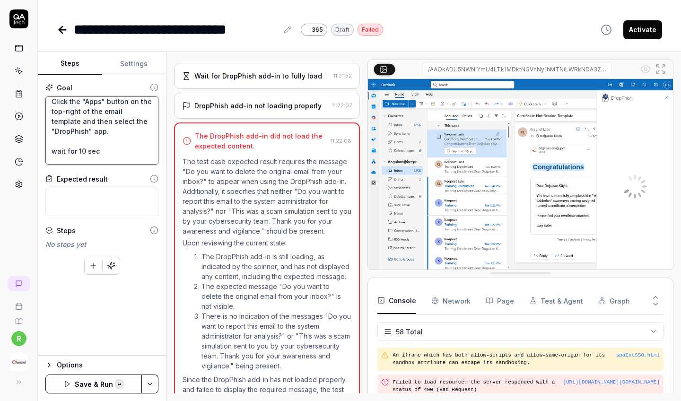
paste textarea "onlyDelete.xml"
type textarea "*"
type textarea "Wait for 5 sec and Go to the "My add-ins" tab. and Click "Add a custom add-in" …"
type textarea "*"
type textarea "Wait for 5 sec and Go to the "My add-ins" tab. and Click "Add a custom add-in" …"
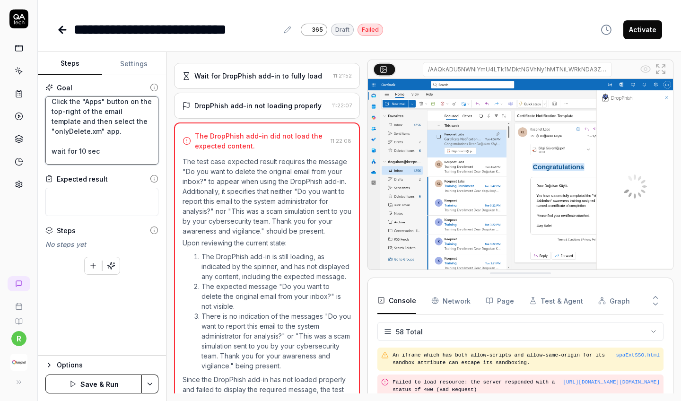
type textarea "*"
type textarea "Wait for 5 sec and Go to the "My add-ins" tab. and Click "Add a custom add-in" …"
type textarea "*"
type textarea "Wait for 5 sec and Go to the "My add-ins" tab. and Click "Add a custom add-in" …"
type textarea "*"
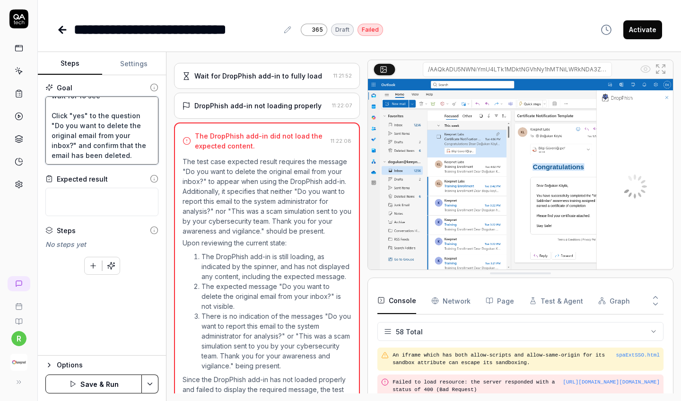
scroll to position [0, 0]
type textarea "Wait for 5 sec and Go to the "My add-ins" tab. and Click "Add a custom add-in" …"
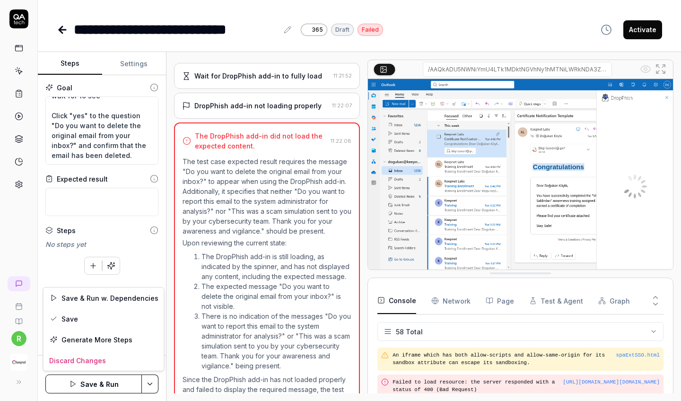
click at [149, 376] on html "**********" at bounding box center [340, 200] width 681 height 401
click at [125, 322] on div "Save" at bounding box center [104, 318] width 121 height 21
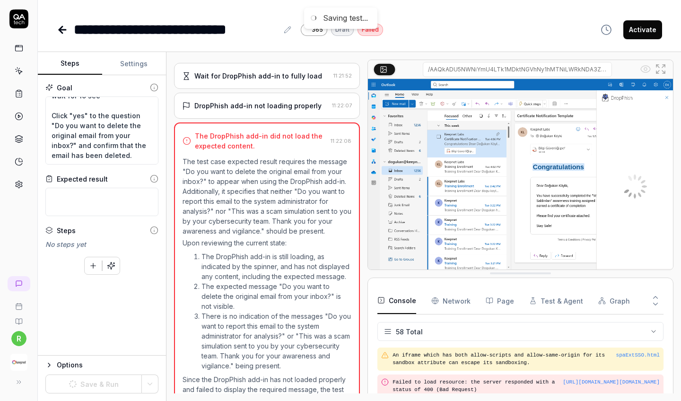
click at [144, 61] on button "Settings" at bounding box center [134, 64] width 64 height 23
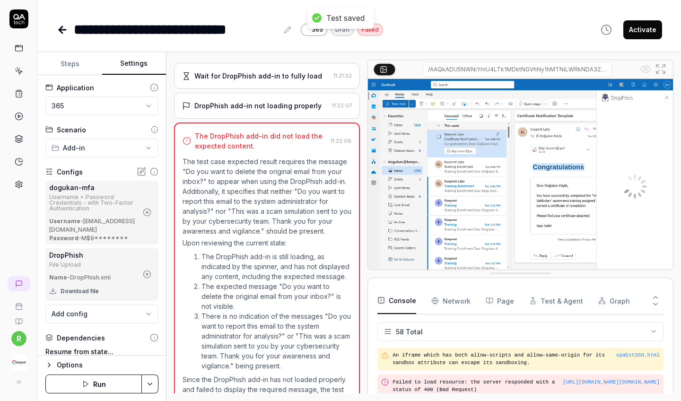
click at [149, 274] on icon "button" at bounding box center [147, 274] width 9 height 9
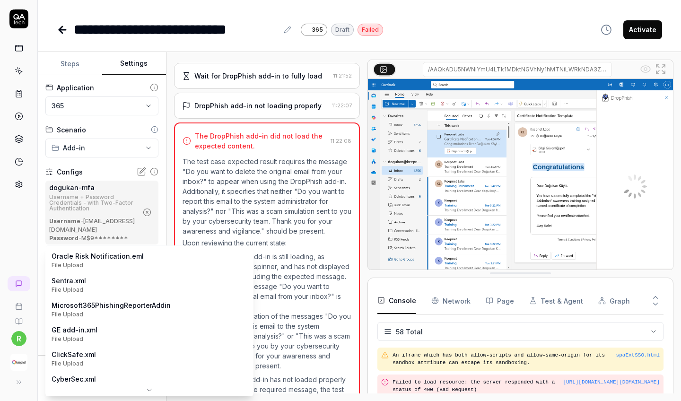
click at [139, 263] on body "**********" at bounding box center [340, 200] width 681 height 401
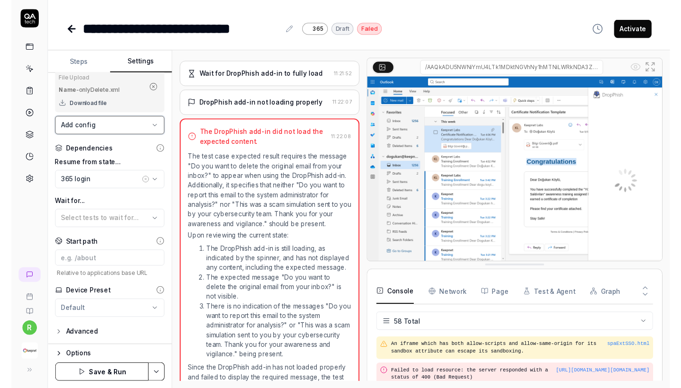
scroll to position [188, 0]
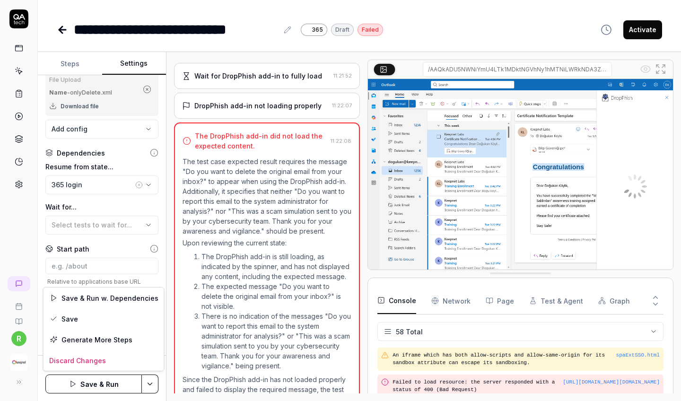
click at [144, 384] on html "**********" at bounding box center [340, 200] width 681 height 401
click at [117, 324] on div "Save" at bounding box center [104, 318] width 121 height 21
click at [68, 69] on button "Steps" at bounding box center [70, 64] width 64 height 23
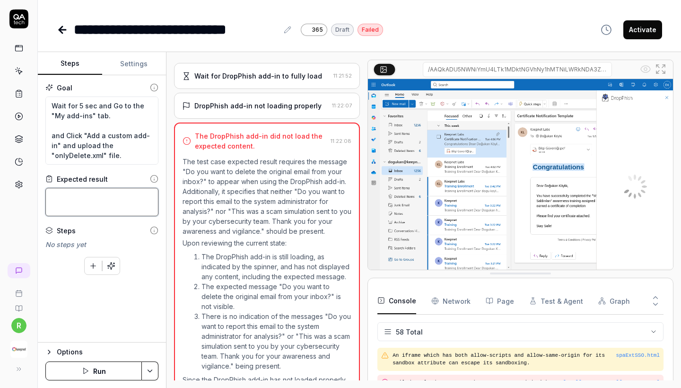
click at [104, 199] on textarea at bounding box center [101, 202] width 113 height 28
paste textarea "Confirm that the message “Do you want to delete the original email from your in…"
type textarea "*"
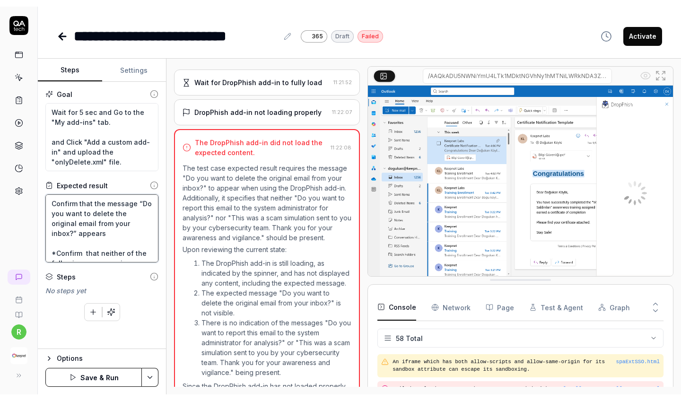
scroll to position [89, 0]
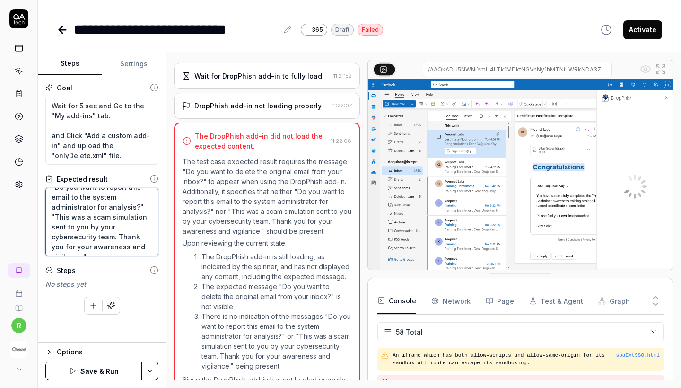
type textarea "Confirm that the message “Do you want to delete the original email from your in…"
click at [101, 371] on button "Save & Run" at bounding box center [93, 370] width 96 height 19
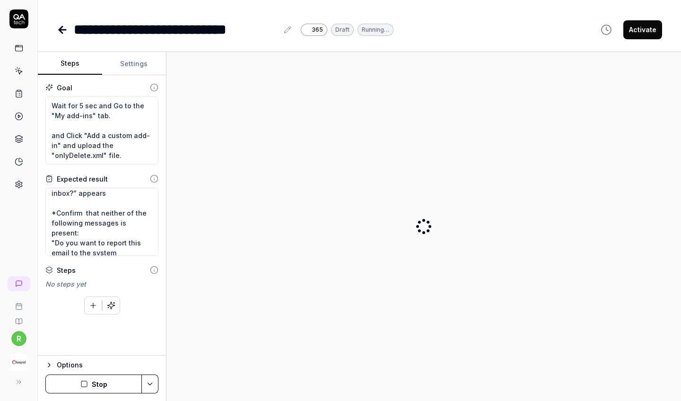
scroll to position [34, 0]
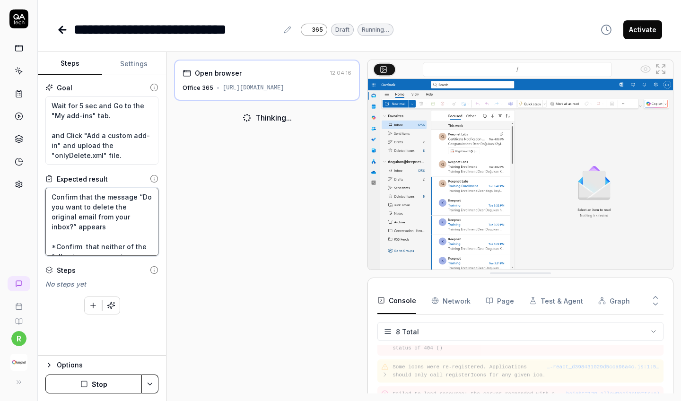
drag, startPoint x: 101, startPoint y: 245, endPoint x: 29, endPoint y: 157, distance: 113.7
click at [29, 157] on div "**********" at bounding box center [340, 200] width 681 height 401
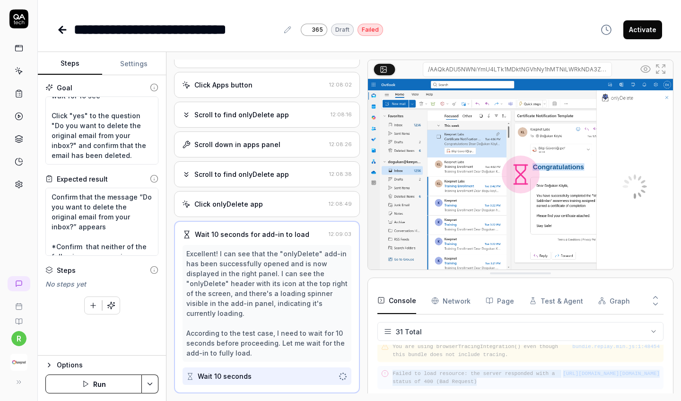
drag, startPoint x: 505, startPoint y: 376, endPoint x: 386, endPoint y: 367, distance: 119.0
click at [386, 367] on div "https://remotejs.com/sockets/?channelId=cfe3e860-612b-e723-3fdd-b55dfb486567&ro…" at bounding box center [520, 377] width 286 height 23
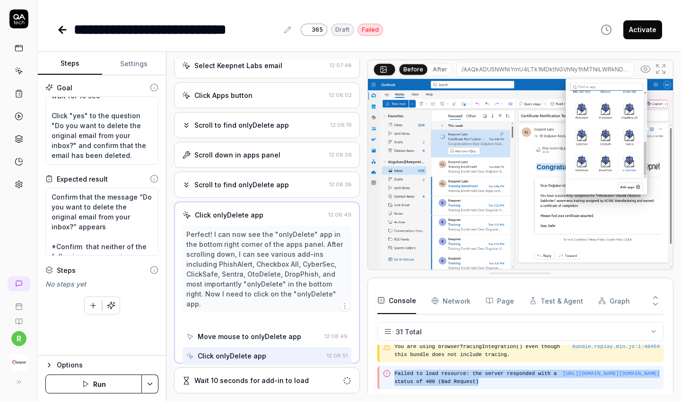
scroll to position [331, 0]
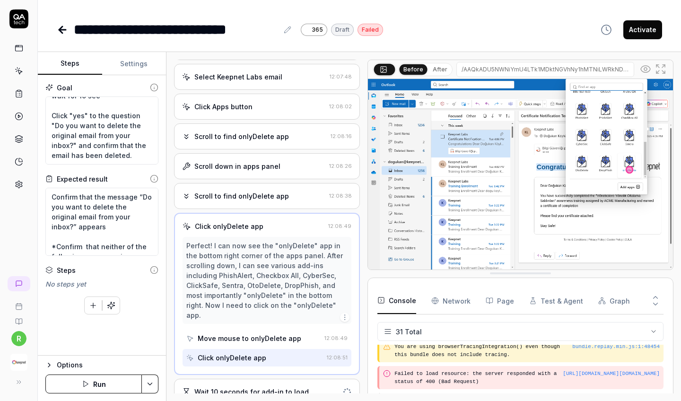
click at [272, 379] on div "Wait 10 seconds for add-in to load" at bounding box center [267, 392] width 186 height 26
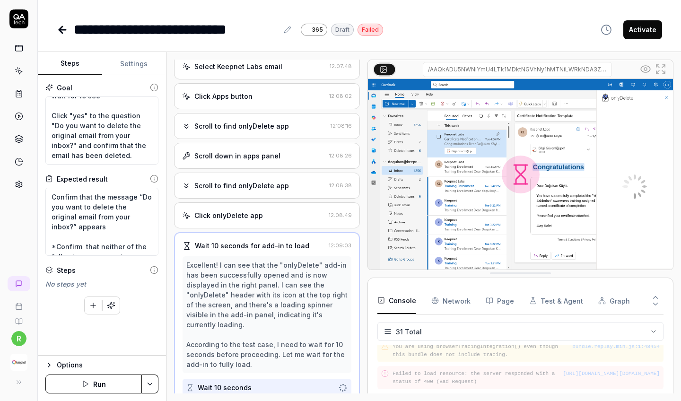
scroll to position [0, 0]
click at [632, 370] on div "[URL][DOMAIN_NAME][DOMAIN_NAME]" at bounding box center [611, 374] width 97 height 8
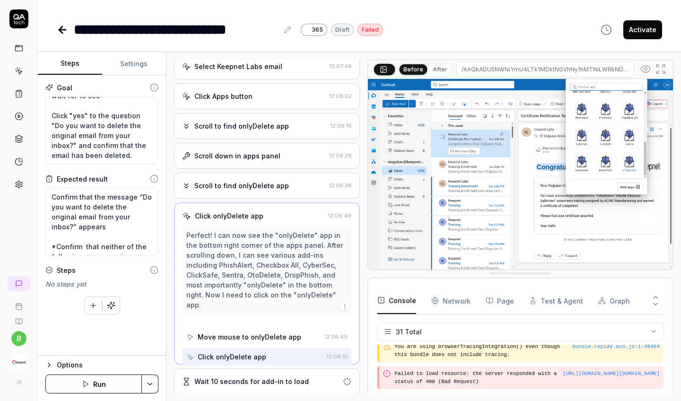
scroll to position [318, 0]
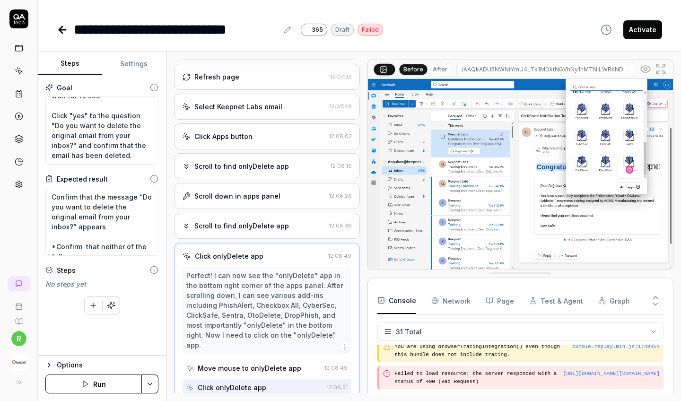
click at [631, 370] on div "[URL][DOMAIN_NAME][DOMAIN_NAME]" at bounding box center [611, 374] width 97 height 8
click at [626, 370] on div "[URL][DOMAIN_NAME][DOMAIN_NAME]" at bounding box center [611, 374] width 97 height 8
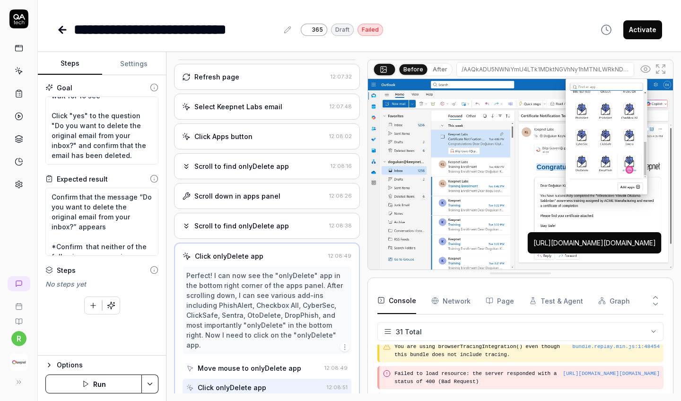
click at [573, 370] on div "[URL][DOMAIN_NAME][DOMAIN_NAME]" at bounding box center [611, 374] width 97 height 8
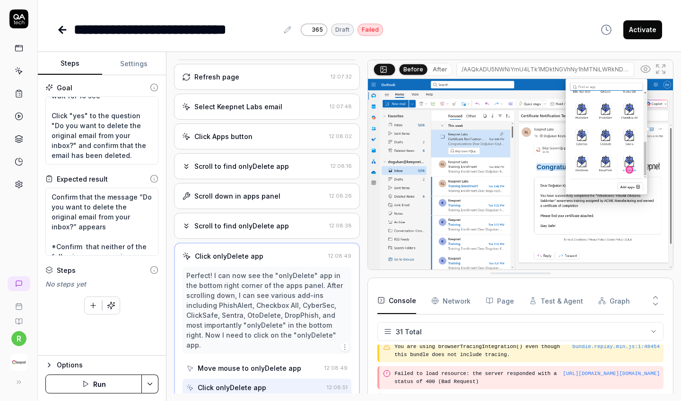
click at [563, 370] on div "[URL][DOMAIN_NAME][DOMAIN_NAME]" at bounding box center [611, 374] width 97 height 8
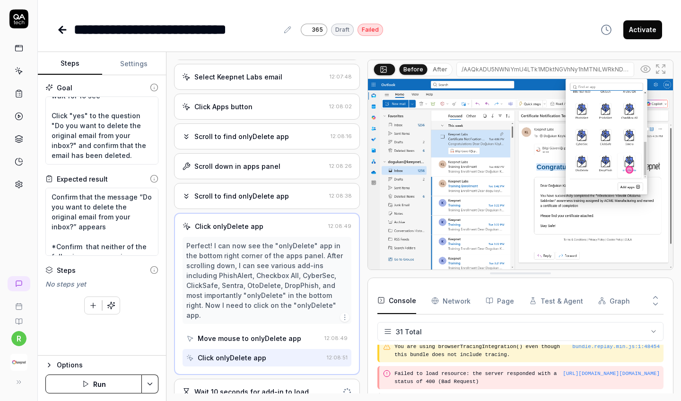
click at [273, 386] on div "Wait 10 seconds for add-in to load" at bounding box center [267, 392] width 186 height 26
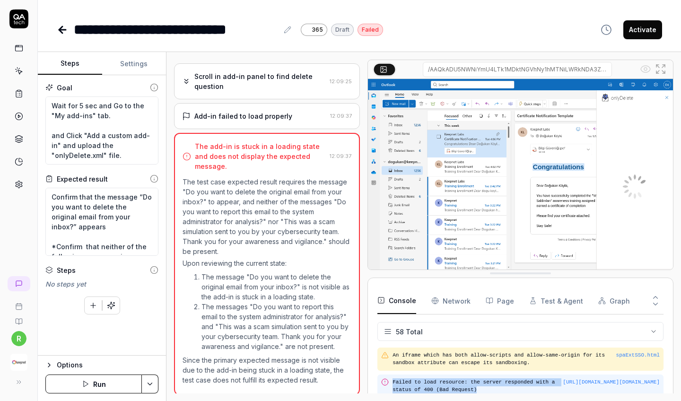
drag, startPoint x: 517, startPoint y: 375, endPoint x: 392, endPoint y: 367, distance: 125.6
click at [392, 375] on div "https://remotejs.com/sockets/?channelId=cfe3e860-612b-e723-3fdd-b55dfb486567&ro…" at bounding box center [520, 386] width 286 height 23
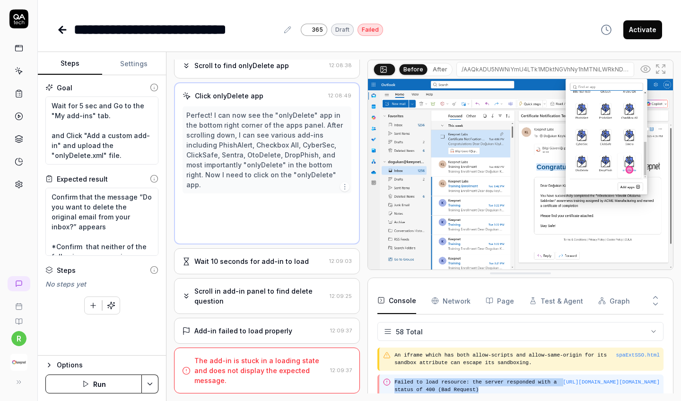
scroll to position [318, 0]
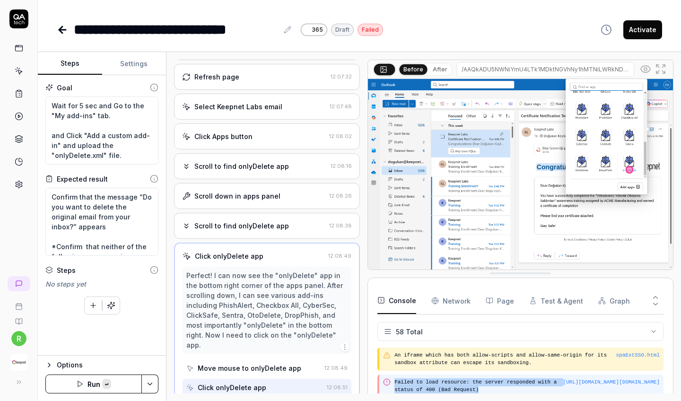
copy pre "Failed to load resource: the server responded with a status of 400 (Bad Request)"
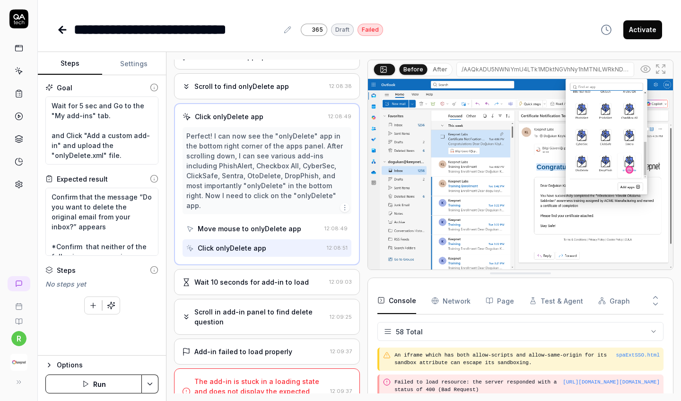
click at [264, 376] on div "The add-in is stuck in a loading state and does not display the expected messag…" at bounding box center [260, 391] width 132 height 30
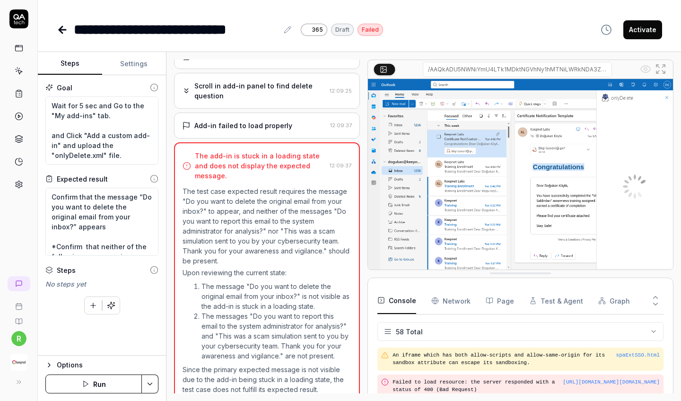
click at [77, 382] on button "Run" at bounding box center [93, 384] width 96 height 19
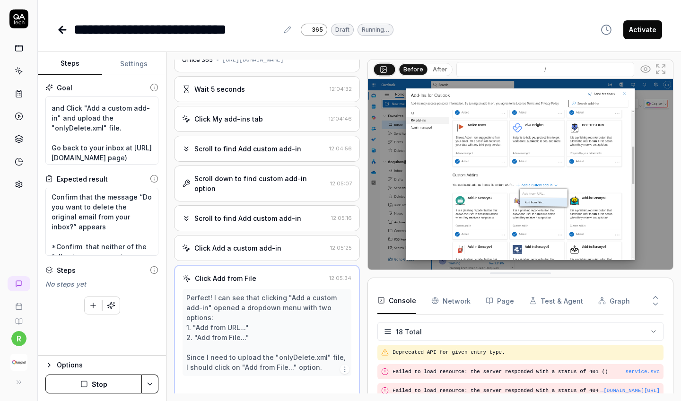
scroll to position [377, 0]
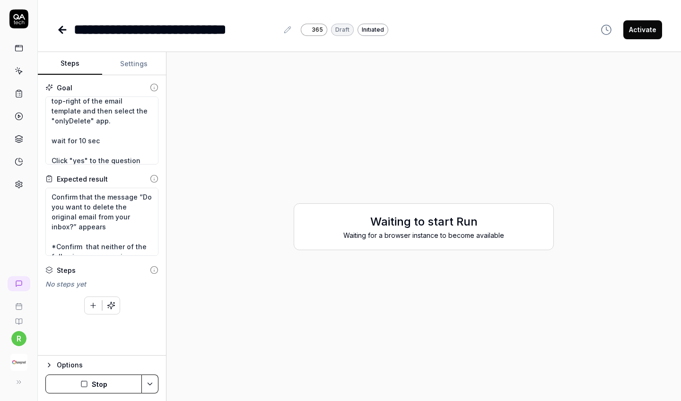
scroll to position [147, 0]
click at [79, 147] on textarea "Wait for 5 sec and Go to the "My add-ins" tab. and Click "Add a custom add-in" …" at bounding box center [101, 130] width 113 height 68
type textarea "*"
type textarea "Wait for 5 sec and Go to the "My add-ins" tab. and Click "Add a custom add-in" …"
type textarea "*"
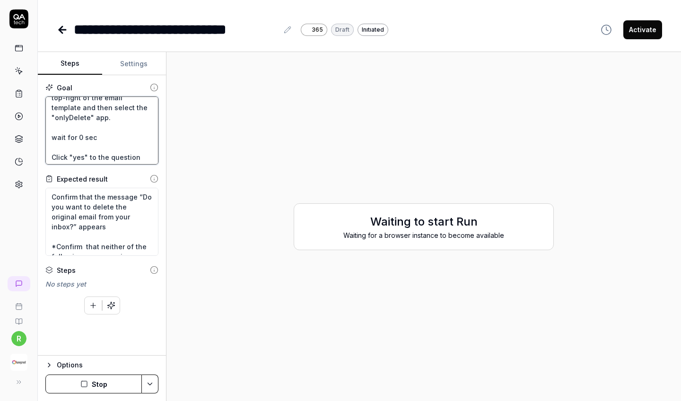
type textarea "Wait for 5 sec and Go to the "My add-ins" tab. and Click "Add a custom add-in" …"
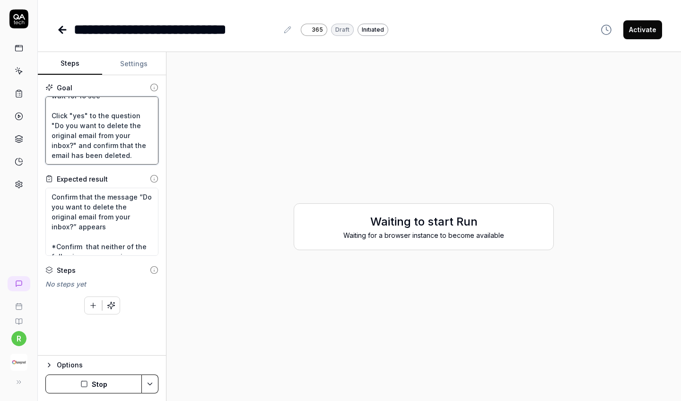
scroll to position [359, 0]
click at [79, 114] on textarea "Wait for 5 sec and Go to the "My add-ins" tab. and Click "Add a custom add-in" …" at bounding box center [101, 130] width 113 height 68
type textarea "*"
type textarea "Wait for 5 sec and Go to the "My add-ins" tab. and Click "Add a custom add-in" …"
type textarea "*"
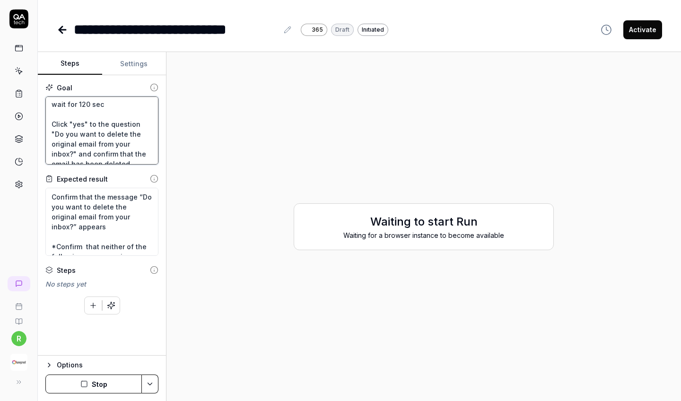
type textarea "Wait for 5 sec and Go to the "My add-ins" tab. and Click "Add a custom add-in" …"
type textarea "*"
type textarea "Wait for 5 sec and Go to the "My add-ins" tab. and Click "Add a custom add-in" …"
type textarea "*"
type textarea "Wait for 5 sec and Go to the "My add-ins" tab. and Click "Add a custom add-in" …"
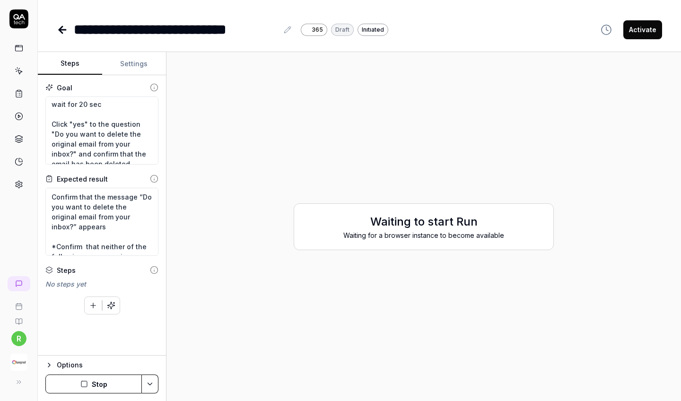
click at [73, 378] on button "Stop" at bounding box center [93, 384] width 96 height 19
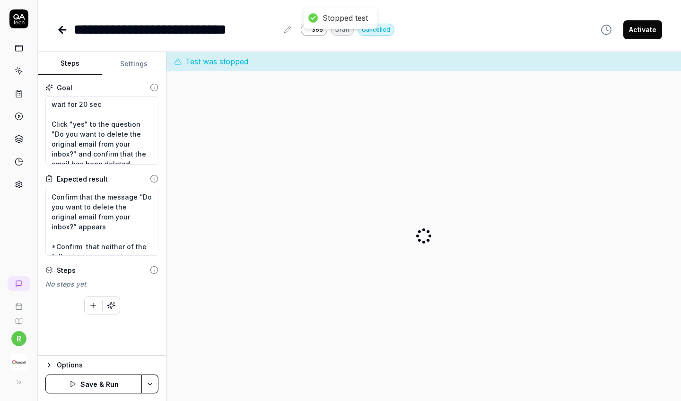
click at [73, 378] on button "Save & Run" at bounding box center [93, 384] width 96 height 19
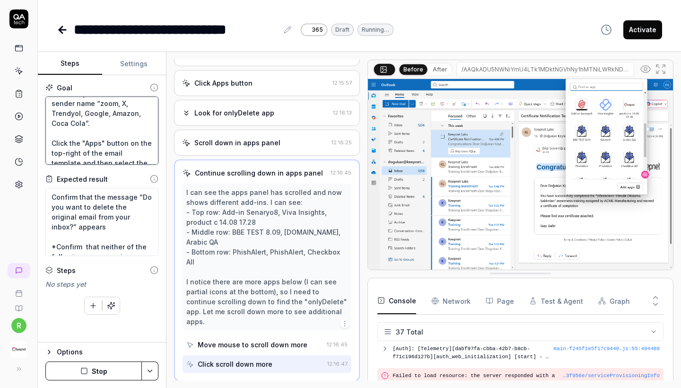
scroll to position [407, 0]
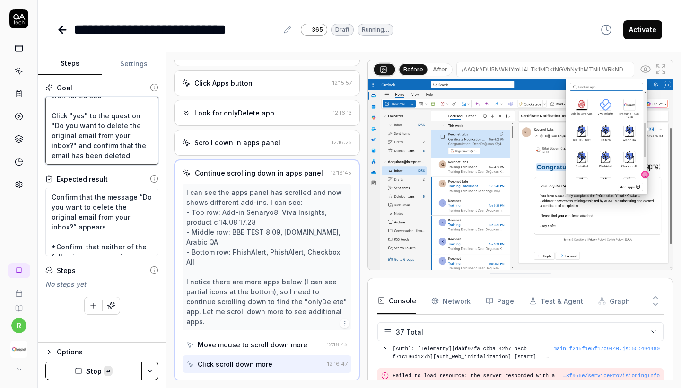
drag, startPoint x: 51, startPoint y: 104, endPoint x: 130, endPoint y: 236, distance: 154.2
click at [130, 236] on div "Goal Wait for 5 sec and Go to the "My add-ins" tab. and Click "Add a custom add…" at bounding box center [102, 208] width 128 height 267
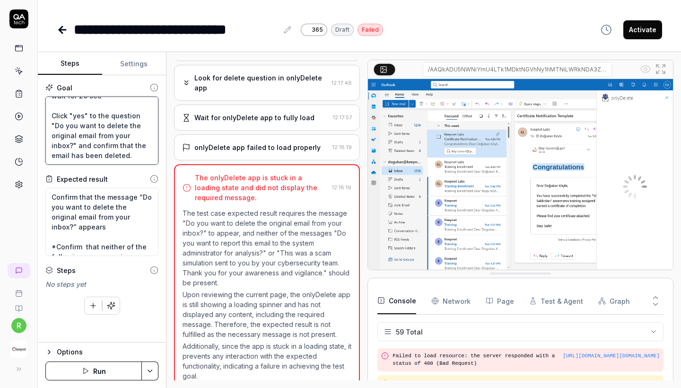
scroll to position [585, 0]
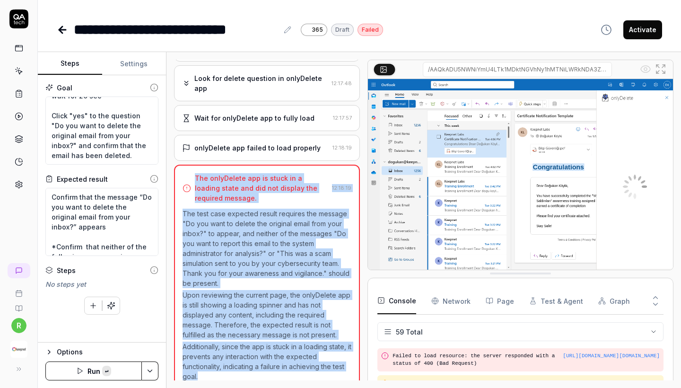
copy div "The onlyDelete app is stuck in a loading state and did not display the required…"
drag, startPoint x: 185, startPoint y: 164, endPoint x: 281, endPoint y: 366, distance: 224.1
click at [281, 366] on div "The onlyDelete app is stuck in a loading state and did not display the required…" at bounding box center [267, 278] width 186 height 227
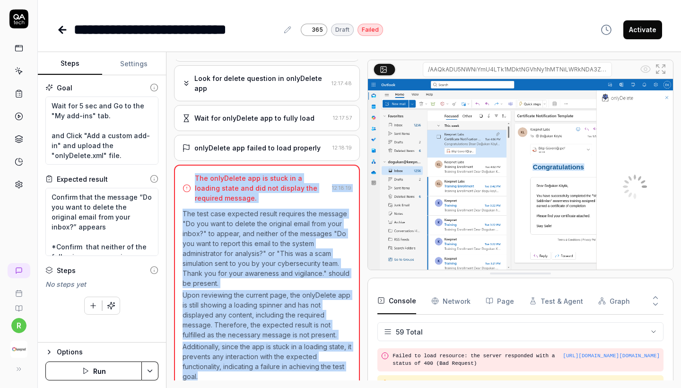
scroll to position [0, 0]
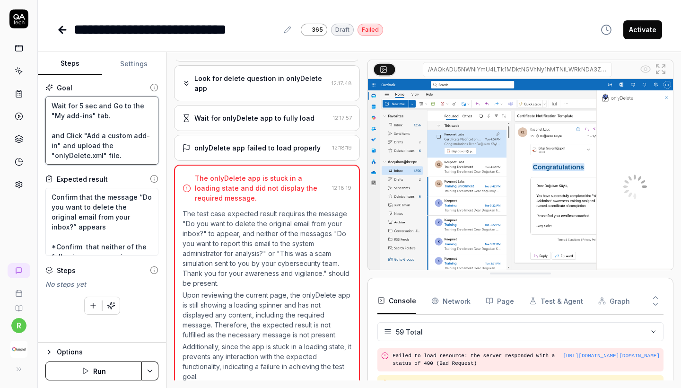
drag, startPoint x: 114, startPoint y: 118, endPoint x: 51, endPoint y: 105, distance: 64.3
click at [51, 105] on textarea "Wait for 5 sec and Go to the "My add-ins" tab. and Click "Add a custom add-in" …" at bounding box center [101, 130] width 113 height 68
drag, startPoint x: 94, startPoint y: 138, endPoint x: 30, endPoint y: 13, distance: 139.8
click at [30, 13] on div "**********" at bounding box center [340, 194] width 681 height 388
type textarea "*"
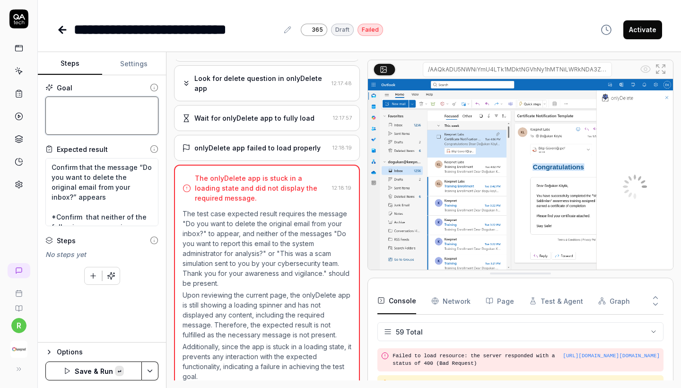
paste textarea "Wait for 5 sec and Go to the "My add-ins" tab. Click "Add a custom add-in" and …"
type textarea "*"
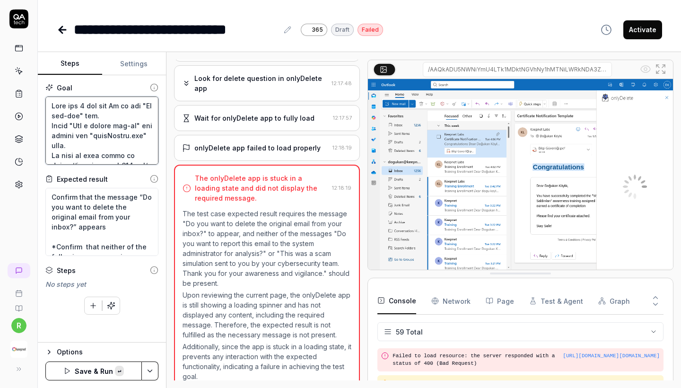
scroll to position [477, 0]
type textarea "Wait for 5 sec and Go to the "My add-ins" tab. Click "Add a custom add-in" and …"
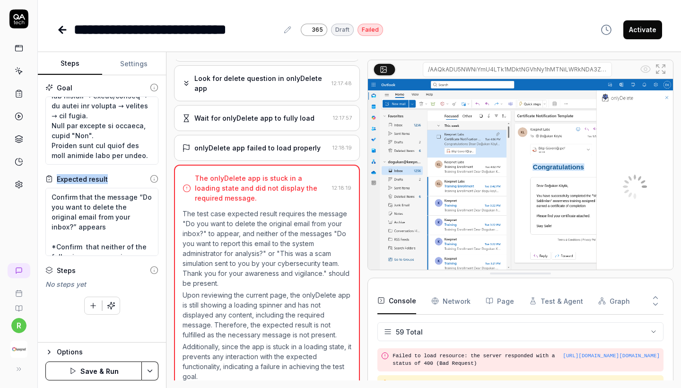
drag, startPoint x: 53, startPoint y: 175, endPoint x: 142, endPoint y: 251, distance: 117.5
click at [142, 251] on div "Expected result Confirm that the message “Do you want to delete the original em…" at bounding box center [101, 215] width 113 height 82
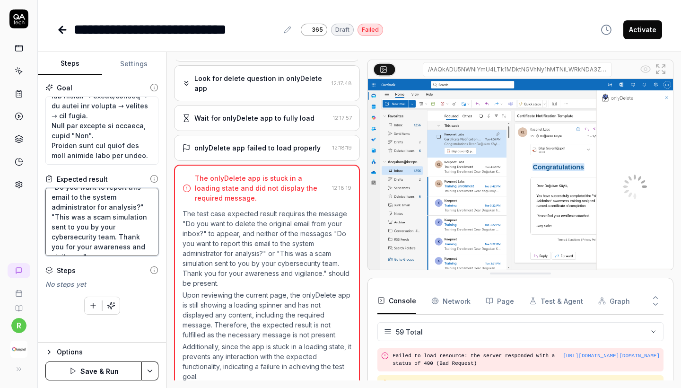
scroll to position [0, 0]
drag, startPoint x: 126, startPoint y: 253, endPoint x: 54, endPoint y: 191, distance: 94.6
click at [54, 191] on textarea "Confirm that the message “Do you want to delete the original email from your in…" at bounding box center [101, 222] width 113 height 68
type textarea "*"
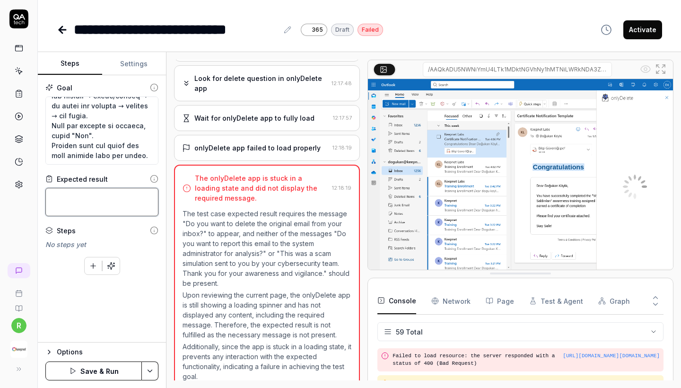
paste textarea "Wait until the message “Do you want to delete the original email from your inbo…"
type textarea "*"
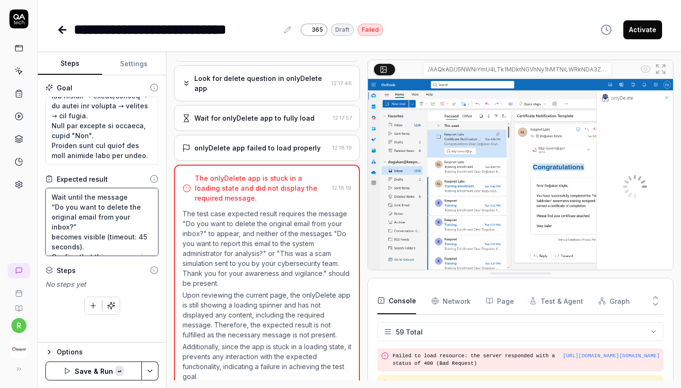
scroll to position [219, 0]
type textarea "Wait until the message “Do you want to delete the original email from your inbo…"
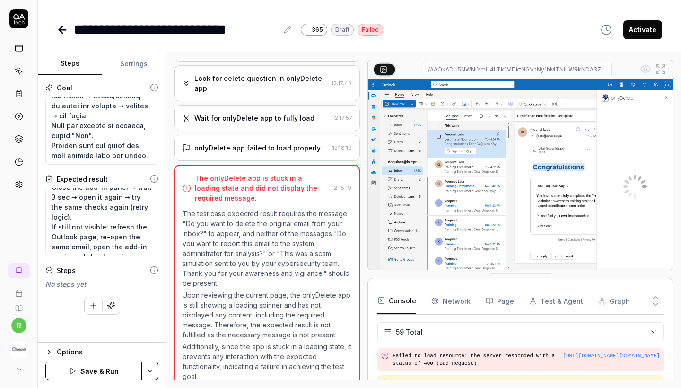
click at [120, 366] on button "Save & Run" at bounding box center [93, 370] width 96 height 19
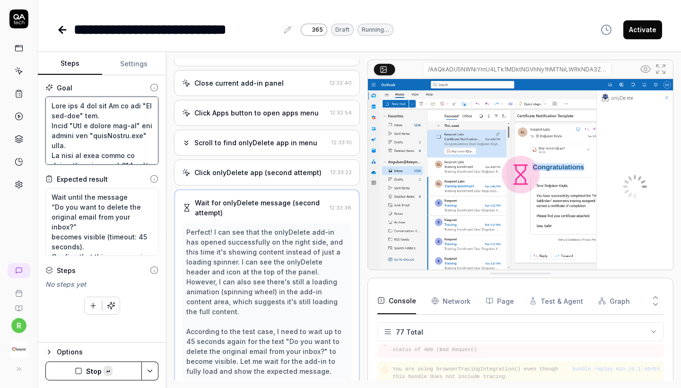
drag, startPoint x: 147, startPoint y: 138, endPoint x: 49, endPoint y: 41, distance: 137.8
click at [49, 41] on div "**********" at bounding box center [359, 194] width 643 height 388
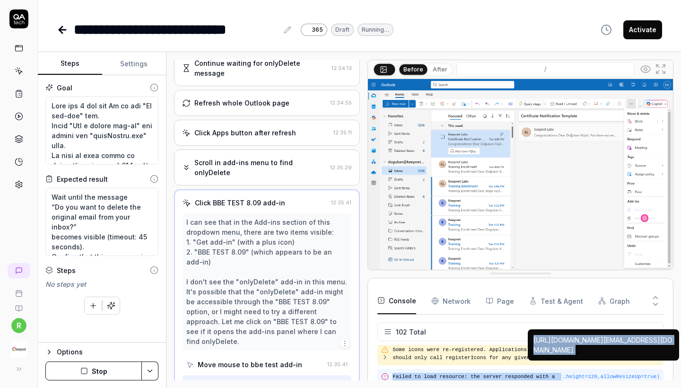
drag, startPoint x: 394, startPoint y: 348, endPoint x: 662, endPoint y: 375, distance: 269.5
click at [662, 375] on div "Deprecated API for given entry type. service.svc Failed to load resource: the s…" at bounding box center [520, 377] width 286 height 65
copy div "Failed to load resource: the server responded with a status of 404 () …height=1…"
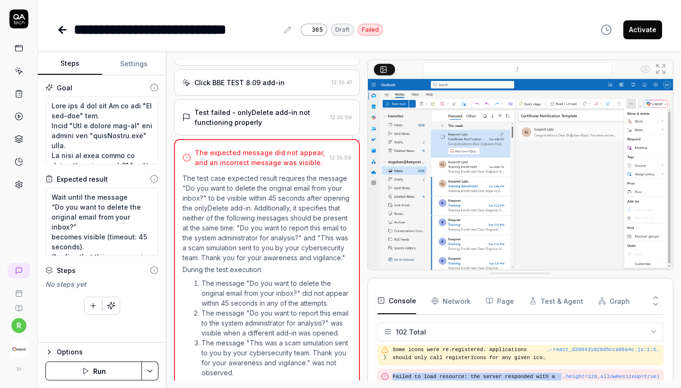
click at [456, 297] on Requests "Network" at bounding box center [450, 301] width 39 height 26
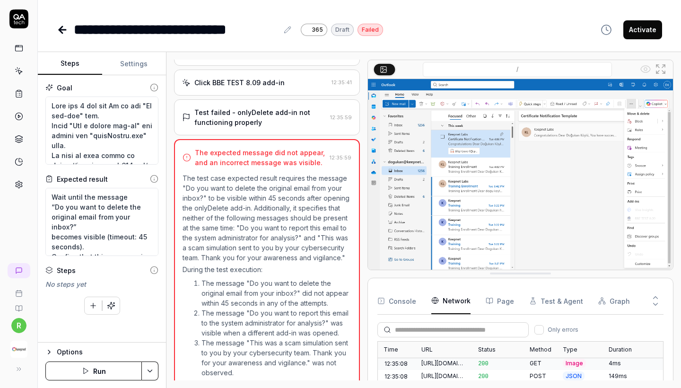
scroll to position [12061, 0]
drag, startPoint x: 193, startPoint y: 106, endPoint x: 227, endPoint y: 120, distance: 36.7
click at [209, 148] on div "The expected message did not appear, and an incorrect message was visible." at bounding box center [254, 158] width 143 height 20
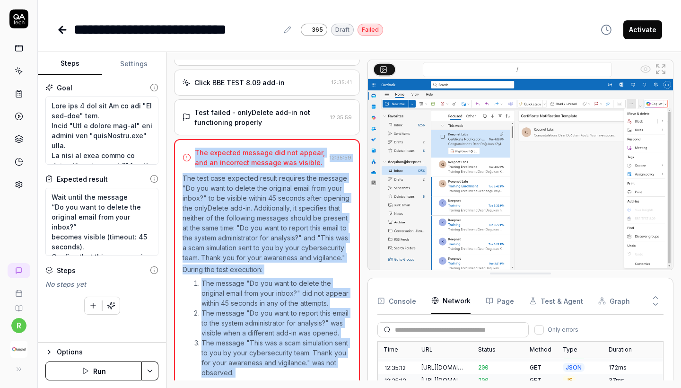
copy div "The expected message did not appear, and an incorrect message was visible. 12:3…"
drag, startPoint x: 348, startPoint y: 365, endPoint x: 174, endPoint y: 105, distance: 313.3
click at [174, 139] on div "The expected message did not appear, and an incorrect message was visible. 12:3…" at bounding box center [267, 280] width 186 height 282
drag, startPoint x: 404, startPoint y: 295, endPoint x: 404, endPoint y: 310, distance: 15.1
click at [404, 295] on button "Console" at bounding box center [396, 301] width 39 height 26
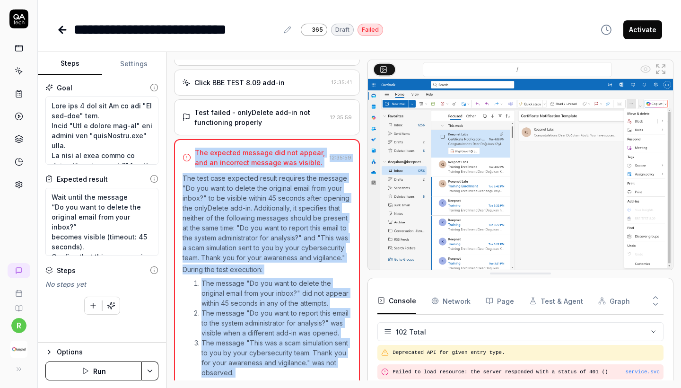
scroll to position [2223, 0]
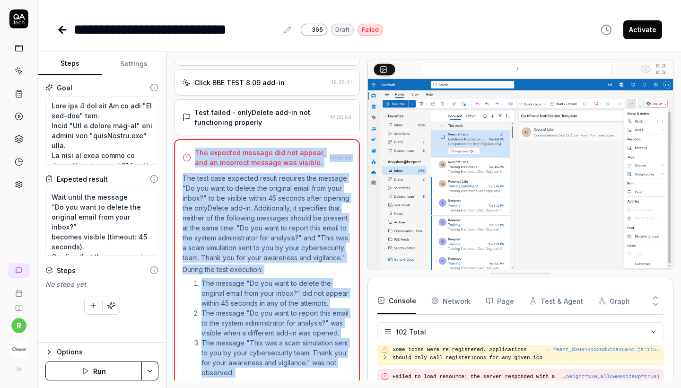
click at [404, 309] on button "Console" at bounding box center [396, 301] width 39 height 26
click at [65, 27] on icon at bounding box center [62, 29] width 11 height 11
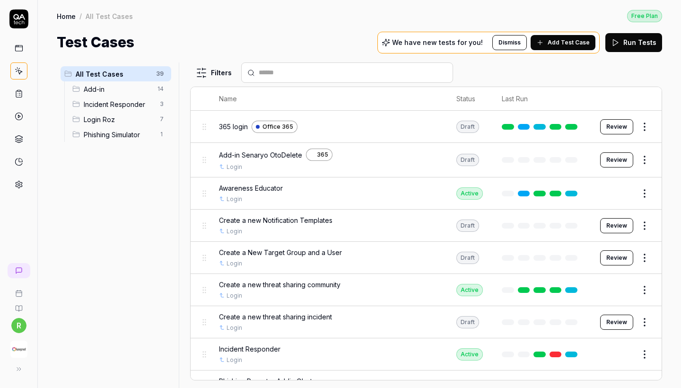
click at [142, 84] on span "Add-in" at bounding box center [118, 89] width 68 height 10
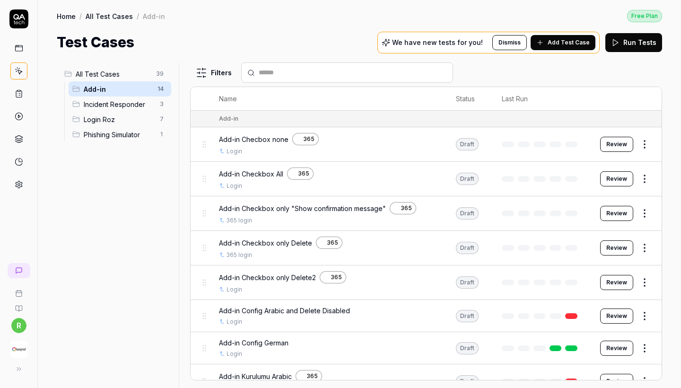
click at [645, 178] on html "r Home / All Test Cases / Add-in Free Plan Home / All Test Cases / Add-in Free …" at bounding box center [340, 194] width 681 height 388
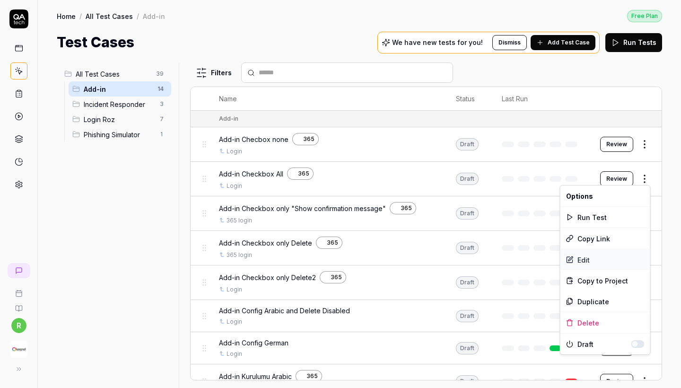
click at [588, 251] on div "Edit" at bounding box center [605, 259] width 90 height 21
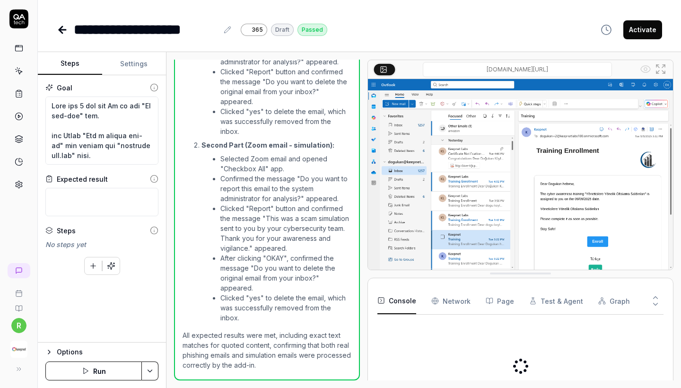
scroll to position [1340, 0]
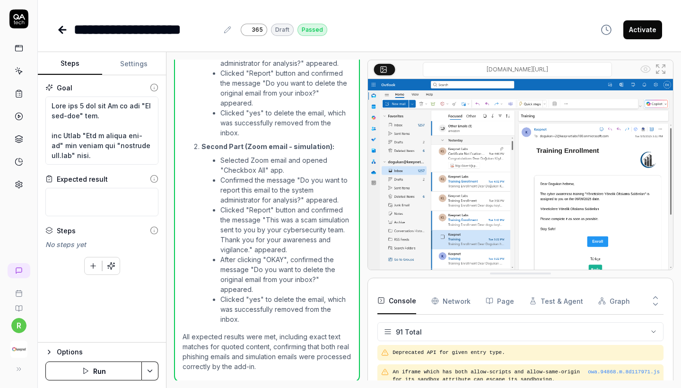
click at [99, 372] on button "Run" at bounding box center [93, 370] width 96 height 19
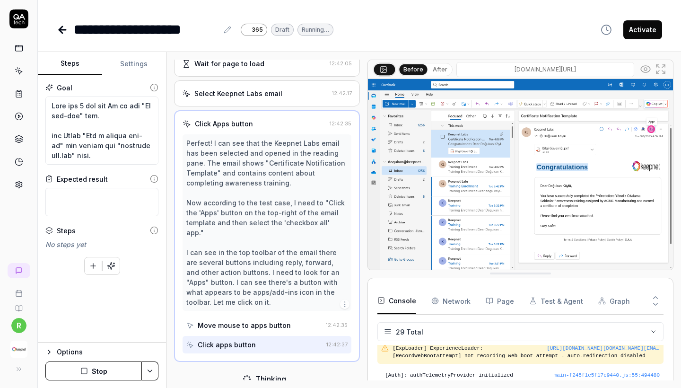
scroll to position [709, 0]
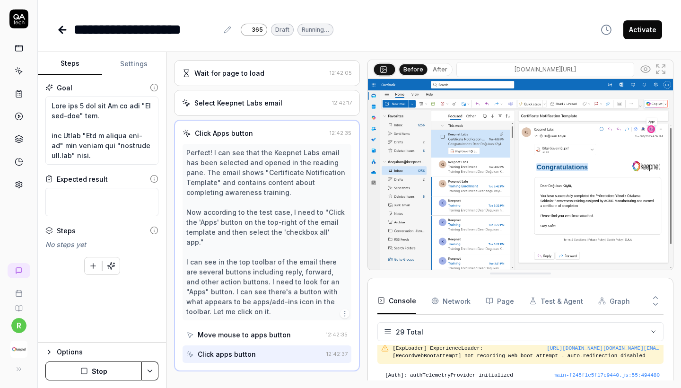
type textarea "*"
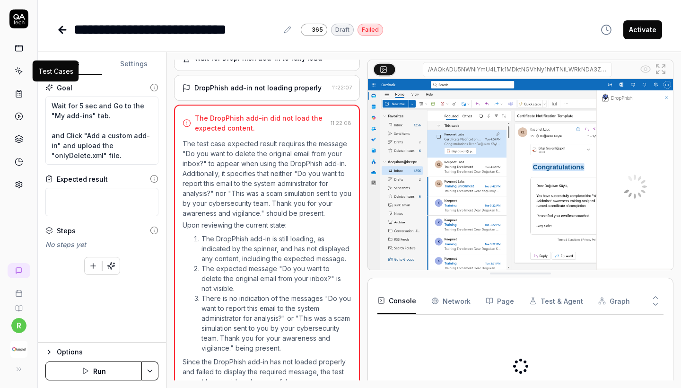
click at [20, 69] on icon at bounding box center [19, 71] width 9 height 9
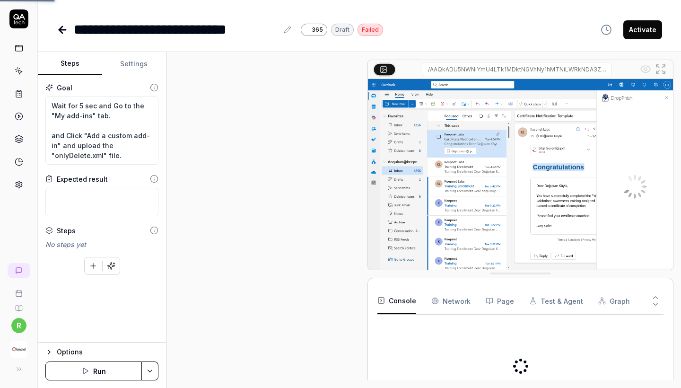
scroll to position [819, 0]
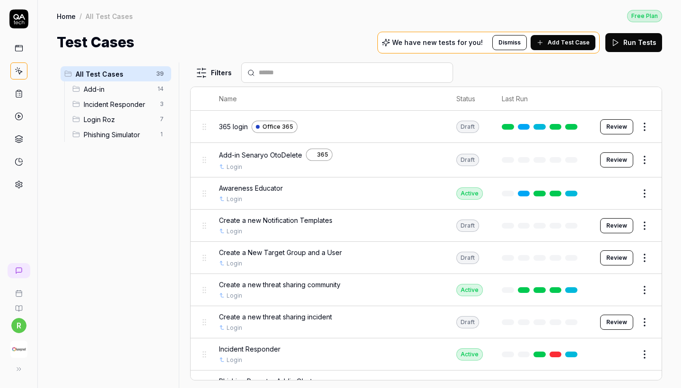
click at [106, 92] on span "Add-in" at bounding box center [118, 89] width 68 height 10
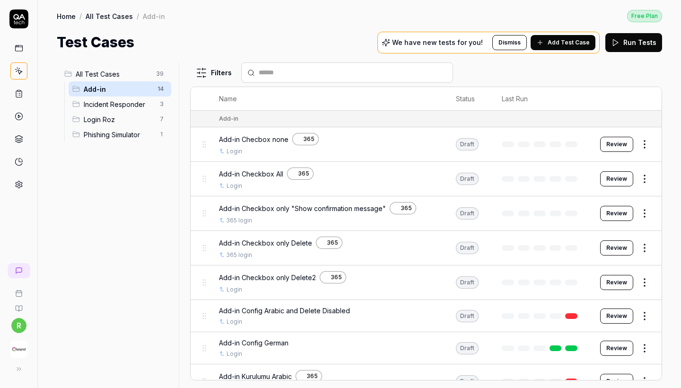
click at [648, 276] on body "r Home / All Test Cases / Add-in Free Plan Home / All Test Cases / Add-in Free …" at bounding box center [340, 194] width 681 height 388
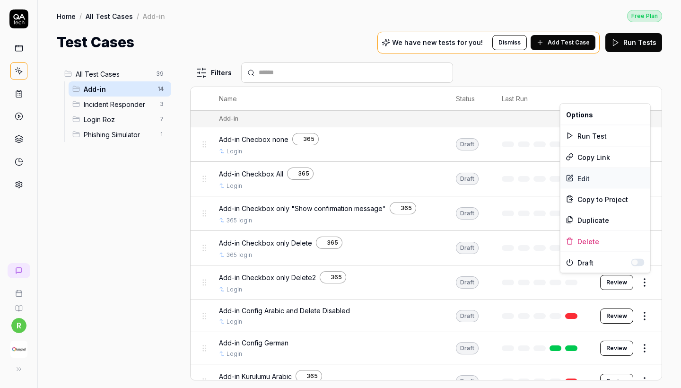
click at [578, 173] on div "Edit" at bounding box center [605, 178] width 90 height 21
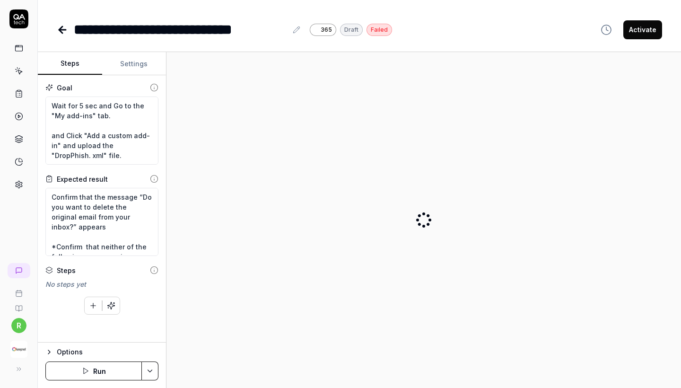
type textarea "*"
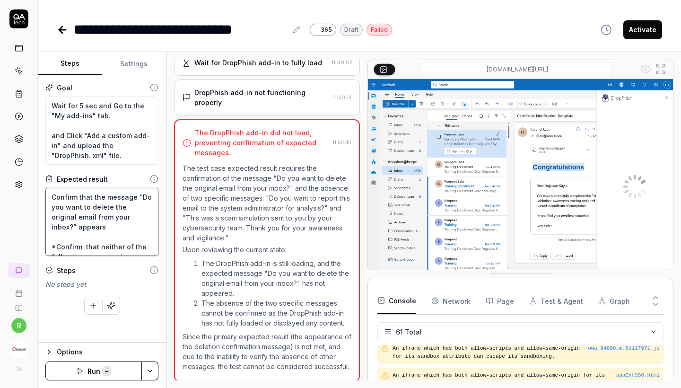
drag, startPoint x: 96, startPoint y: 248, endPoint x: 20, endPoint y: 149, distance: 125.2
click at [20, 149] on div "**********" at bounding box center [340, 194] width 681 height 388
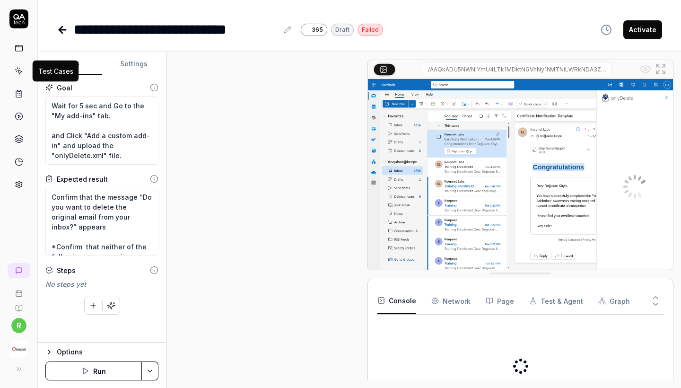
click at [20, 72] on icon at bounding box center [20, 72] width 4 height 4
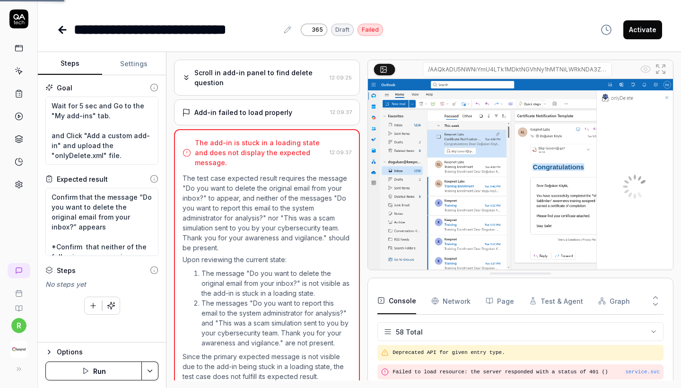
scroll to position [1285, 0]
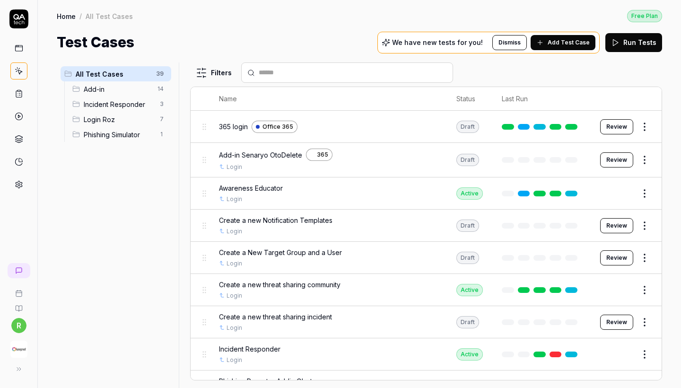
click at [141, 90] on span "Add-in" at bounding box center [118, 89] width 68 height 10
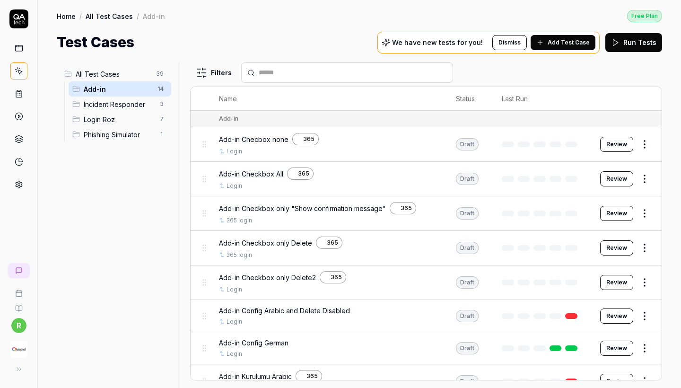
click at [641, 146] on html "r Home / All Test Cases / Add-in Free Plan Home / All Test Cases / Add-in Free …" at bounding box center [340, 194] width 681 height 388
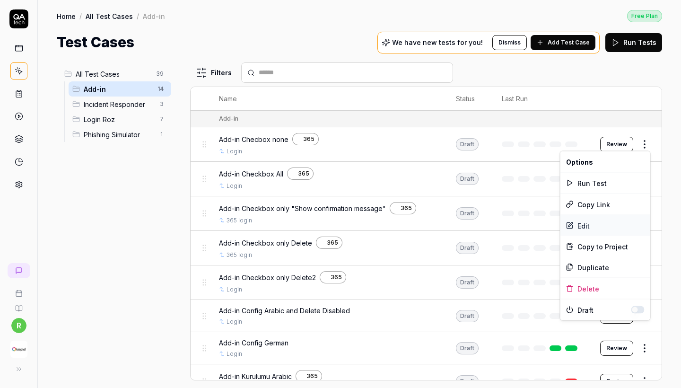
click at [599, 220] on div "Edit" at bounding box center [605, 225] width 90 height 21
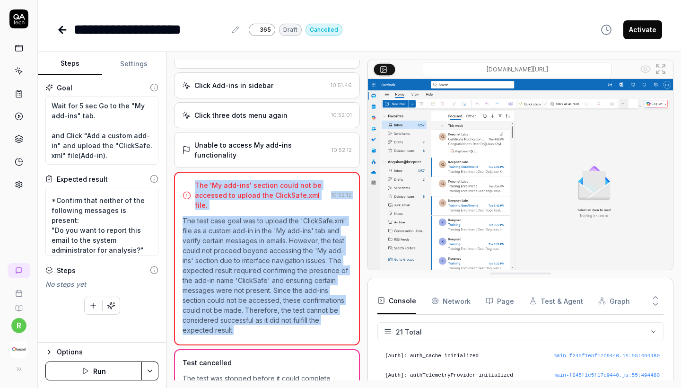
copy div "The 'My add-ins' section could not be accessed to upload the ClickSafe.xml file…"
drag, startPoint x: 185, startPoint y: 176, endPoint x: 219, endPoint y: 330, distance: 157.3
click at [219, 330] on div "The 'My add-ins' section could not be accessed to upload the ClickSafe.xml file…" at bounding box center [267, 259] width 186 height 174
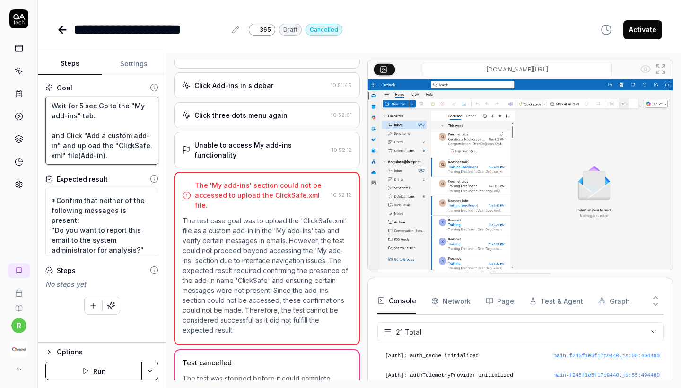
drag, startPoint x: 108, startPoint y: 118, endPoint x: 55, endPoint y: 105, distance: 55.1
click at [55, 105] on textarea "Wait for 5 sec Go to the "My add-ins" tab. and Click "Add a custom add-in" and …" at bounding box center [101, 130] width 113 height 68
type textarea "*"
type textarea "W and Click "Add a custom add-in" and upload the "ClickSafe. xml" file(Add-in).…"
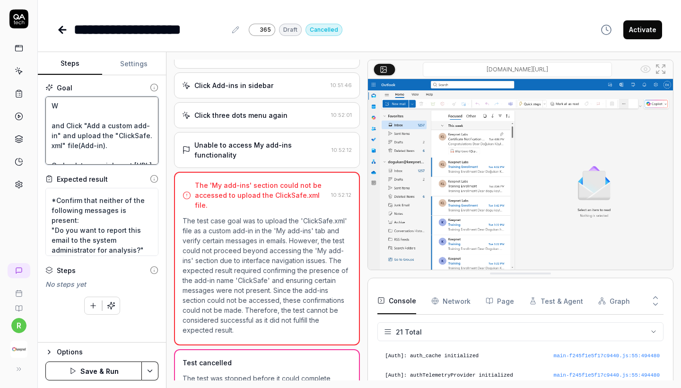
type textarea "*"
type textarea "and Click "Add a custom add-in" and upload the "ClickSafe. xml" file(Add-in). G…"
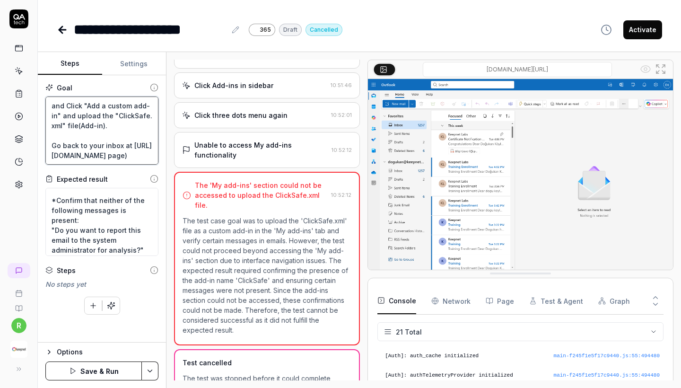
paste textarea "Wait for 5 sec and Go to the "My add-ins" tab."
type textarea "*"
type textarea "Wait for 5 sec and Go to the "My add-ins" tab. and Click "Add a custom add-in" …"
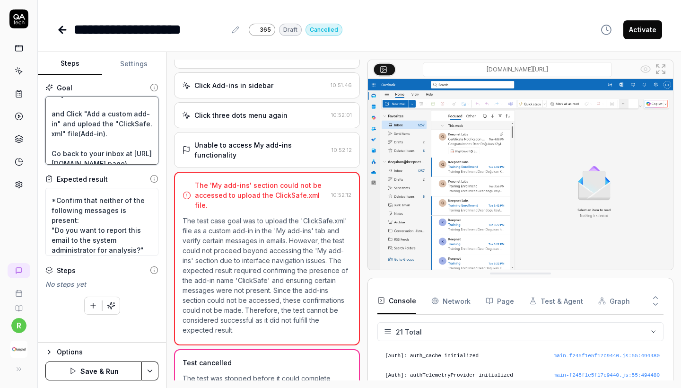
scroll to position [23, 0]
drag, startPoint x: 80, startPoint y: 133, endPoint x: 120, endPoint y: 133, distance: 39.3
click at [120, 133] on textarea "Wait for 5 sec and Go to the "My add-ins" tab. and Click "Add a custom add-in" …" at bounding box center [101, 130] width 113 height 68
type textarea "*"
type textarea "Wait for 5 sec and Go to the "My add-ins" tab. and Click "Add a custom add-in" …"
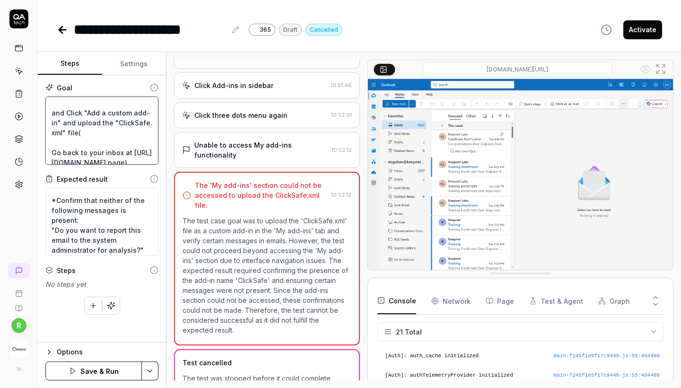
type textarea "*"
type textarea "Wait for 5 sec and Go to the "My add-ins" tab. and Click "Add a custom add-in" …"
type textarea "*"
type textarea "Wait for 5 sec and Go to the "My add-ins" tab. and Click "Add a custom add-in" …"
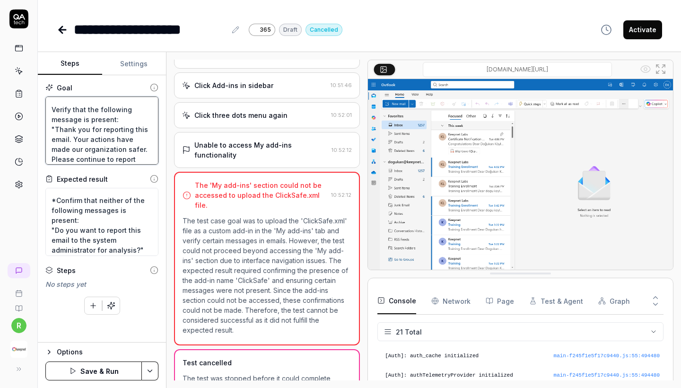
scroll to position [184, 0]
type textarea "*"
type textarea "Wait for 5 sec and Go to the "My add-ins" tab. and Click "Add a custom add-in" …"
click at [86, 375] on button "Save & Run" at bounding box center [93, 370] width 96 height 19
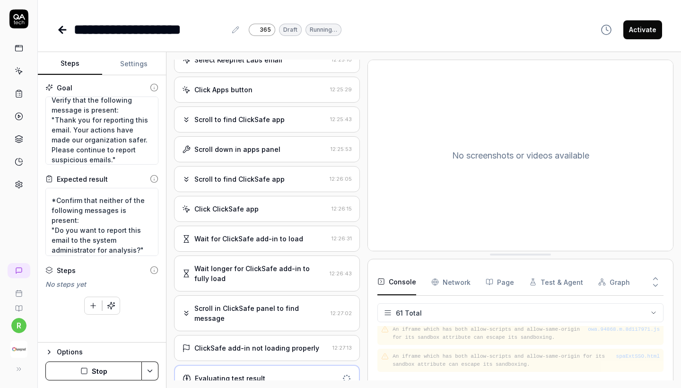
click at [266, 335] on div "ClickSafe add-in not loading properly 12:27:13" at bounding box center [267, 348] width 186 height 26
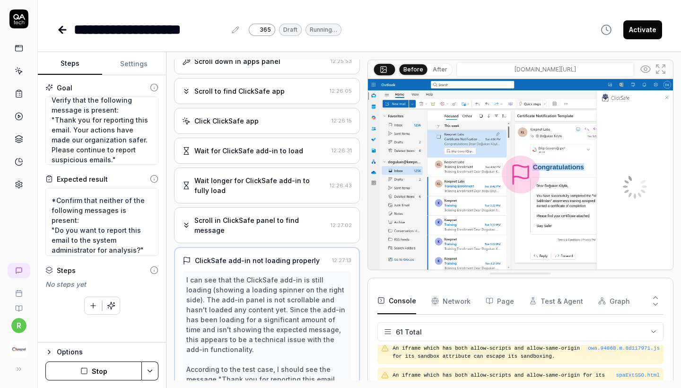
scroll to position [662, 0]
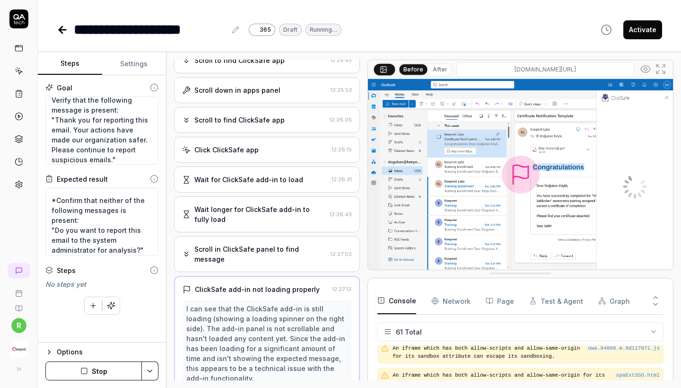
type textarea "*"
click at [284, 240] on div "Scroll in ClickSafe panel to find message 12:27:02" at bounding box center [267, 254] width 186 height 36
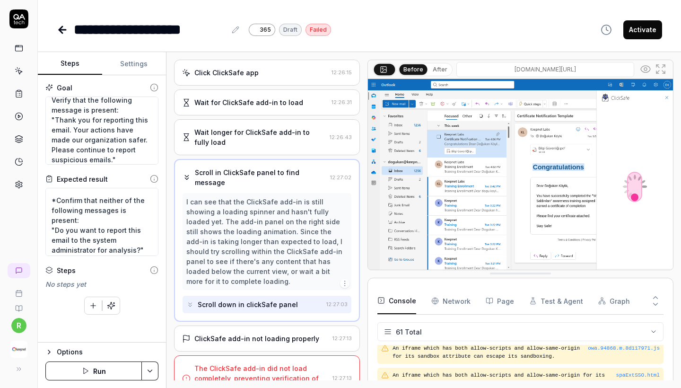
scroll to position [739, 0]
